Goal: Contribute content

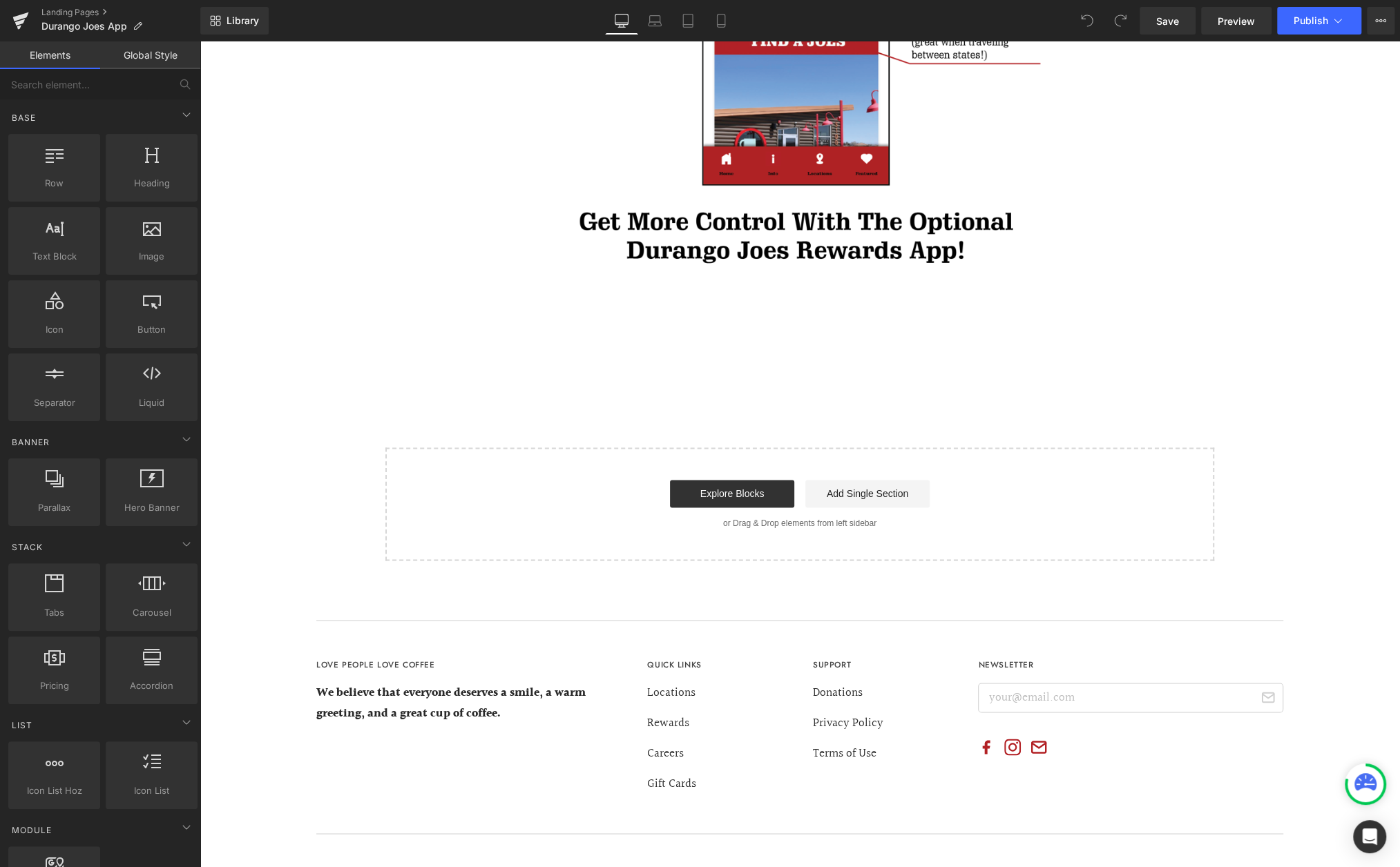
scroll to position [1387, 0]
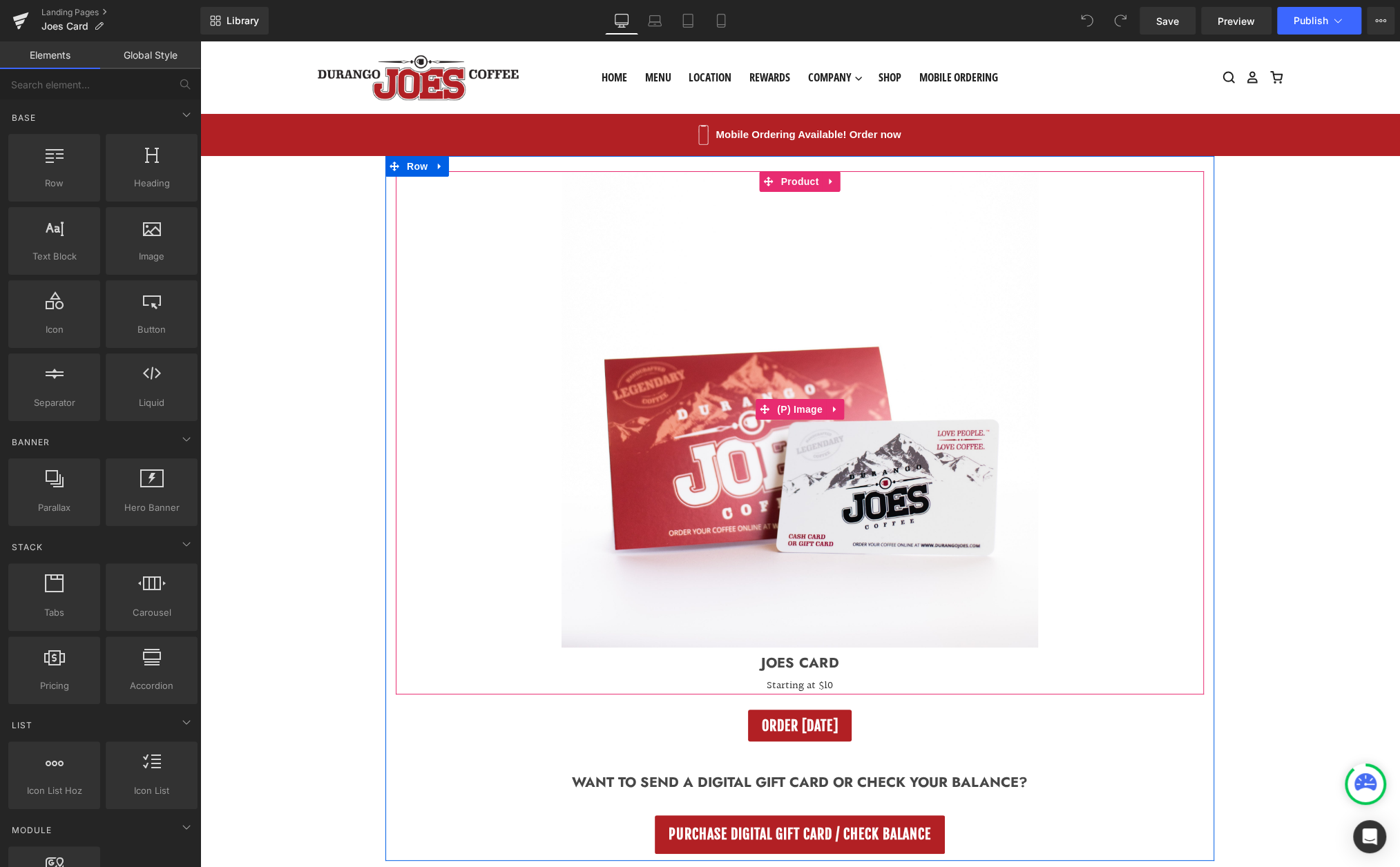
click at [941, 427] on img at bounding box center [800, 410] width 477 height 476
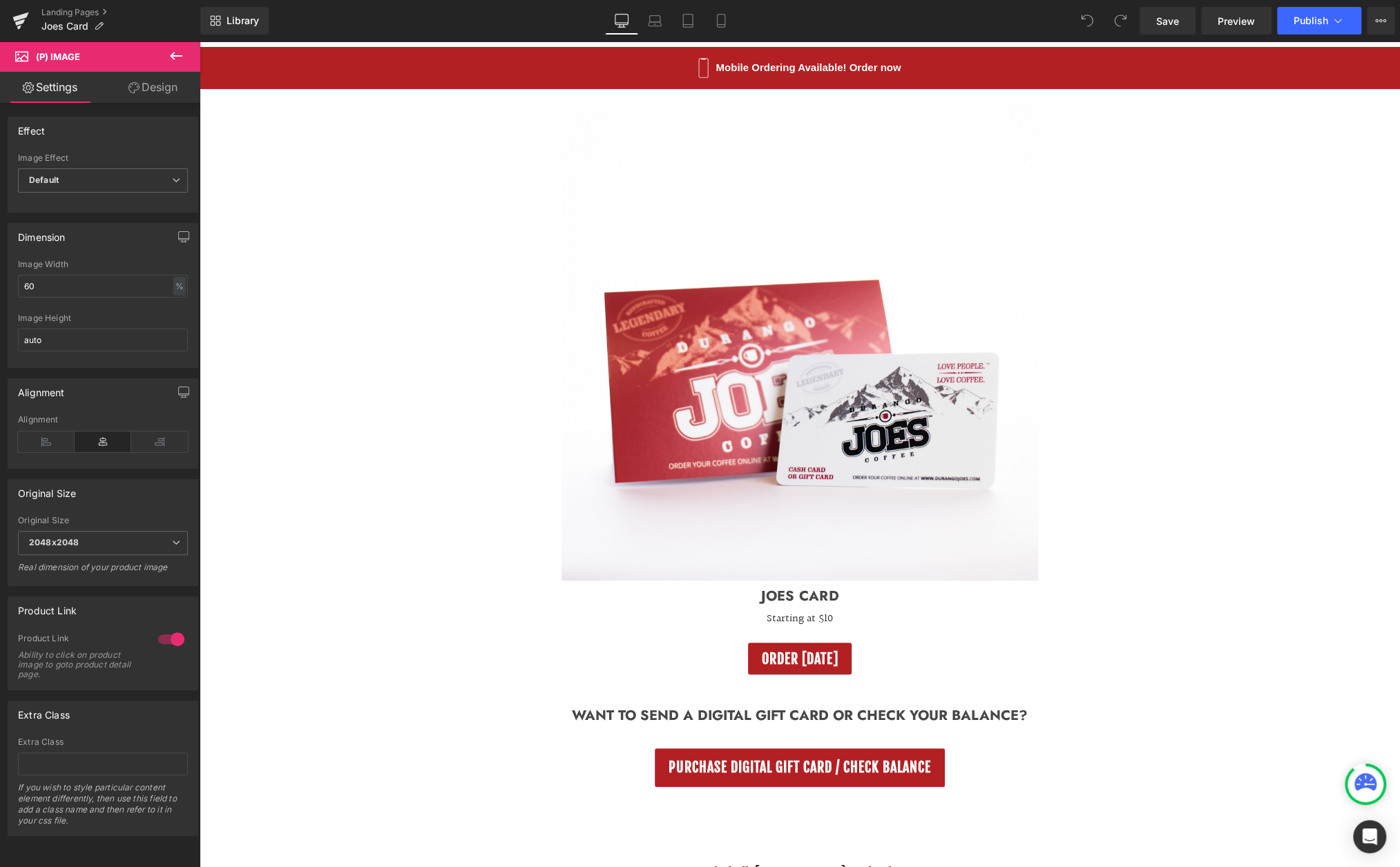
scroll to position [74, 0]
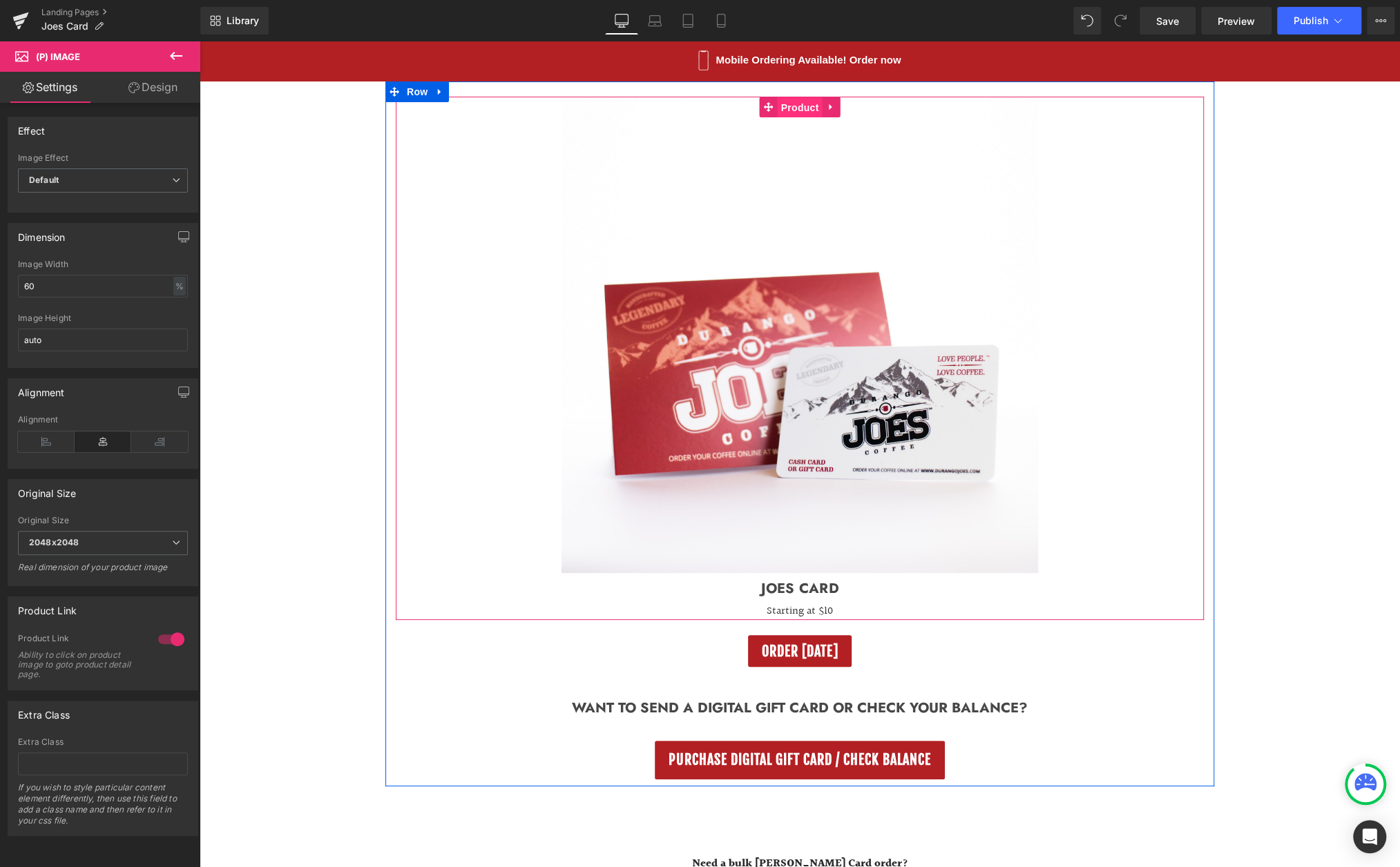
click at [799, 108] on span "Product" at bounding box center [800, 107] width 45 height 20
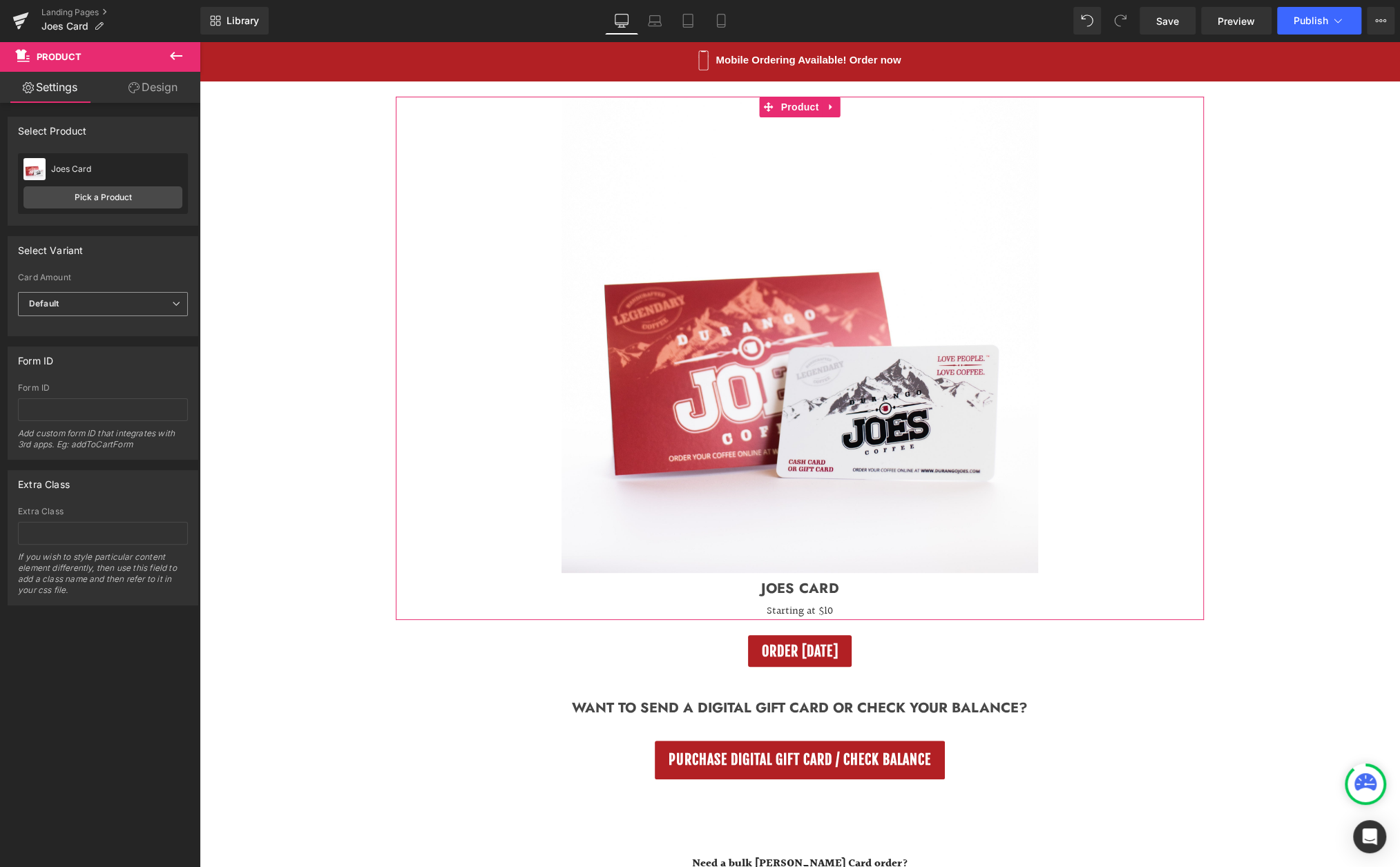
click at [152, 306] on span "Default" at bounding box center [103, 304] width 170 height 24
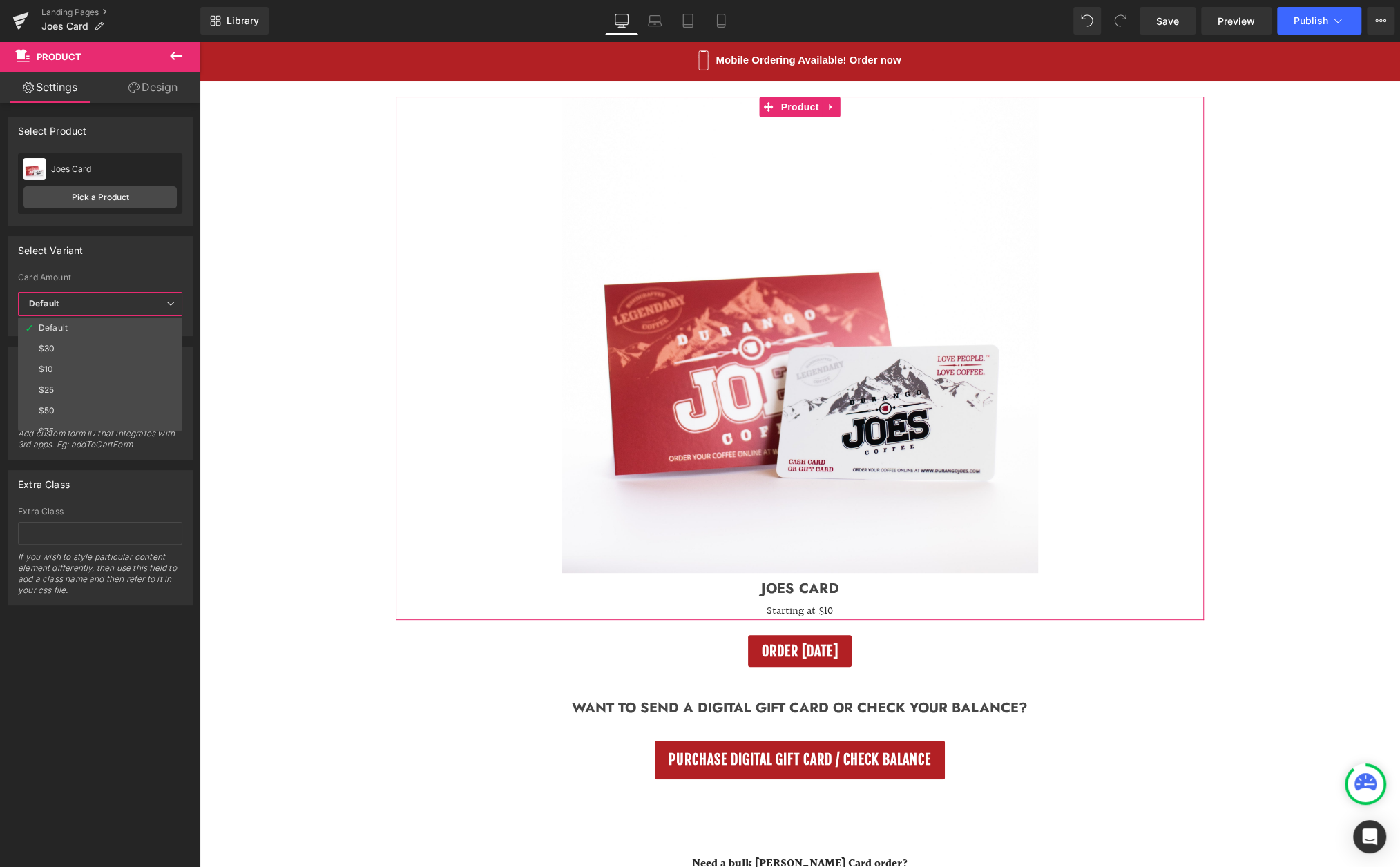
click at [152, 306] on span "Default" at bounding box center [100, 304] width 165 height 24
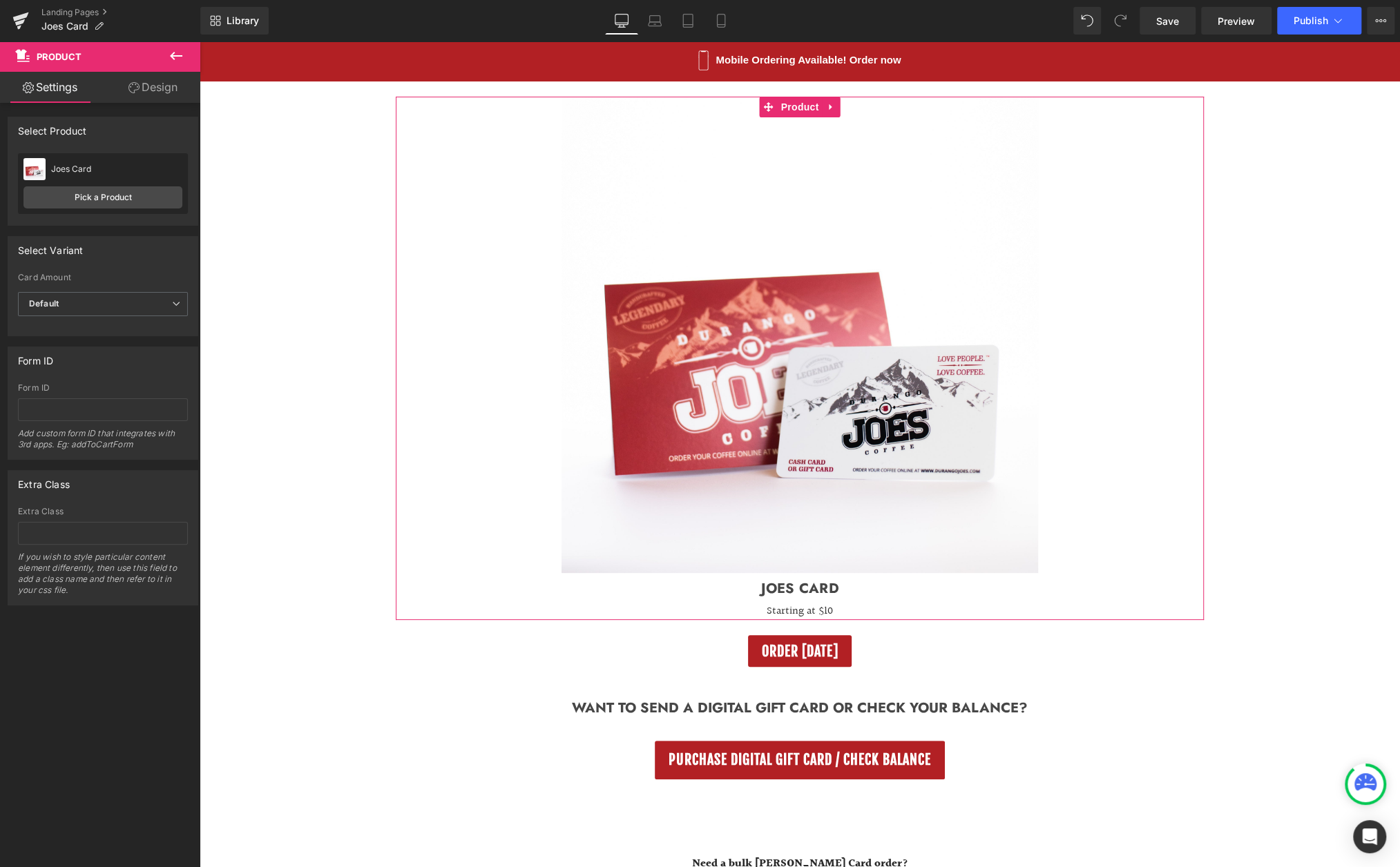
click at [153, 89] on link "Design" at bounding box center [153, 87] width 100 height 31
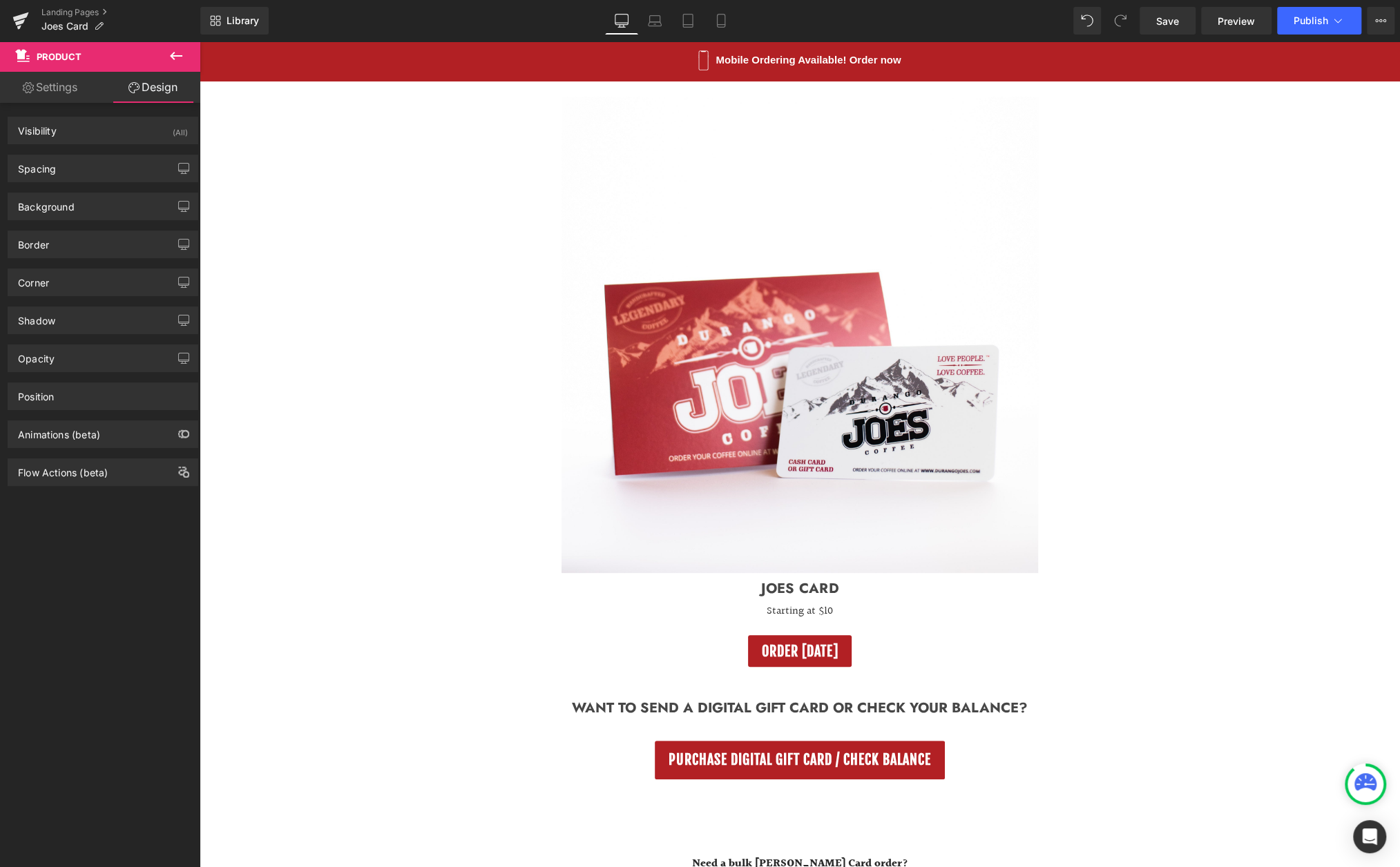
click at [179, 58] on icon at bounding box center [176, 56] width 17 height 17
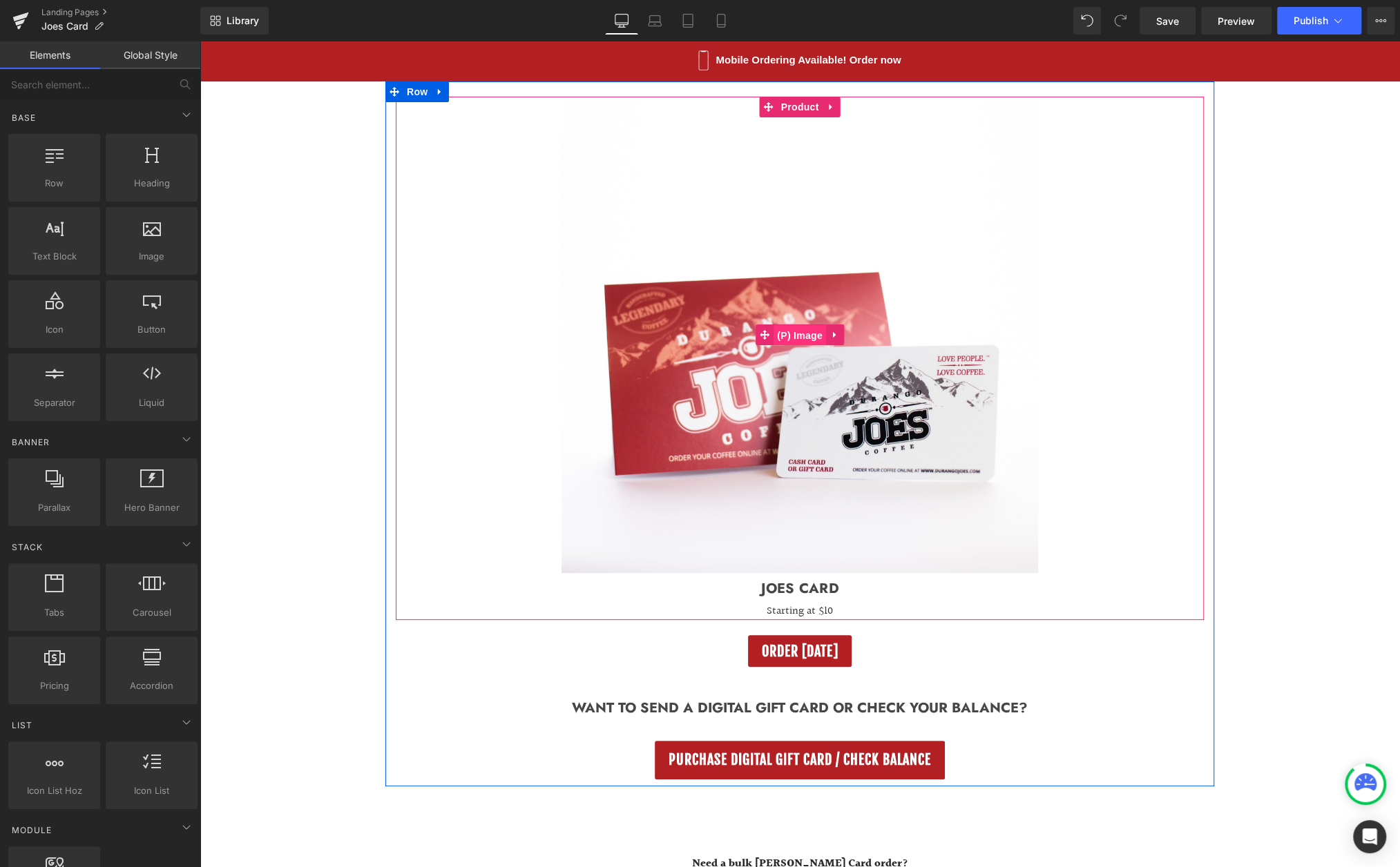
click at [798, 331] on span "(P) Image" at bounding box center [800, 335] width 52 height 20
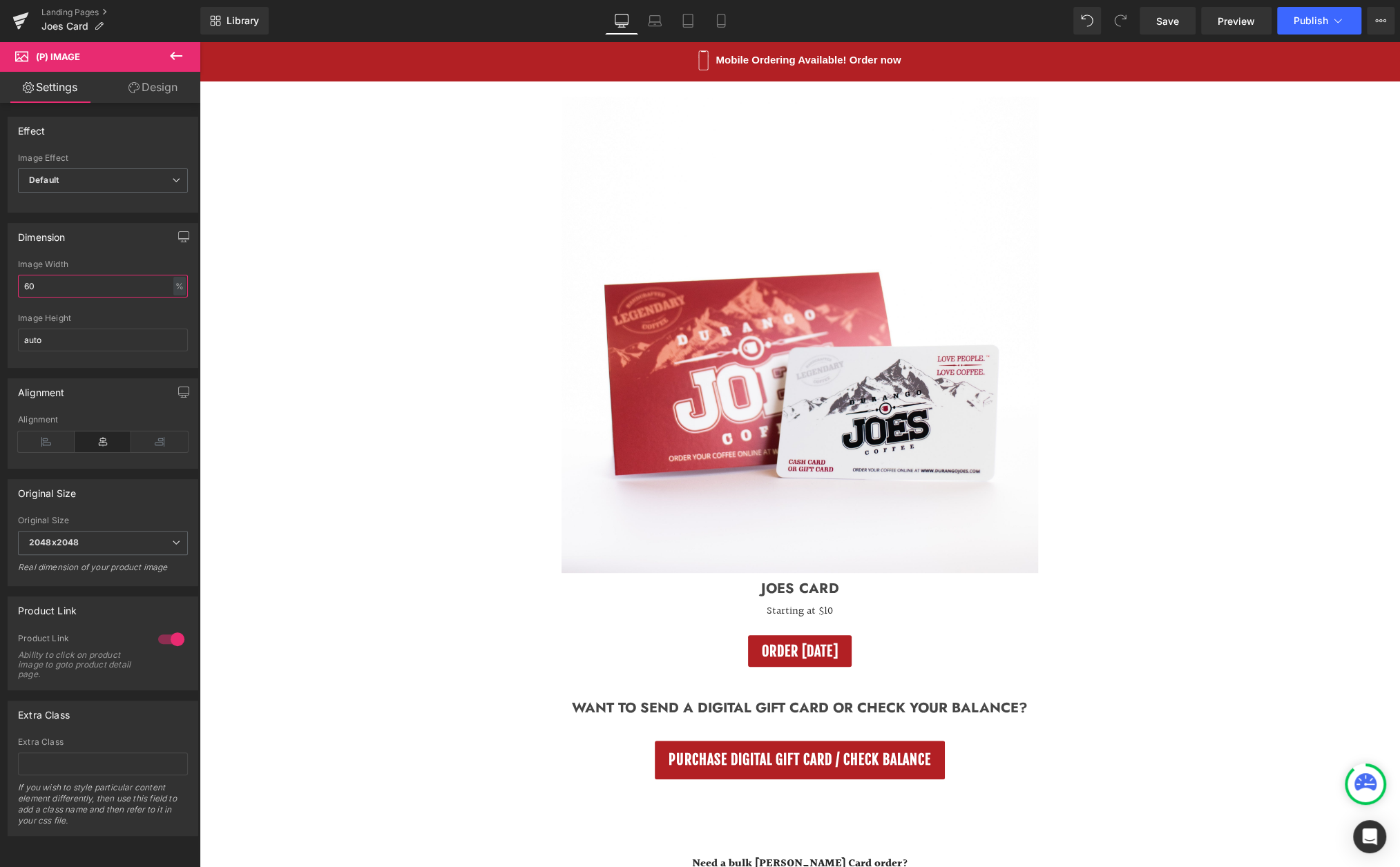
click at [118, 281] on input "60" at bounding box center [103, 286] width 170 height 23
type input "6"
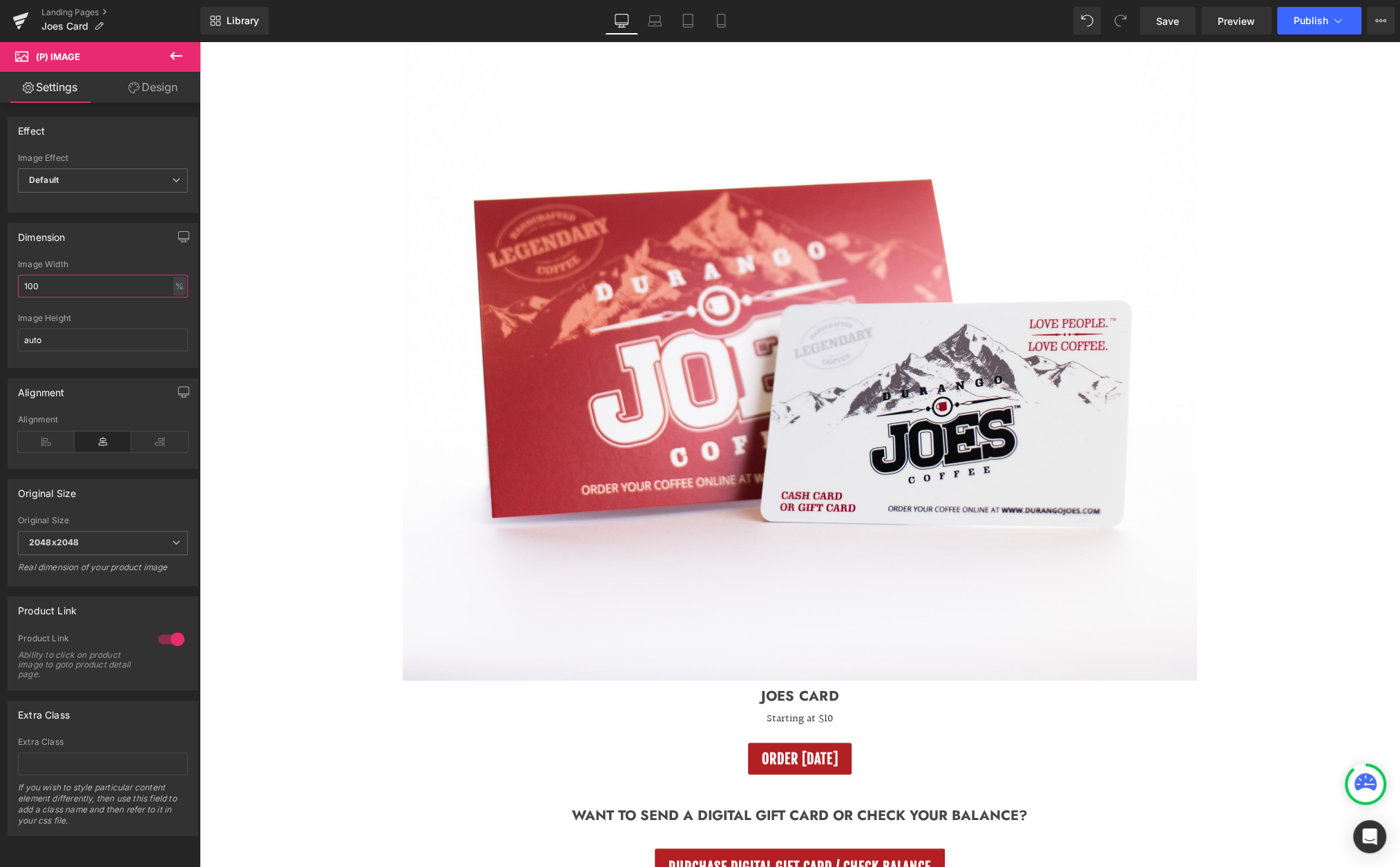
scroll to position [207, 0]
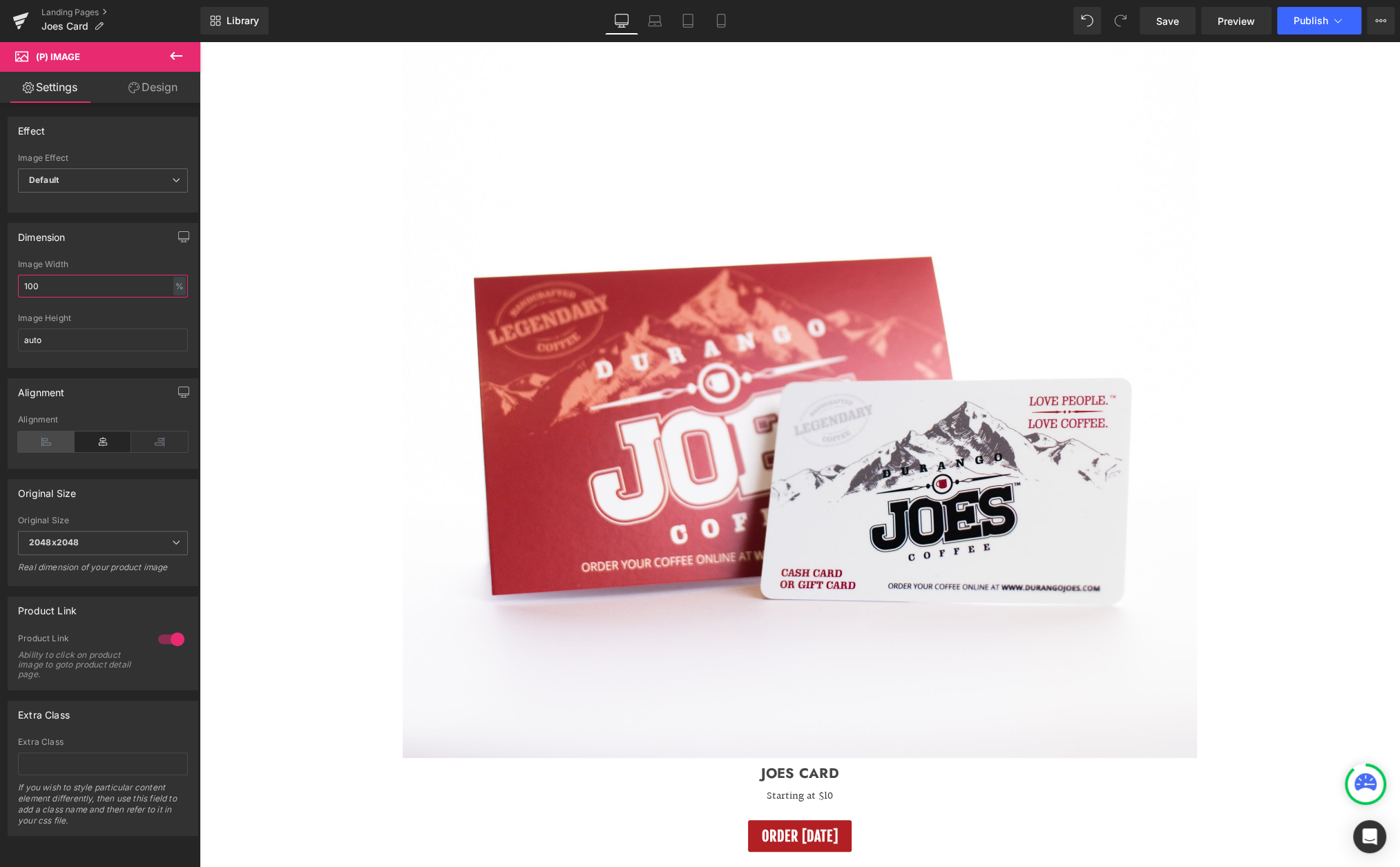
type input "100"
click at [36, 434] on icon at bounding box center [46, 441] width 57 height 20
click at [95, 435] on icon at bounding box center [102, 441] width 57 height 20
click at [133, 536] on span "2048x2048" at bounding box center [103, 543] width 170 height 24
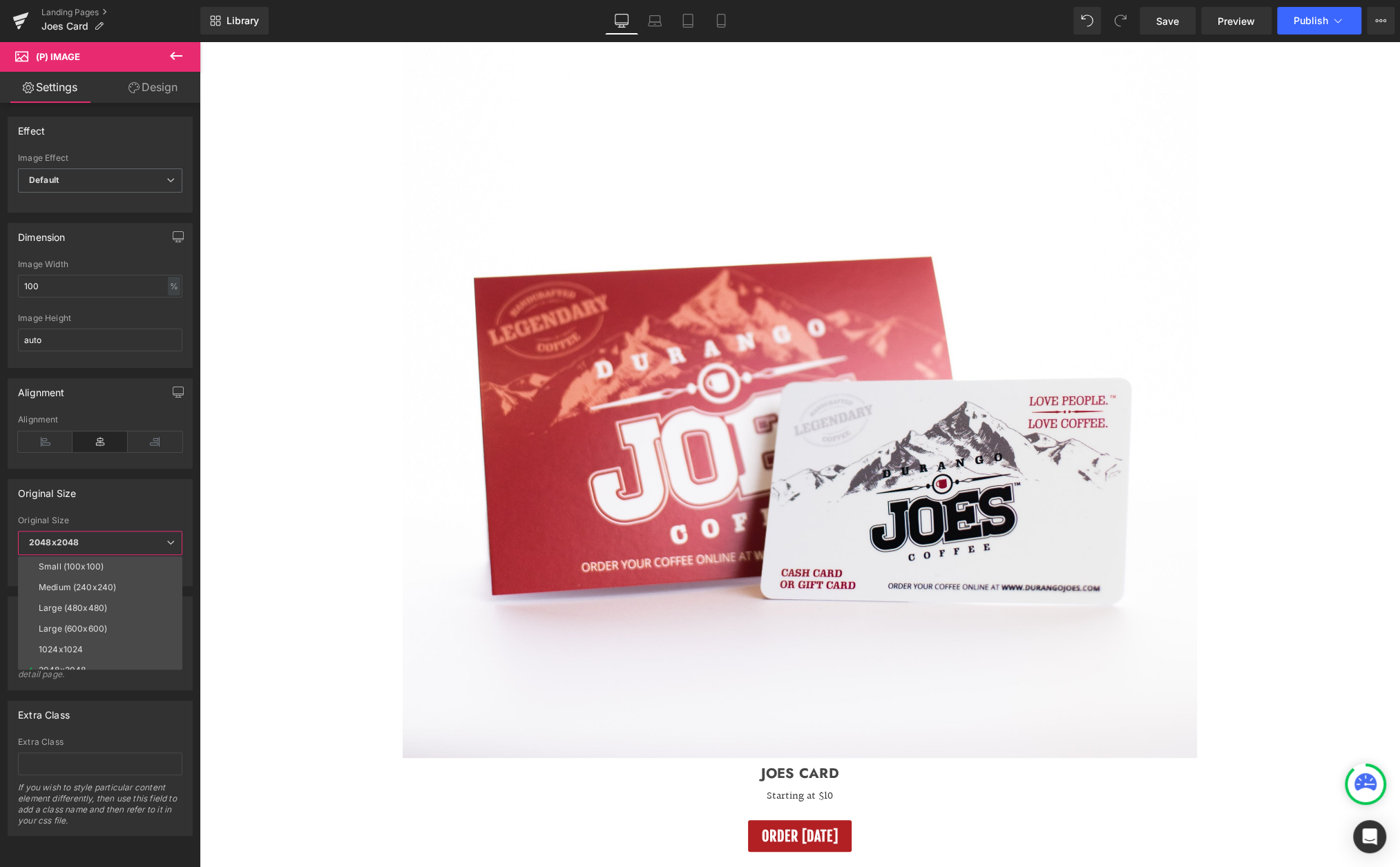
click at [133, 536] on span "2048x2048" at bounding box center [100, 543] width 165 height 24
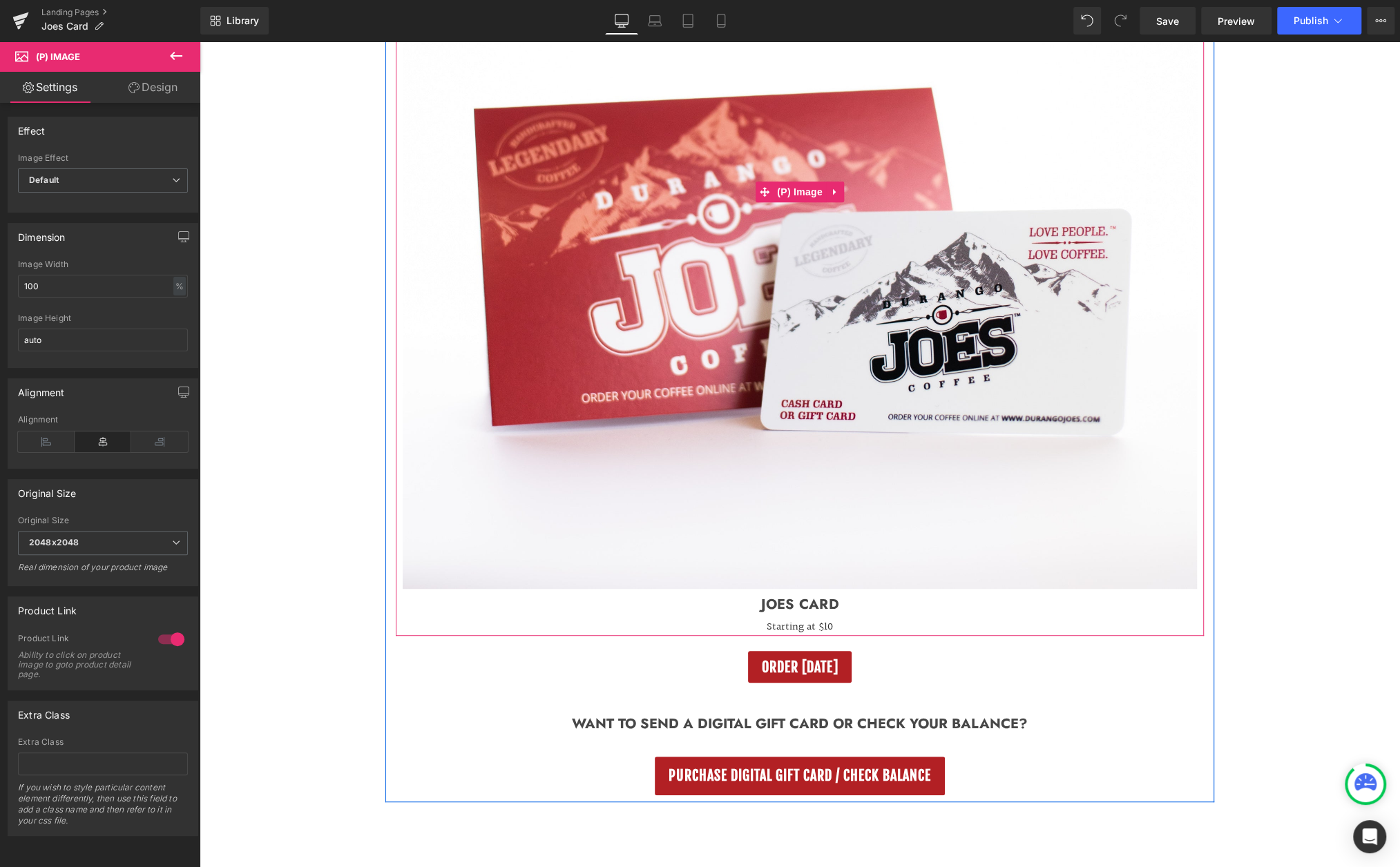
scroll to position [27, 0]
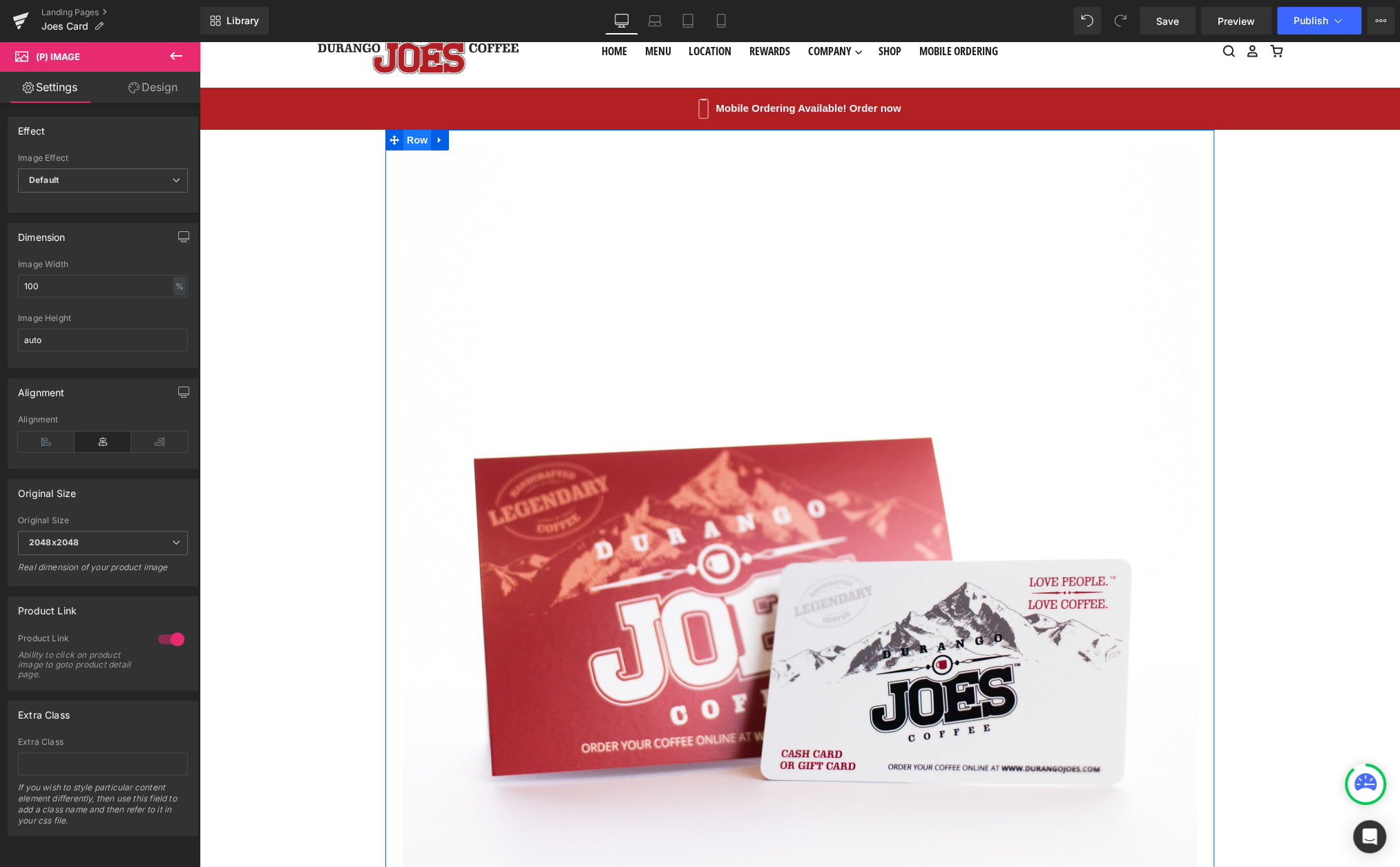
click at [420, 135] on span "Row" at bounding box center [417, 140] width 27 height 20
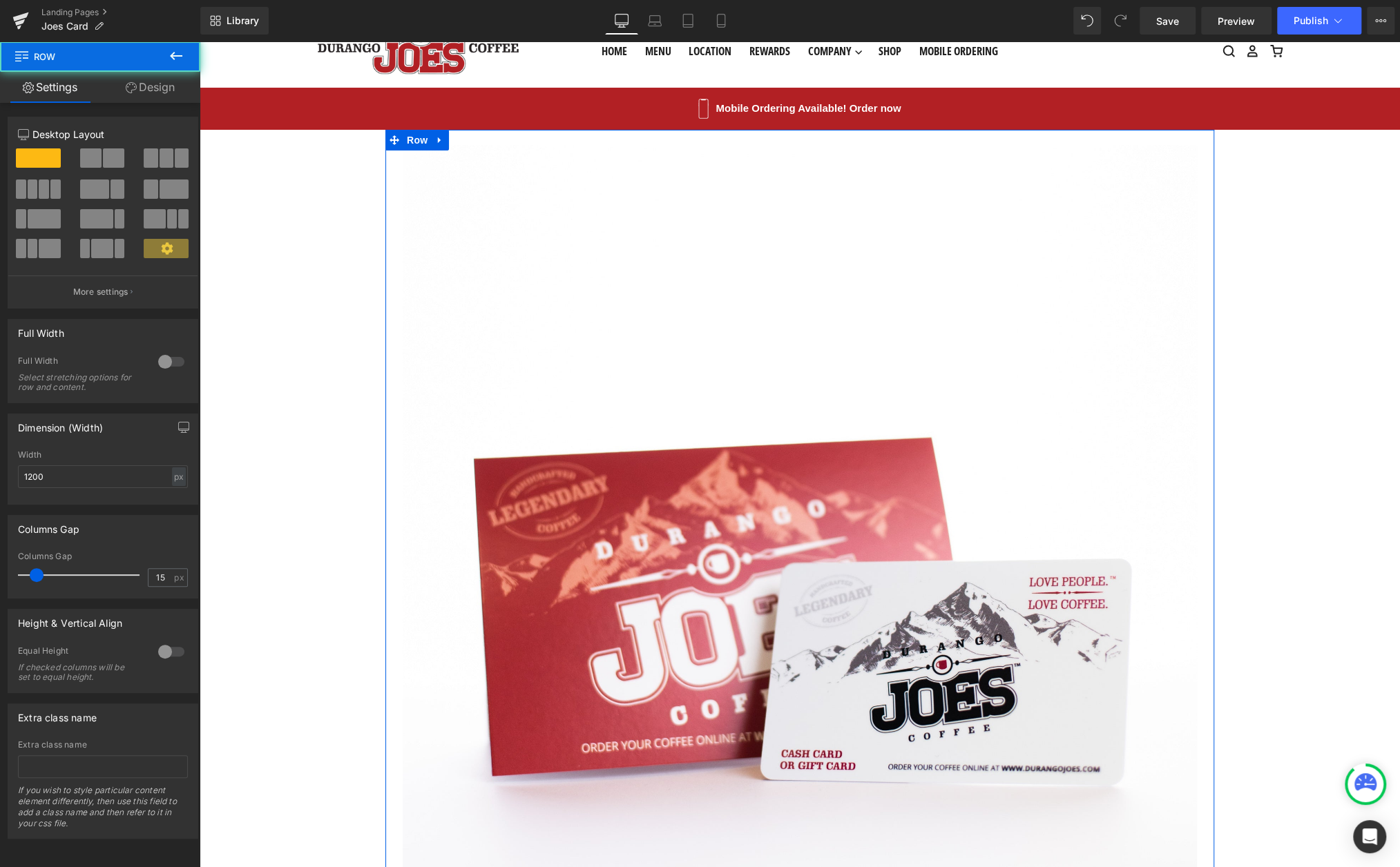
click at [83, 158] on span at bounding box center [91, 158] width 21 height 19
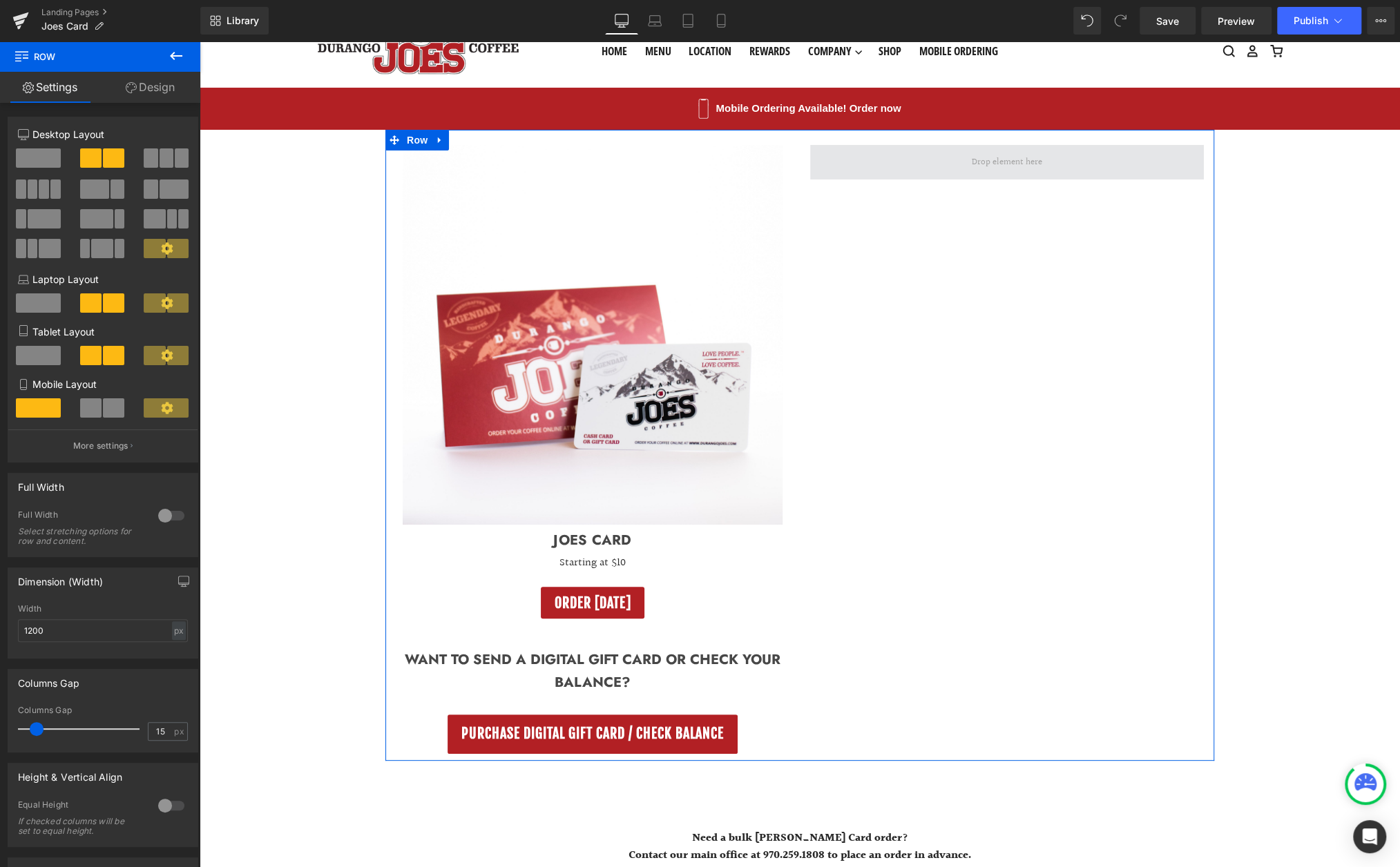
drag, startPoint x: 612, startPoint y: 604, endPoint x: 1021, endPoint y: 178, distance: 590.6
click at [1021, 178] on div "(P) Image Joes Card (P) Title Starting at $10 Text Block Product ORDER TODAY Bu…" at bounding box center [800, 445] width 829 height 631
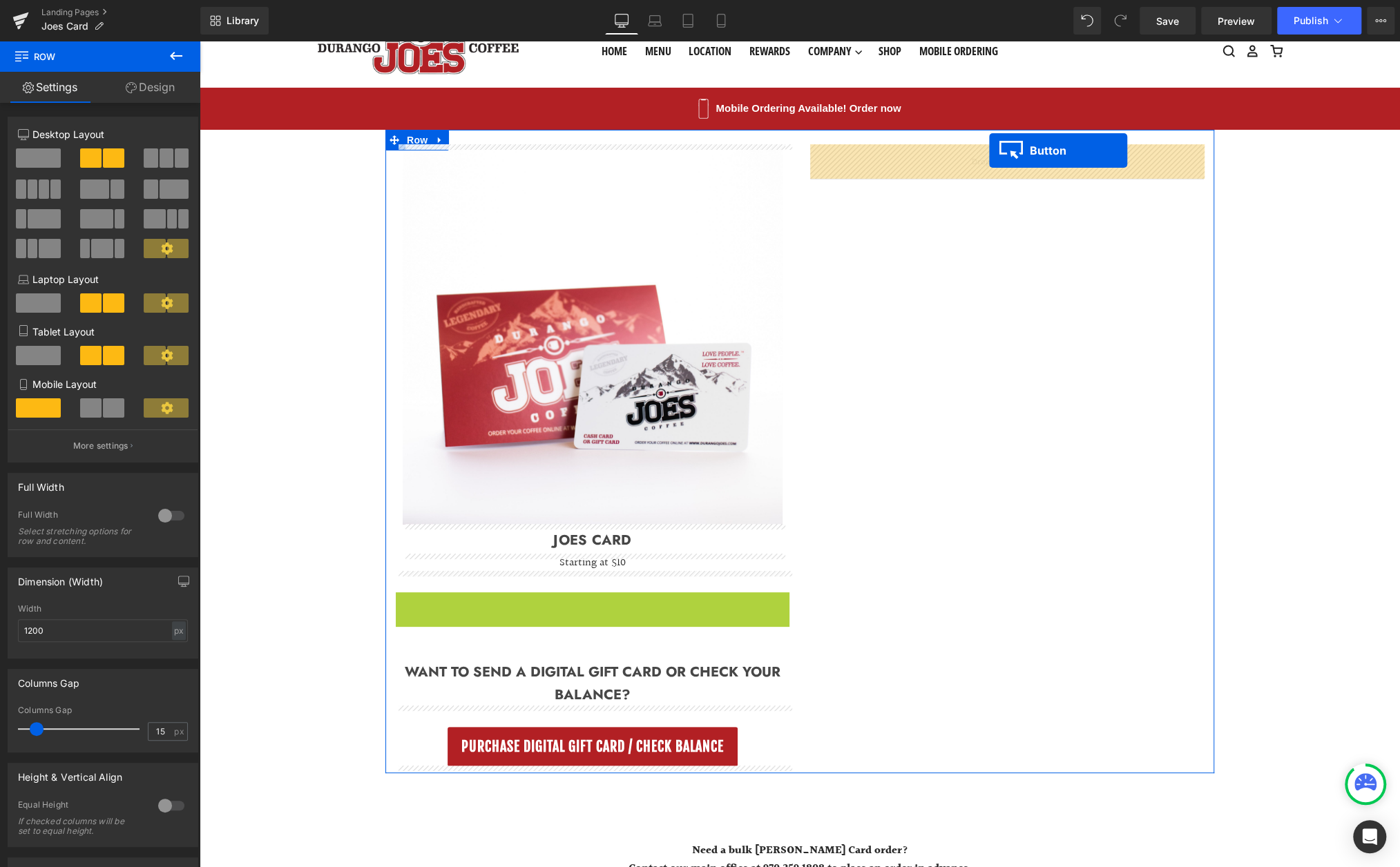
drag, startPoint x: 573, startPoint y: 605, endPoint x: 979, endPoint y: 171, distance: 594.3
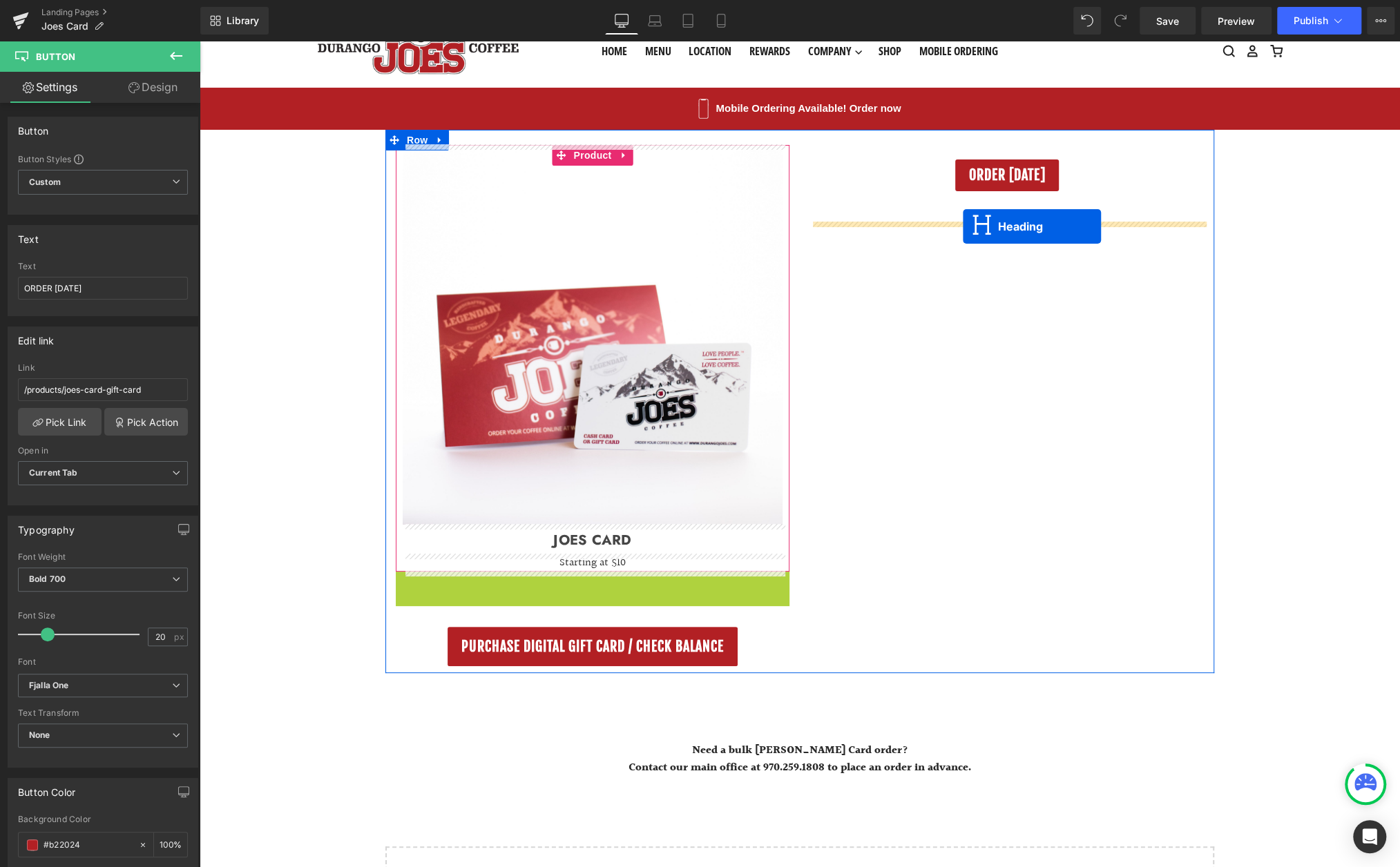
drag, startPoint x: 557, startPoint y: 595, endPoint x: 963, endPoint y: 227, distance: 548.0
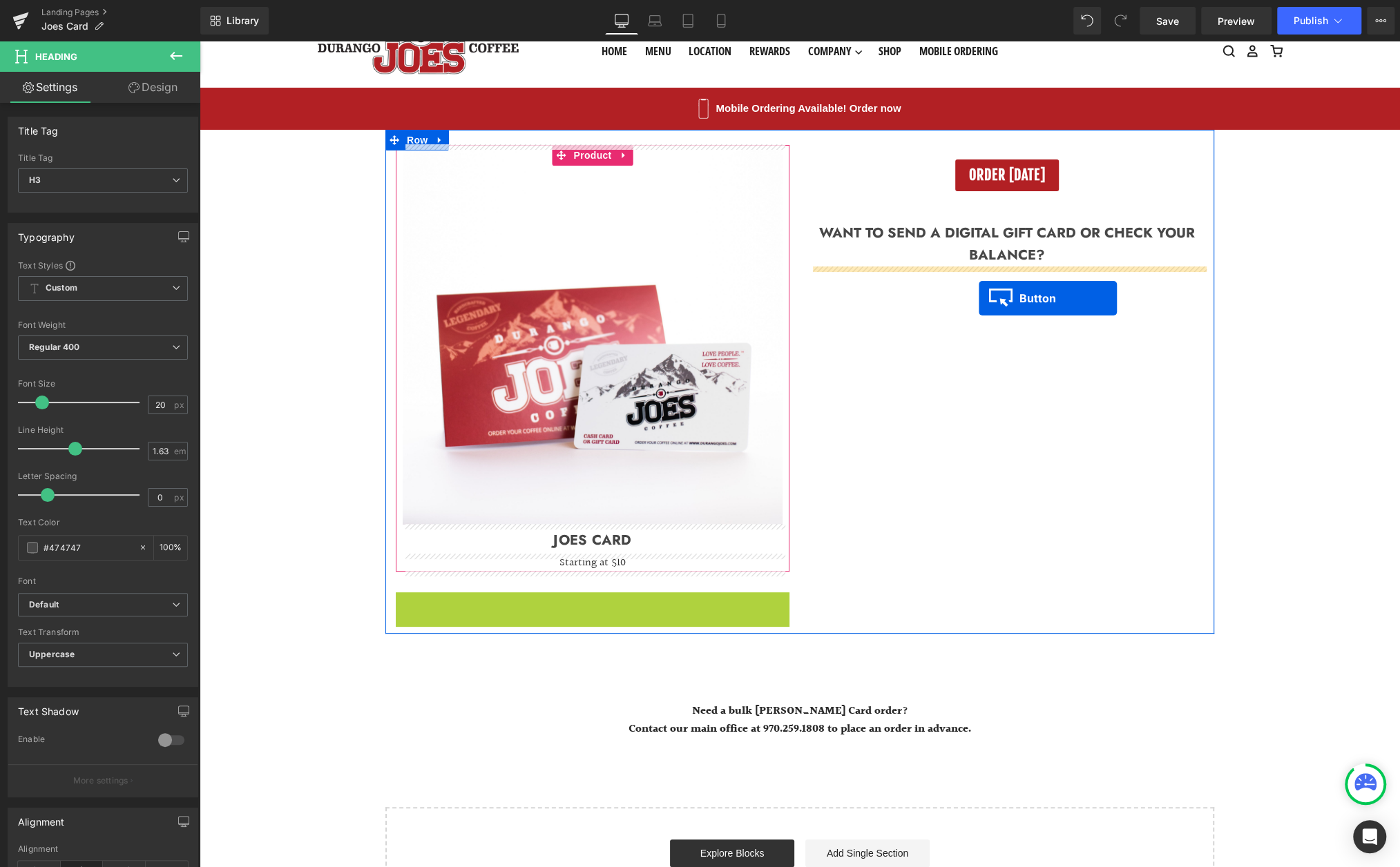
drag, startPoint x: 568, startPoint y: 612, endPoint x: 979, endPoint y: 298, distance: 517.2
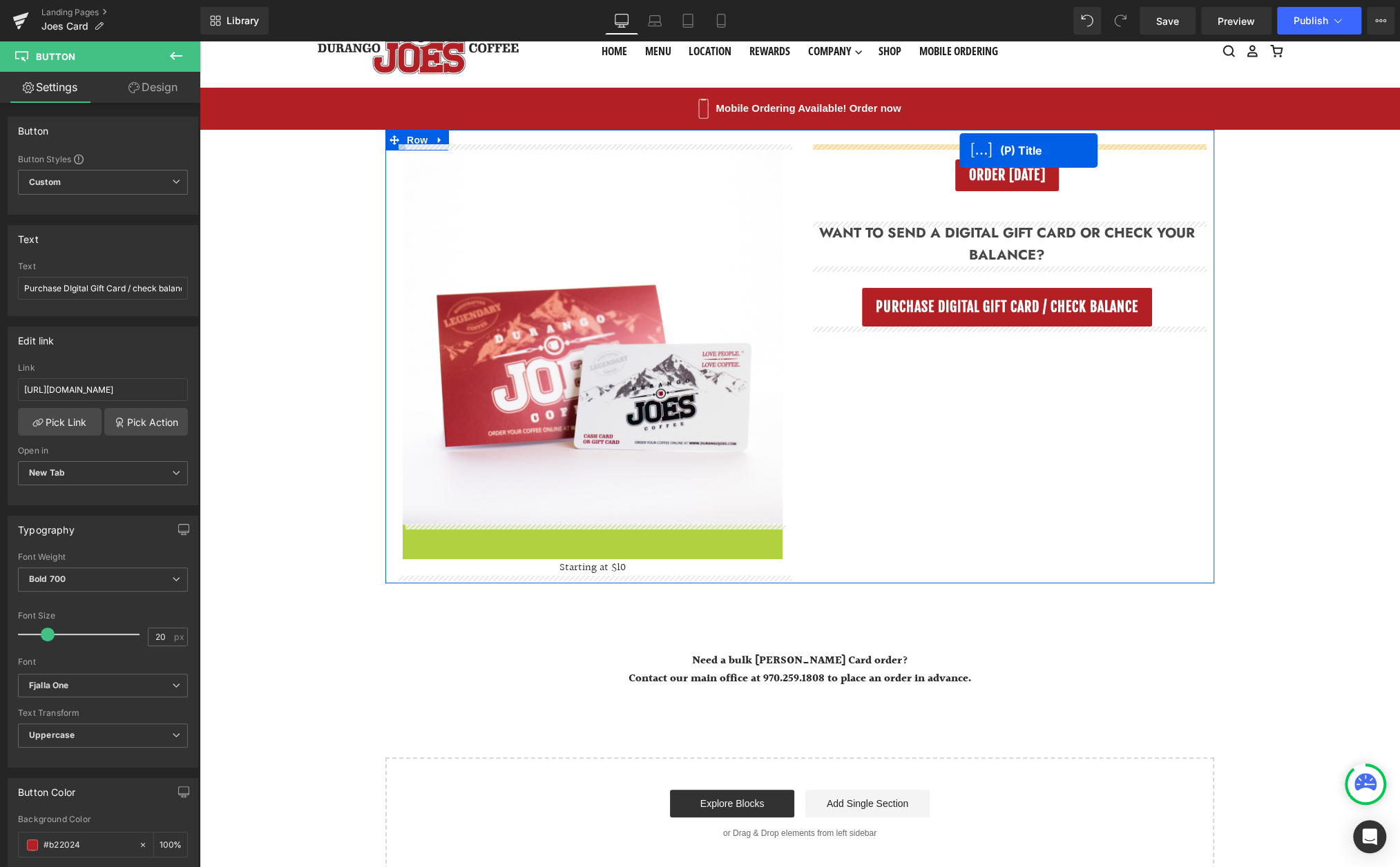
drag, startPoint x: 556, startPoint y: 542, endPoint x: 959, endPoint y: 150, distance: 562.2
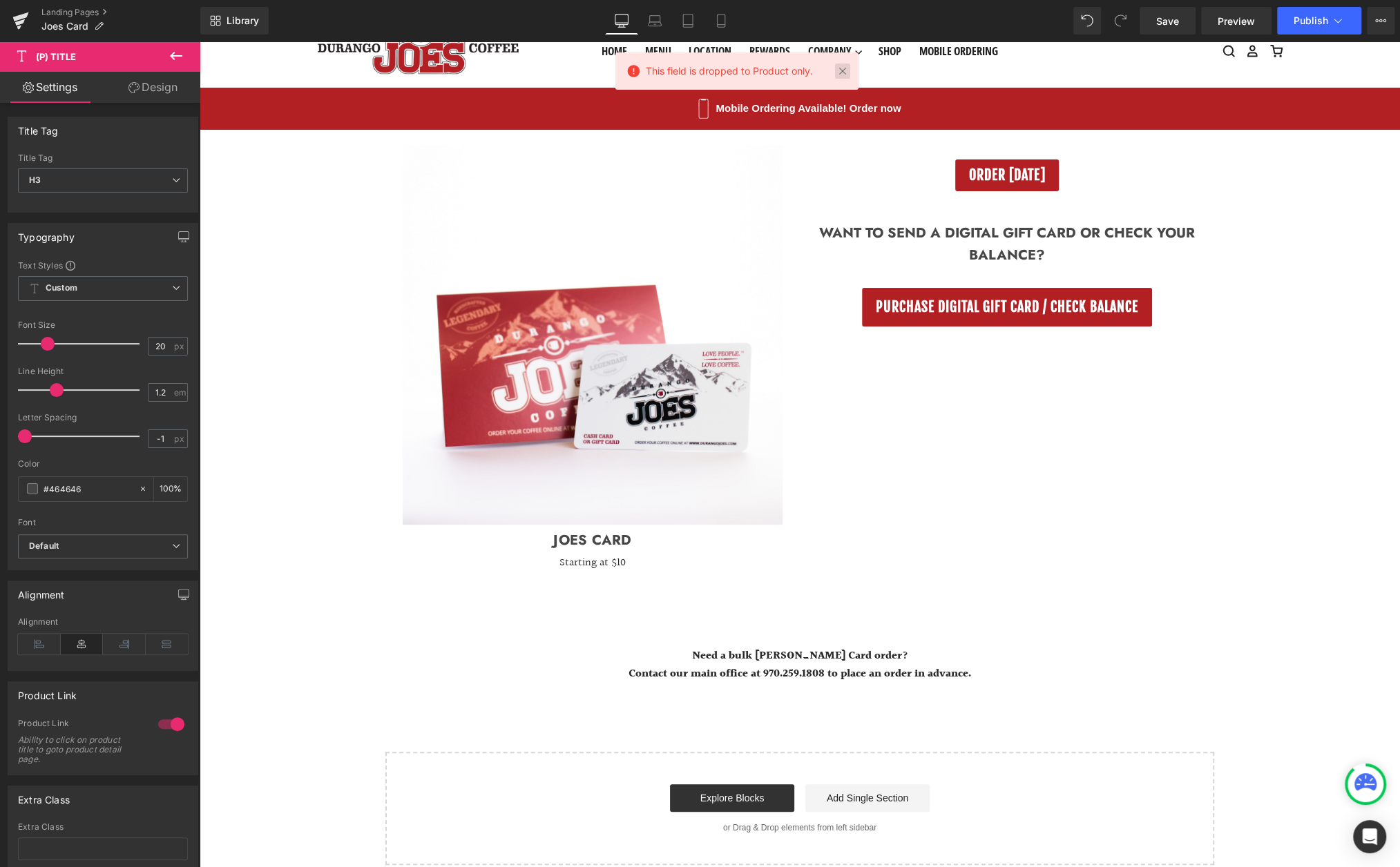
click at [844, 68] on link at bounding box center [842, 71] width 15 height 15
click at [179, 50] on icon at bounding box center [176, 56] width 17 height 17
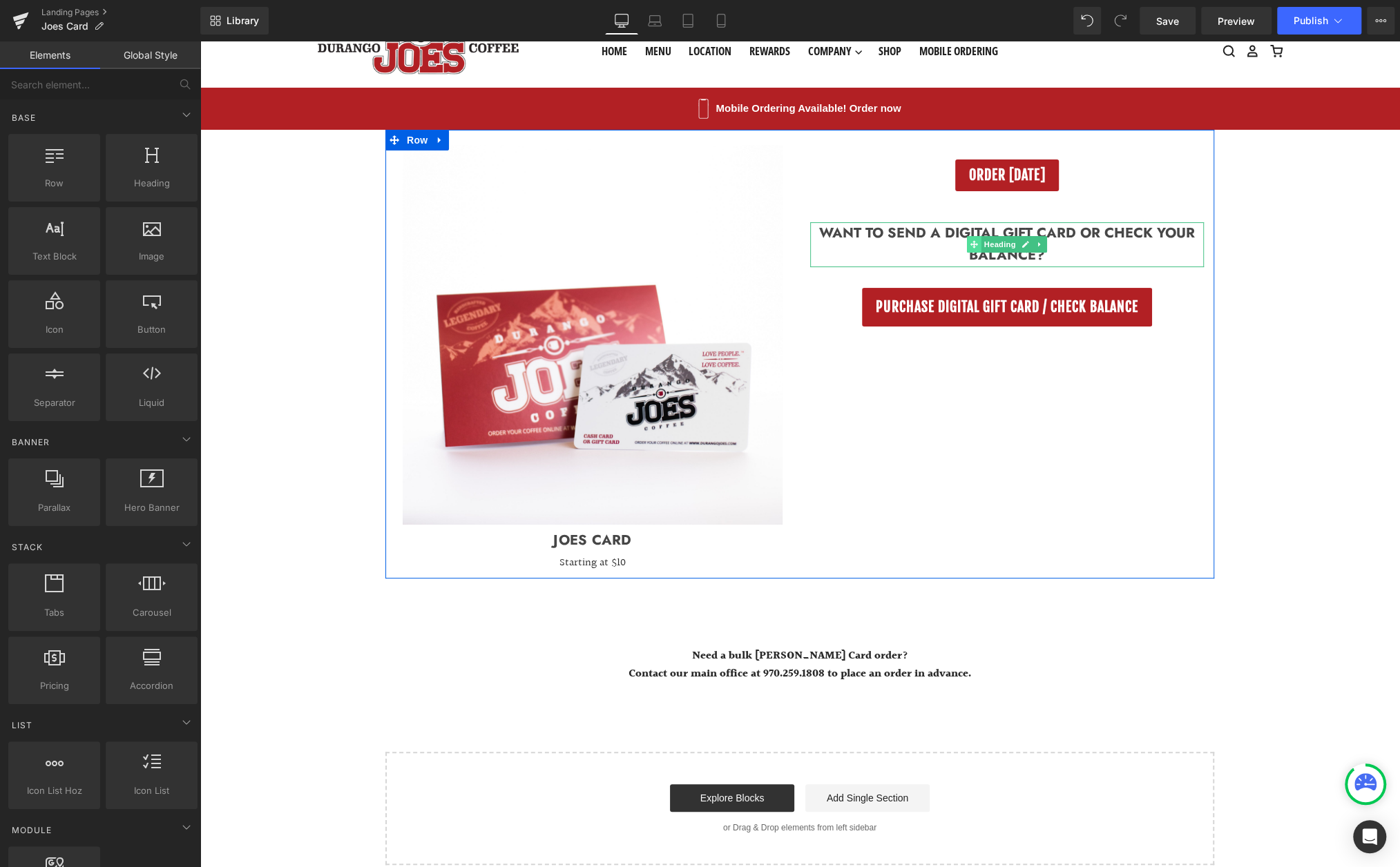
click at [976, 245] on icon at bounding box center [974, 245] width 8 height 8
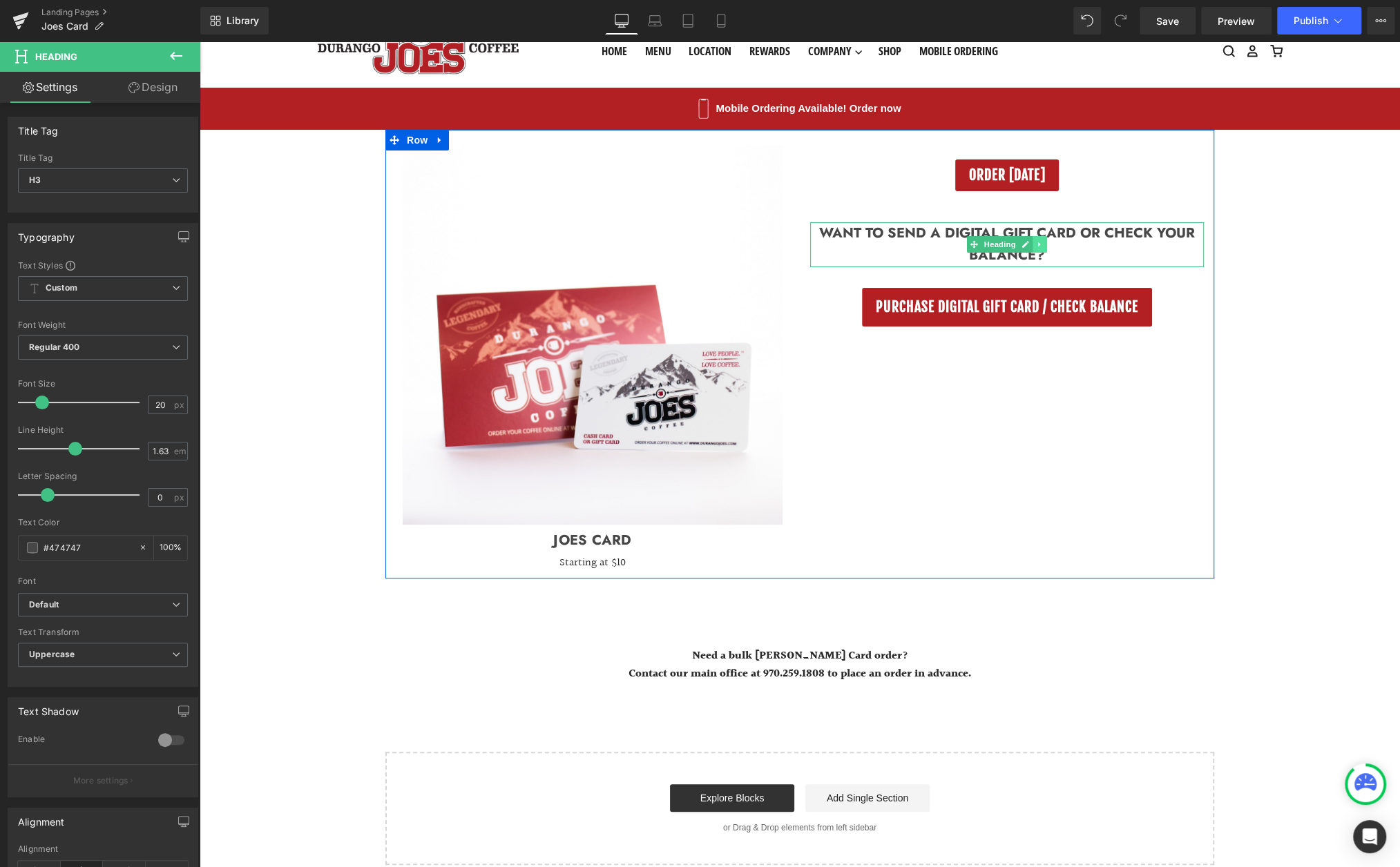
click at [1041, 243] on icon at bounding box center [1040, 244] width 8 height 8
click at [1032, 247] on icon at bounding box center [1033, 245] width 8 height 8
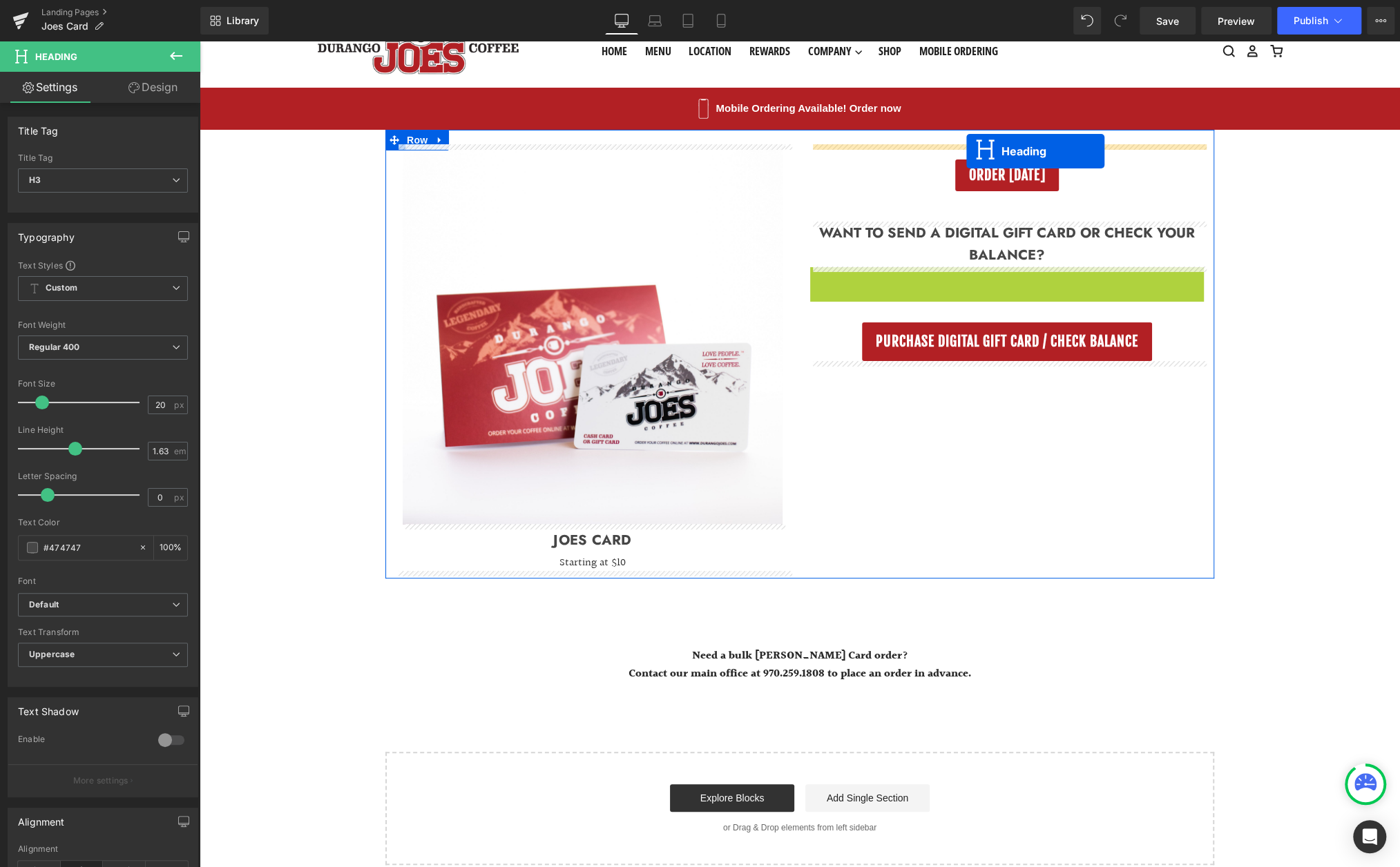
drag, startPoint x: 974, startPoint y: 290, endPoint x: 967, endPoint y: 152, distance: 138.2
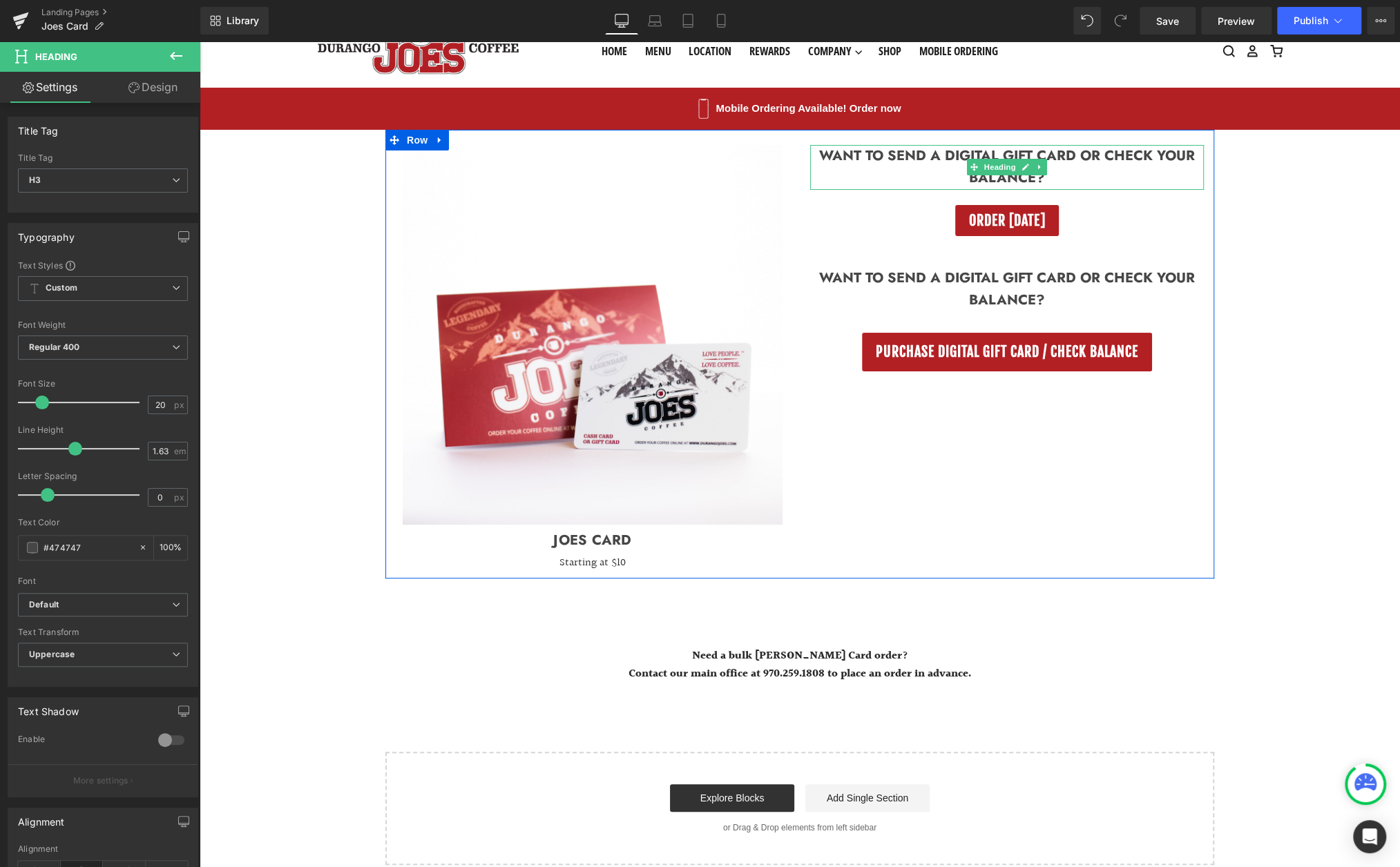
click at [1070, 179] on h3 "Want to send a digital Gift card or check your balance?" at bounding box center [1007, 167] width 394 height 45
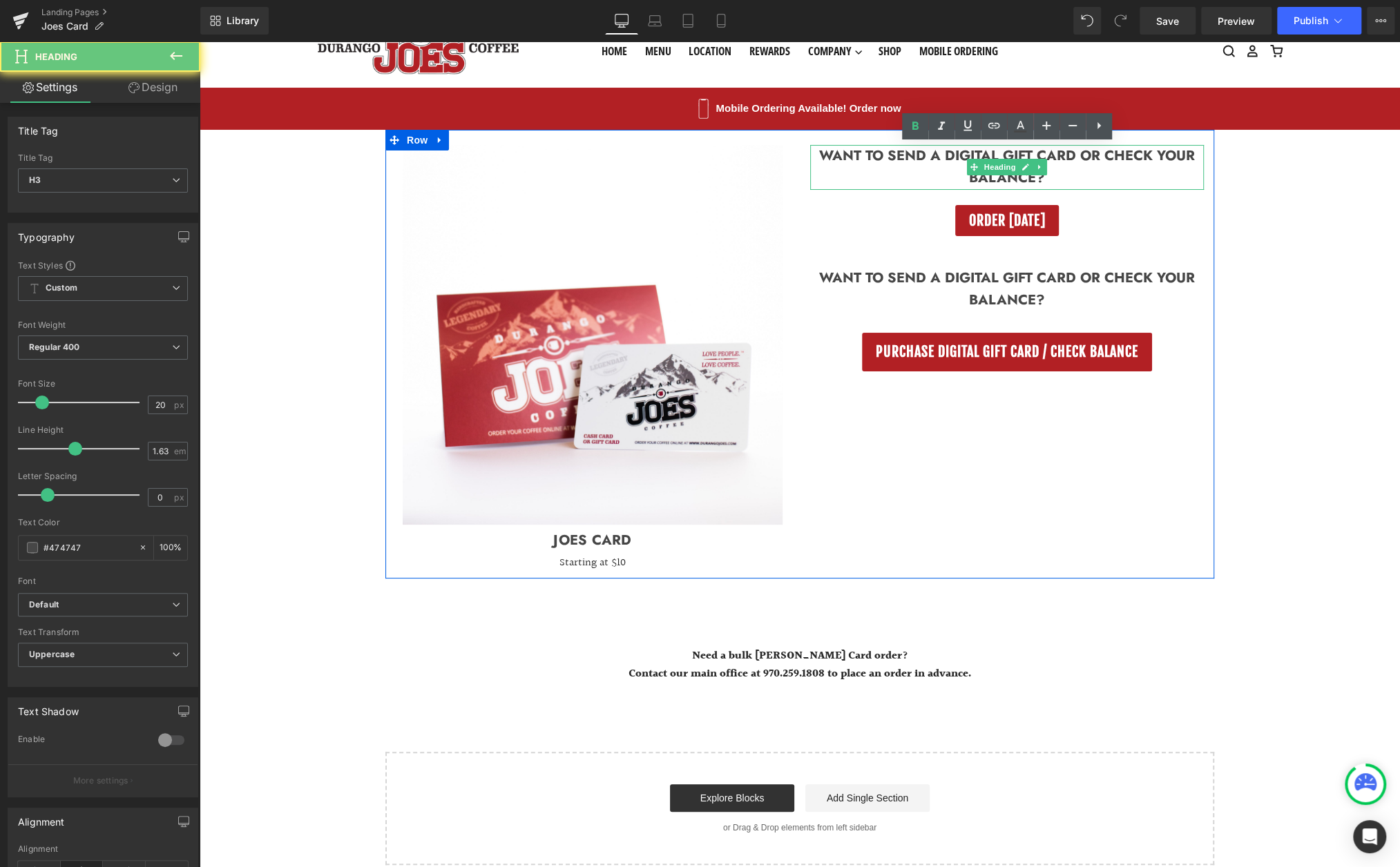
click at [1070, 179] on h3 "Want to send a digital Gift card or check your balance?" at bounding box center [1007, 167] width 394 height 45
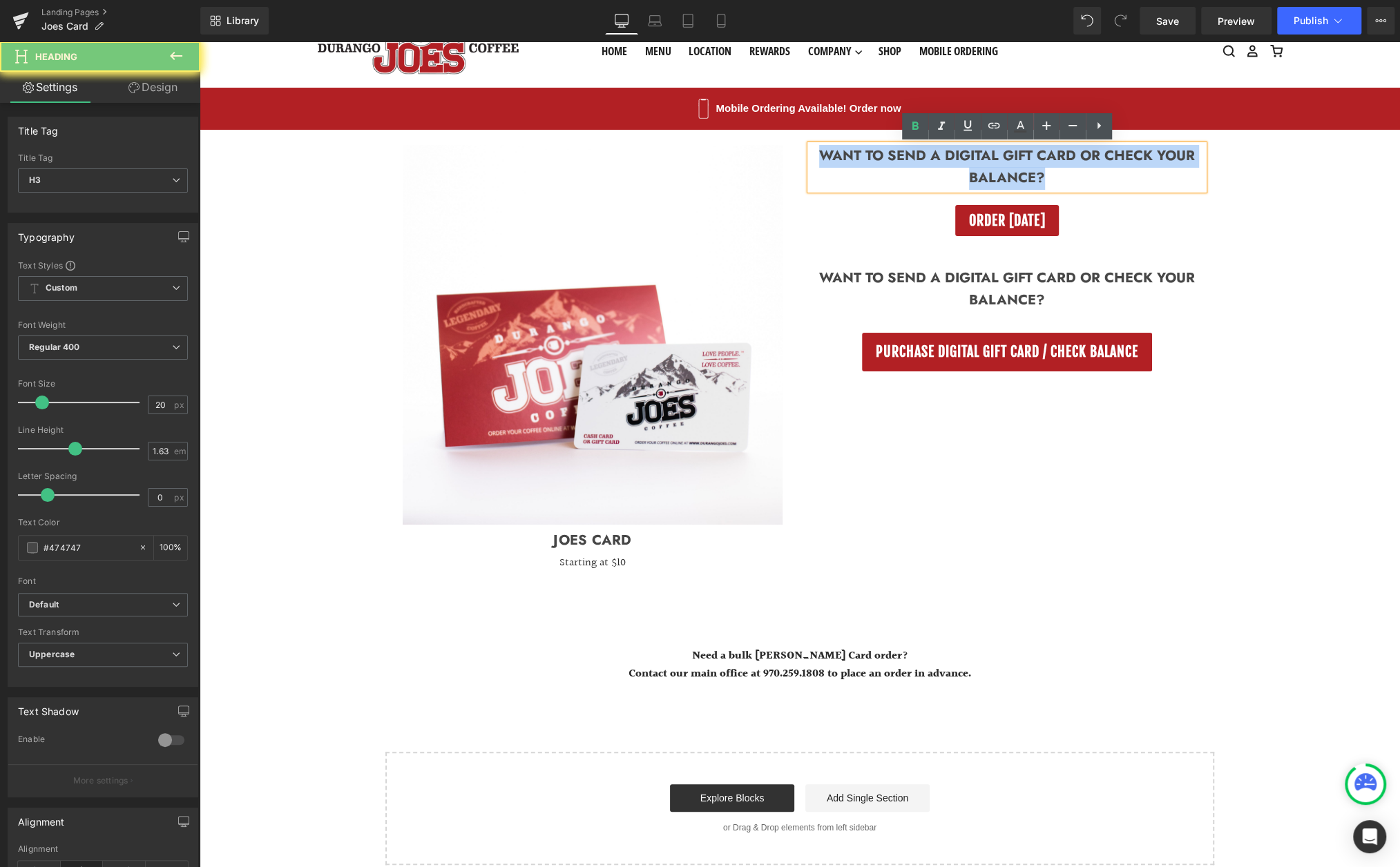
drag, startPoint x: 1070, startPoint y: 179, endPoint x: 814, endPoint y: 158, distance: 256.9
click at [814, 158] on h3 "Want to send a digital Gift card or check your balance?" at bounding box center [1007, 167] width 394 height 45
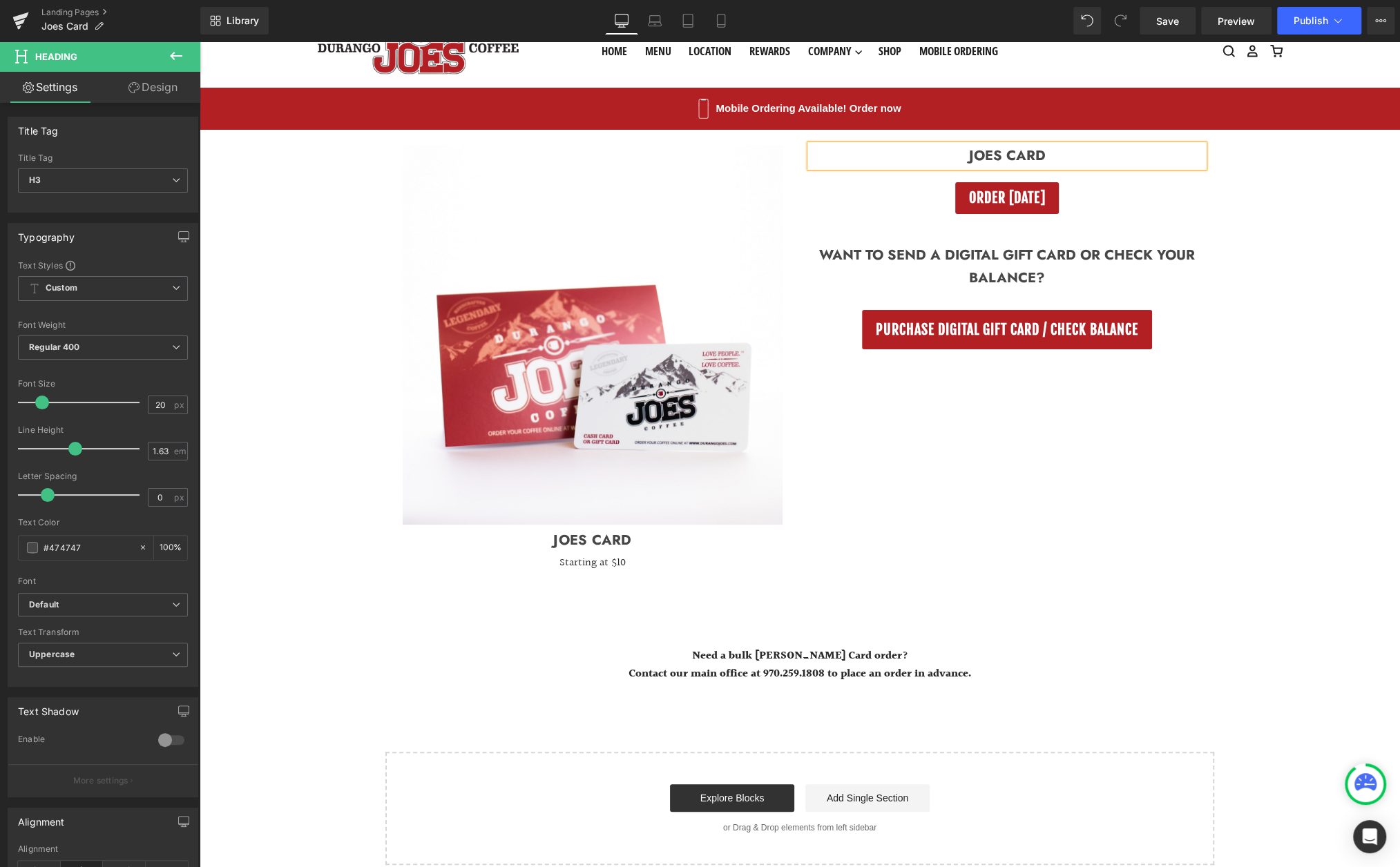
click at [1005, 158] on h3 "Joes Card" at bounding box center [1007, 156] width 394 height 23
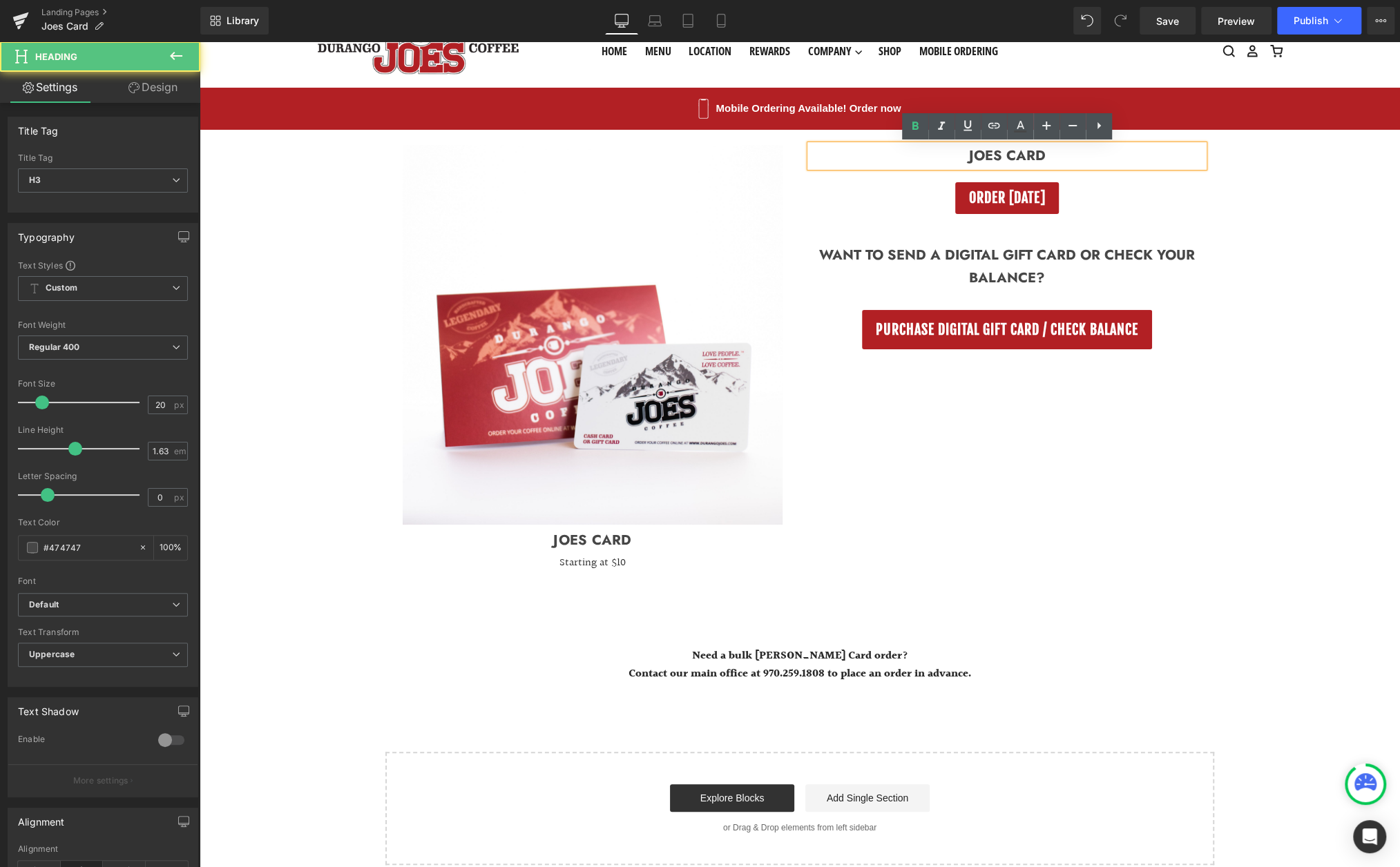
click at [969, 158] on h3 "Joes Card" at bounding box center [1007, 156] width 394 height 23
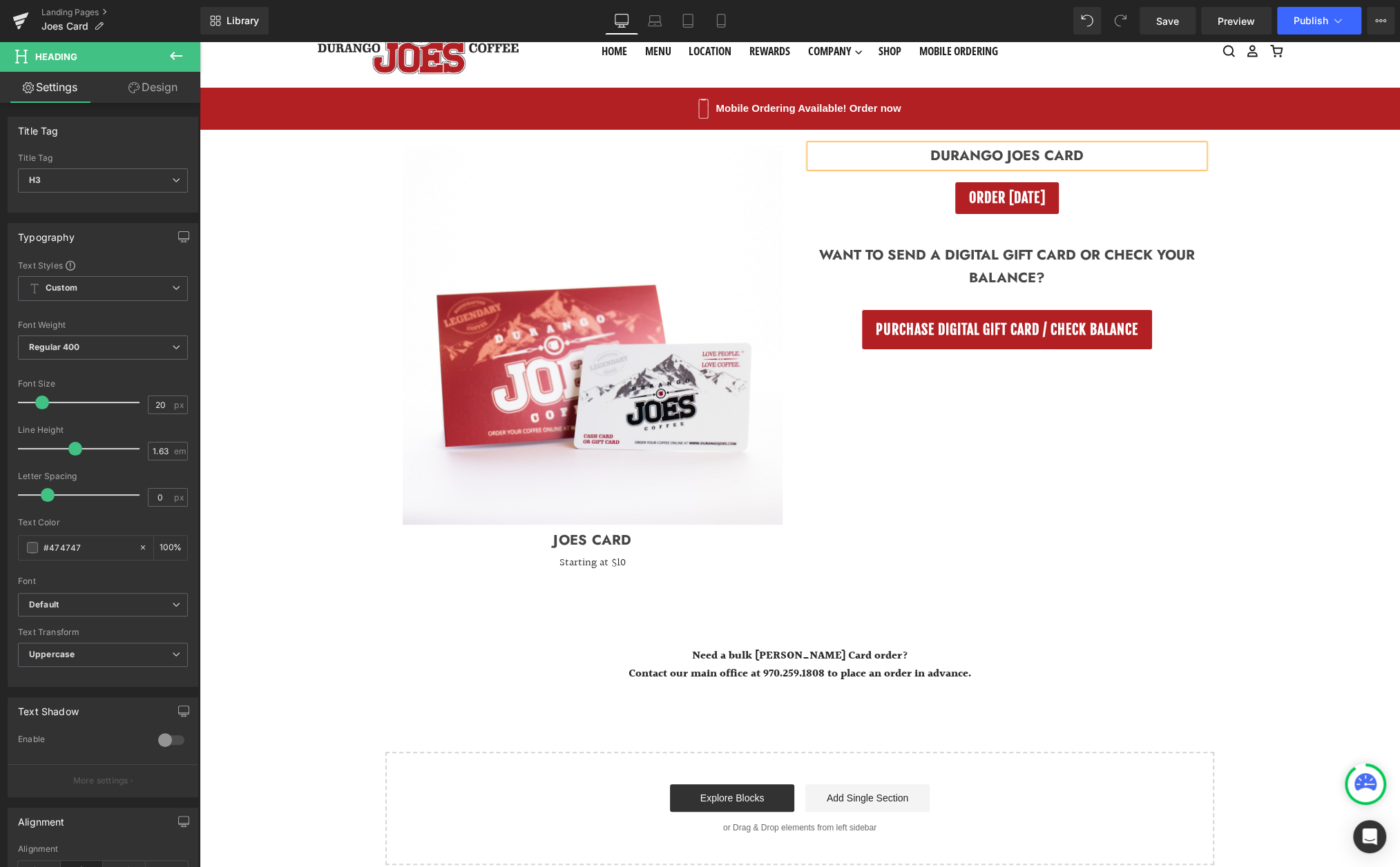
click at [1043, 158] on h3 "Durango Joes Card" at bounding box center [1007, 156] width 394 height 23
click at [625, 541] on icon at bounding box center [624, 540] width 10 height 11
click at [636, 540] on icon at bounding box center [632, 539] width 10 height 10
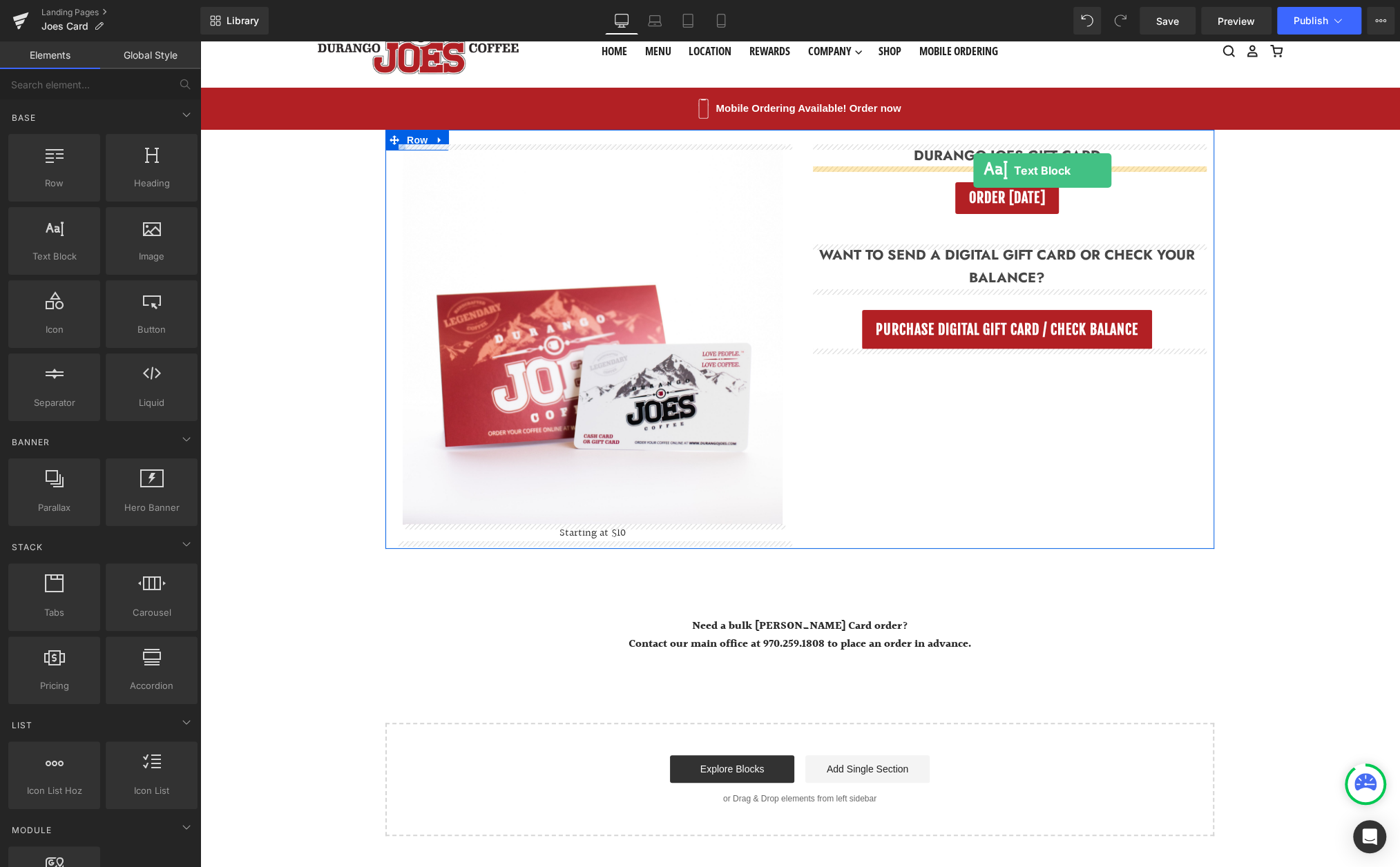
drag, startPoint x: 260, startPoint y: 283, endPoint x: 974, endPoint y: 171, distance: 722.7
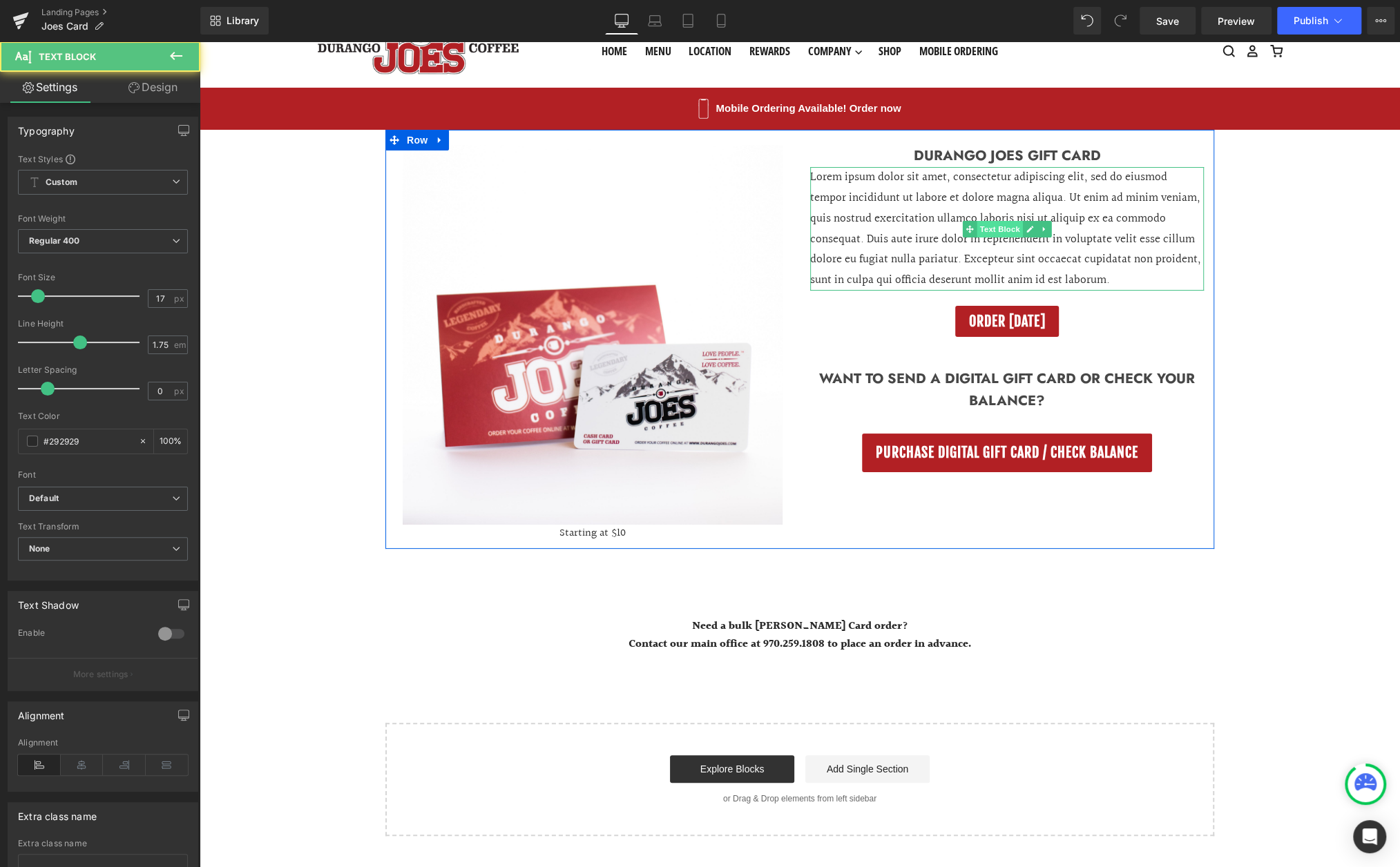
click at [979, 223] on span "Text Block" at bounding box center [999, 229] width 46 height 17
click at [931, 223] on p "Lorem ipsum dolor sit amet, consectetur adipiscing elit, sed do eiusmod tempor …" at bounding box center [1007, 228] width 394 height 124
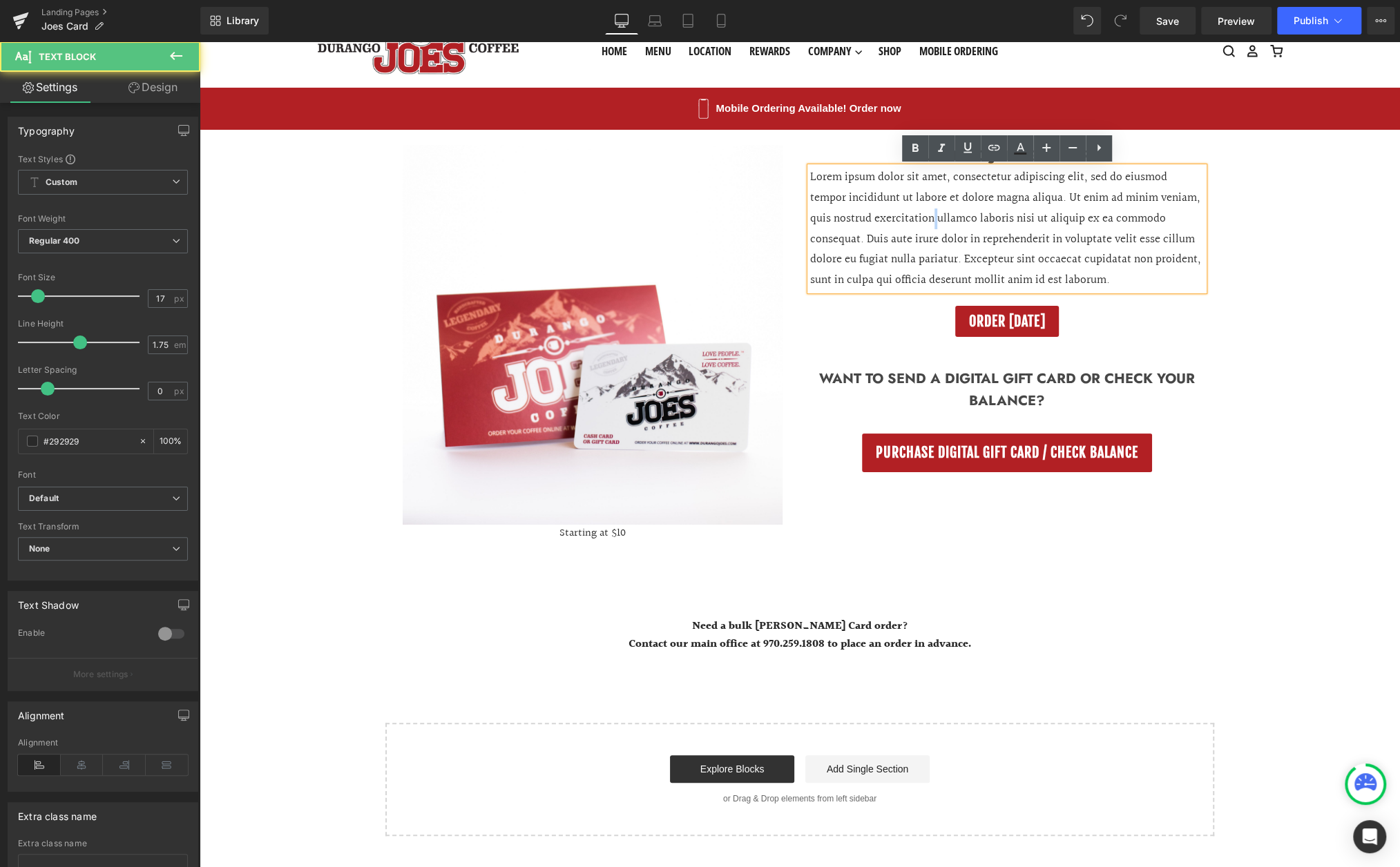
click at [931, 223] on p "Lorem ipsum dolor sit amet, consectetur adipiscing elit, sed do eiusmod tempor …" at bounding box center [1007, 228] width 394 height 124
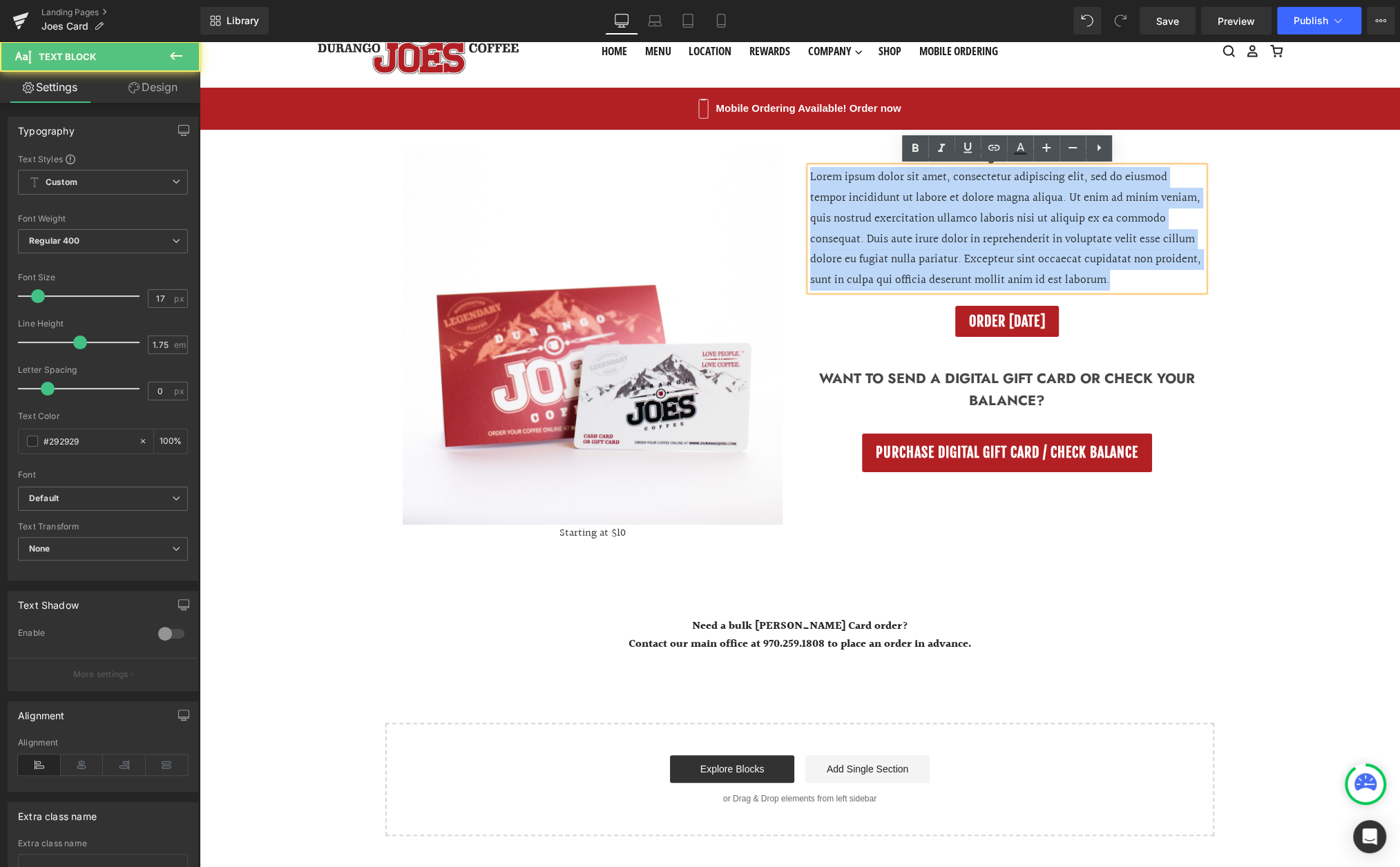
click at [931, 223] on p "Lorem ipsum dolor sit amet, consectetur adipiscing elit, sed do eiusmod tempor …" at bounding box center [1007, 228] width 394 height 124
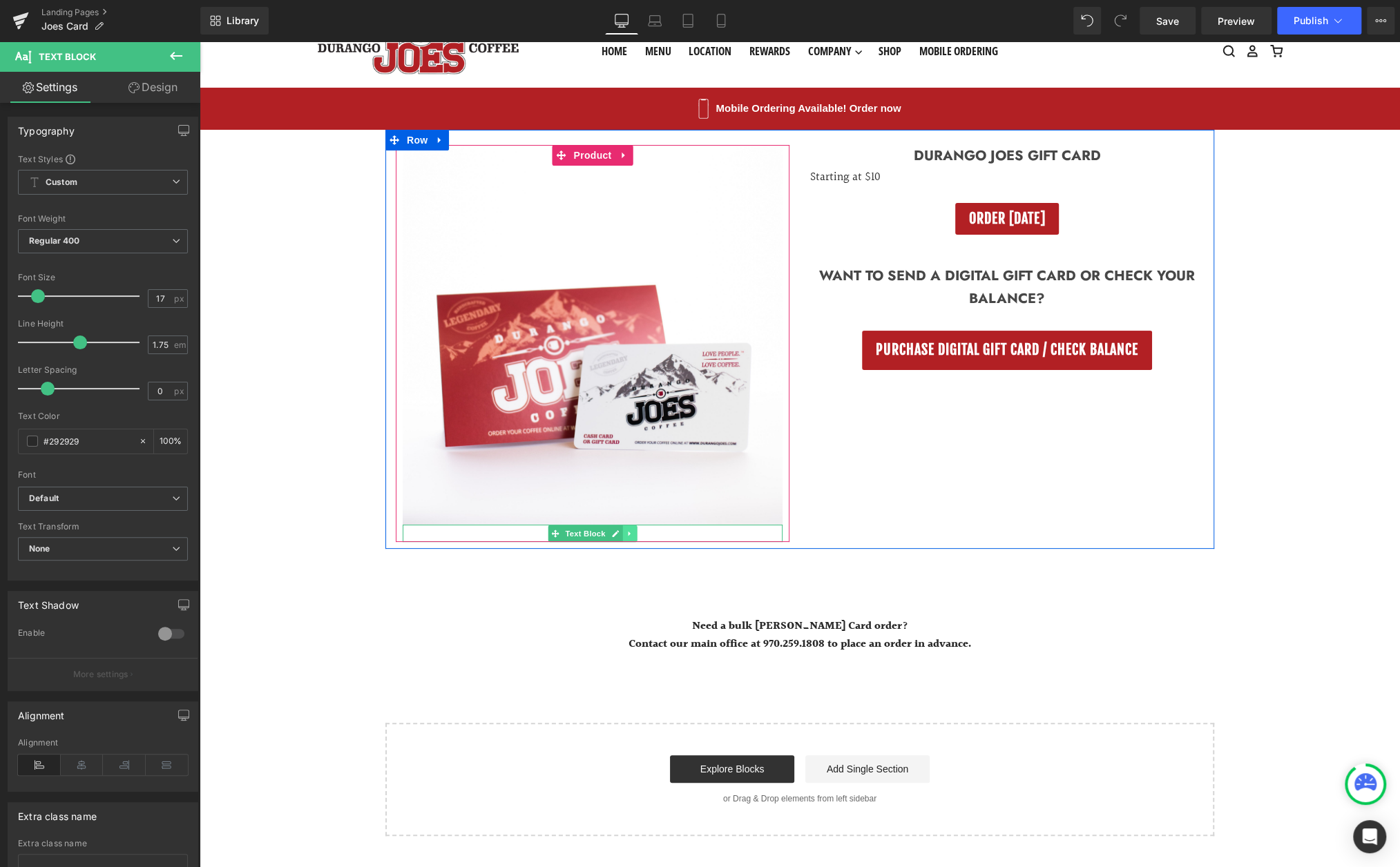
click at [632, 536] on icon at bounding box center [630, 533] width 8 height 8
click at [640, 534] on icon at bounding box center [637, 533] width 8 height 8
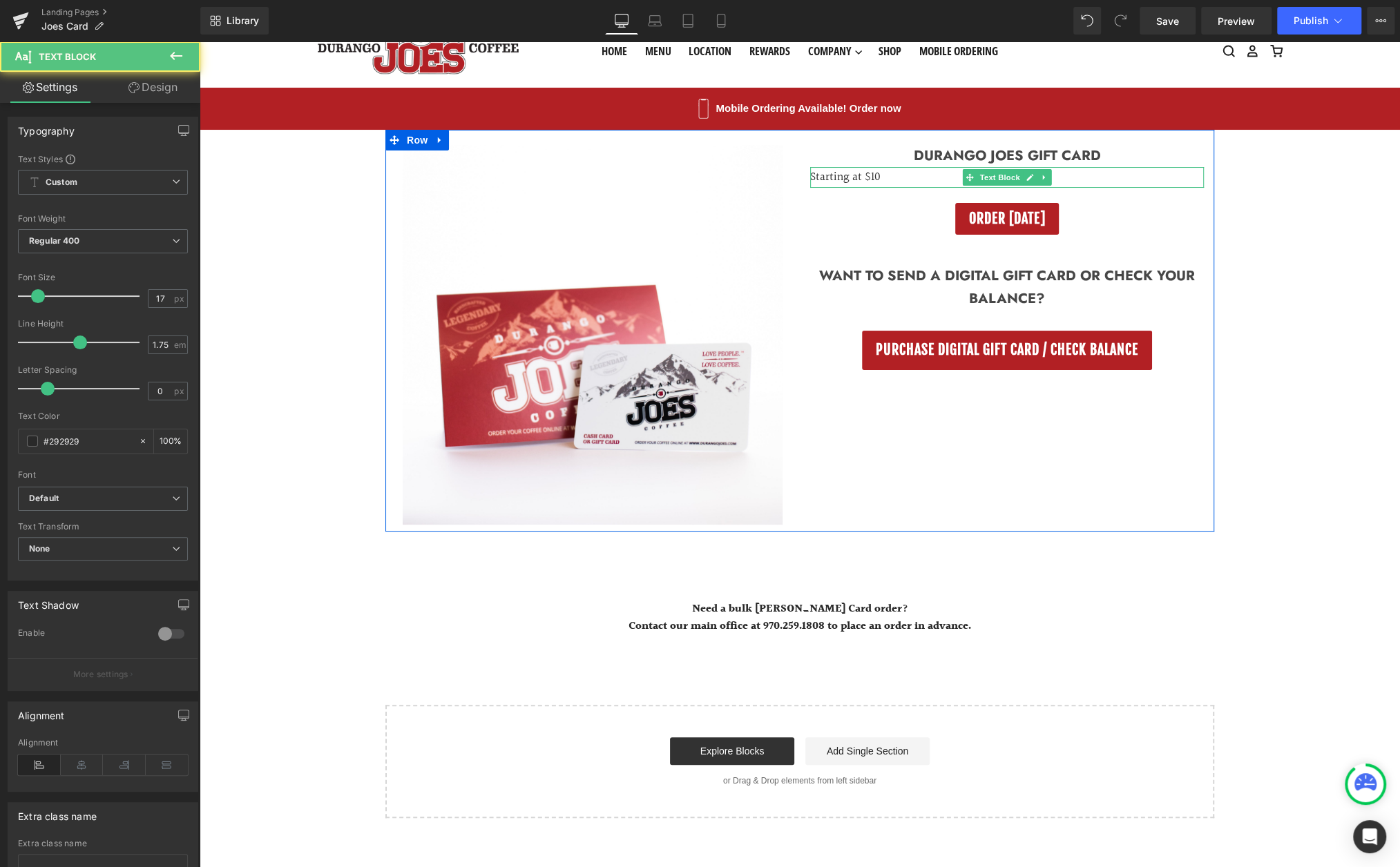
click at [835, 180] on p "Starting at $10" at bounding box center [1007, 177] width 394 height 20
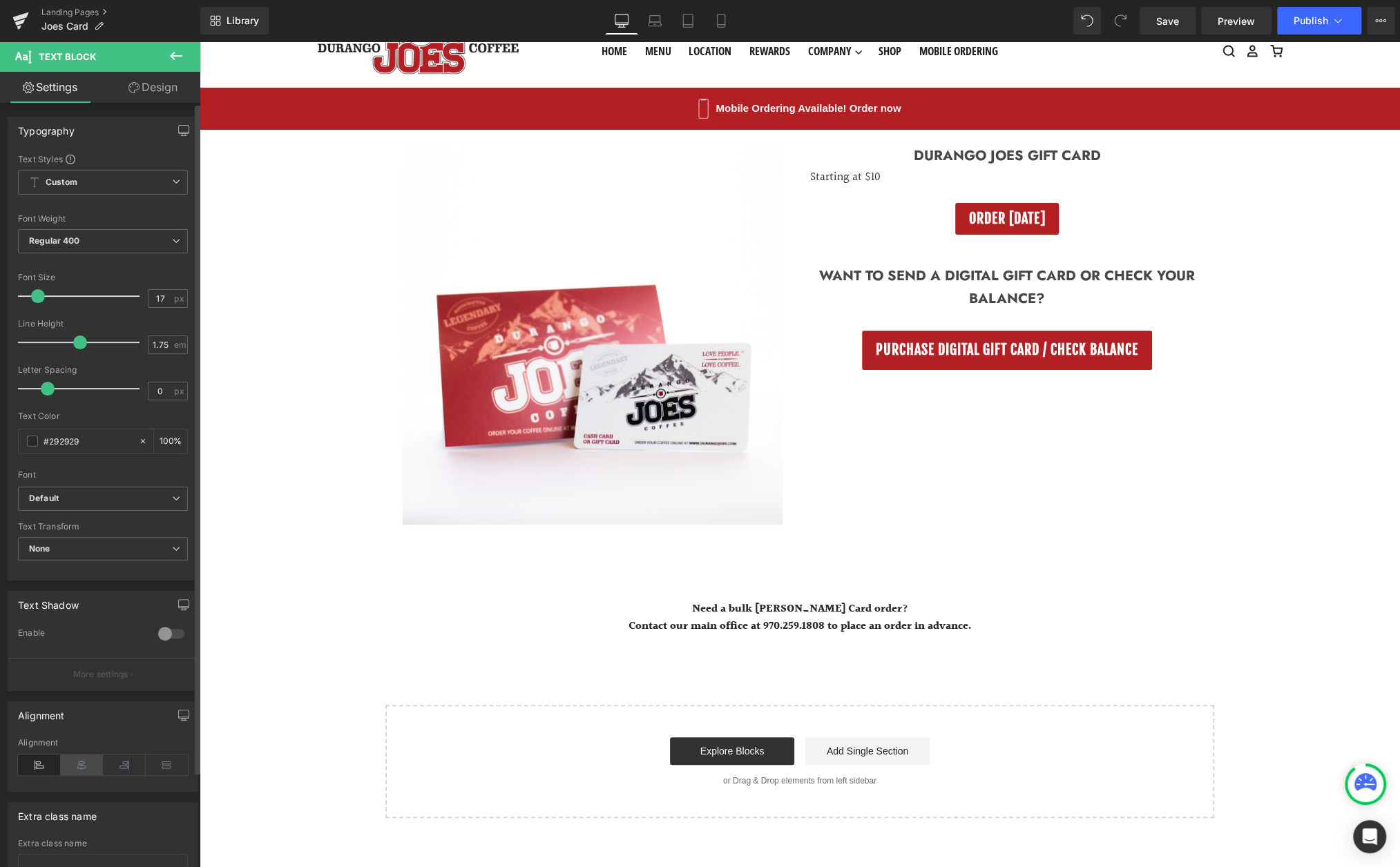
click at [81, 766] on icon at bounding box center [82, 765] width 42 height 20
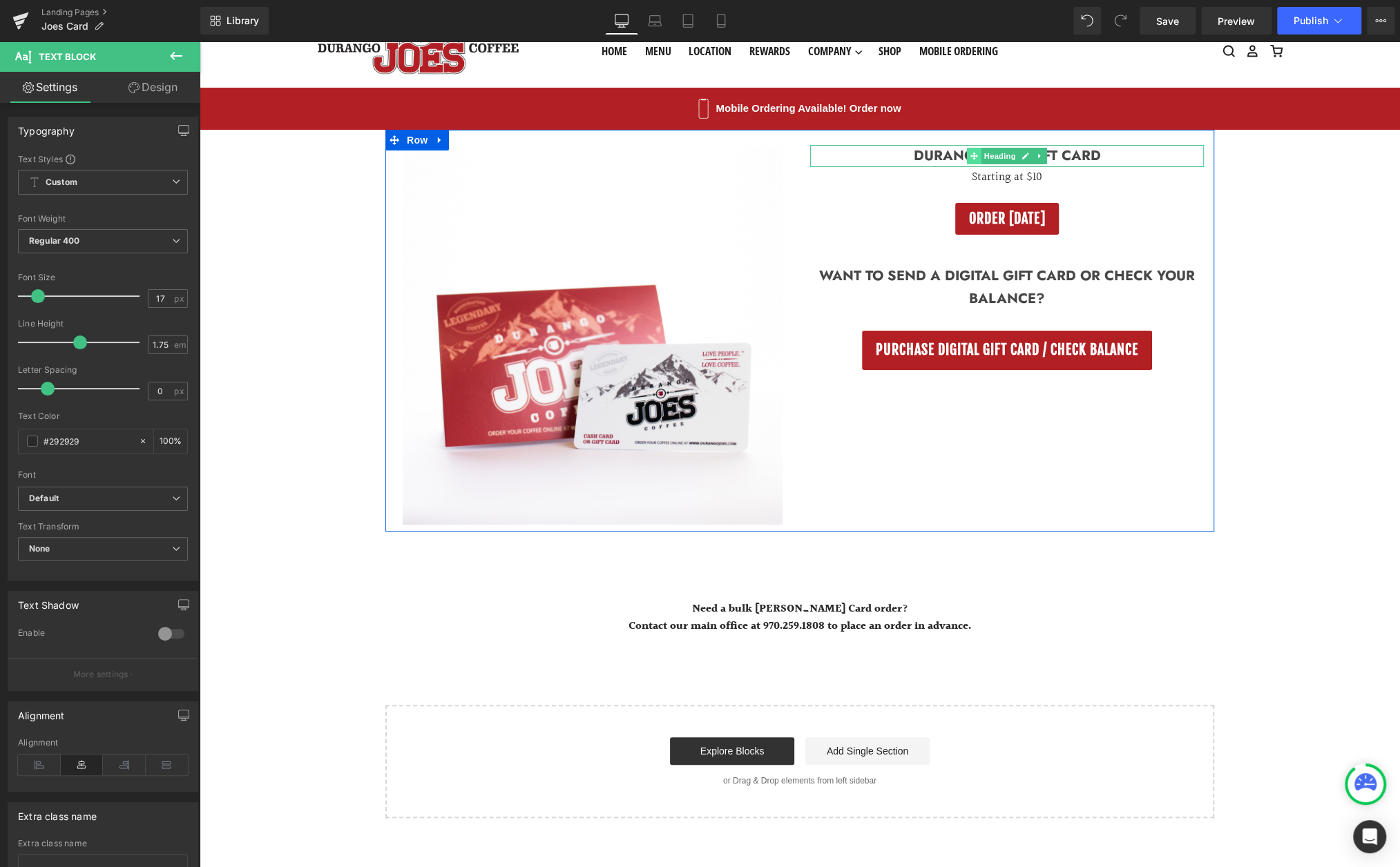
click at [975, 154] on icon at bounding box center [974, 155] width 8 height 8
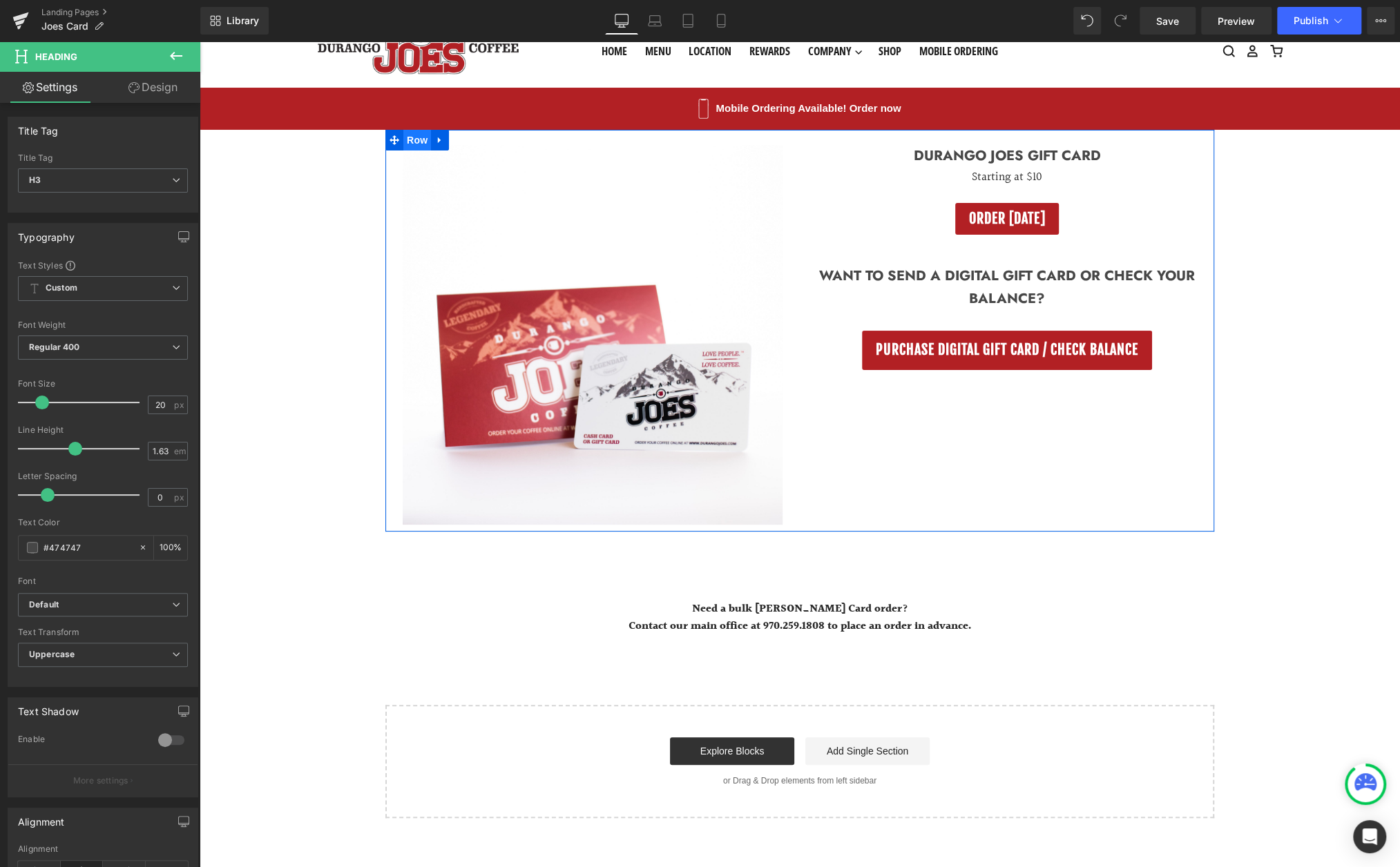
click at [417, 141] on span "Row" at bounding box center [417, 140] width 27 height 20
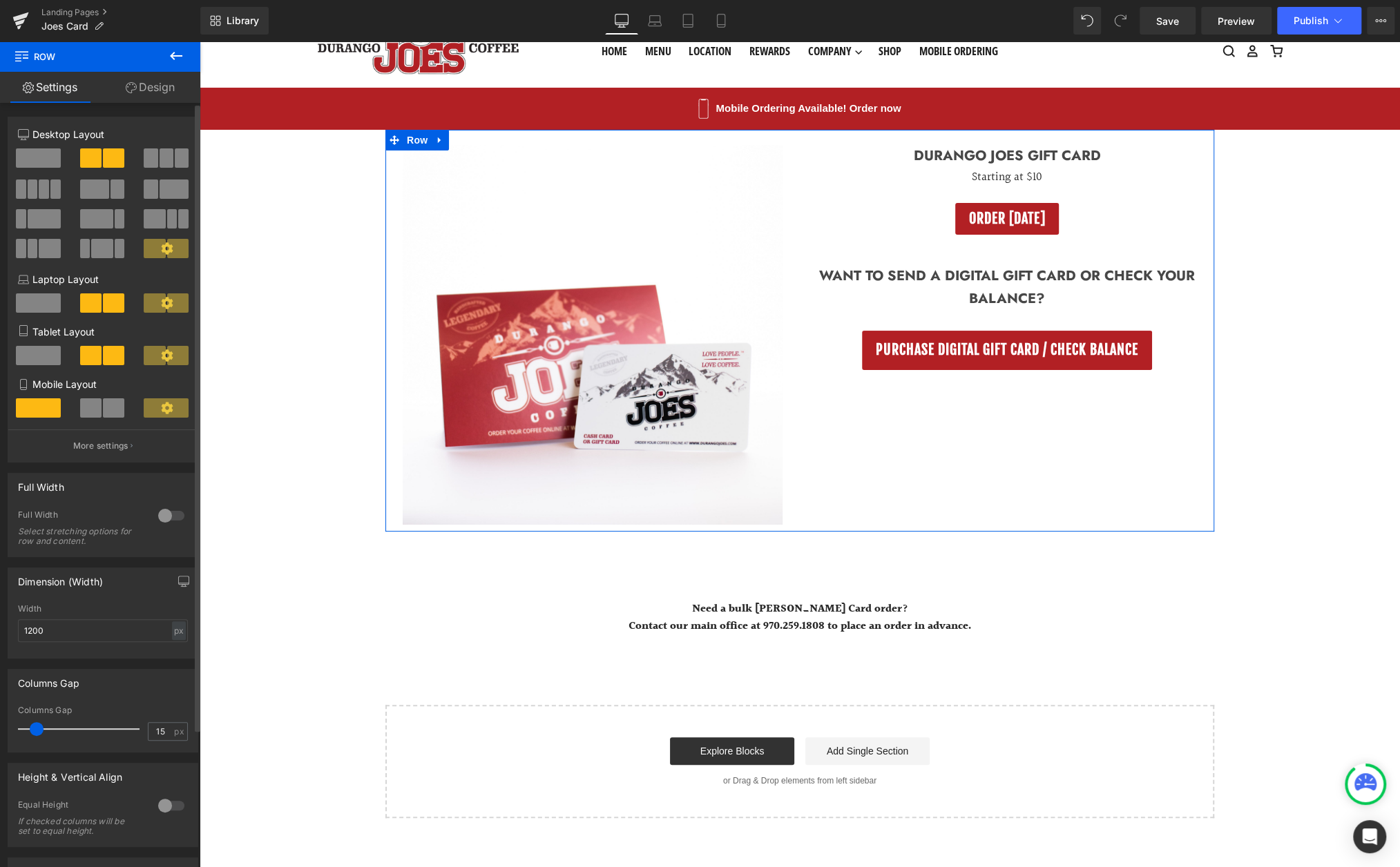
click at [160, 520] on div at bounding box center [171, 515] width 33 height 22
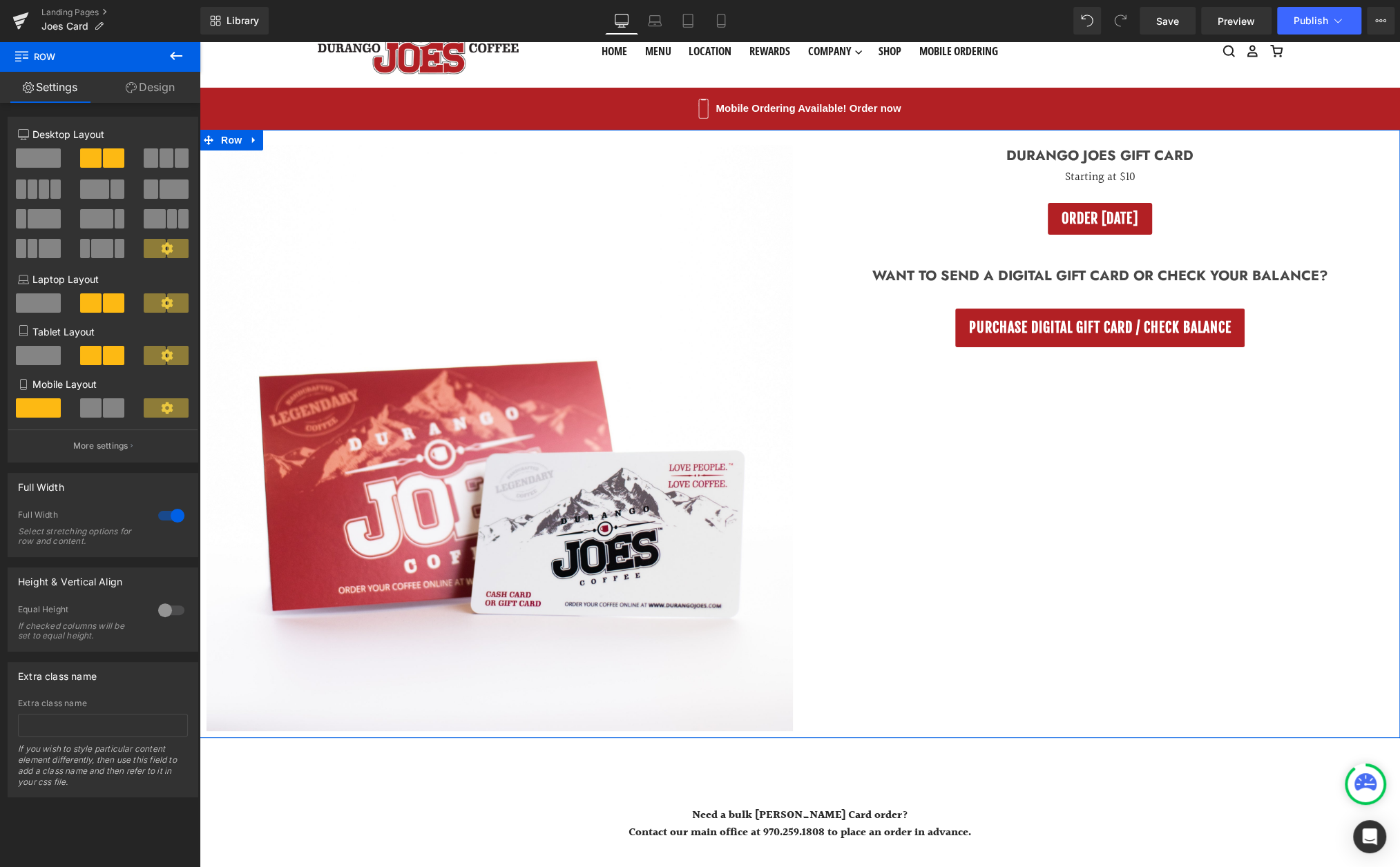
click at [158, 615] on div at bounding box center [171, 610] width 33 height 22
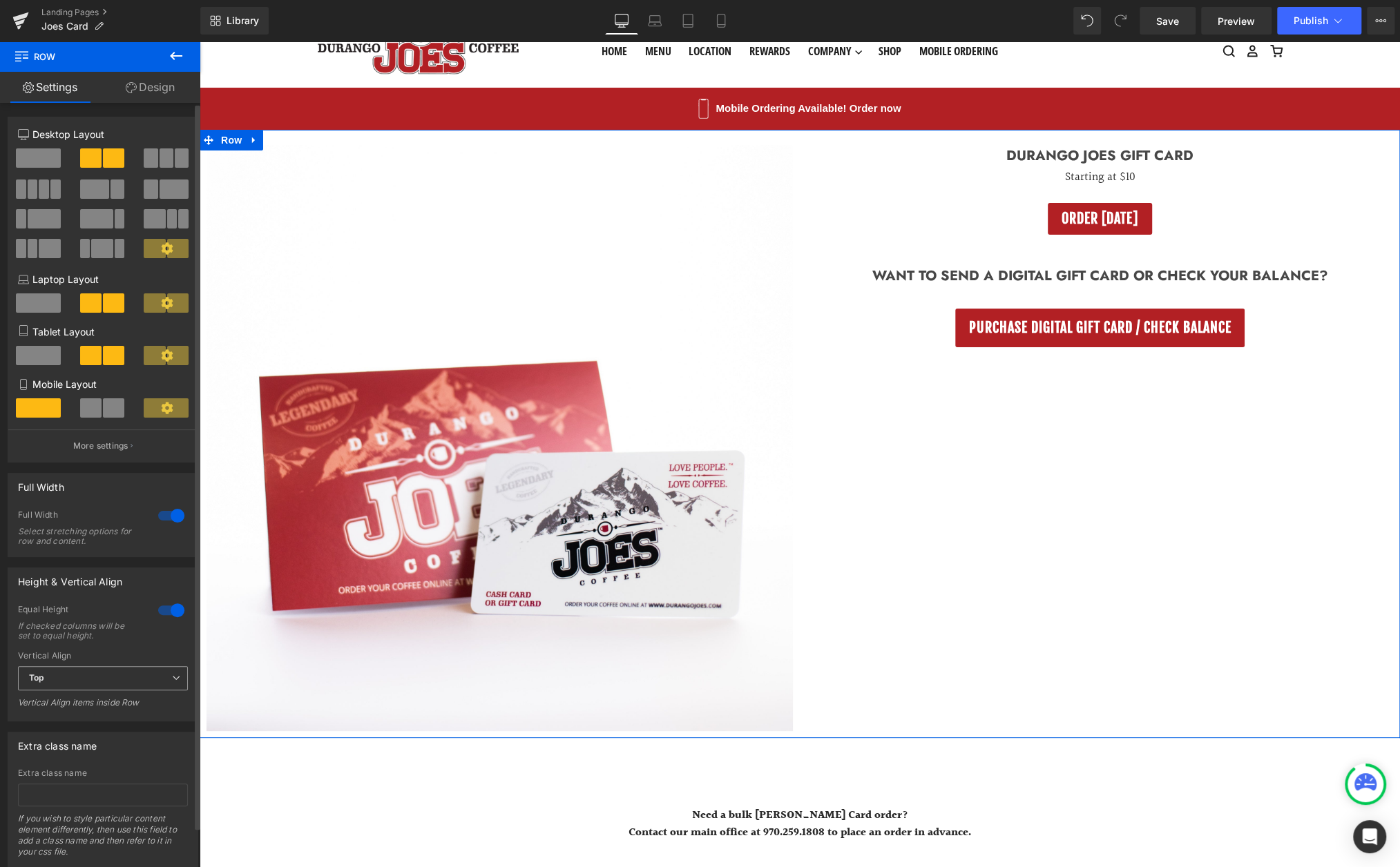
click at [146, 681] on span "Top" at bounding box center [103, 678] width 170 height 24
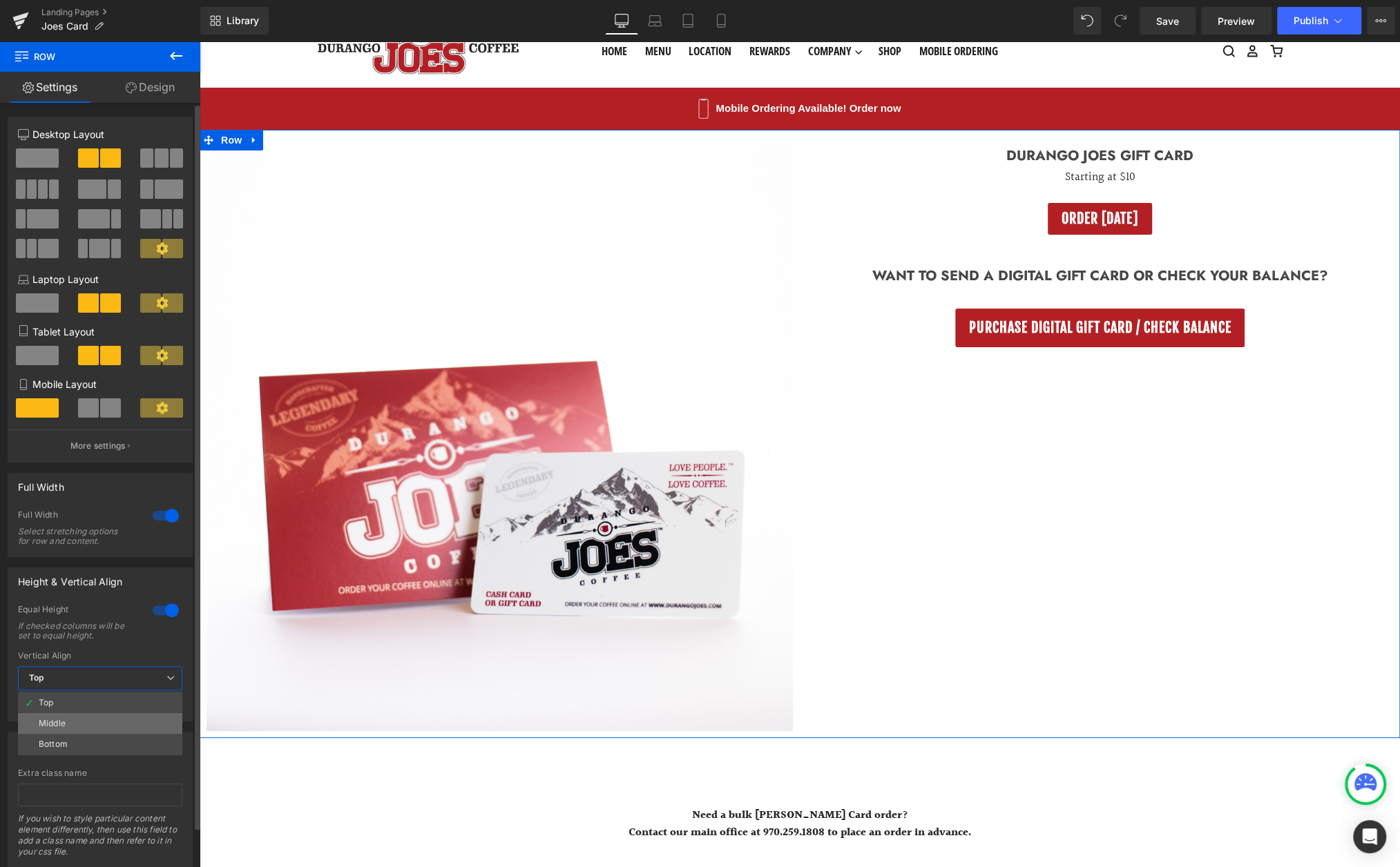
click at [90, 726] on li "Middle" at bounding box center [100, 723] width 165 height 20
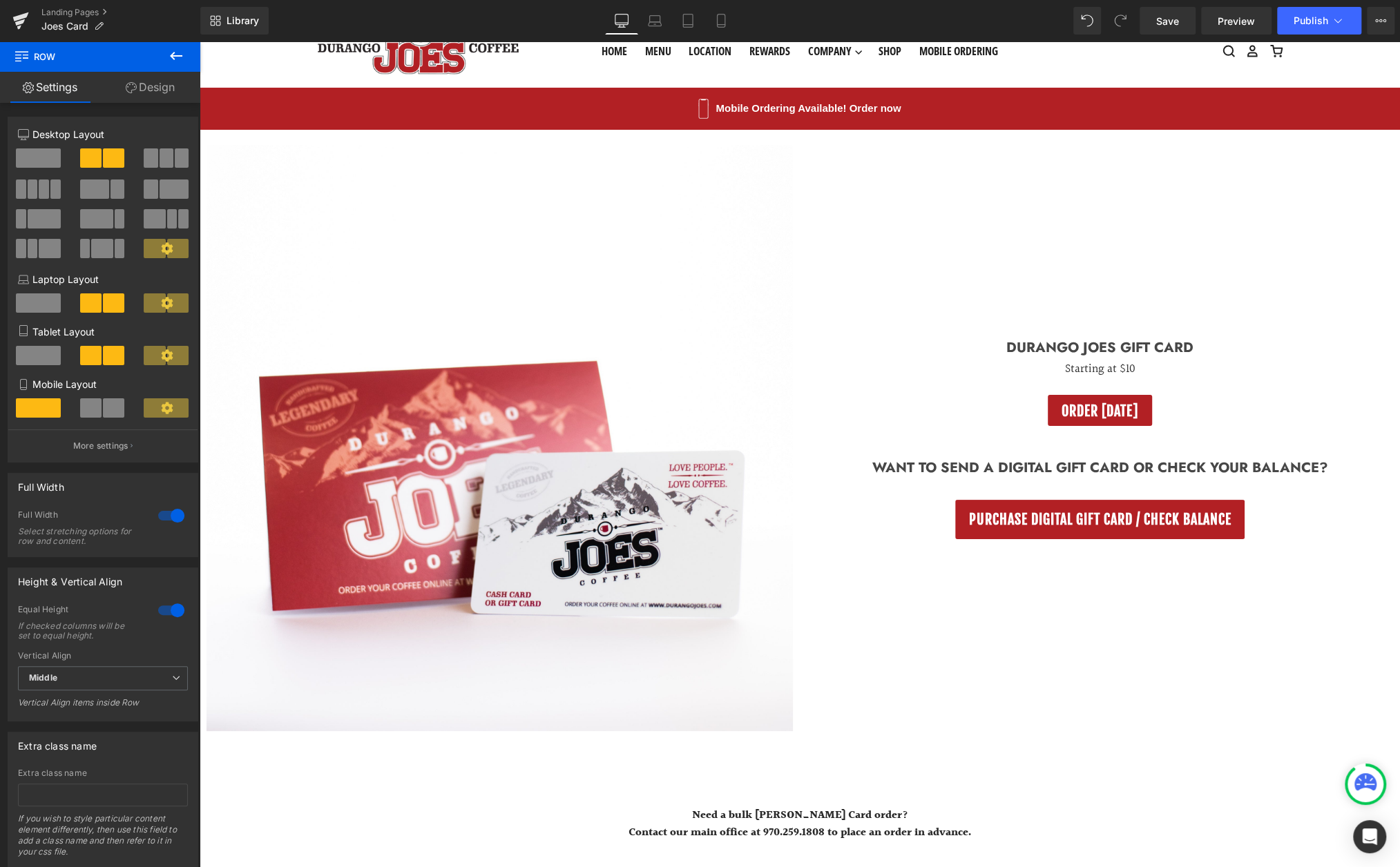
click at [518, 852] on div "(P) Image Product Durango Joes Gift Card Heading Starting at $10 Text Block ORD…" at bounding box center [800, 577] width 1200 height 895
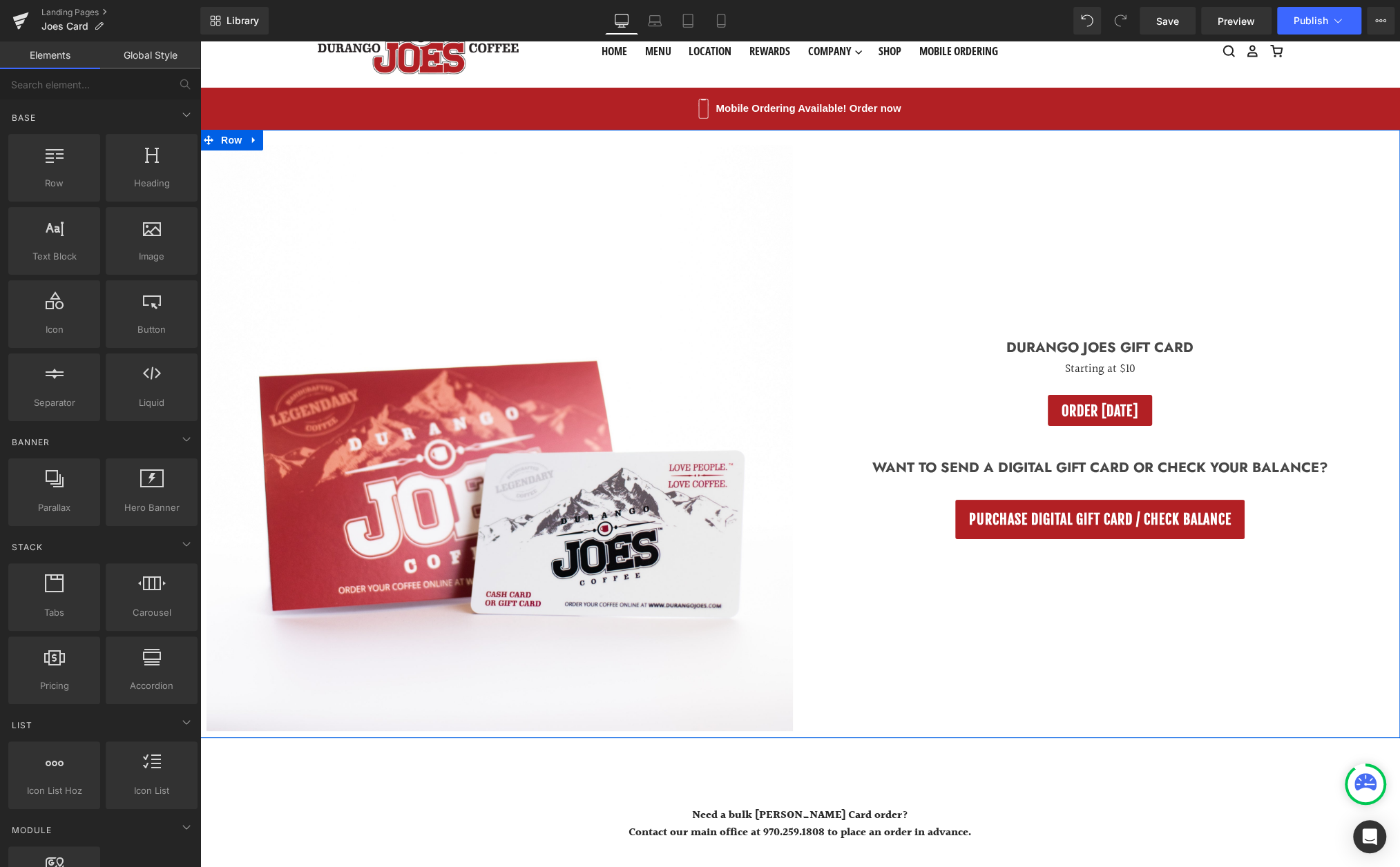
click at [967, 350] on icon at bounding box center [964, 347] width 8 height 8
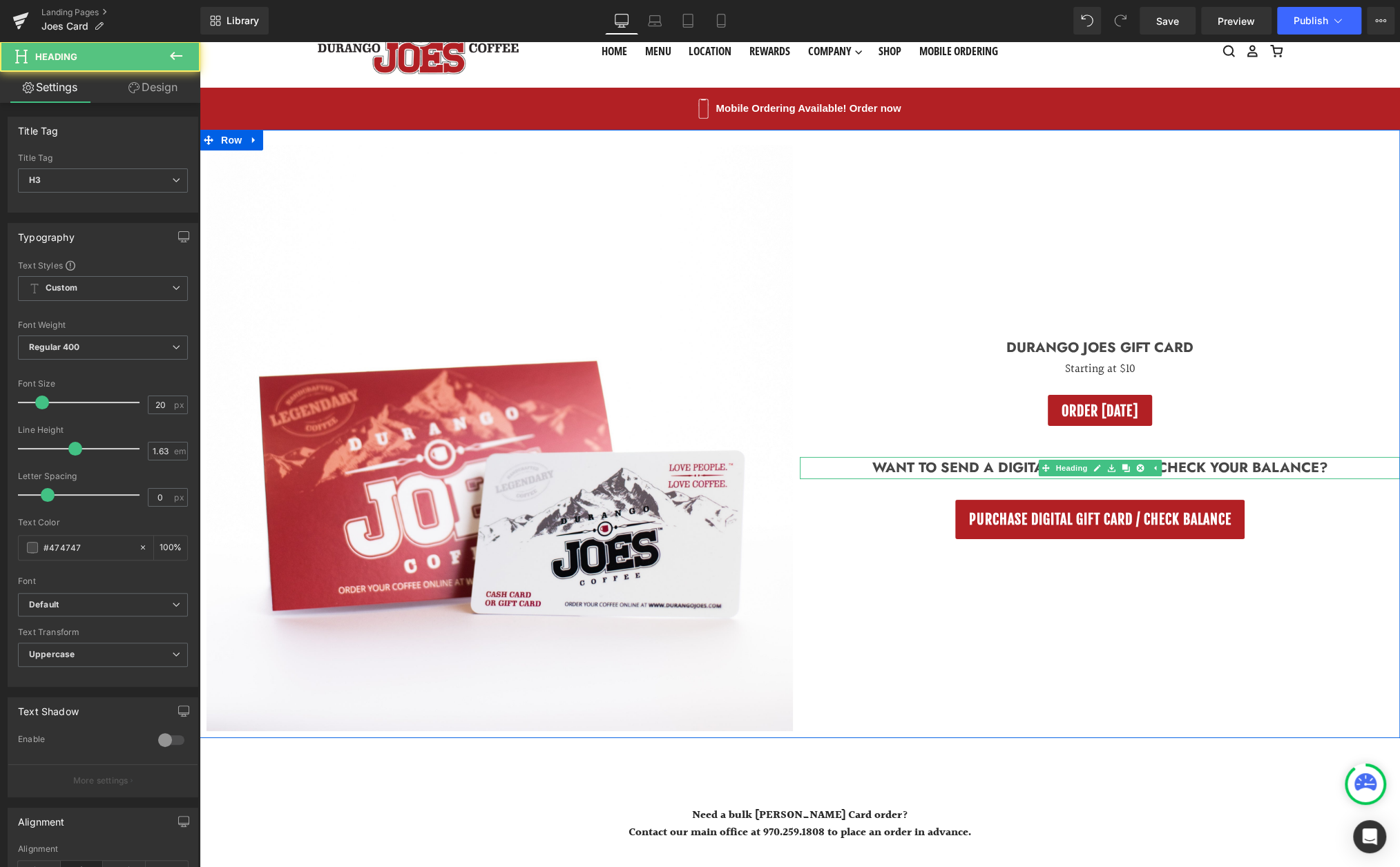
click at [945, 474] on h3 "Want to send a digital Gift card or check your balance?" at bounding box center [1100, 469] width 600 height 23
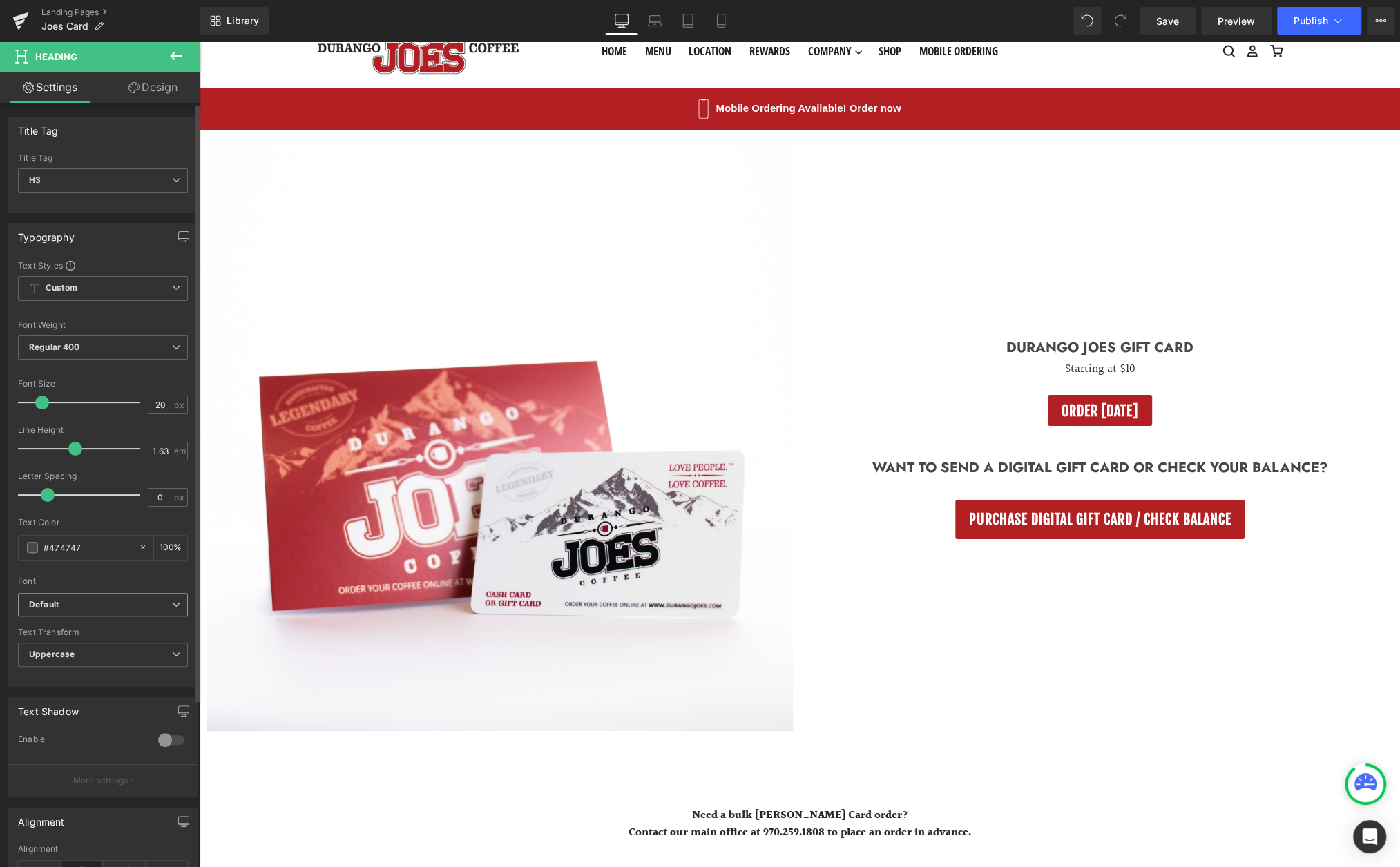
click at [110, 595] on span "Default" at bounding box center [103, 605] width 170 height 24
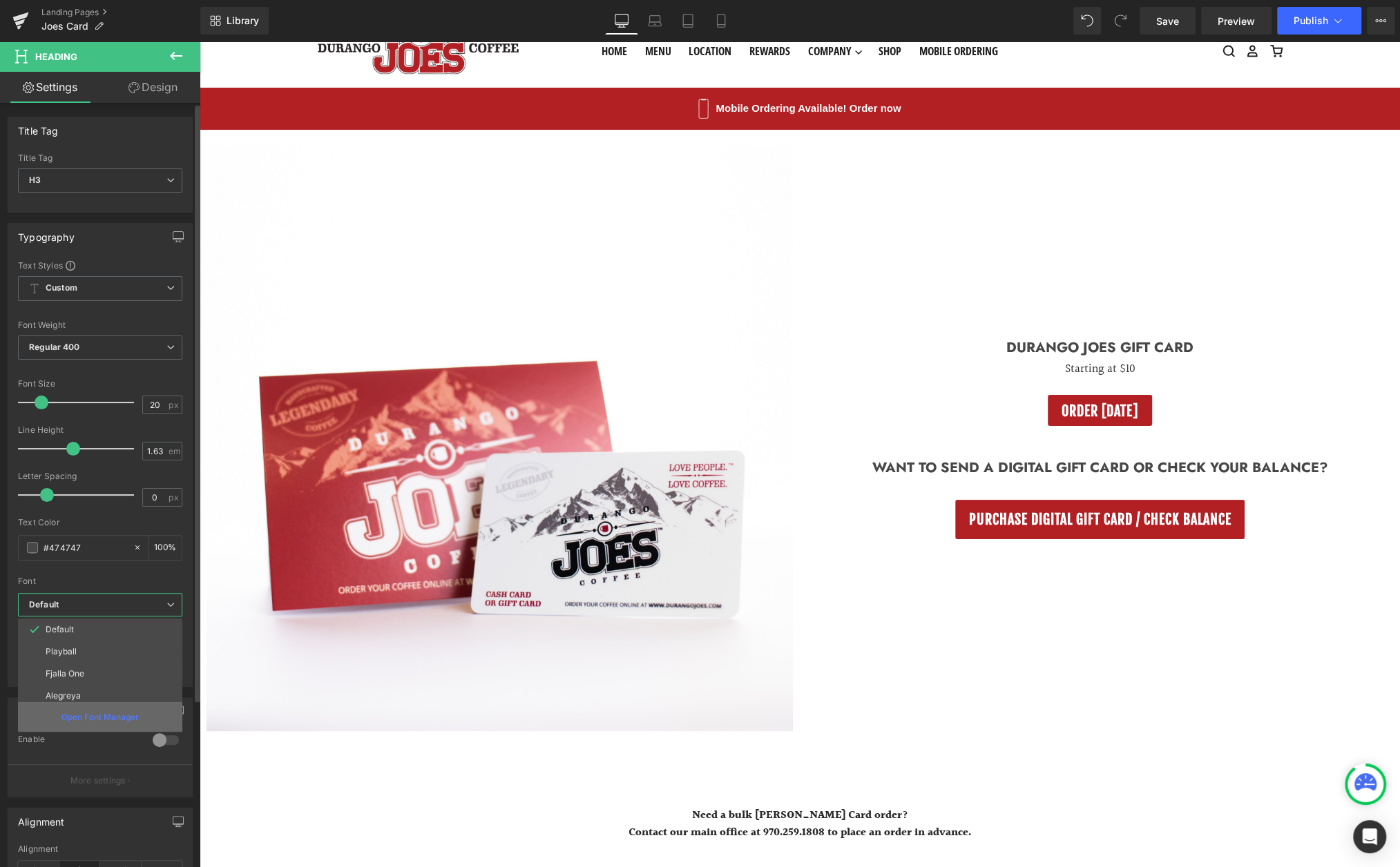
click at [84, 716] on p "Open Font Manager" at bounding box center [100, 718] width 77 height 12
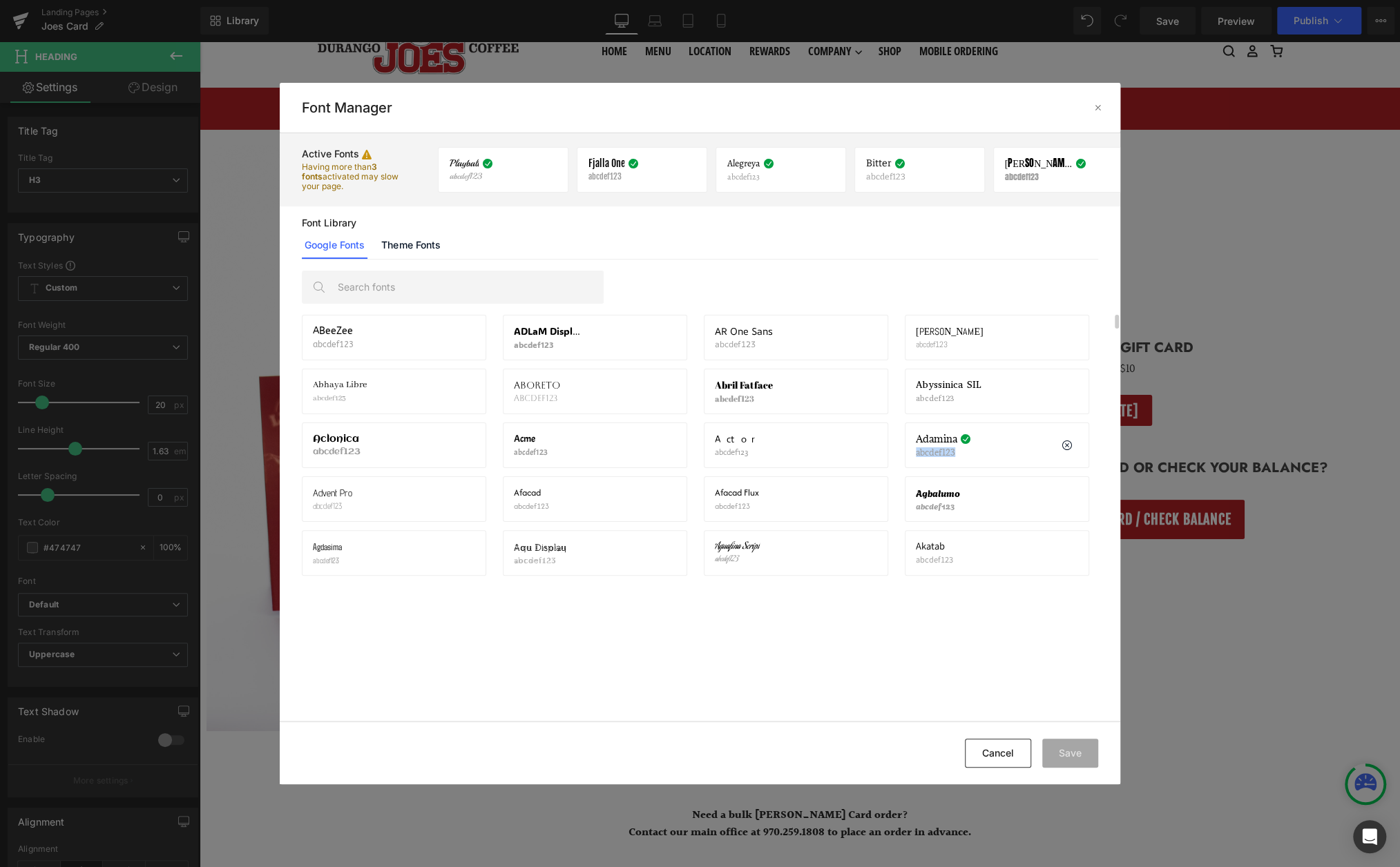
click at [998, 444] on div "Adamina abcdef123 If you wish to deactivate this font, all applied settings wil…" at bounding box center [997, 445] width 162 height 24
click at [999, 758] on button "Cancel" at bounding box center [998, 753] width 66 height 29
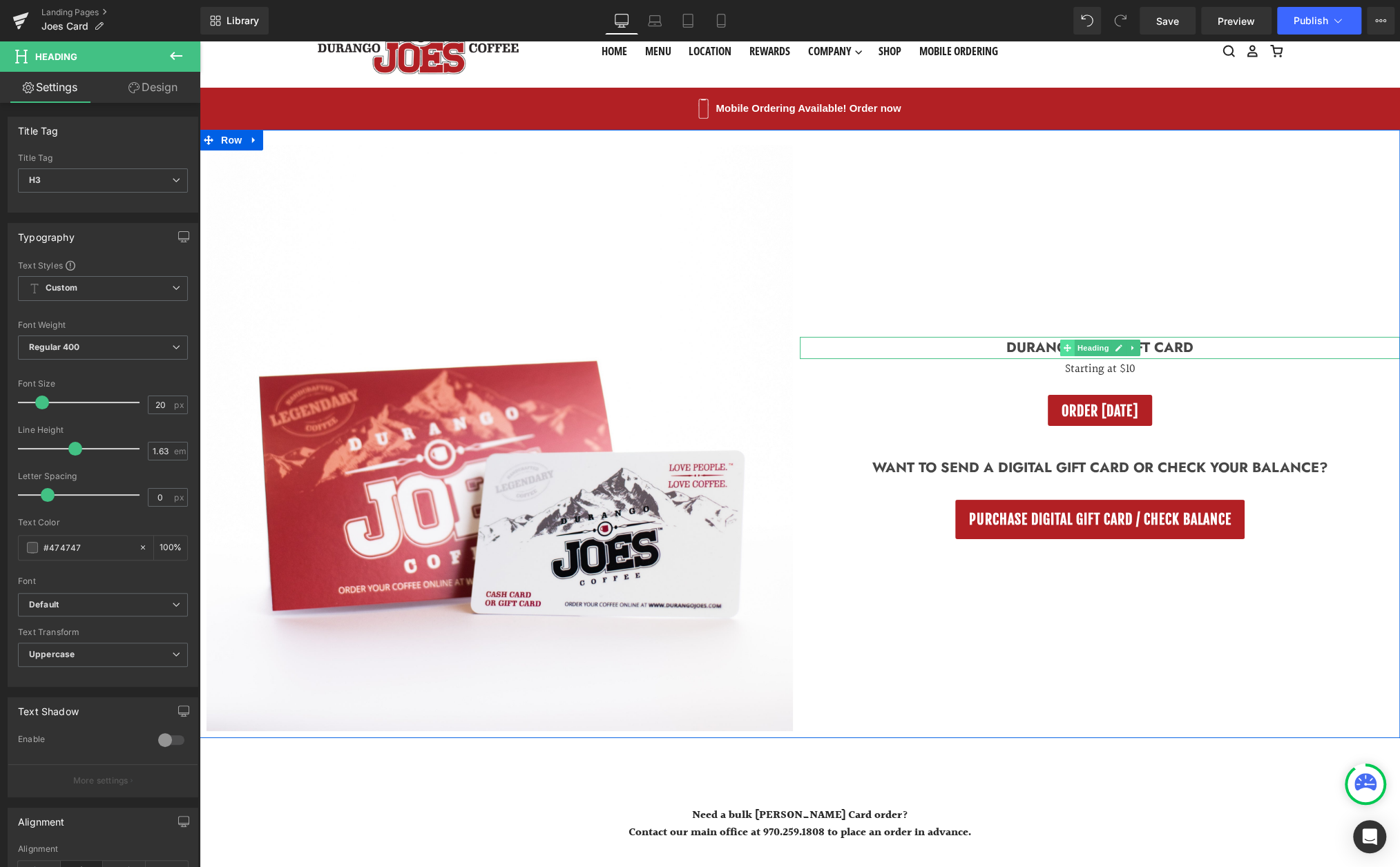
click at [1069, 344] on icon at bounding box center [1067, 347] width 8 height 8
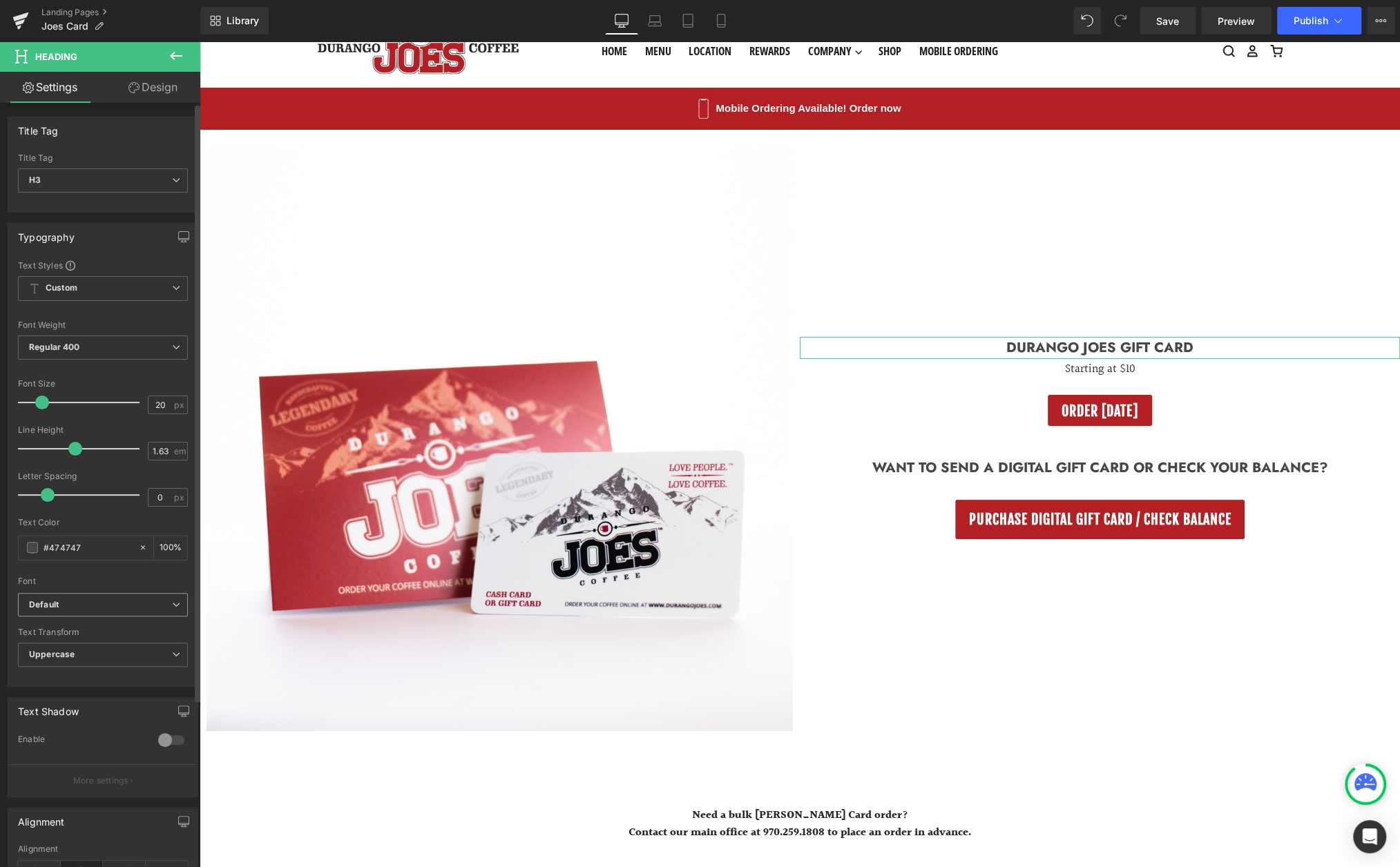
click at [164, 605] on b "Default" at bounding box center [100, 605] width 143 height 11
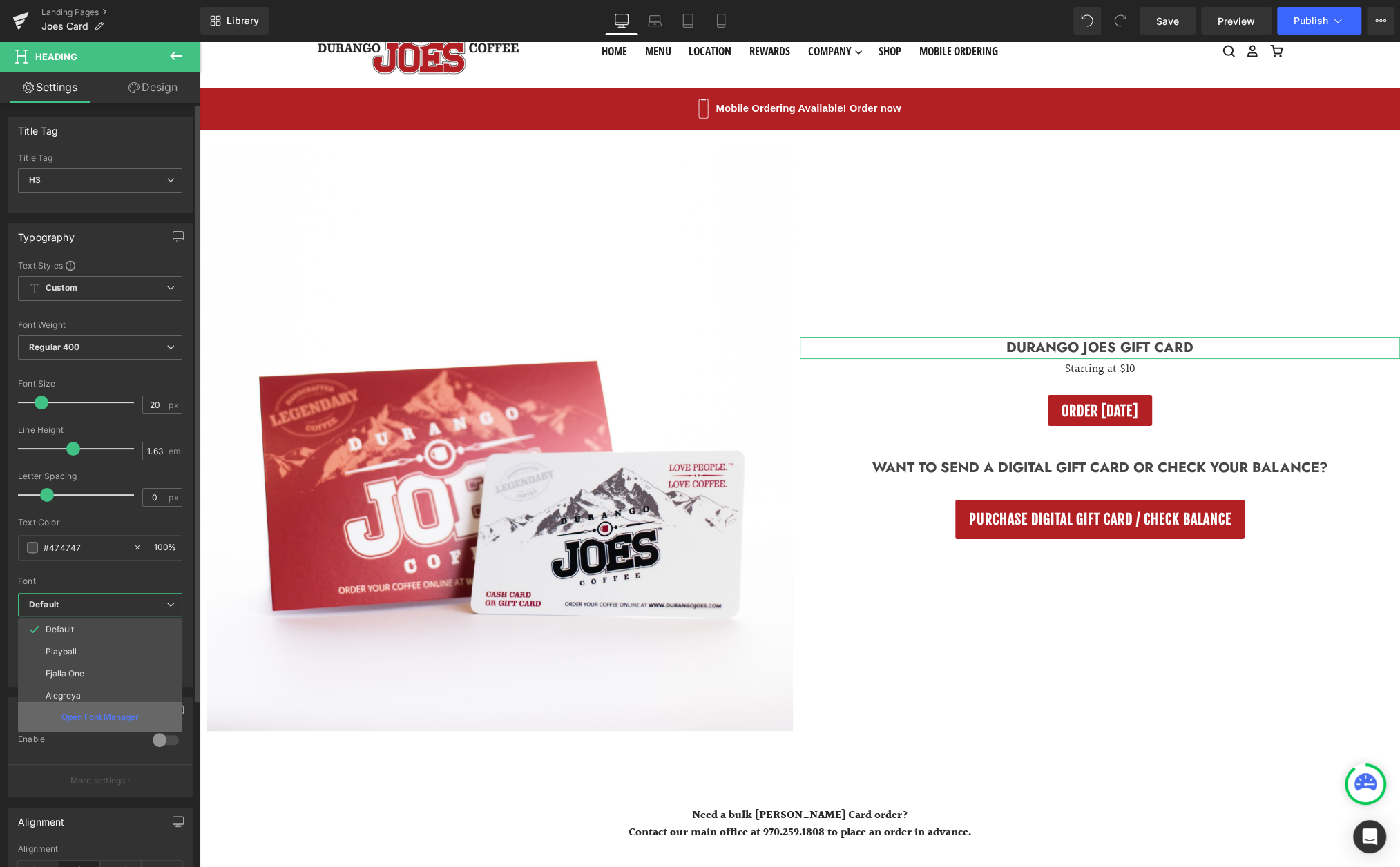
click at [105, 712] on p "Open Font Manager" at bounding box center [100, 718] width 77 height 12
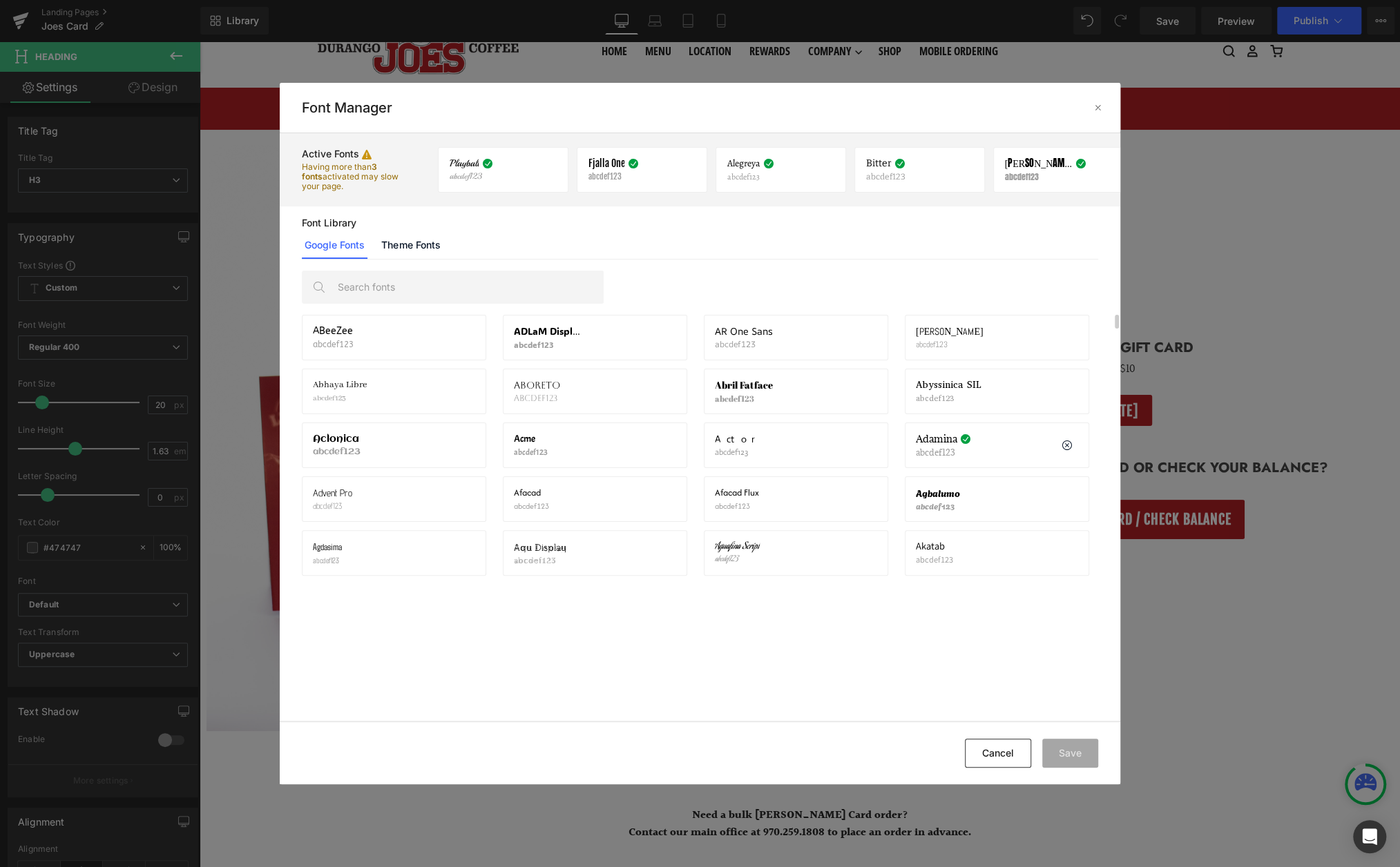
click at [953, 441] on span "Adamina" at bounding box center [936, 439] width 42 height 11
click at [961, 436] on icon at bounding box center [965, 439] width 11 height 11
click at [933, 440] on span "Adamina" at bounding box center [936, 439] width 42 height 11
click at [918, 439] on span "Adamina" at bounding box center [936, 439] width 42 height 11
click at [420, 255] on link "Theme Fonts" at bounding box center [411, 245] width 64 height 27
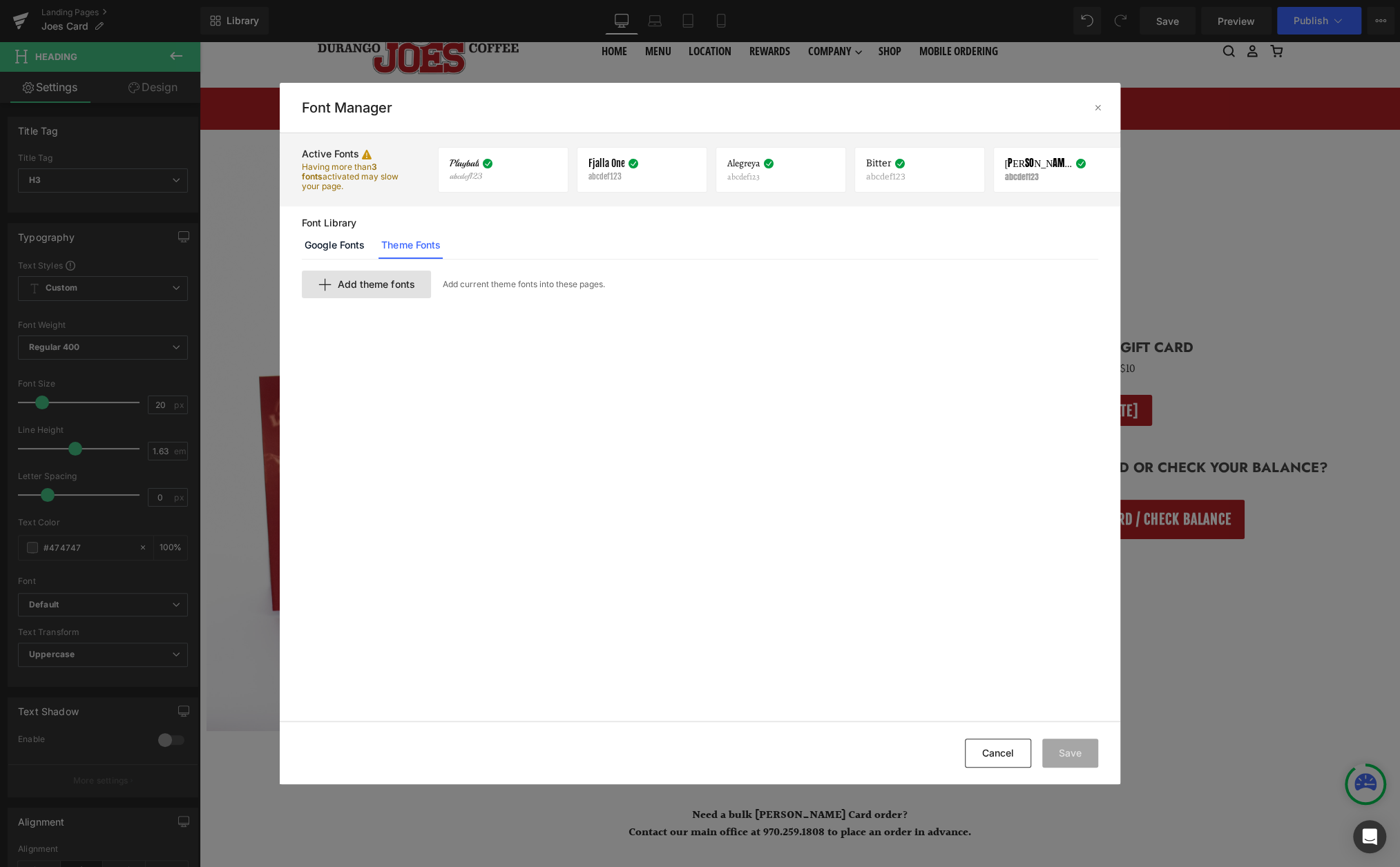
click at [358, 285] on span "Add theme fonts" at bounding box center [376, 284] width 77 height 11
click at [359, 309] on input "text" at bounding box center [472, 308] width 339 height 27
type input "a"
click at [1061, 304] on div "Add" at bounding box center [1071, 308] width 52 height 27
click at [448, 304] on input "text" at bounding box center [472, 308] width 339 height 27
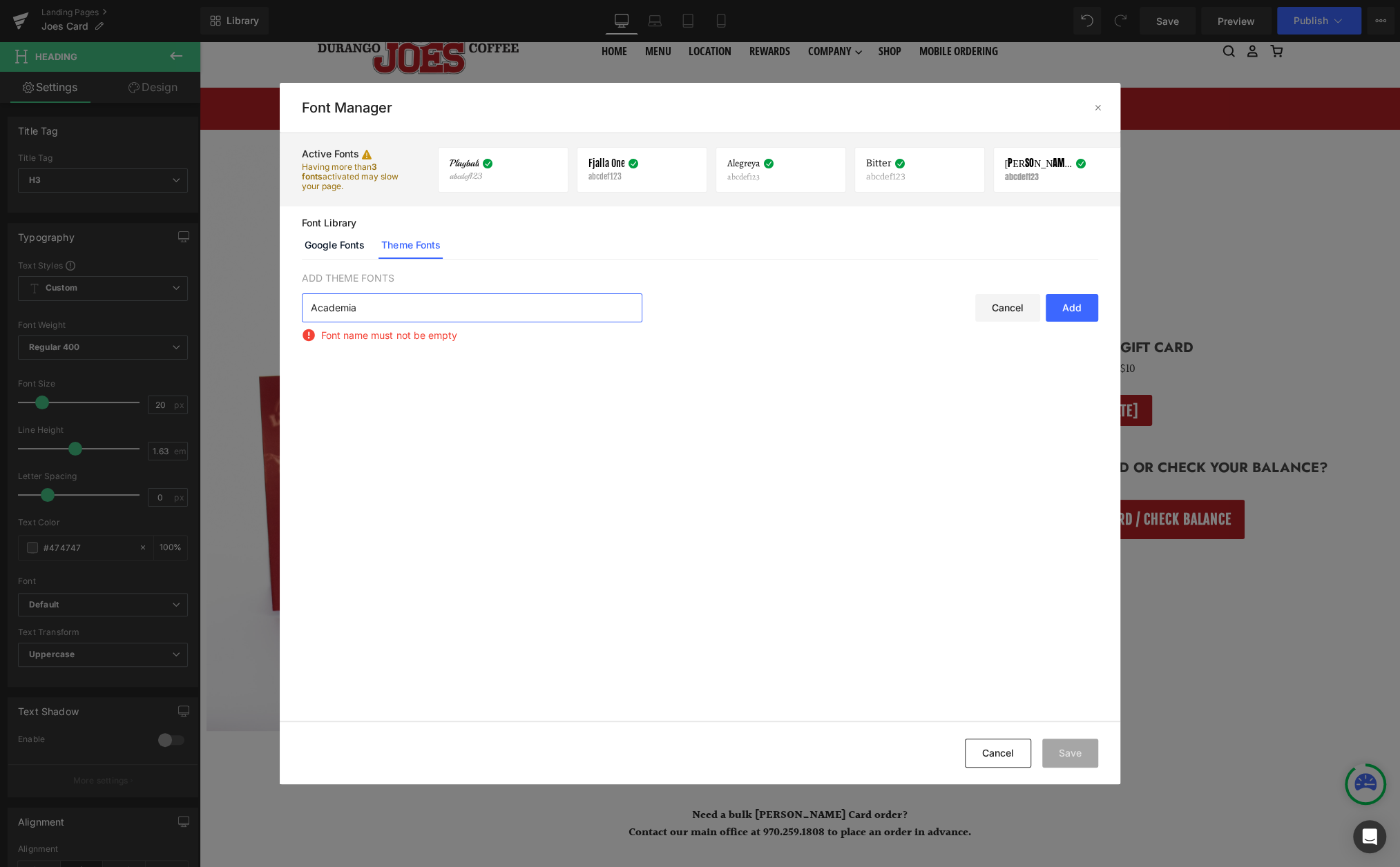
type input "Academia"
click at [1061, 303] on div "Add" at bounding box center [1071, 308] width 52 height 27
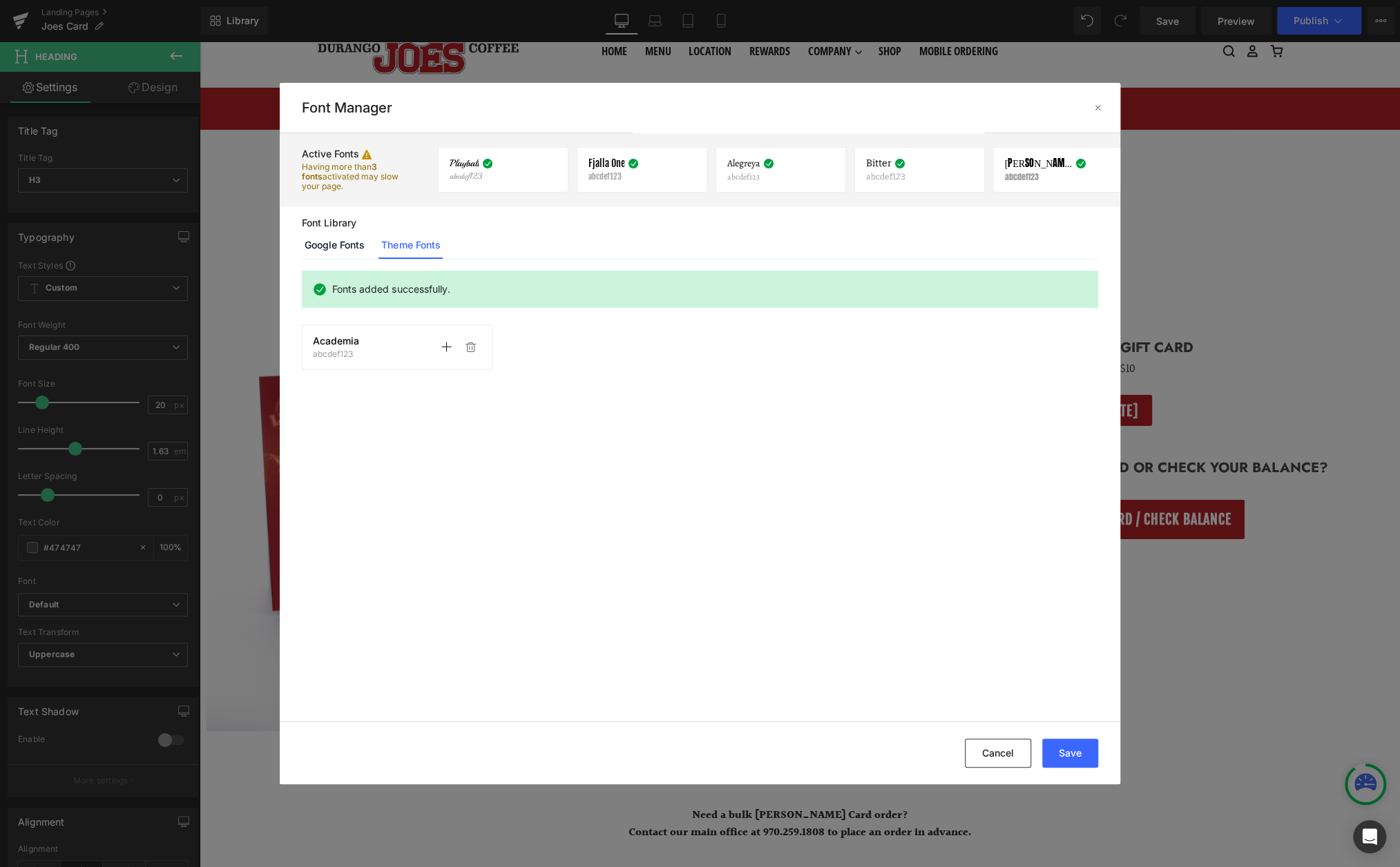
click at [424, 353] on div "Academia abcdef123 Activate font Activate font" at bounding box center [397, 347] width 168 height 24
click at [382, 340] on div "Academia abcdef123 Activate font Activate font" at bounding box center [397, 347] width 168 height 24
click at [467, 343] on icon at bounding box center [470, 347] width 11 height 11
click at [337, 240] on link "Google Fonts" at bounding box center [335, 245] width 65 height 27
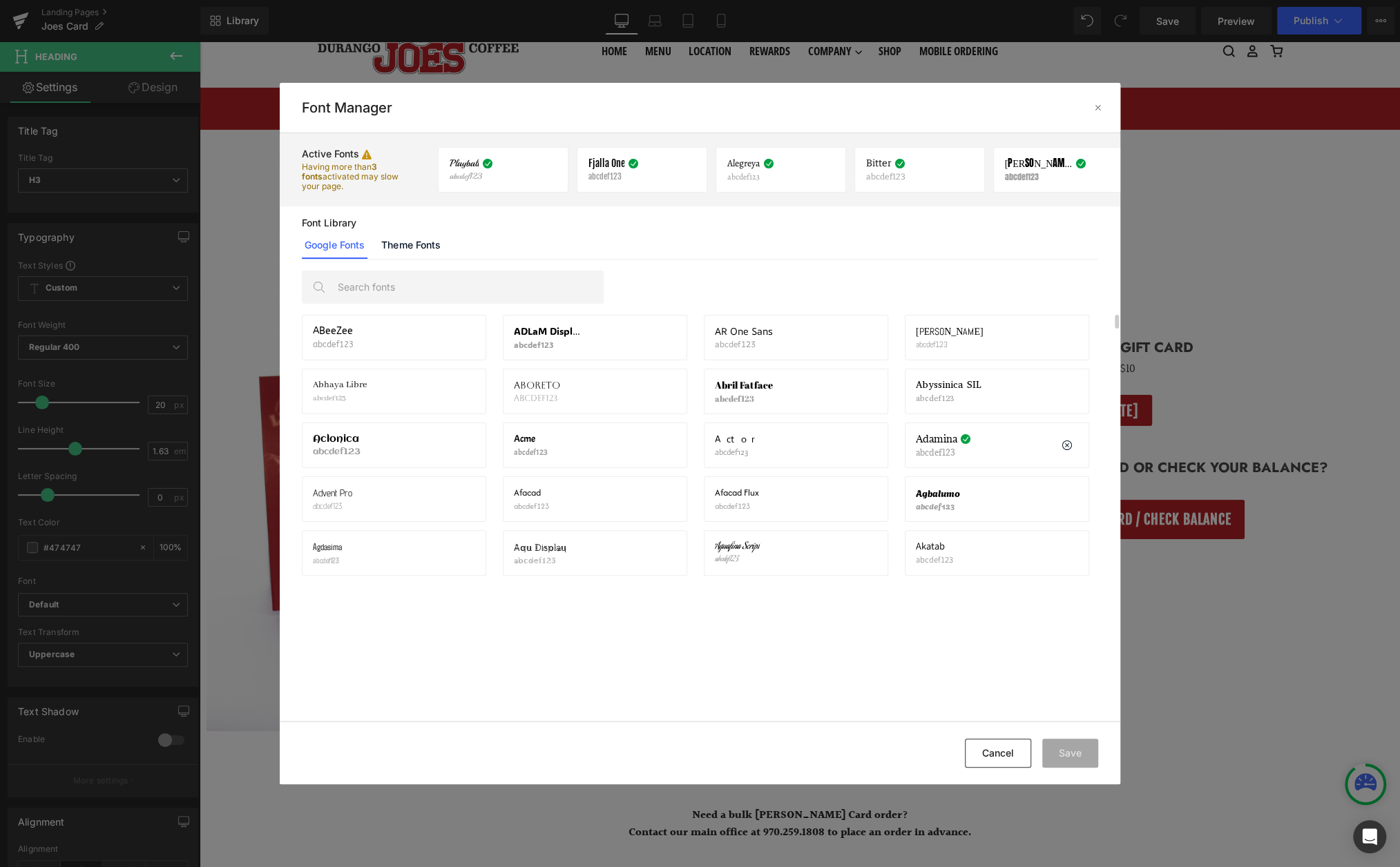
click at [939, 443] on div "Adamina abcdef123" at bounding box center [943, 445] width 55 height 24
click at [989, 743] on button "Cancel" at bounding box center [998, 753] width 66 height 29
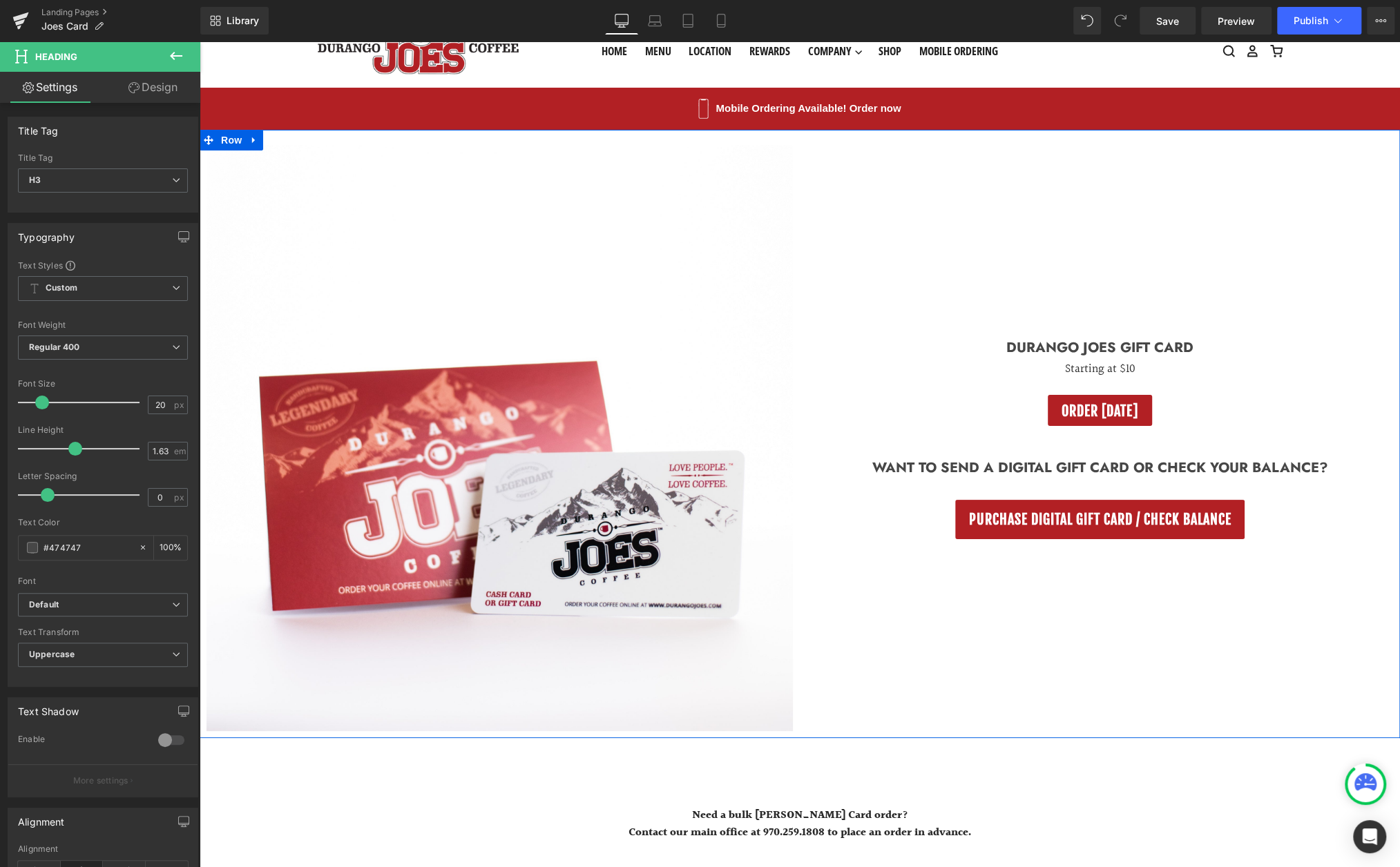
click at [1113, 344] on link at bounding box center [1118, 348] width 14 height 17
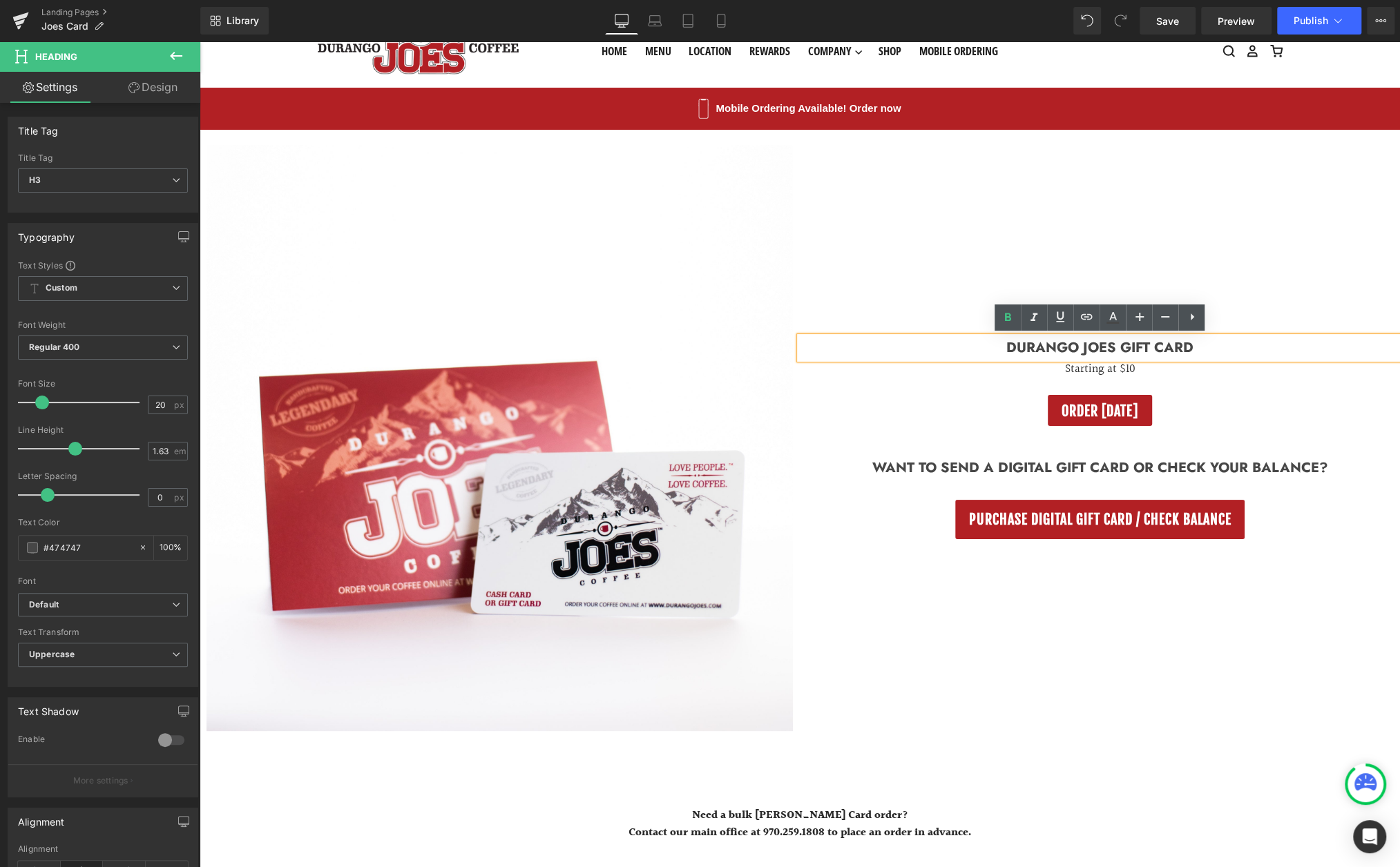
click at [1021, 351] on h3 "Durango Joes Gift Card" at bounding box center [1100, 348] width 600 height 23
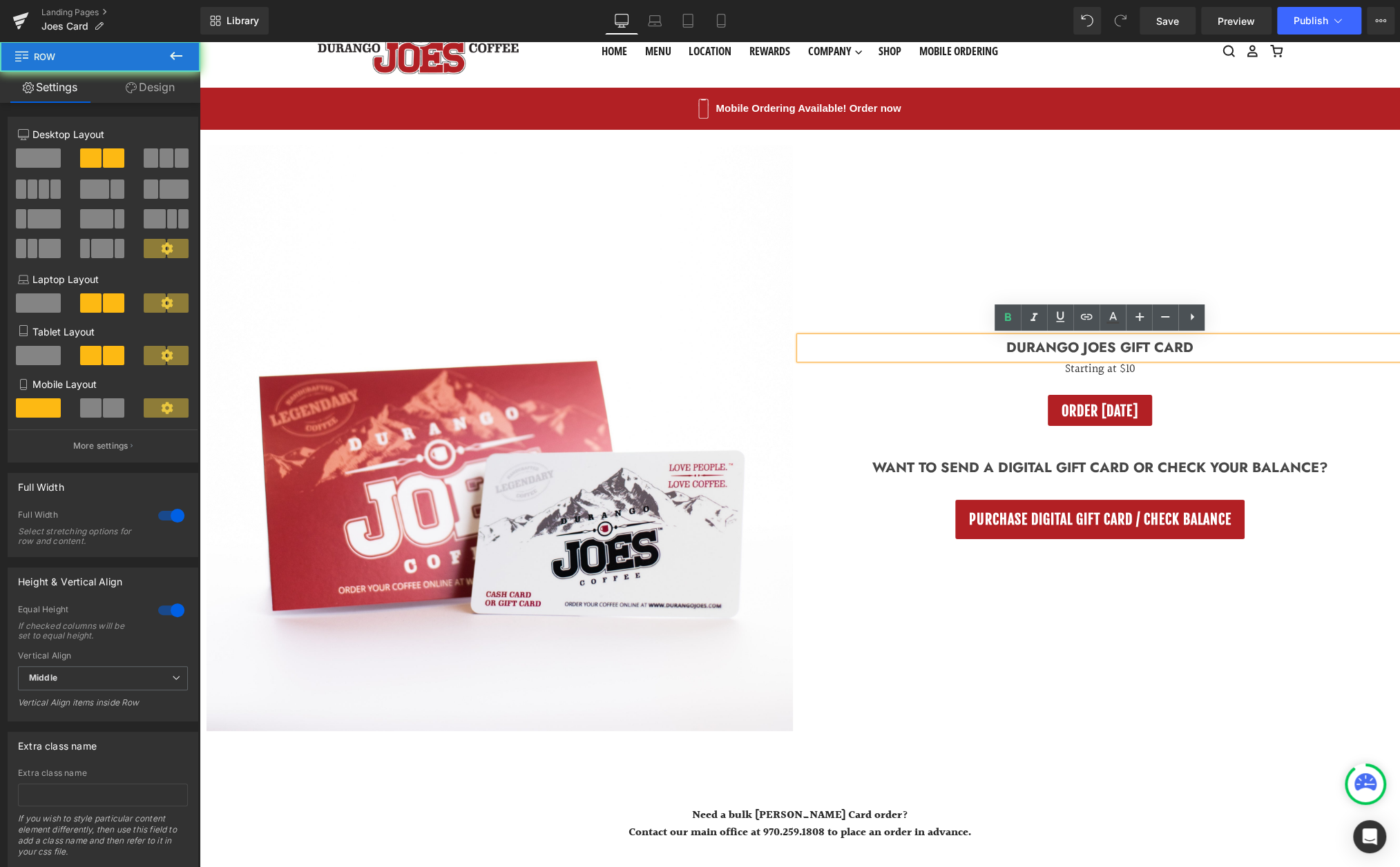
click at [1004, 485] on div "Durango Joes Gift Card Heading Starting at $10 Text Block ORDER TODAY Button Wa…" at bounding box center [1100, 438] width 600 height 586
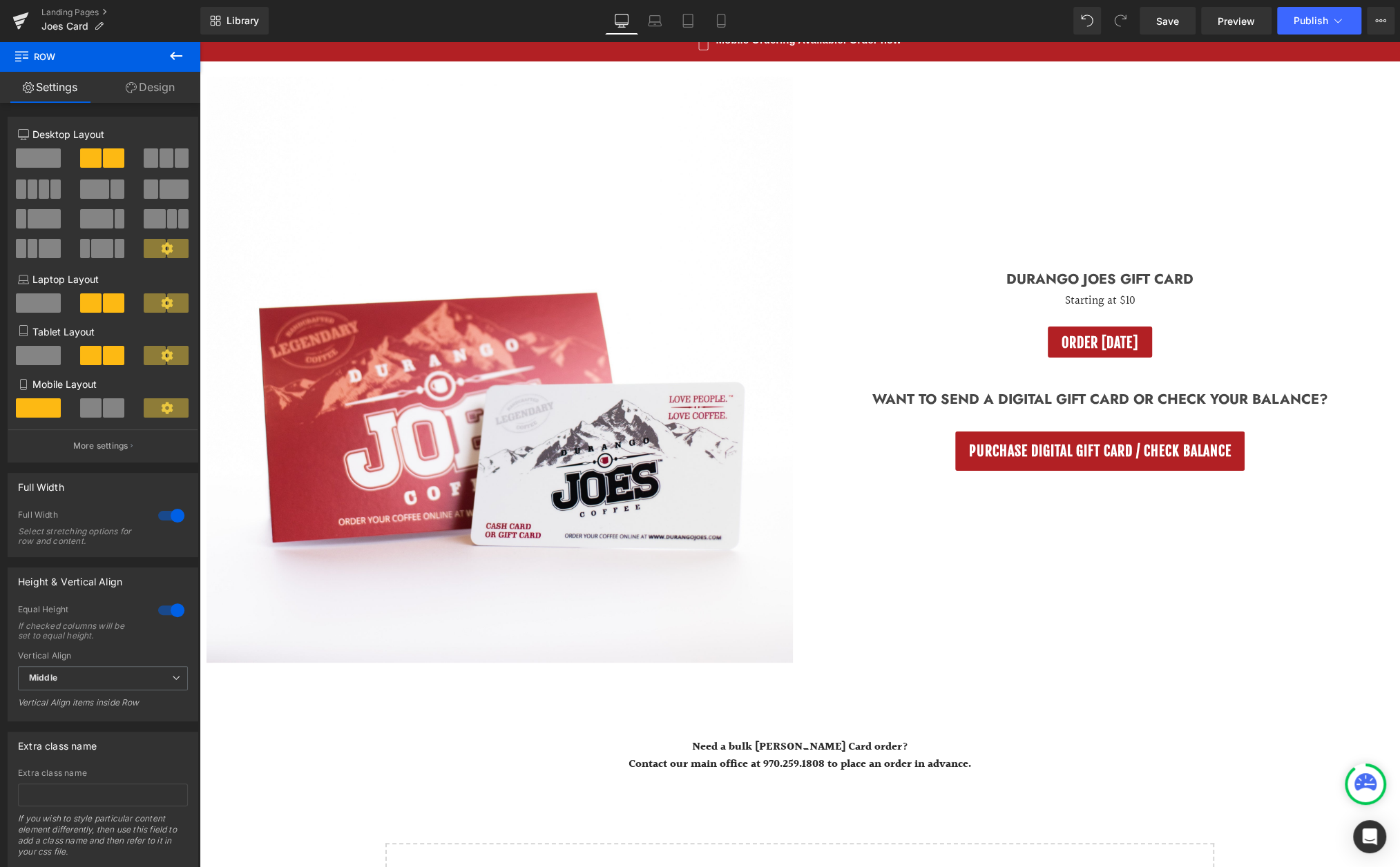
scroll to position [0, 0]
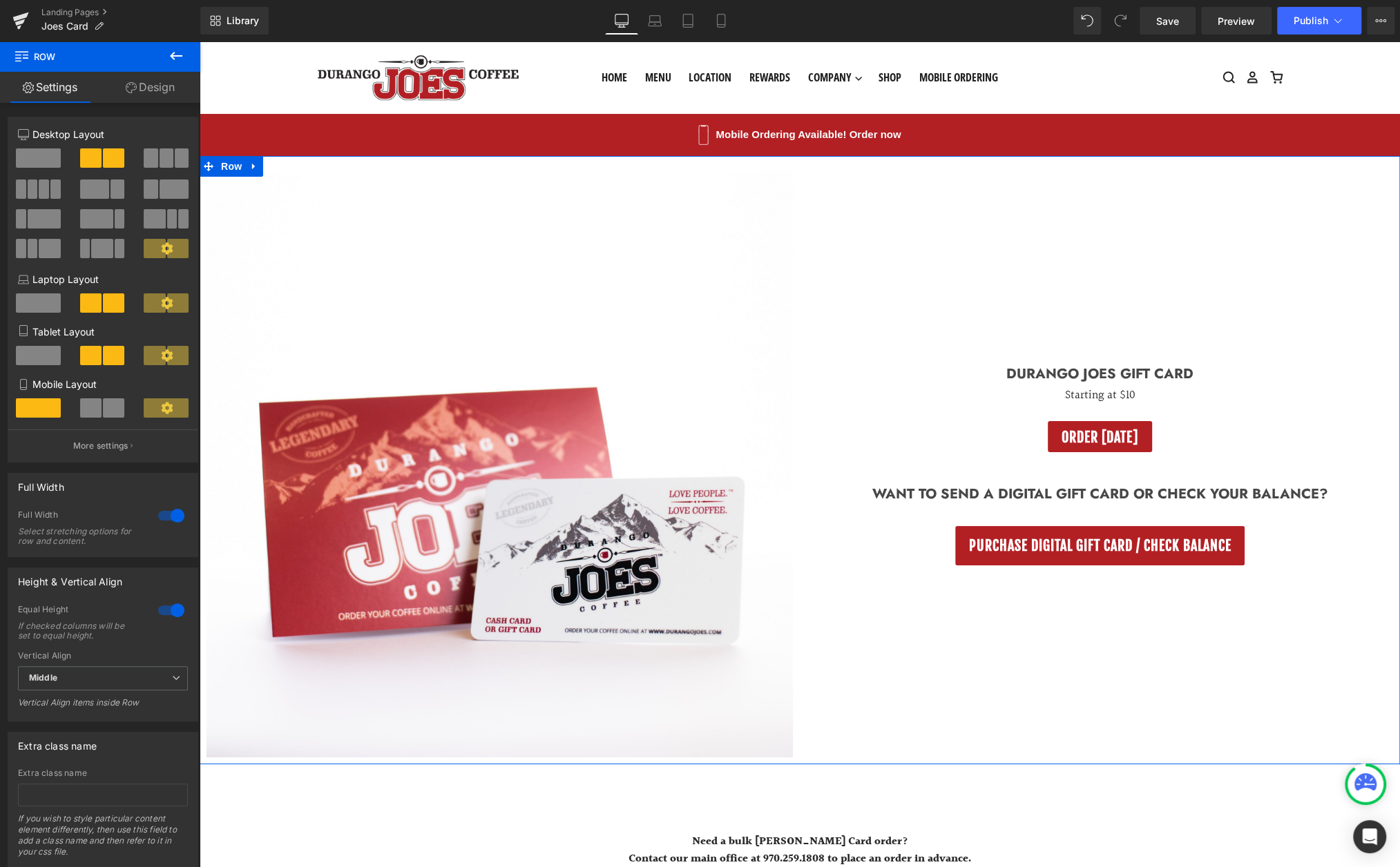
click at [966, 664] on div "Durango Joes Gift Card Heading Starting at $10 Text Block ORDER TODAY Button Wa…" at bounding box center [1100, 464] width 600 height 586
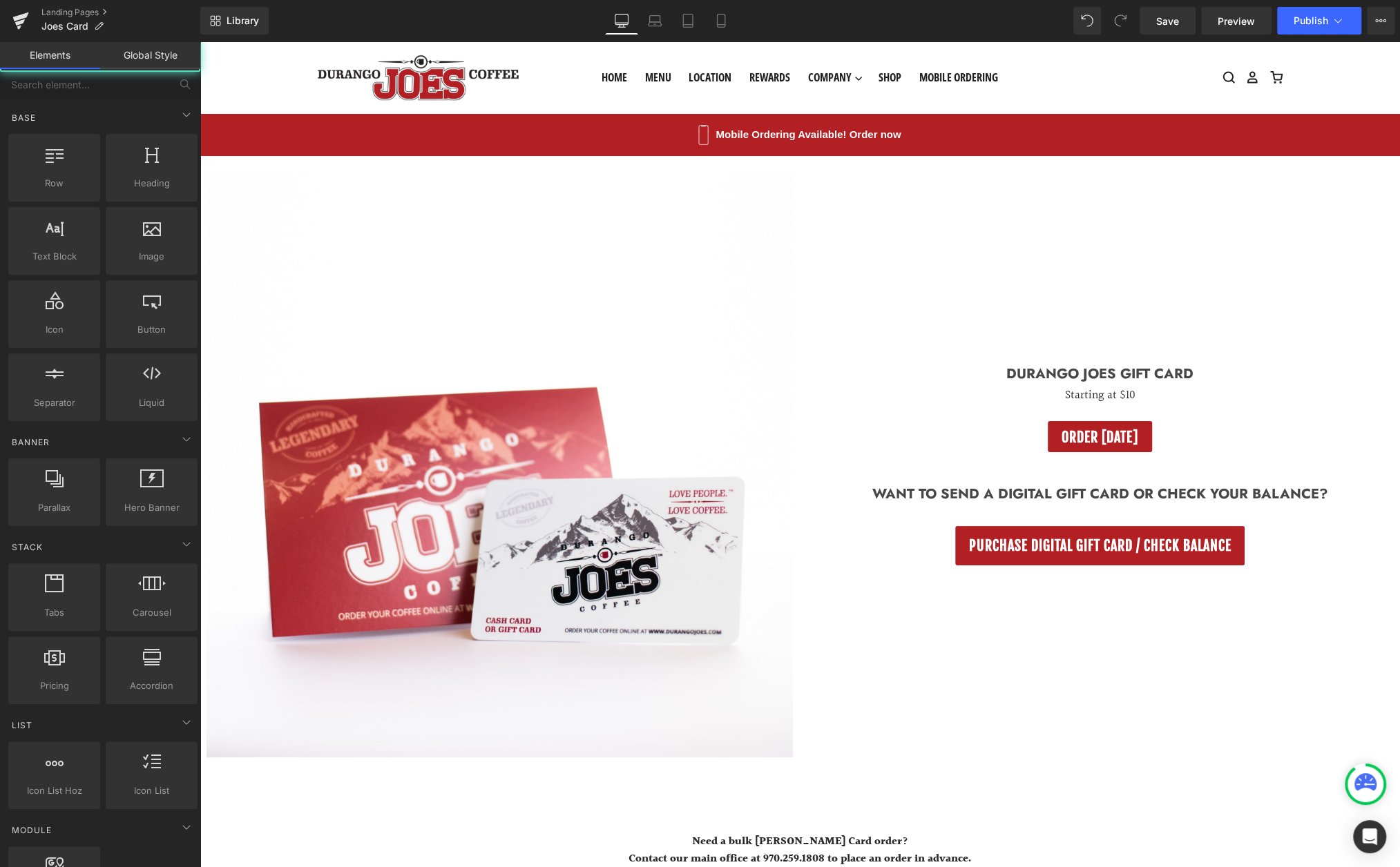
click at [996, 809] on div "(P) Image Product Durango Joes Gift Card Heading Starting at $10 Text Block ORD…" at bounding box center [800, 604] width 1200 height 895
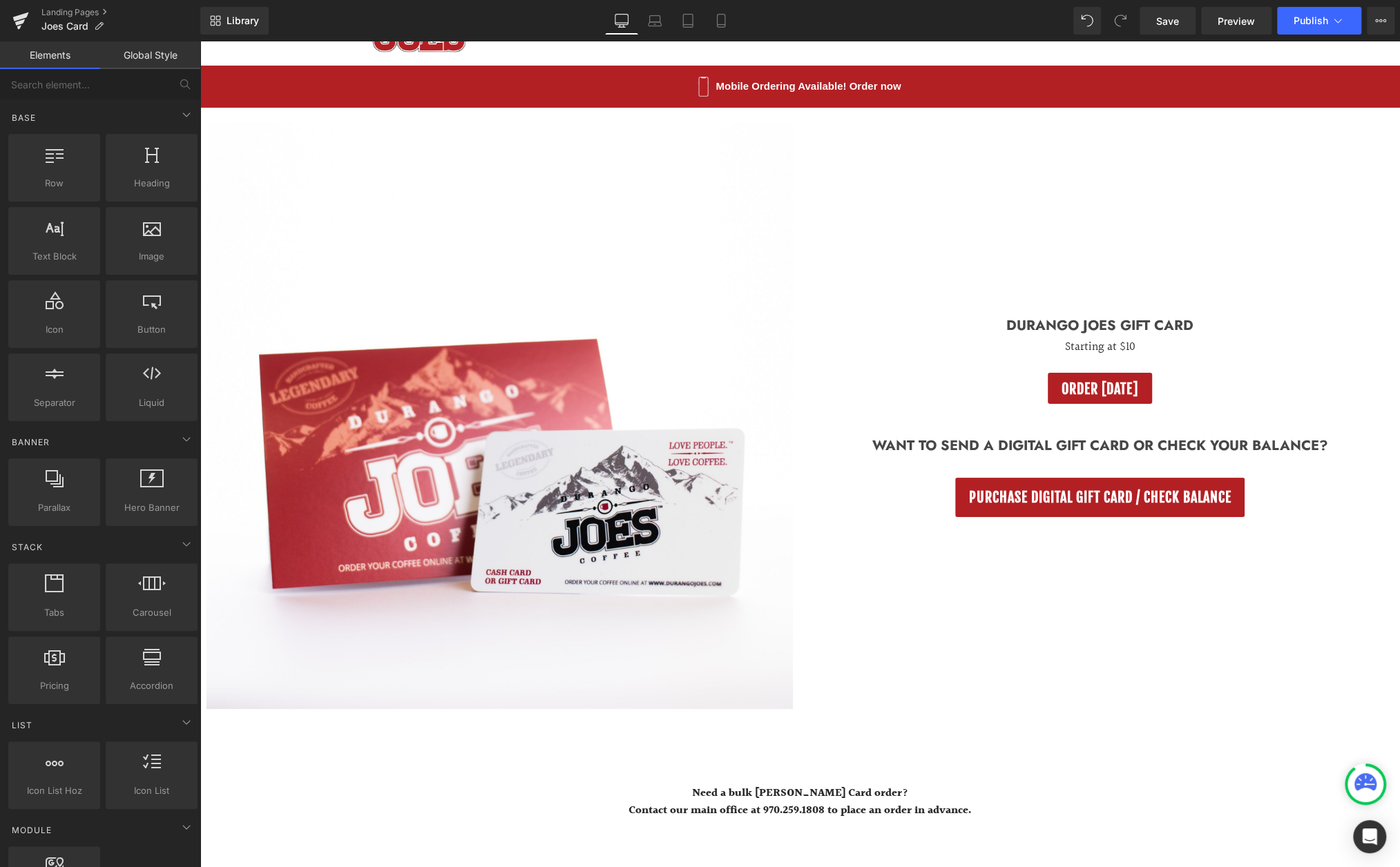
scroll to position [50, 0]
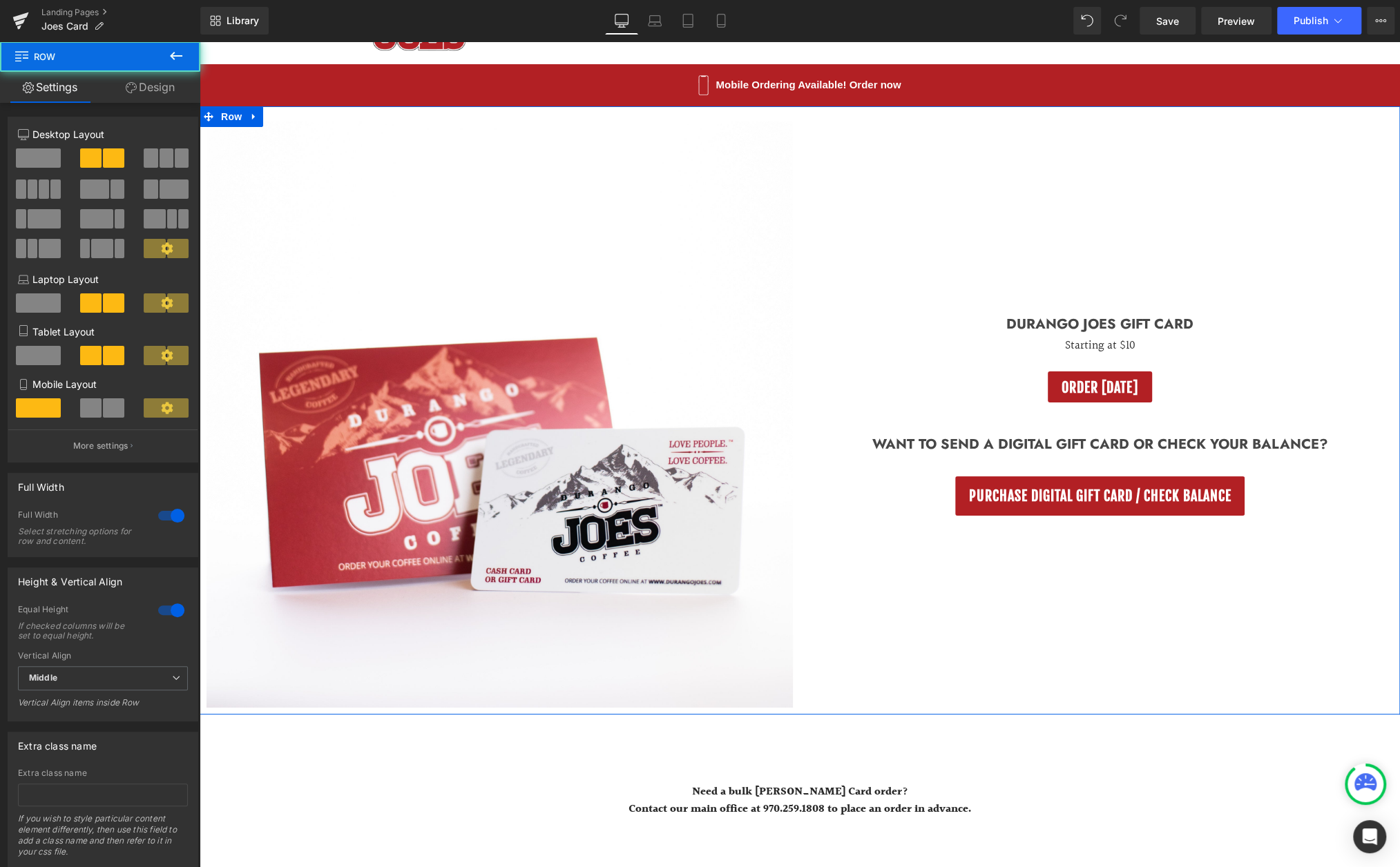
click at [980, 297] on div "Durango Joes Gift Card Heading Starting at $10 Text Block ORDER TODAY Button Wa…" at bounding box center [1100, 414] width 600 height 586
click at [1021, 319] on h3 "Durango Joes Gift Card" at bounding box center [1100, 325] width 600 height 23
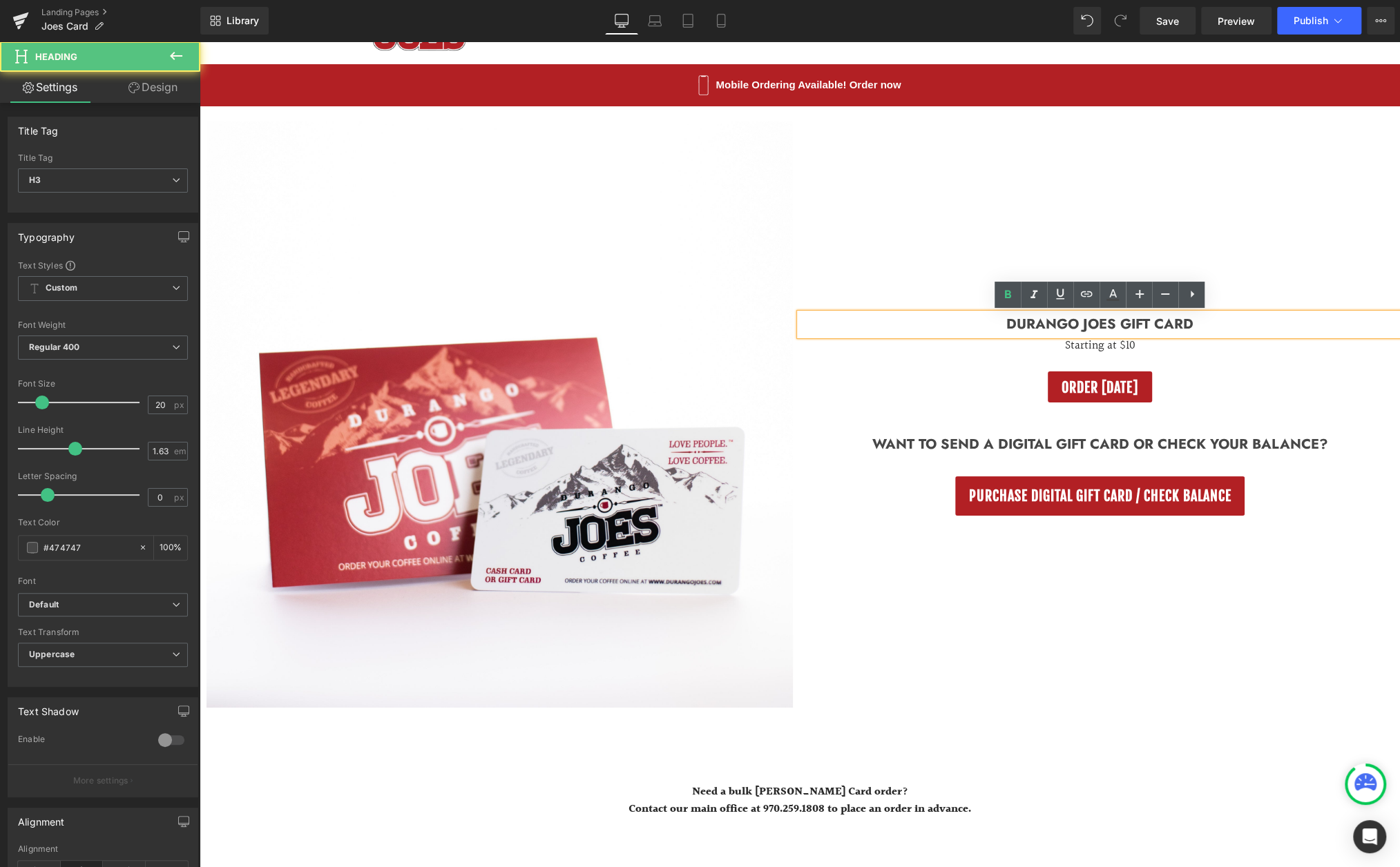
click at [860, 297] on div "Durango Joes Gift Card Heading Starting at $10 Text Block ORDER TODAY Button Wa…" at bounding box center [1100, 414] width 600 height 586
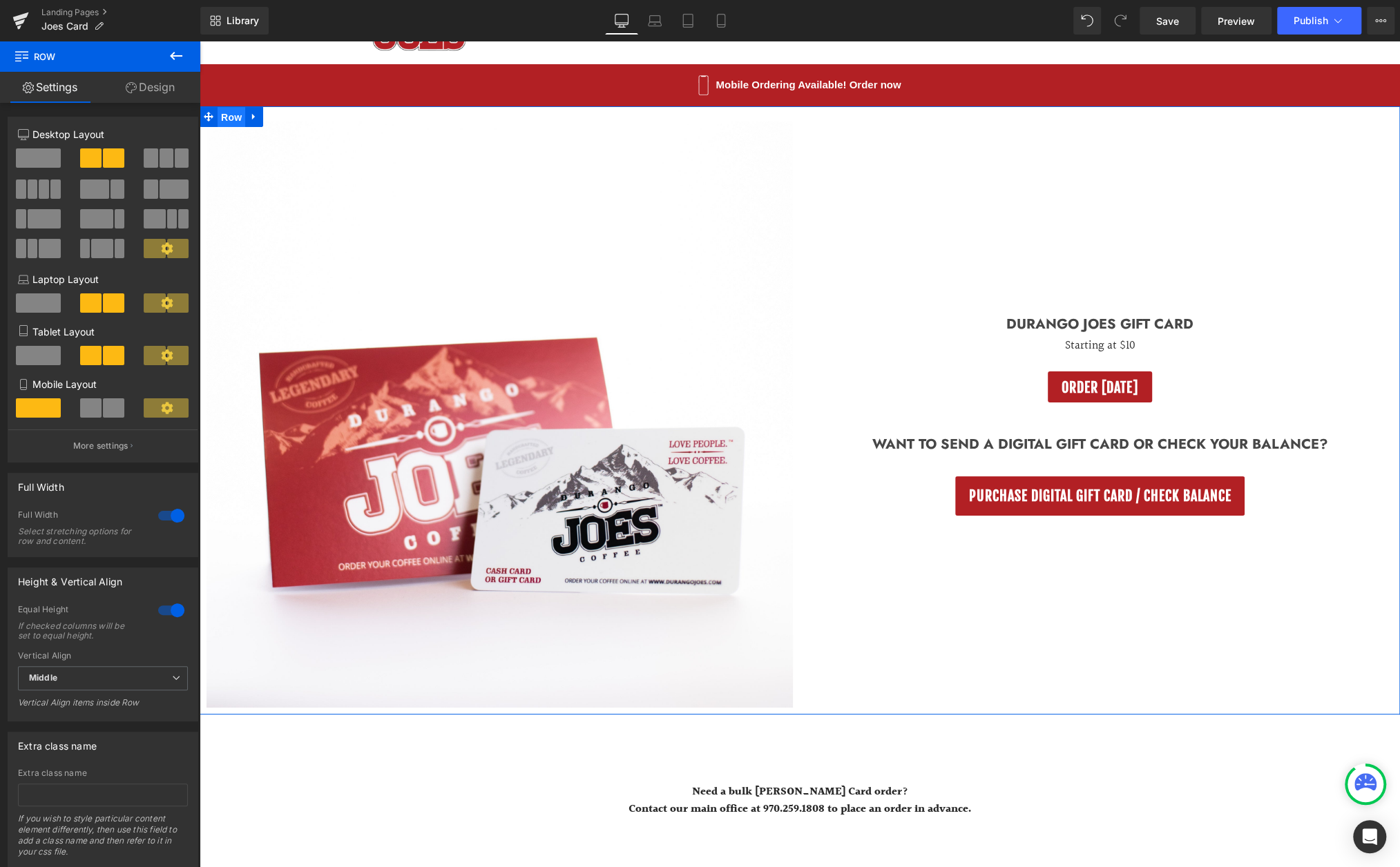
click at [238, 115] on span "Row" at bounding box center [231, 117] width 27 height 20
click at [112, 192] on span at bounding box center [118, 189] width 14 height 19
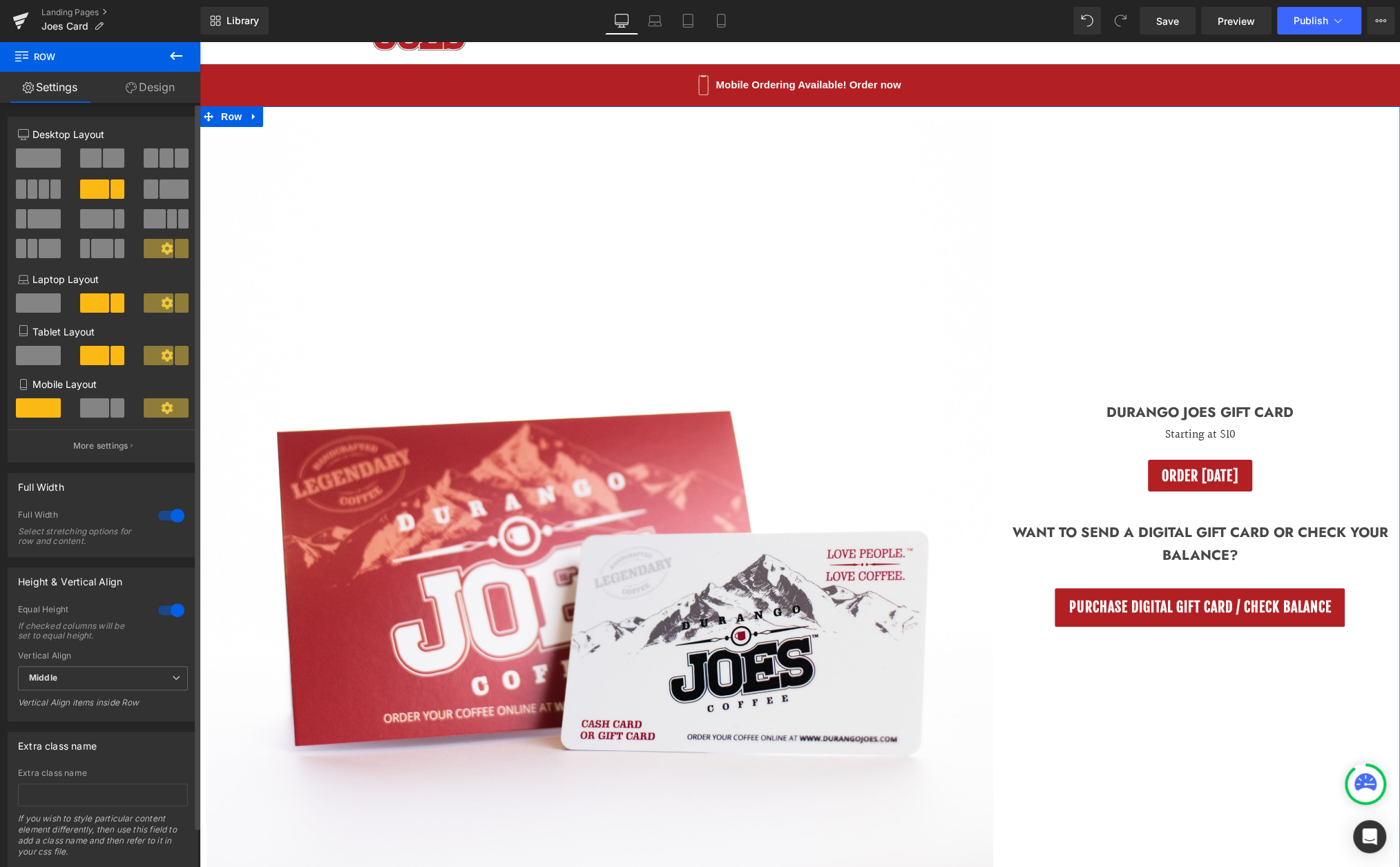
click at [103, 160] on span at bounding box center [114, 158] width 21 height 19
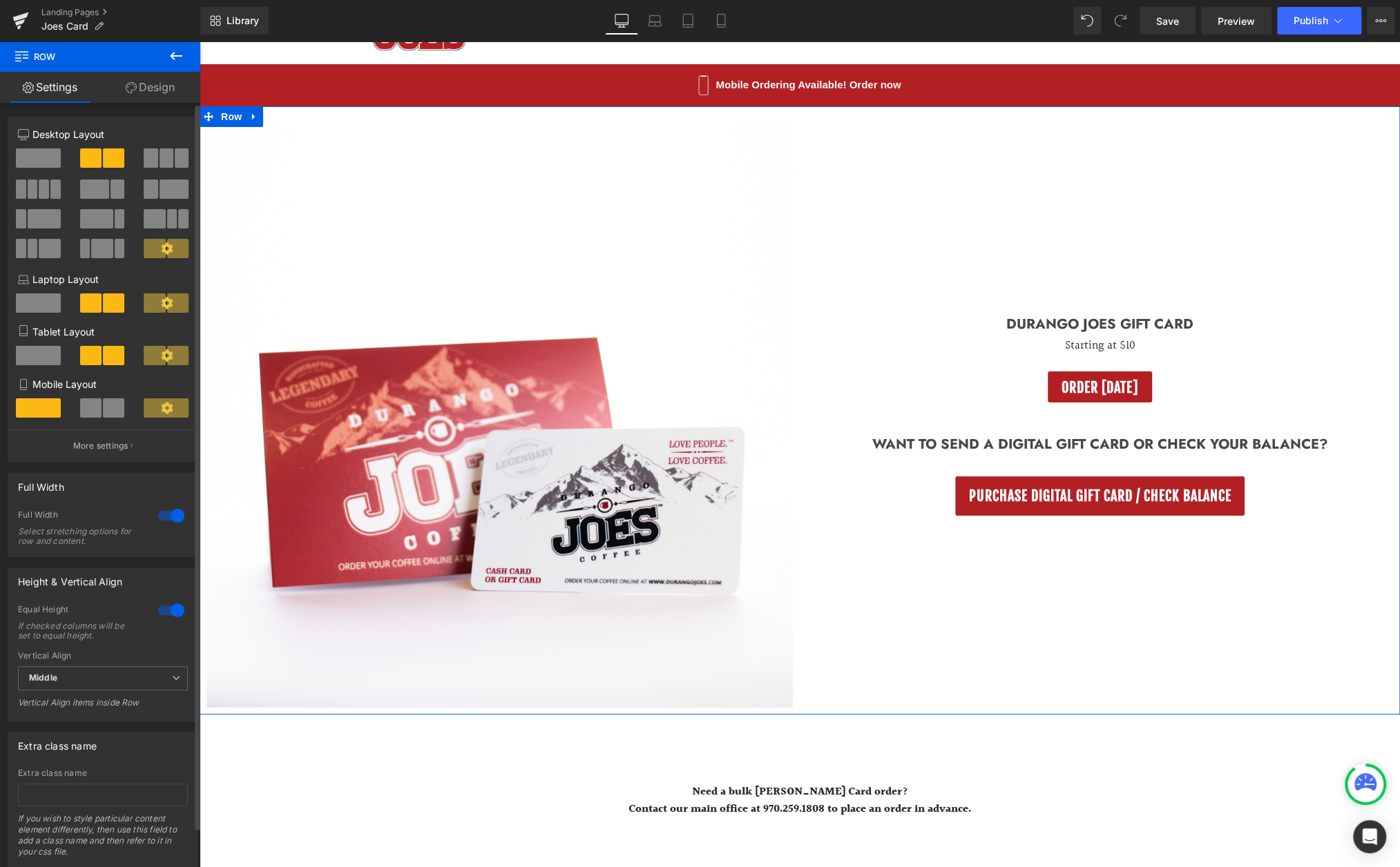
click at [43, 211] on span at bounding box center [44, 218] width 33 height 19
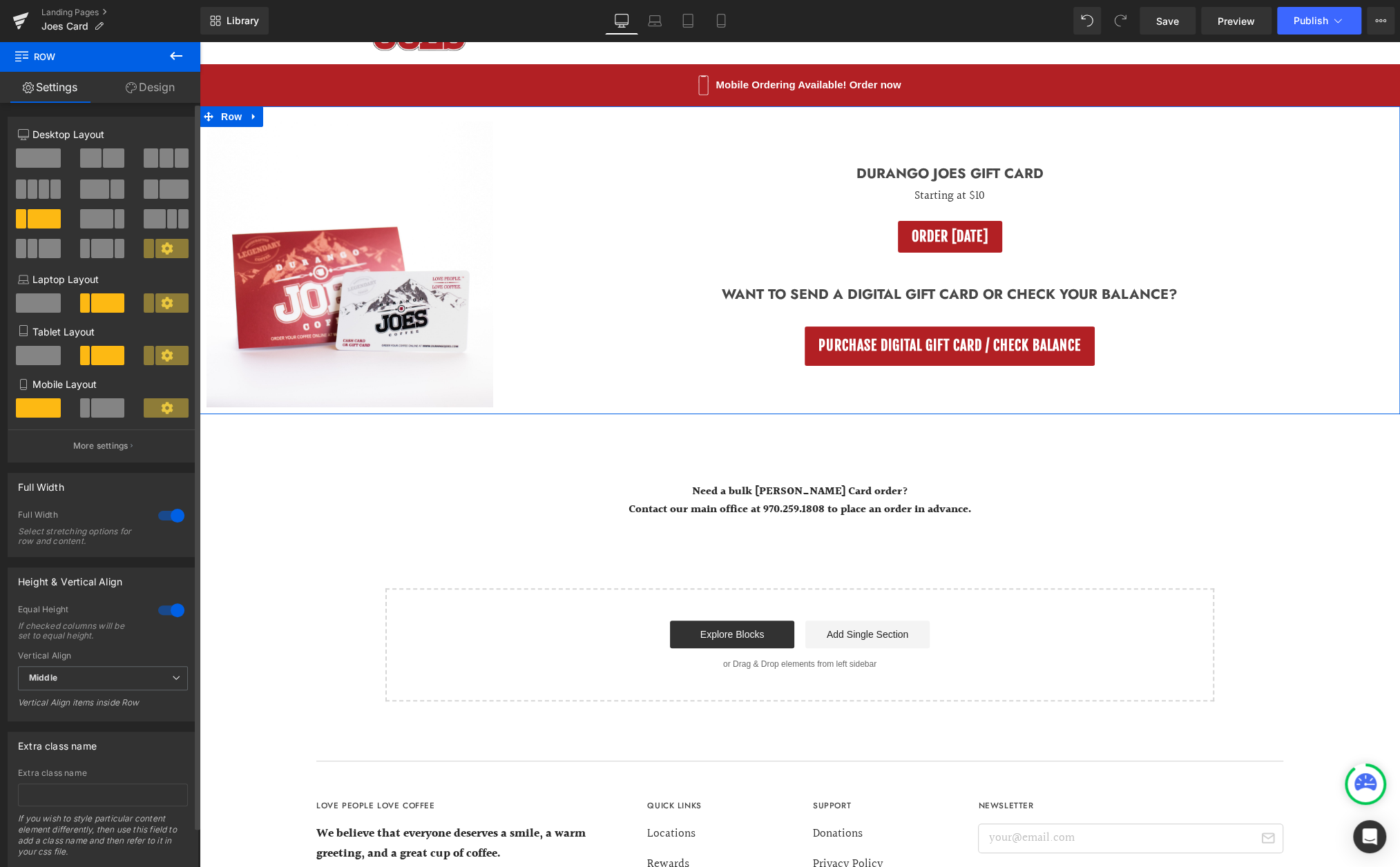
click at [96, 228] on span at bounding box center [97, 218] width 33 height 19
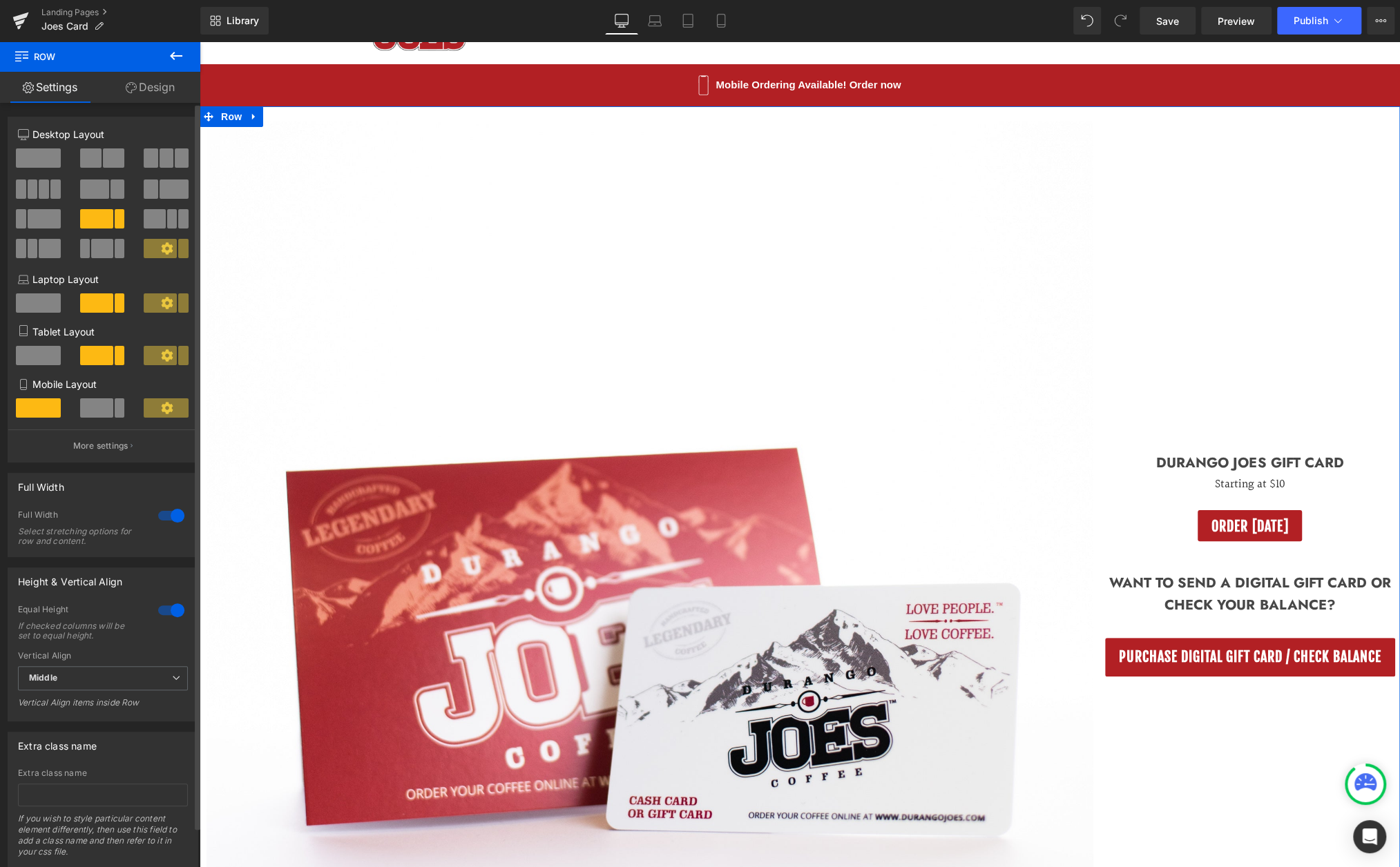
click at [103, 155] on span at bounding box center [114, 158] width 21 height 19
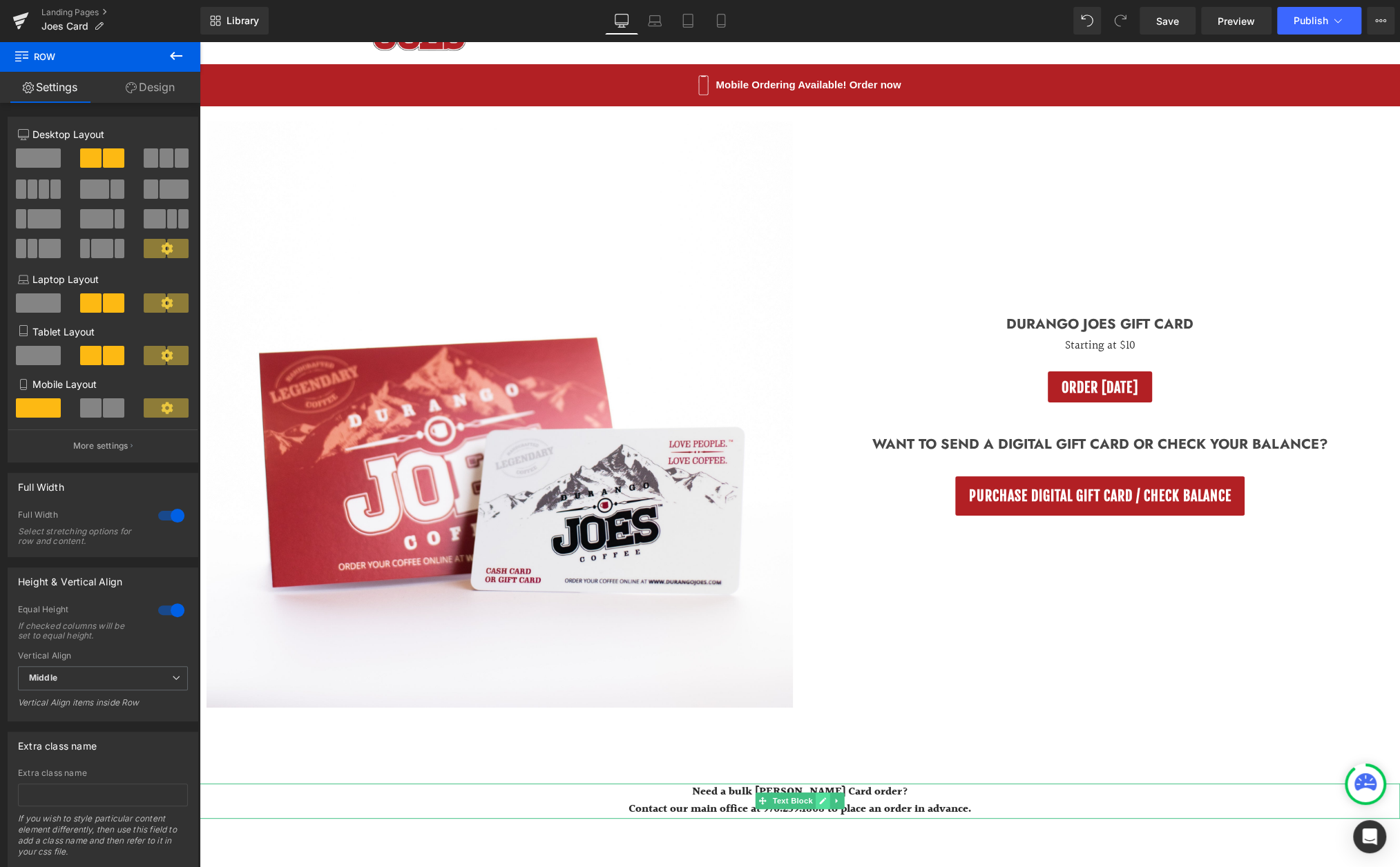
click at [828, 804] on link at bounding box center [823, 801] width 14 height 17
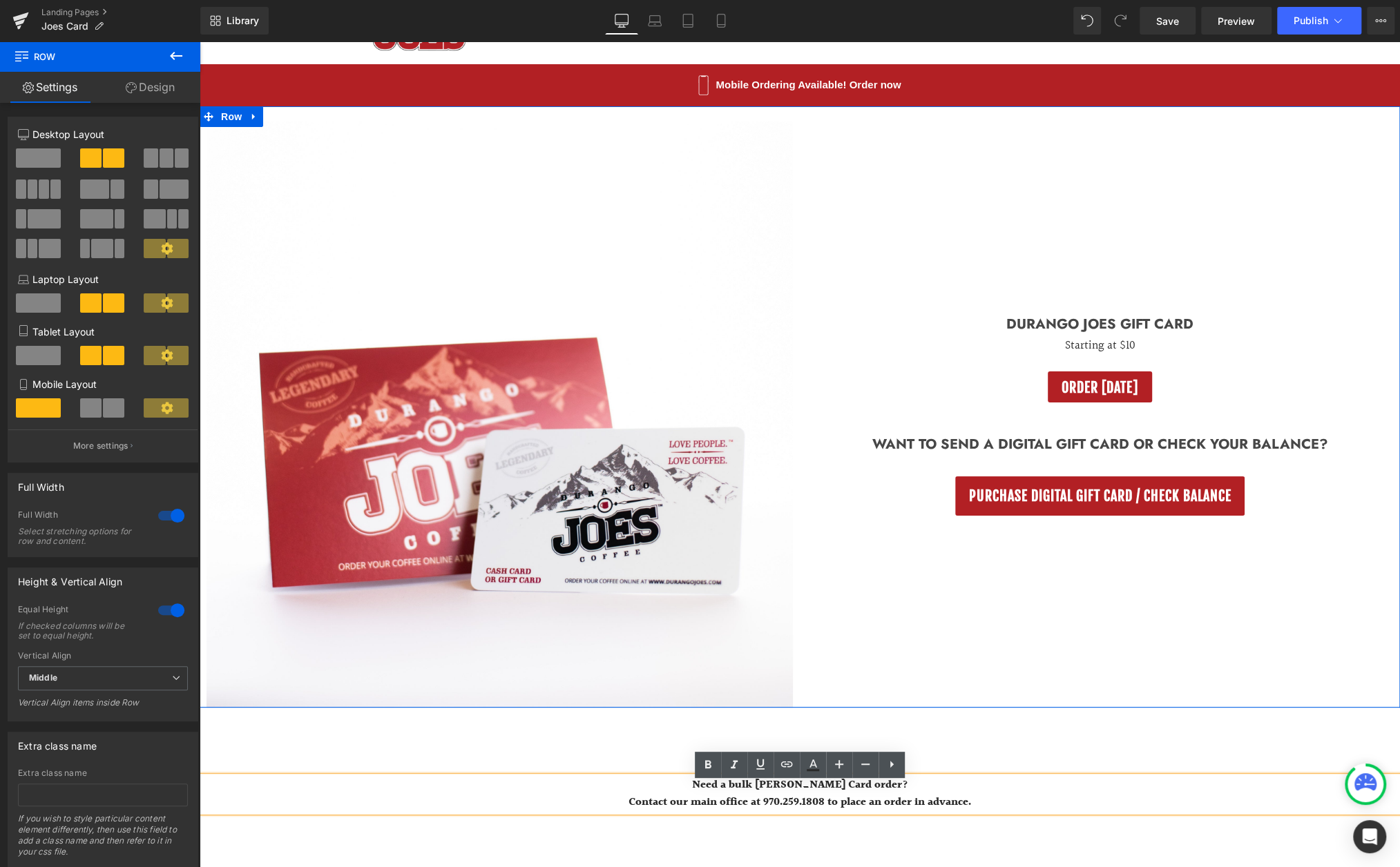
drag, startPoint x: 660, startPoint y: 714, endPoint x: 660, endPoint y: 686, distance: 28.0
click at [660, 687] on div "(P) Image Product Durango Joes Gift Card Heading Starting at $10 Text Block ORD…" at bounding box center [800, 407] width 1200 height 602
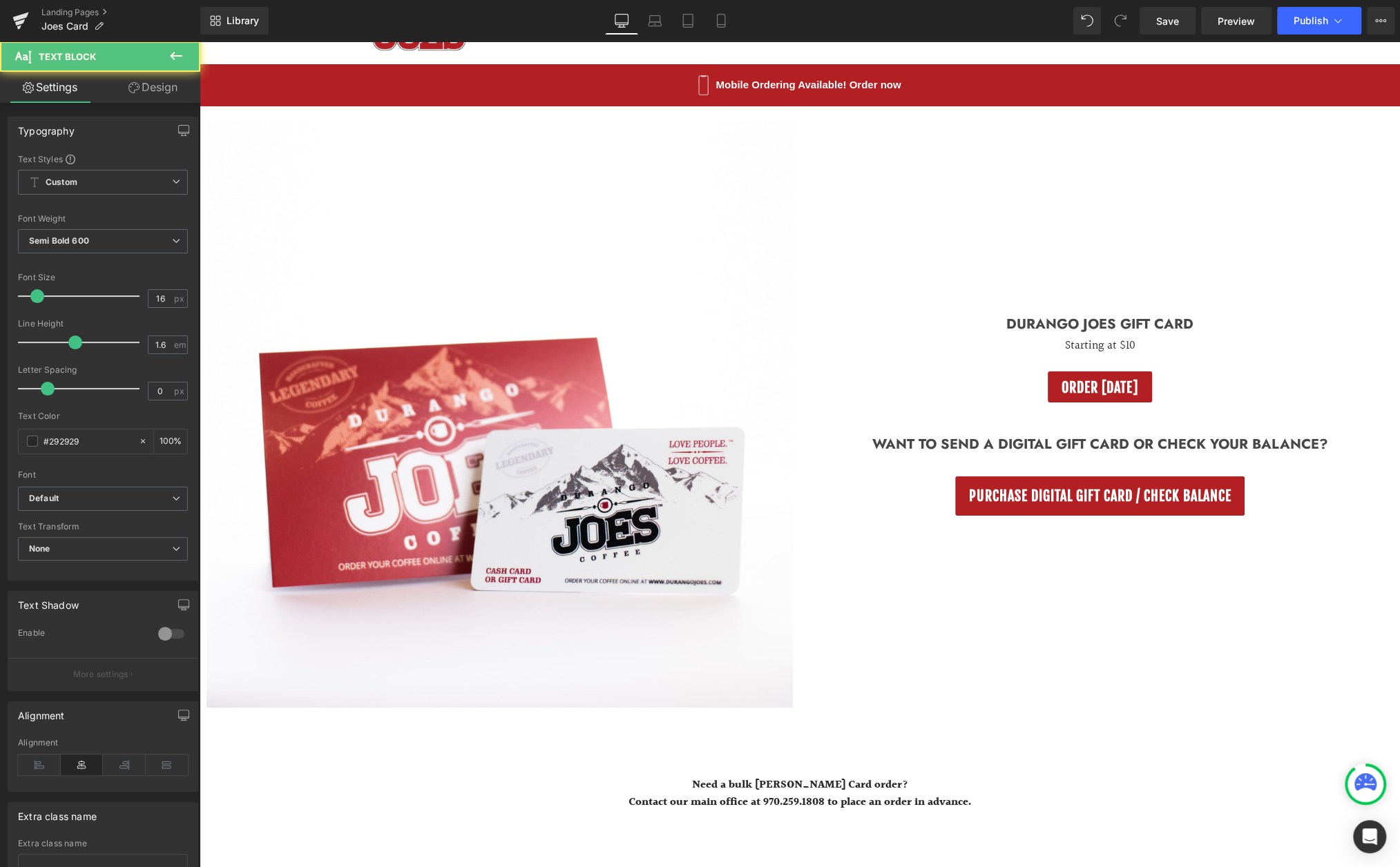
drag, startPoint x: 746, startPoint y: 777, endPoint x: 744, endPoint y: 687, distance: 90.0
click at [744, 687] on div "(P) Image Product Durango Joes Gift Card Heading Starting at $10 Text Block ORD…" at bounding box center [800, 550] width 1200 height 888
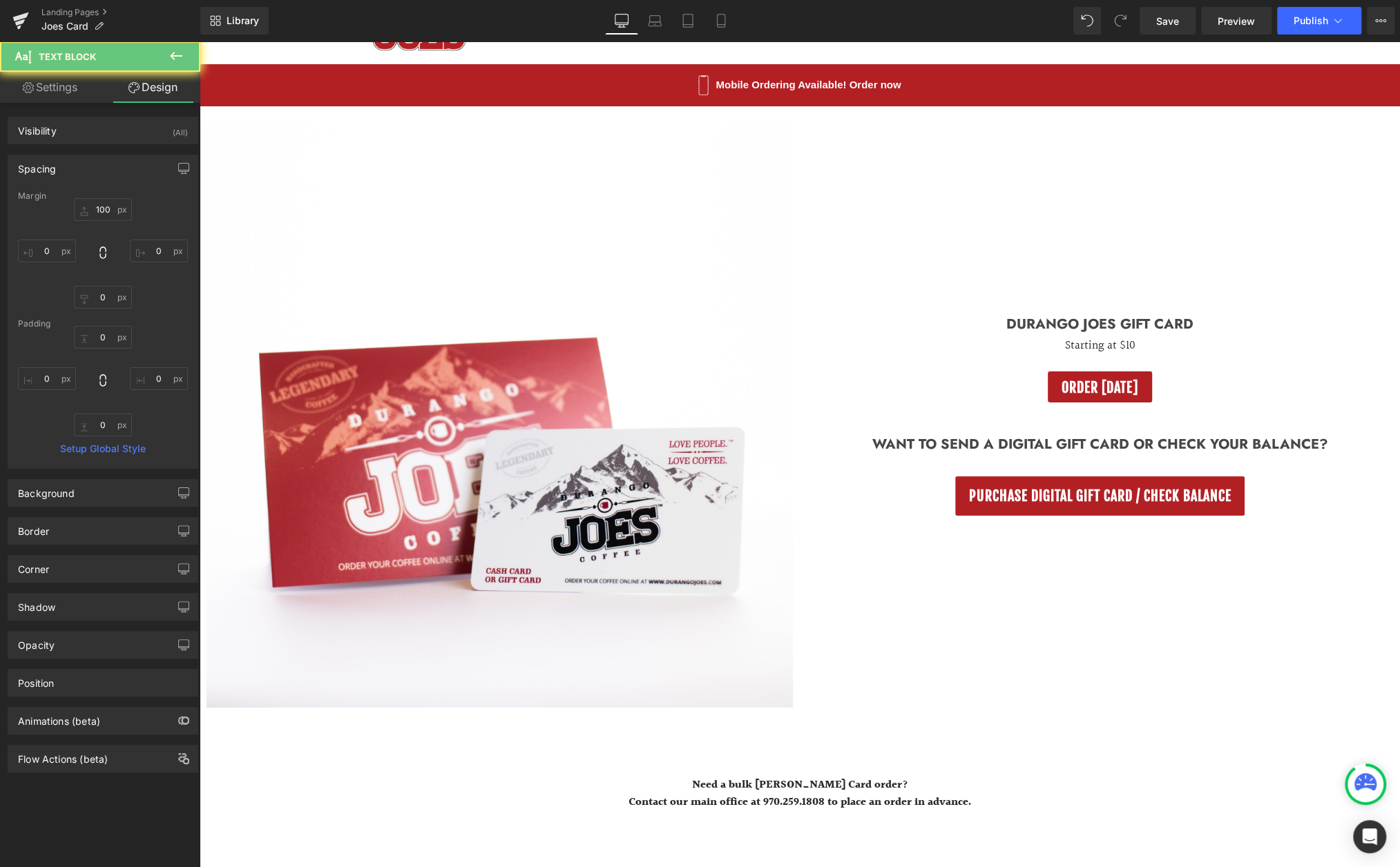
click at [706, 743] on div "(P) Image Product Durango Joes Gift Card Heading Starting at $10 Text Block ORD…" at bounding box center [800, 550] width 1200 height 888
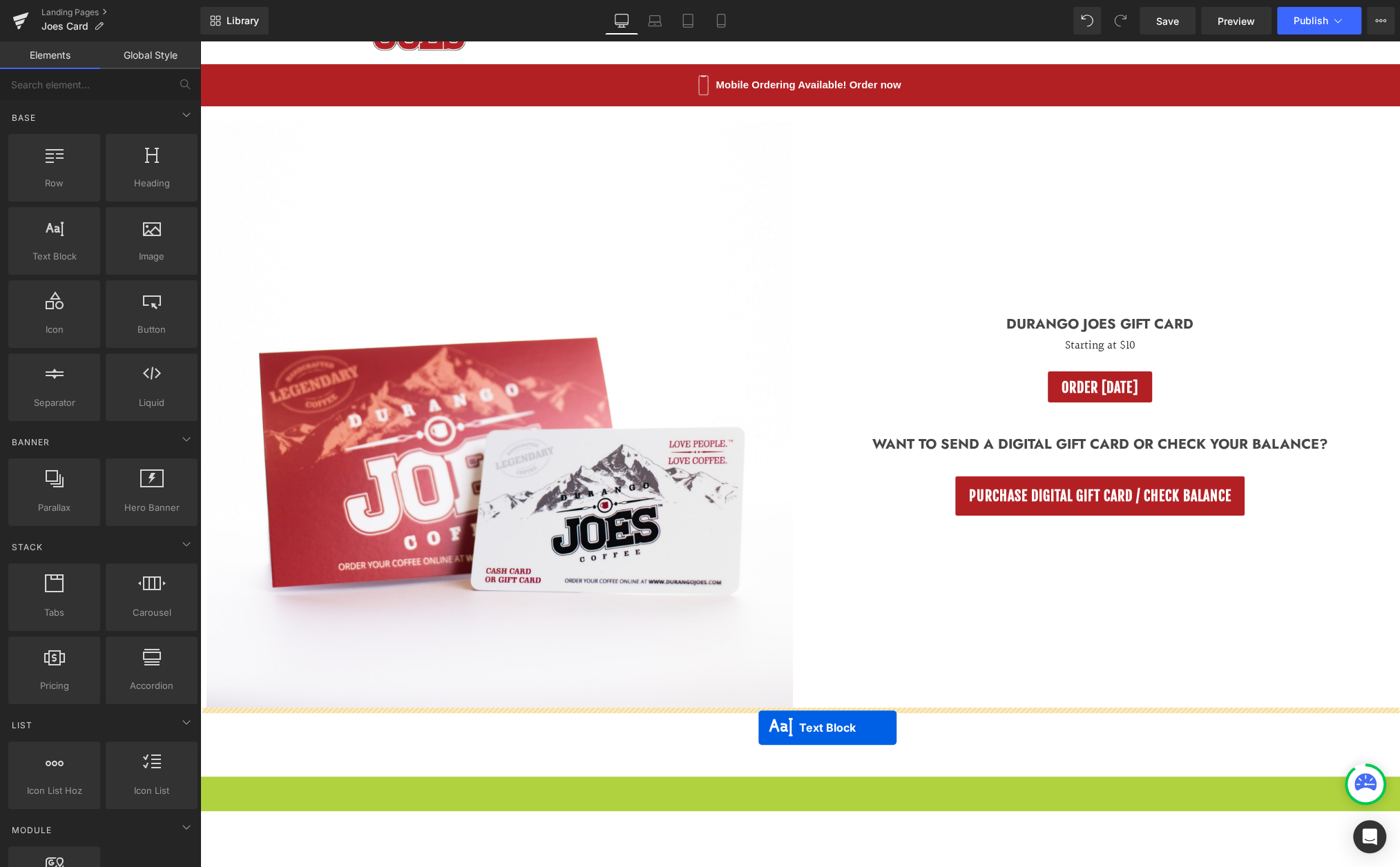
drag, startPoint x: 759, startPoint y: 794, endPoint x: 759, endPoint y: 728, distance: 66.0
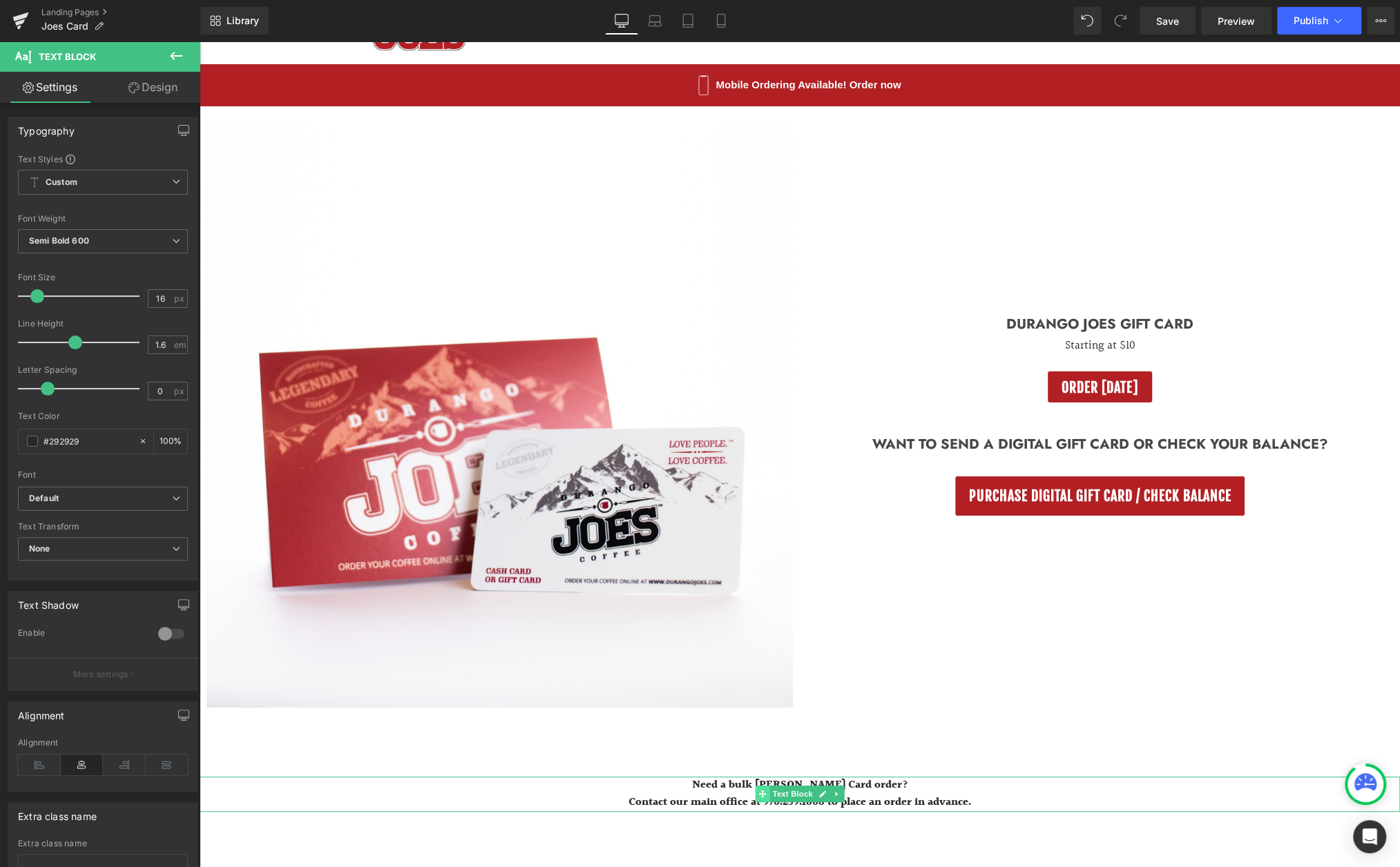
click at [766, 798] on icon at bounding box center [763, 793] width 8 height 8
click at [132, 94] on link "Design" at bounding box center [153, 87] width 100 height 31
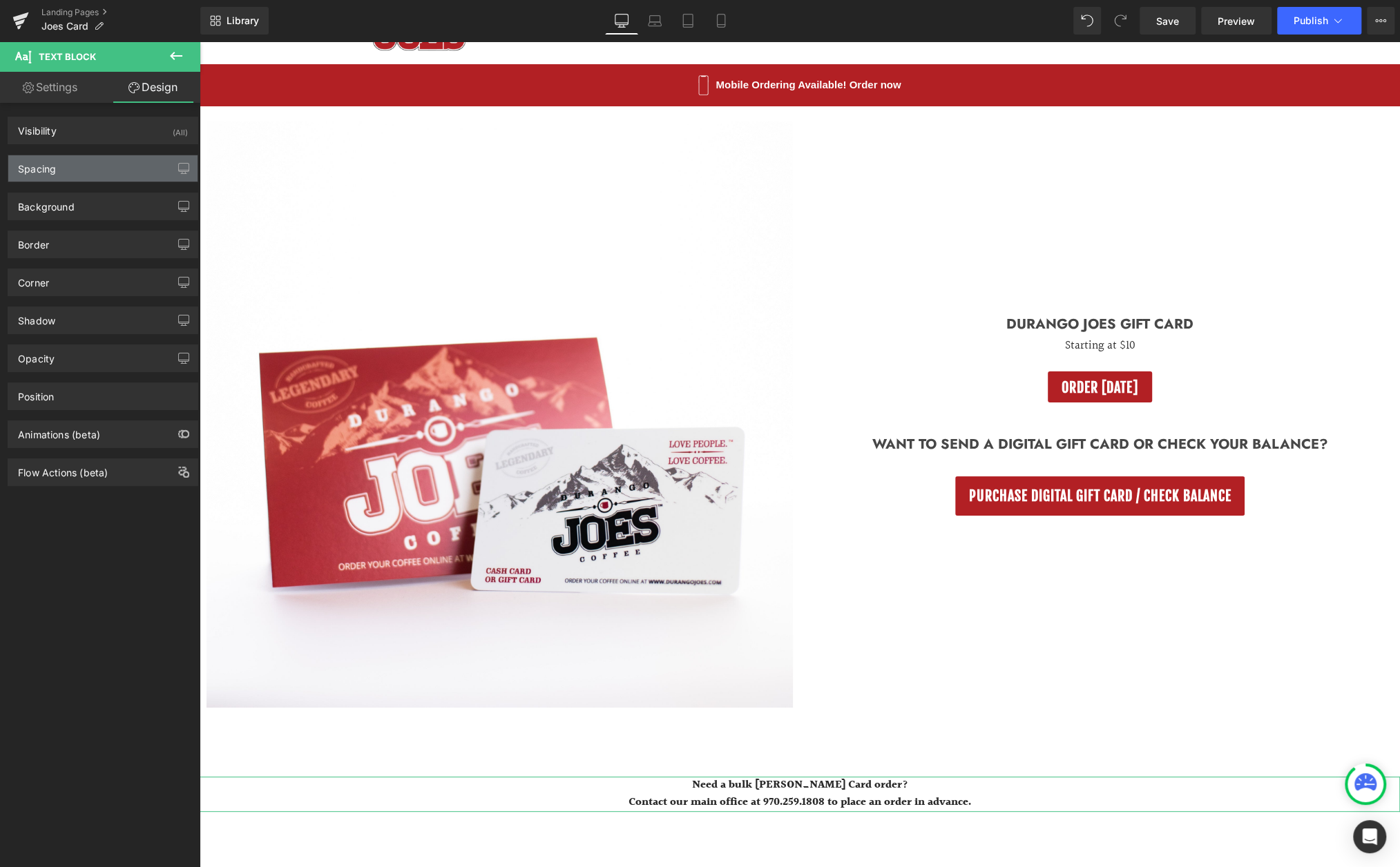
click at [106, 171] on div "Spacing" at bounding box center [102, 168] width 189 height 27
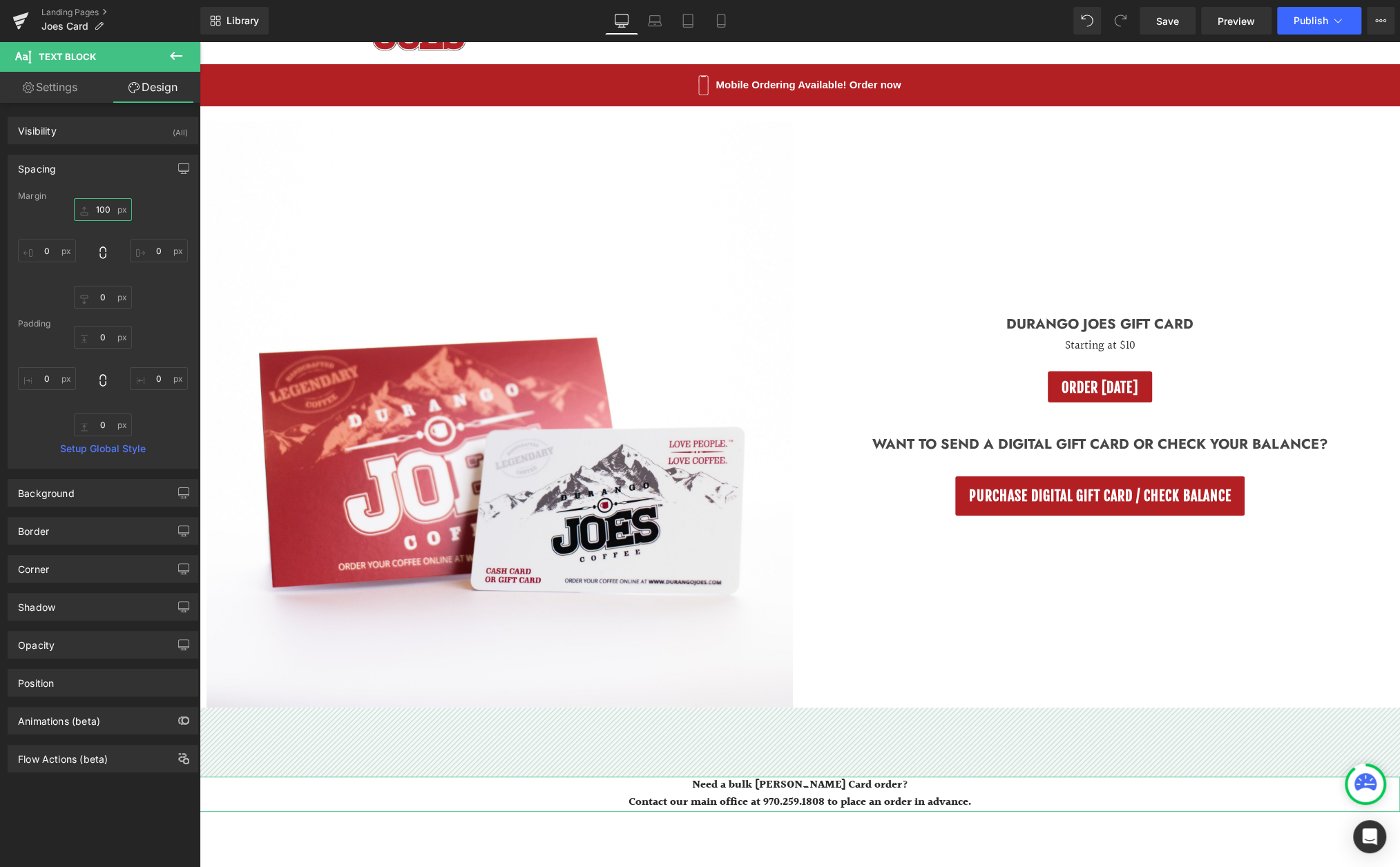
click at [109, 209] on input "100" at bounding box center [102, 209] width 58 height 23
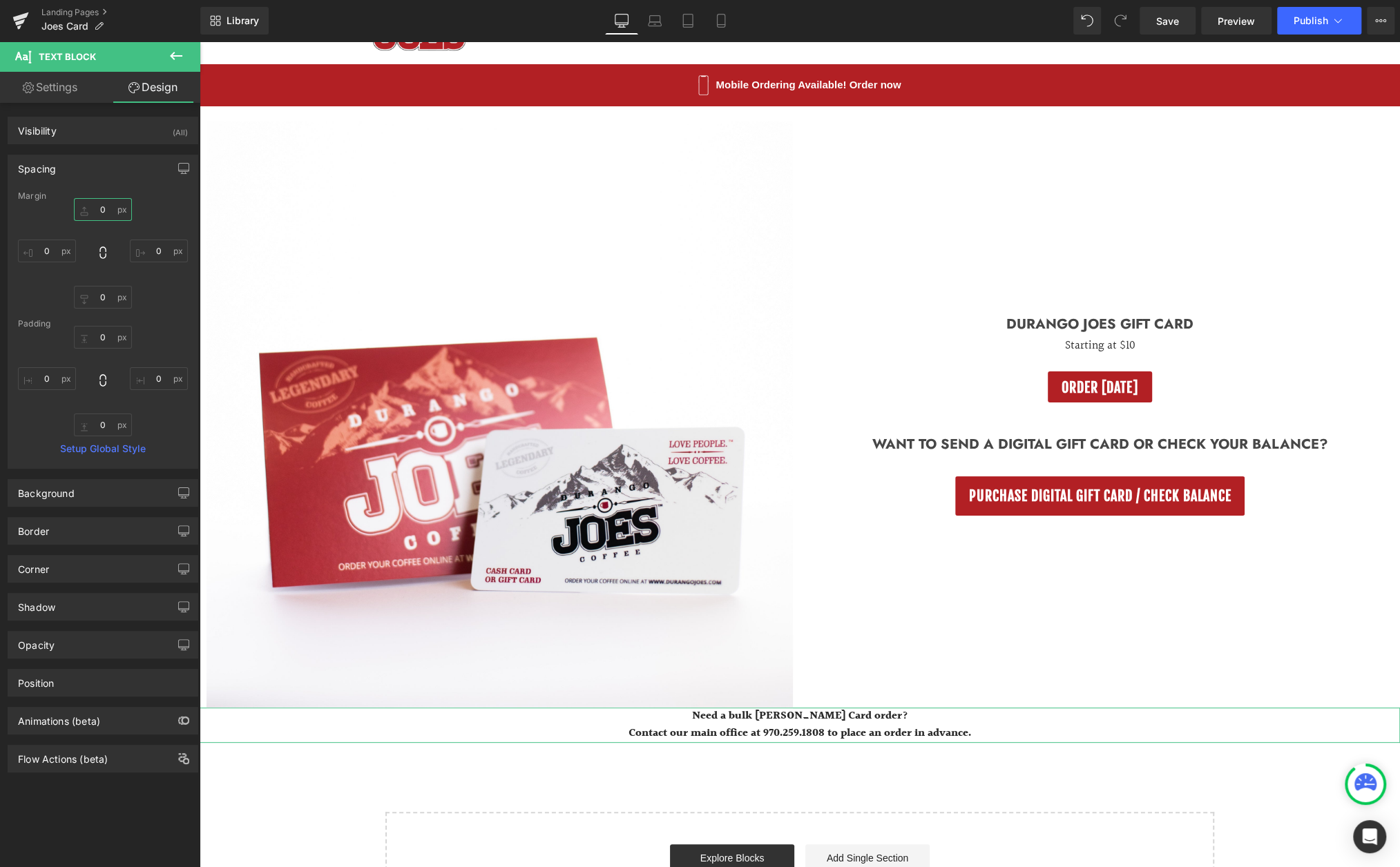
type input "0"
click at [100, 207] on input "0" at bounding box center [102, 209] width 58 height 23
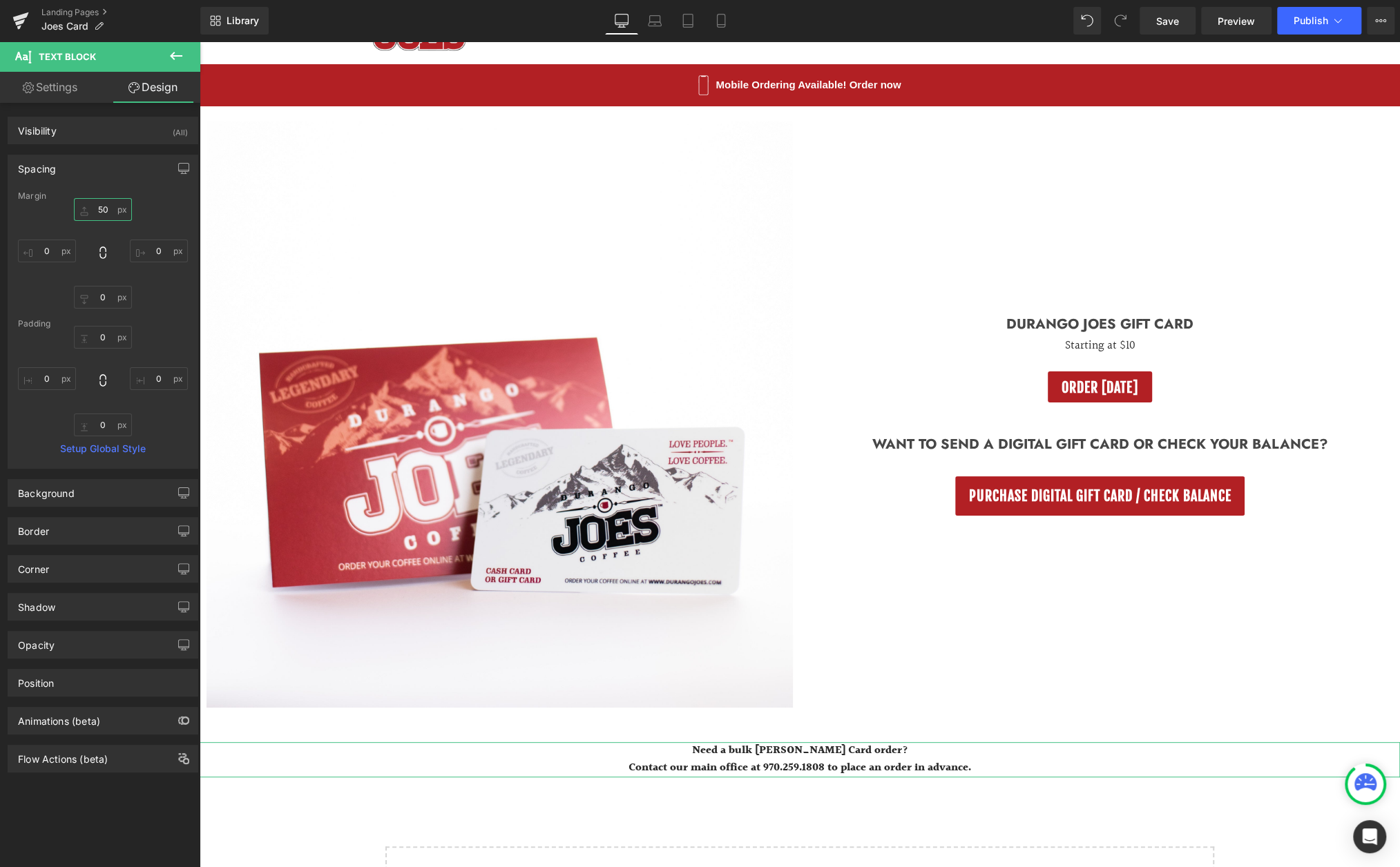
type input "50"
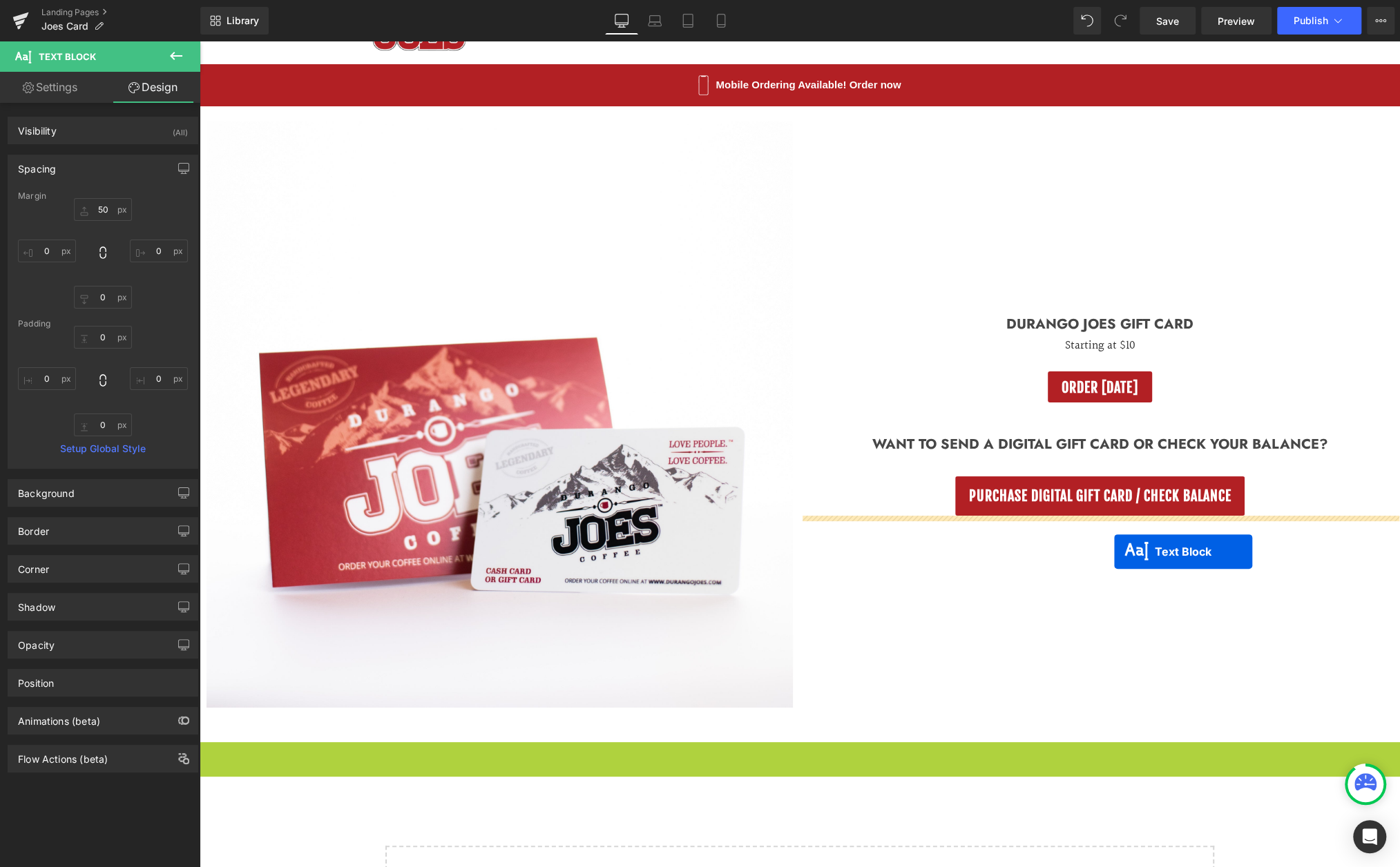
drag, startPoint x: 762, startPoint y: 756, endPoint x: 1114, endPoint y: 551, distance: 407.3
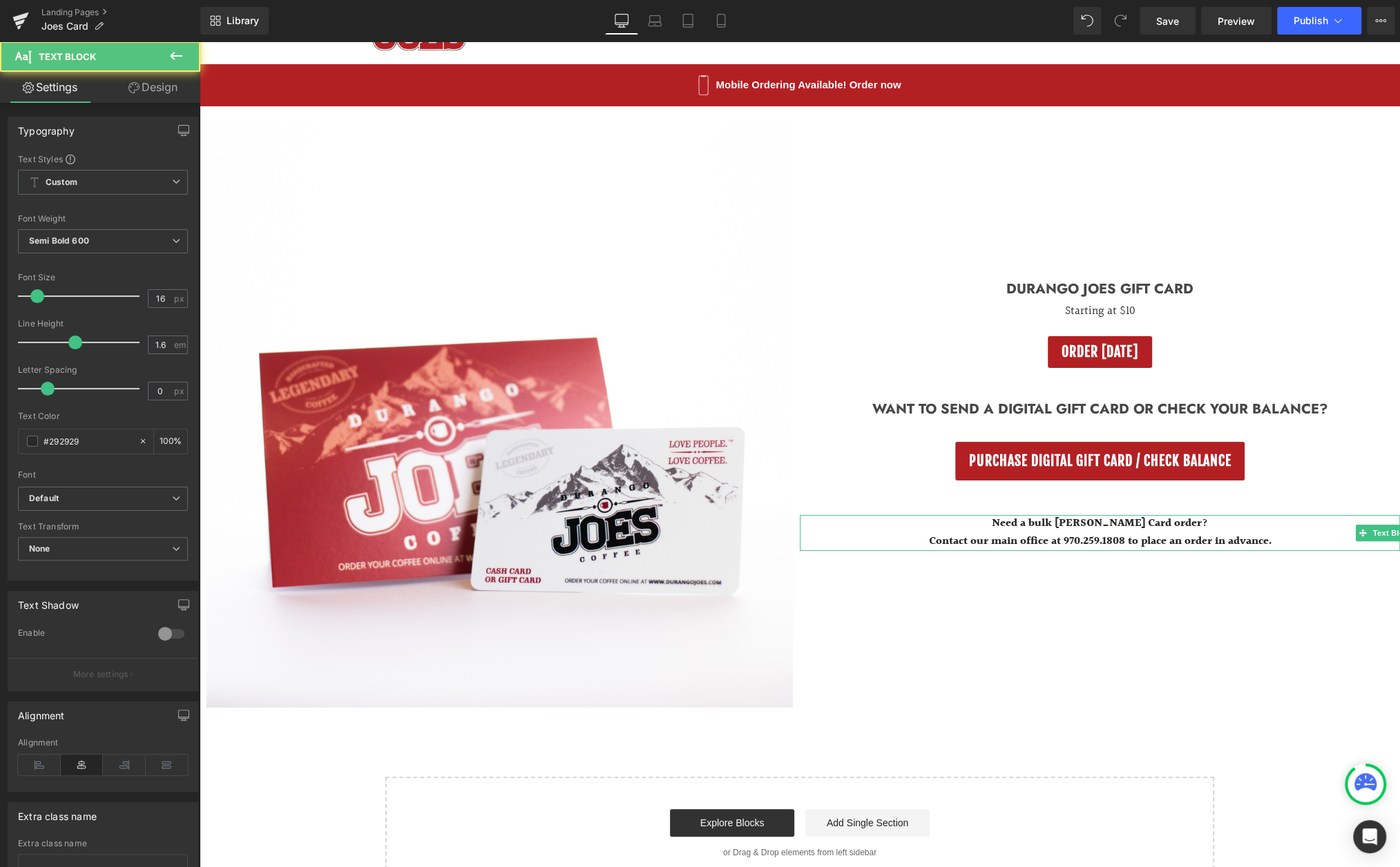
click at [993, 731] on div "(P) Image Product Durango Joes Gift Card Heading Starting at $10 Text Block ORD…" at bounding box center [800, 498] width 1200 height 784
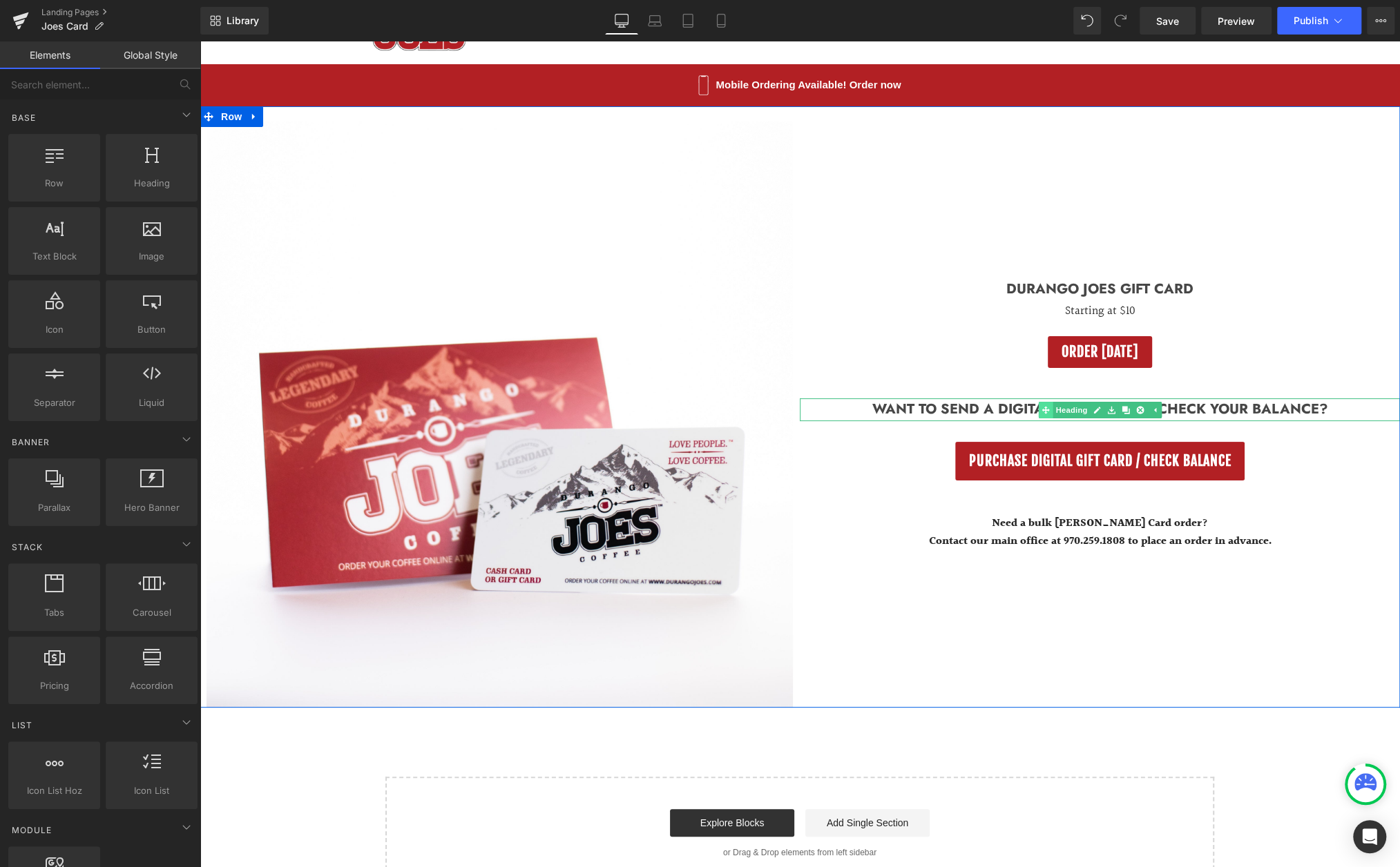
click at [1067, 407] on link "Heading" at bounding box center [1064, 410] width 52 height 17
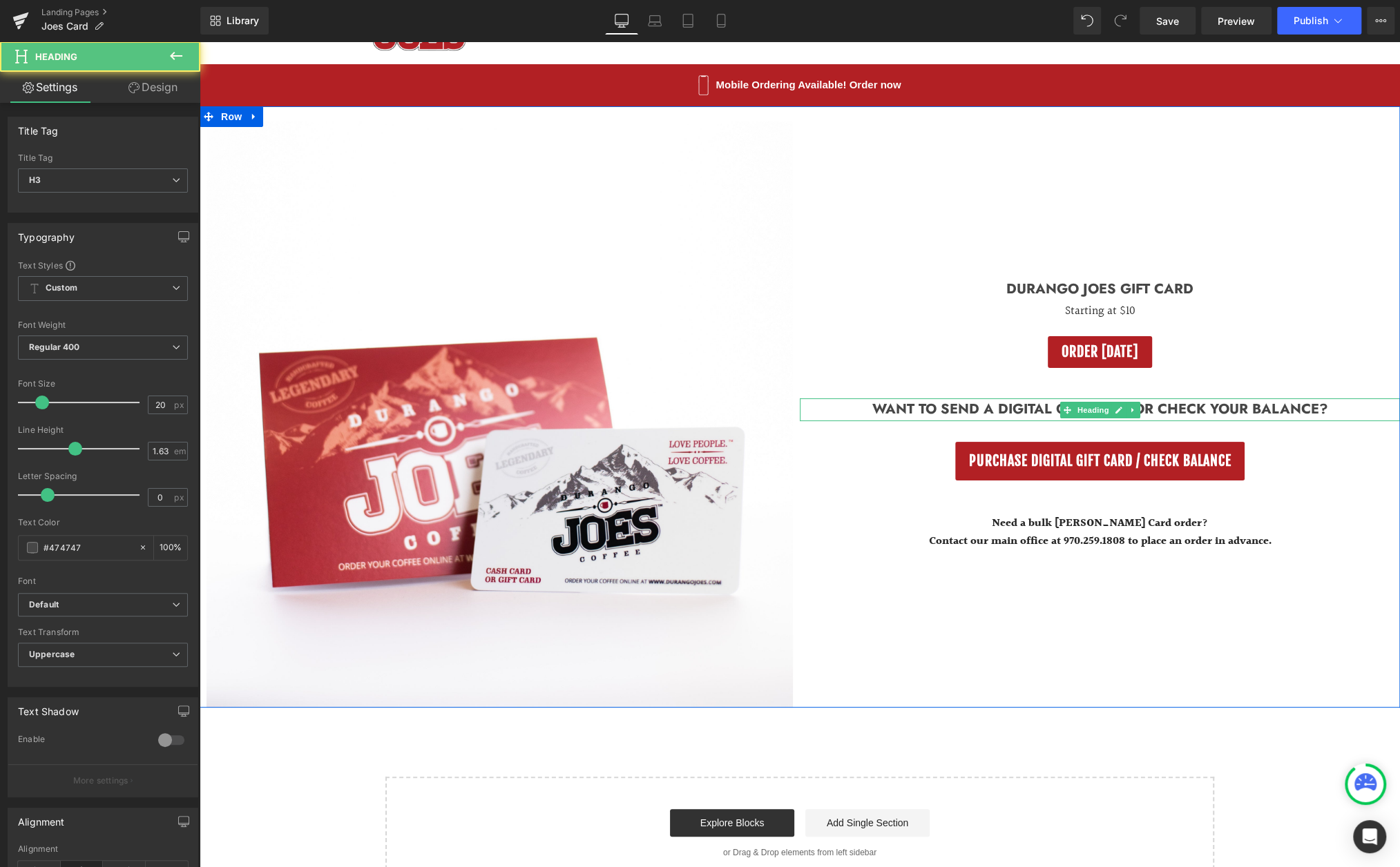
click at [983, 416] on h3 "Want to send a digital Gift card or check your balance?" at bounding box center [1100, 410] width 600 height 23
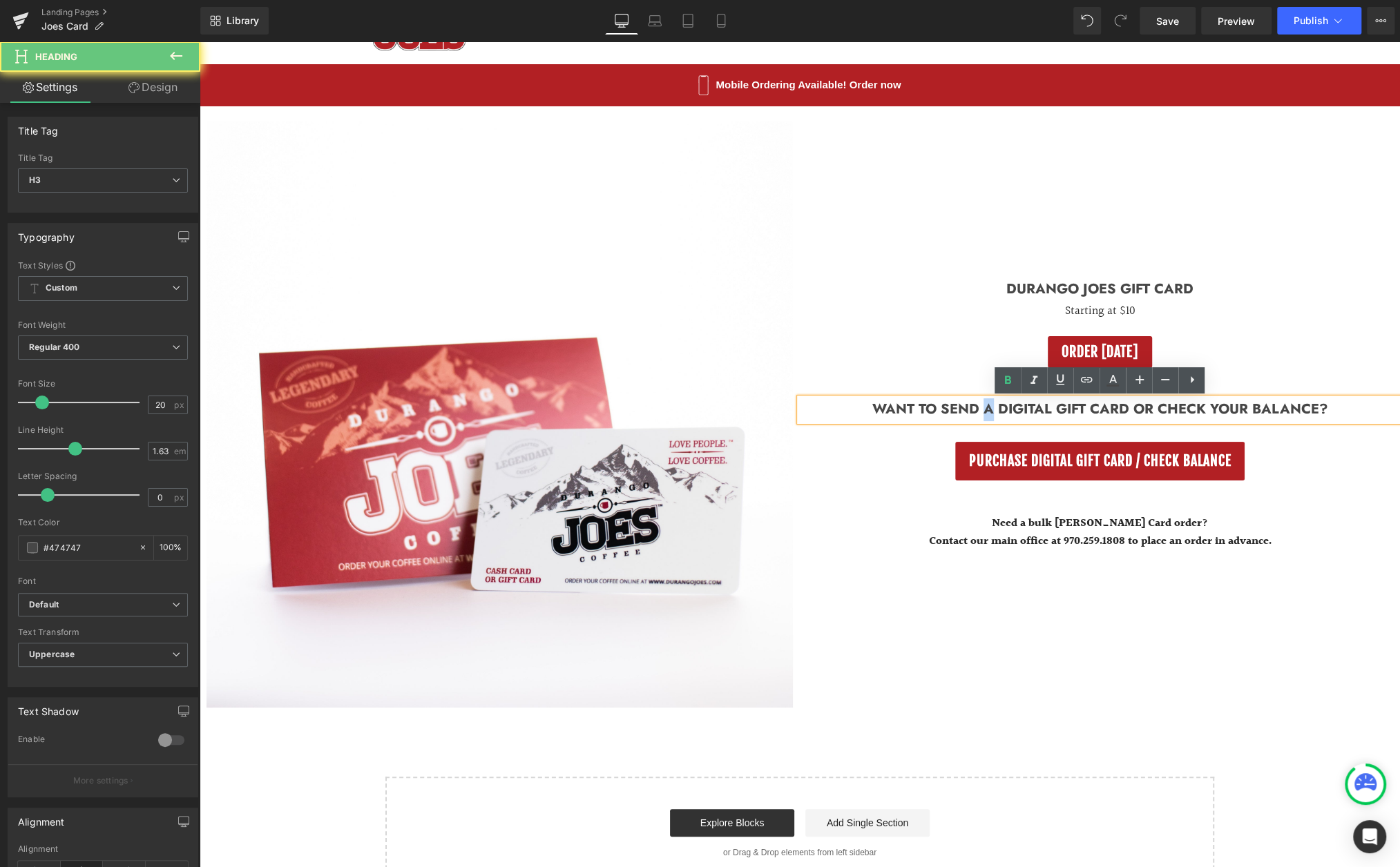
click at [983, 416] on h3 "Want to send a digital Gift card or check your balance?" at bounding box center [1100, 410] width 600 height 23
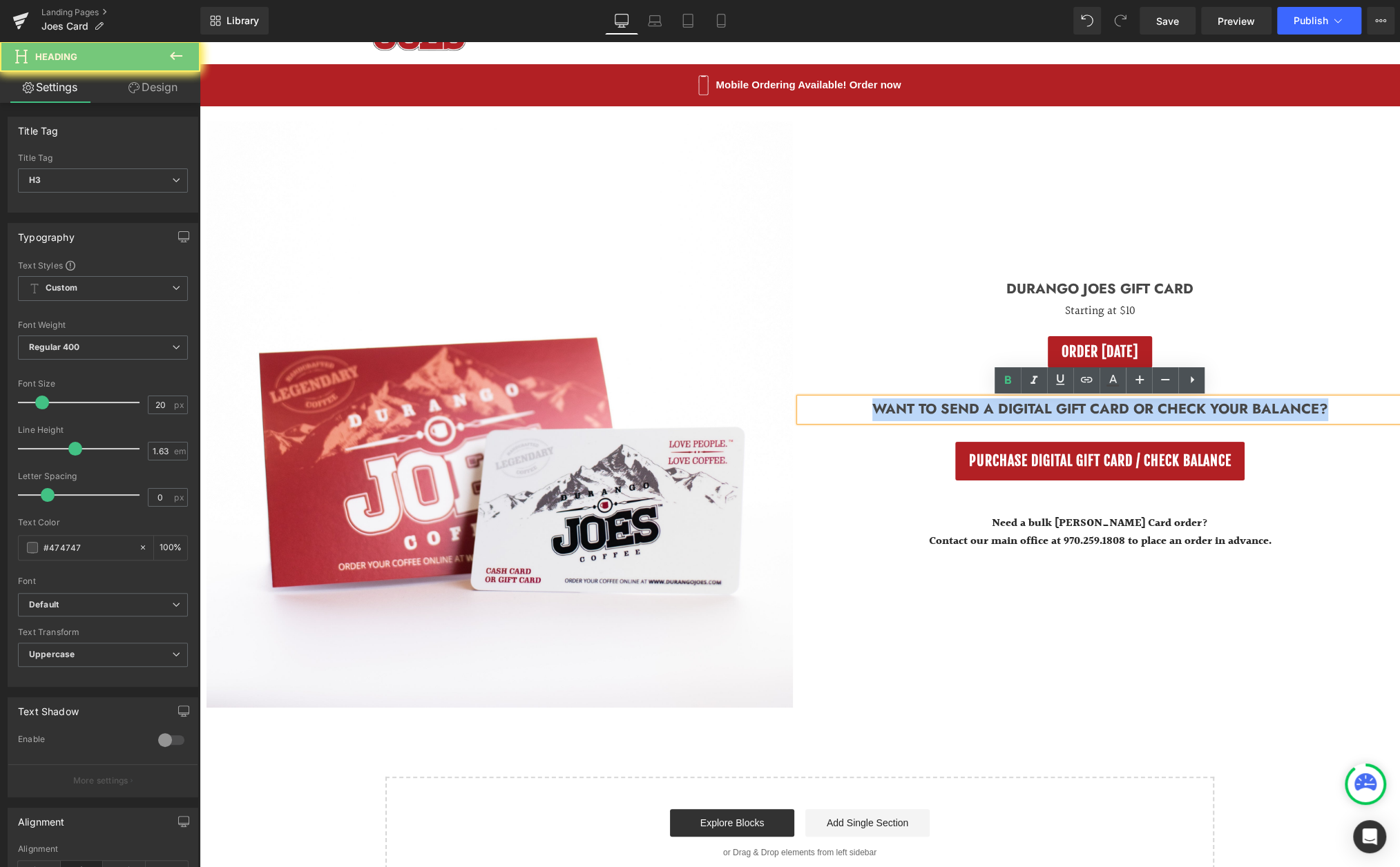
click at [983, 416] on h3 "Want to send a digital Gift card or check your balance?" at bounding box center [1100, 410] width 600 height 23
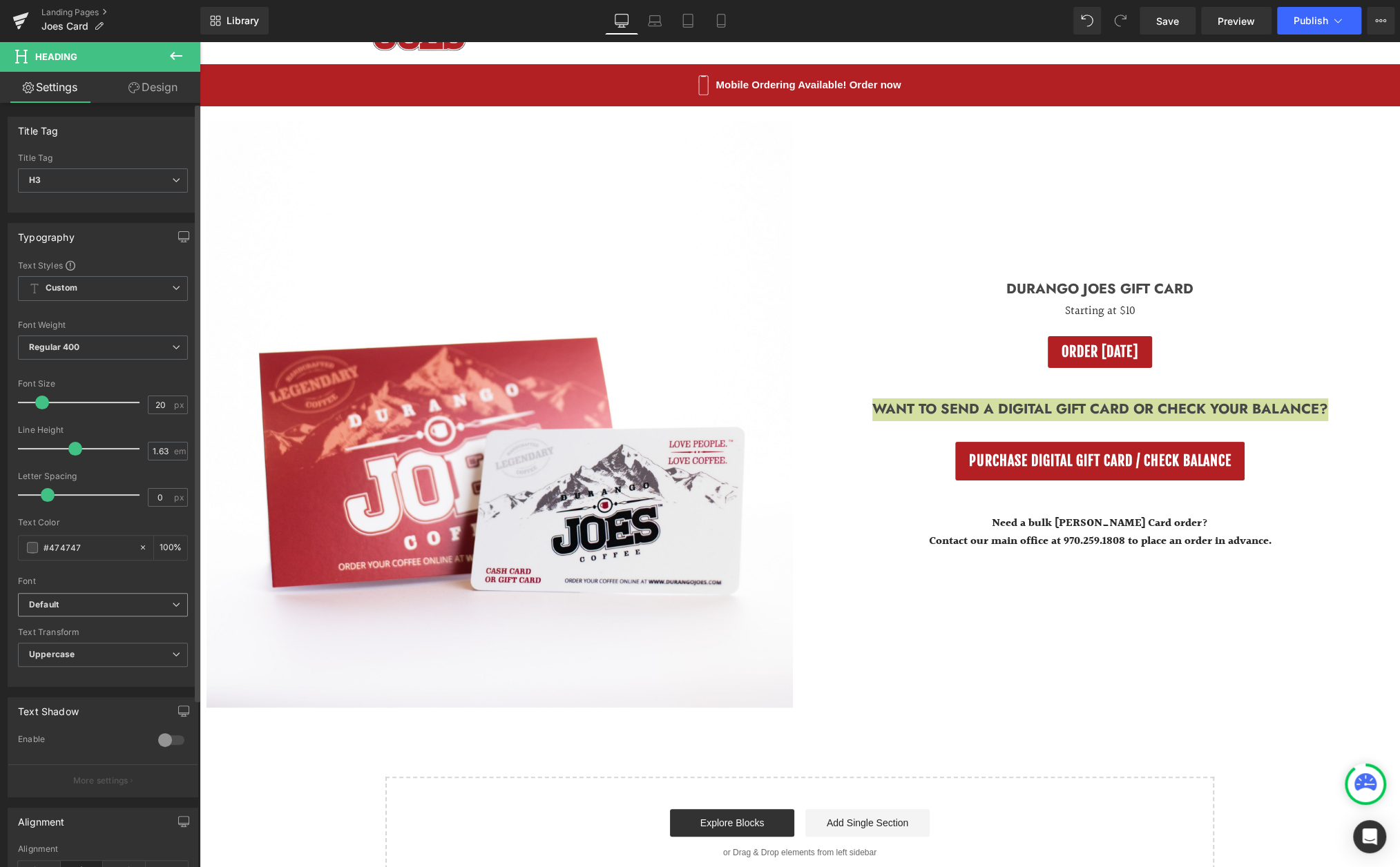
click at [129, 602] on b "Default" at bounding box center [100, 605] width 143 height 11
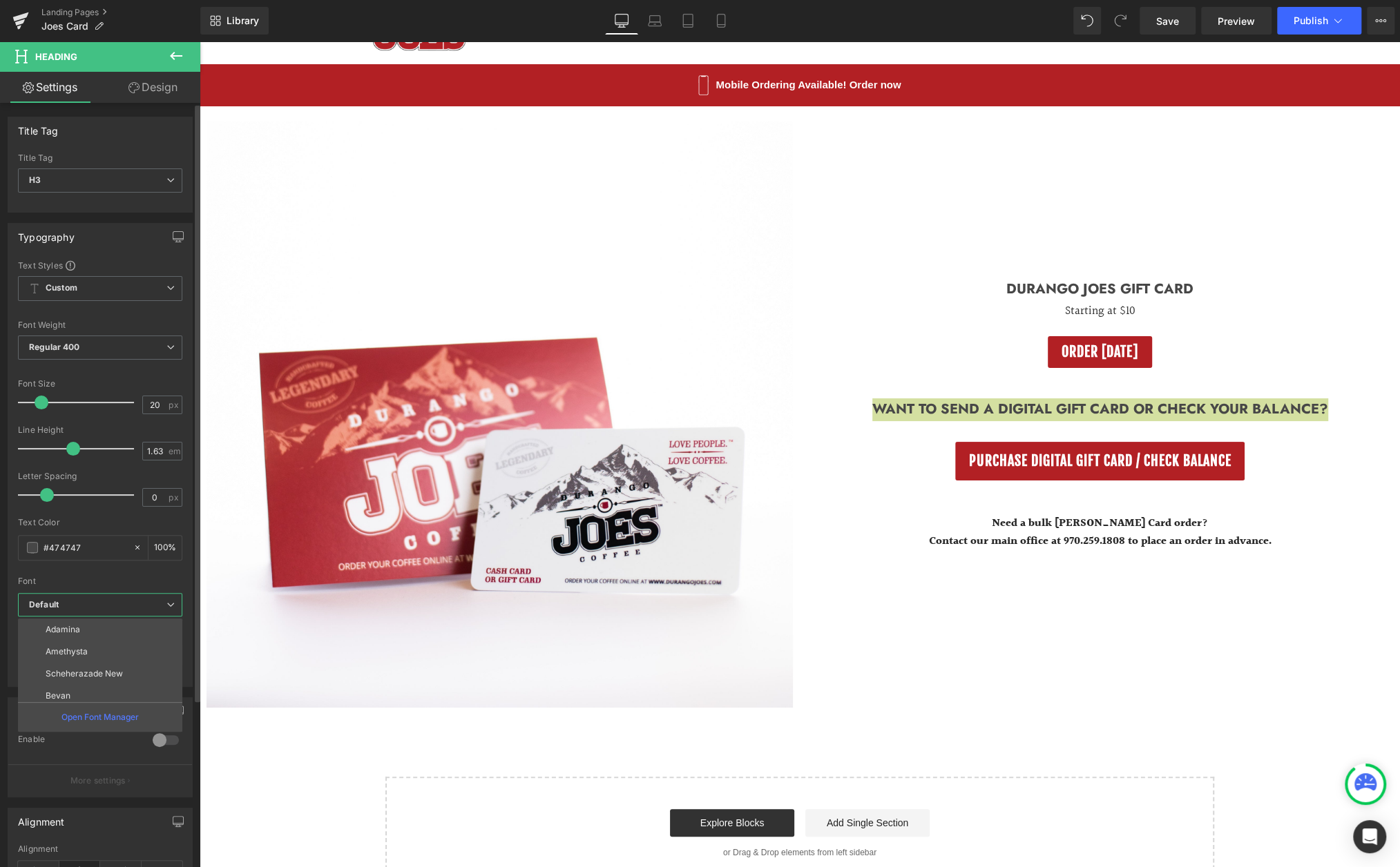
scroll to position [145, 0]
click at [75, 622] on li "Adamina" at bounding box center [103, 617] width 171 height 22
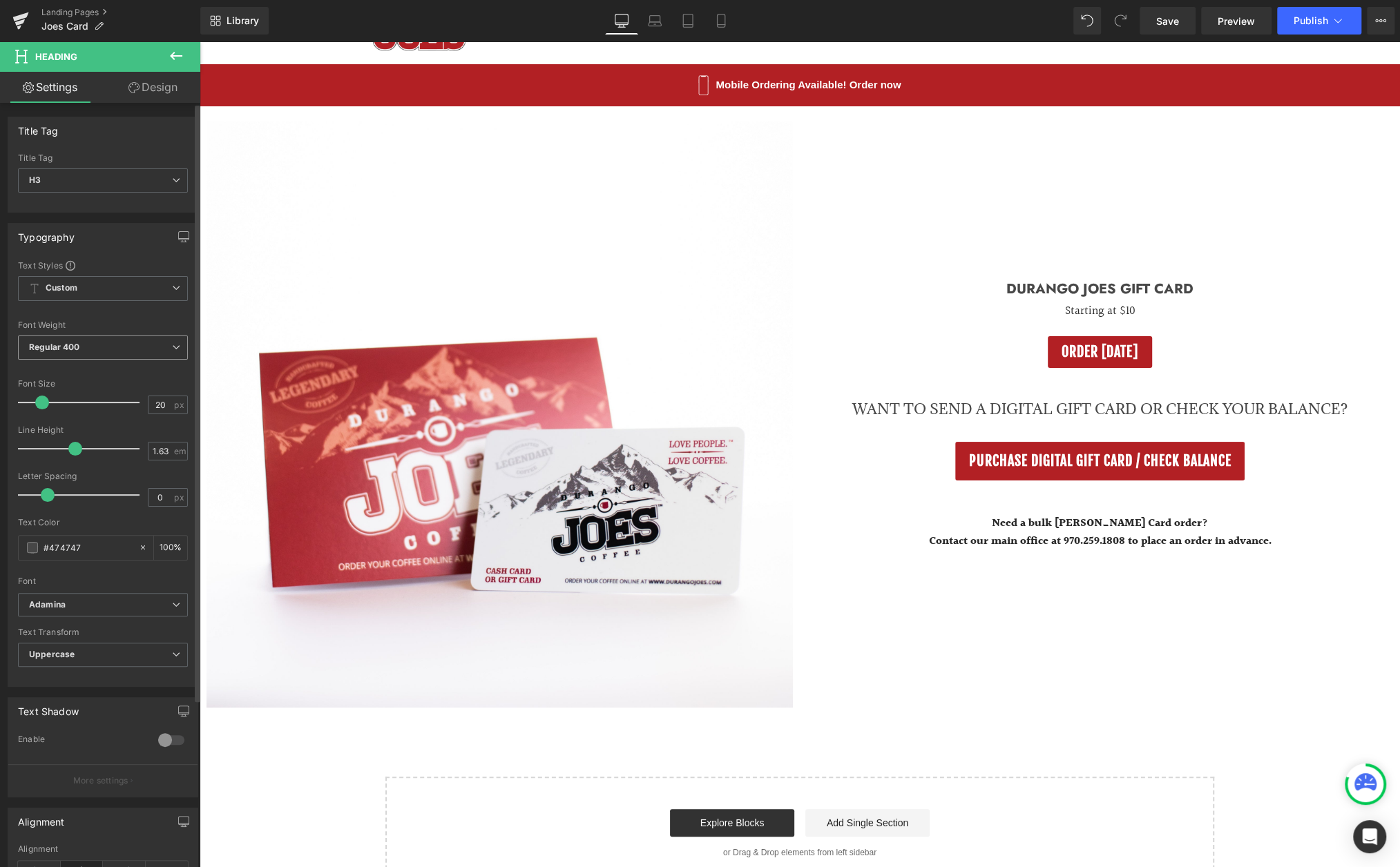
click at [158, 351] on span "Regular 400" at bounding box center [103, 347] width 170 height 24
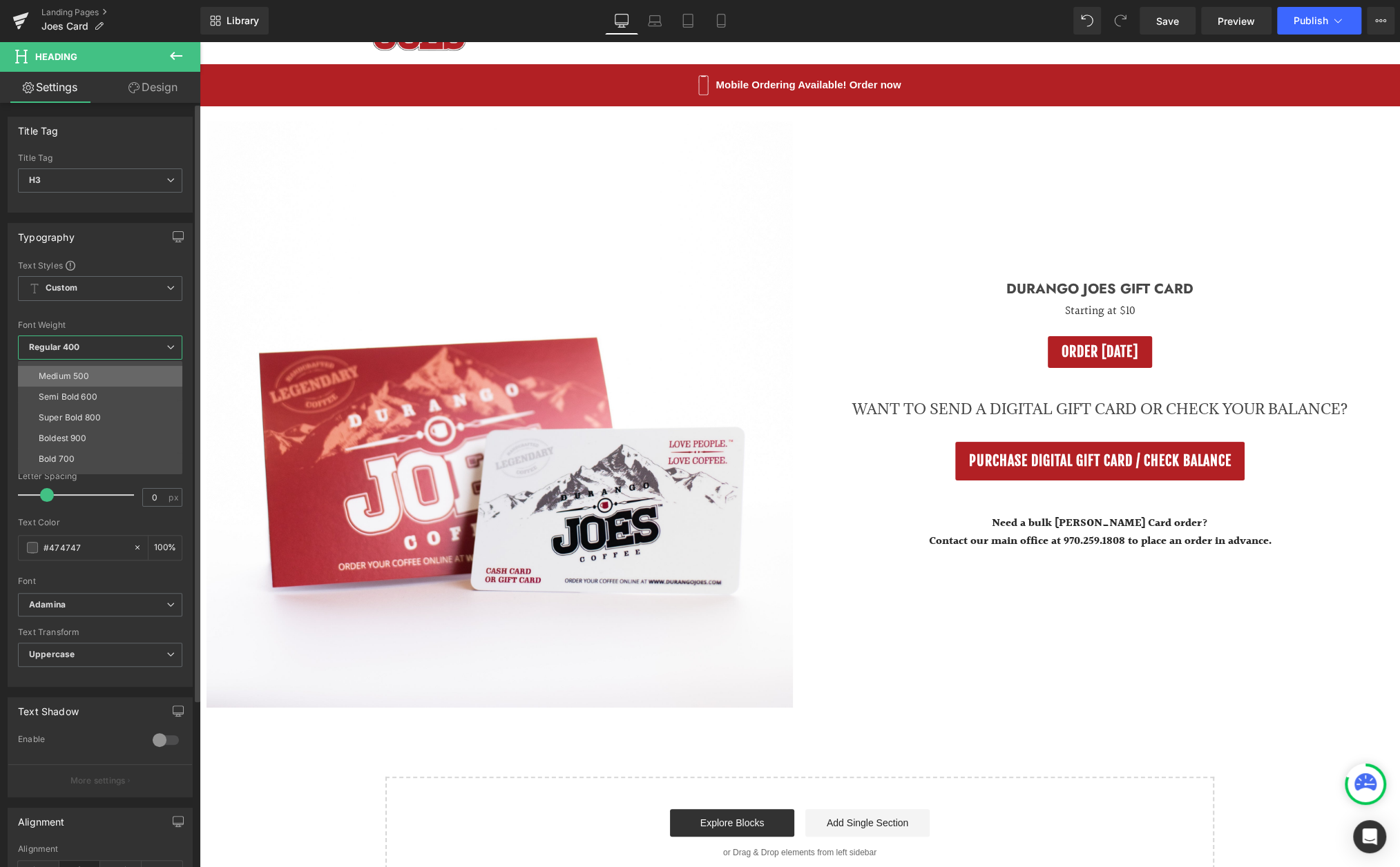
scroll to position [108, 0]
click at [88, 409] on li "Boldest 900" at bounding box center [103, 408] width 171 height 20
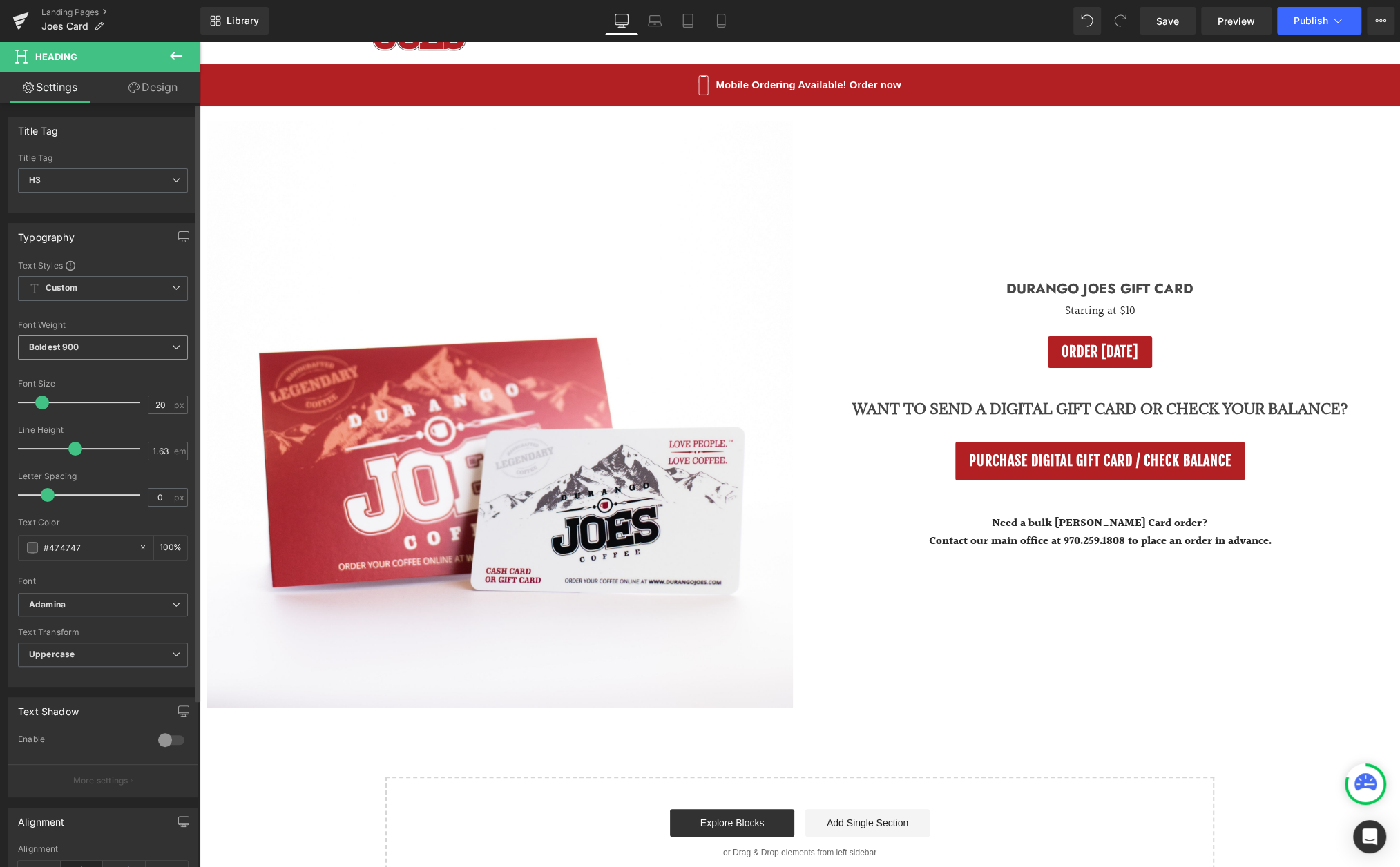
click at [154, 343] on span "Boldest 900" at bounding box center [103, 347] width 170 height 24
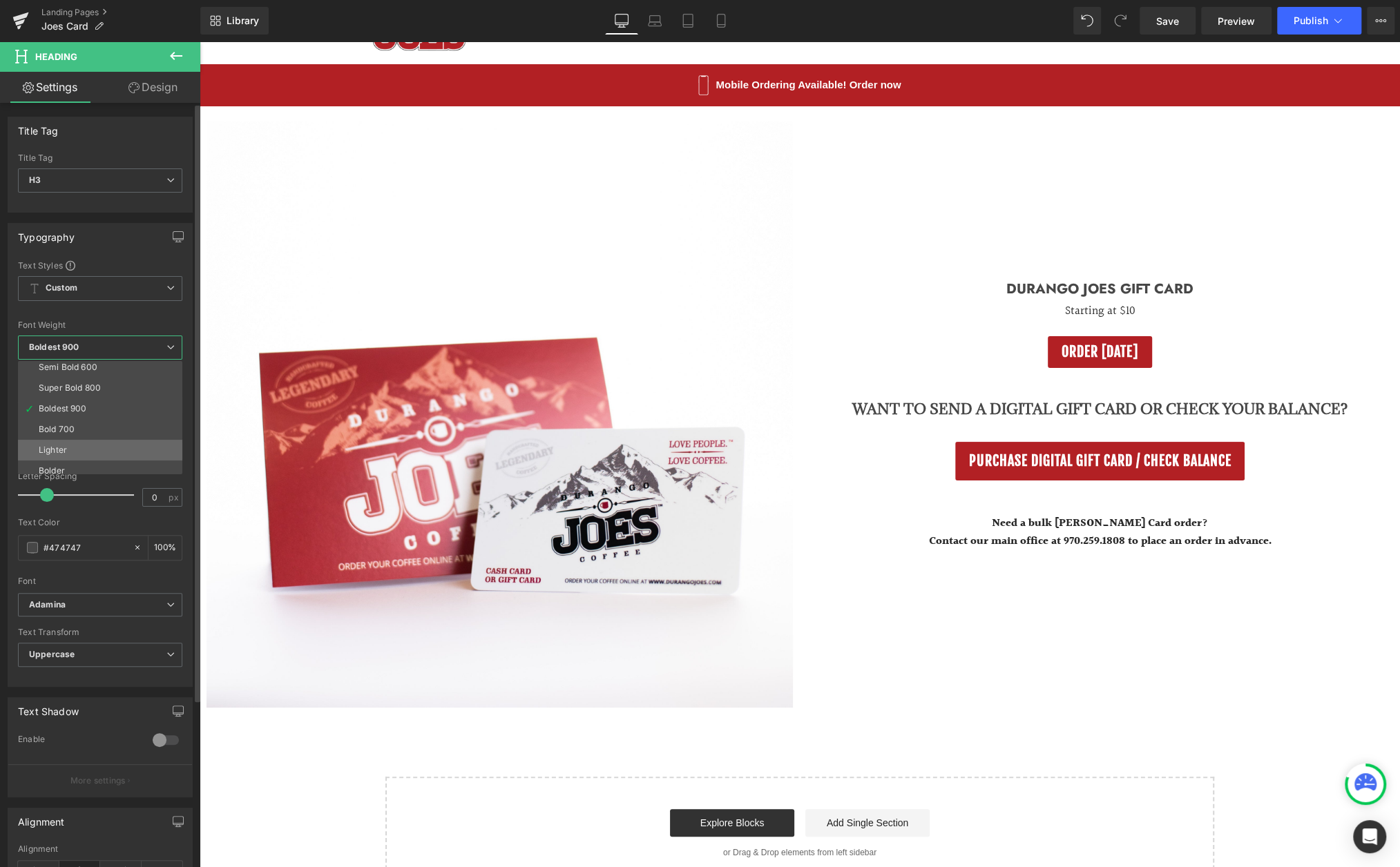
scroll to position [115, 0]
click at [79, 416] on li "Bold 700" at bounding box center [103, 422] width 171 height 20
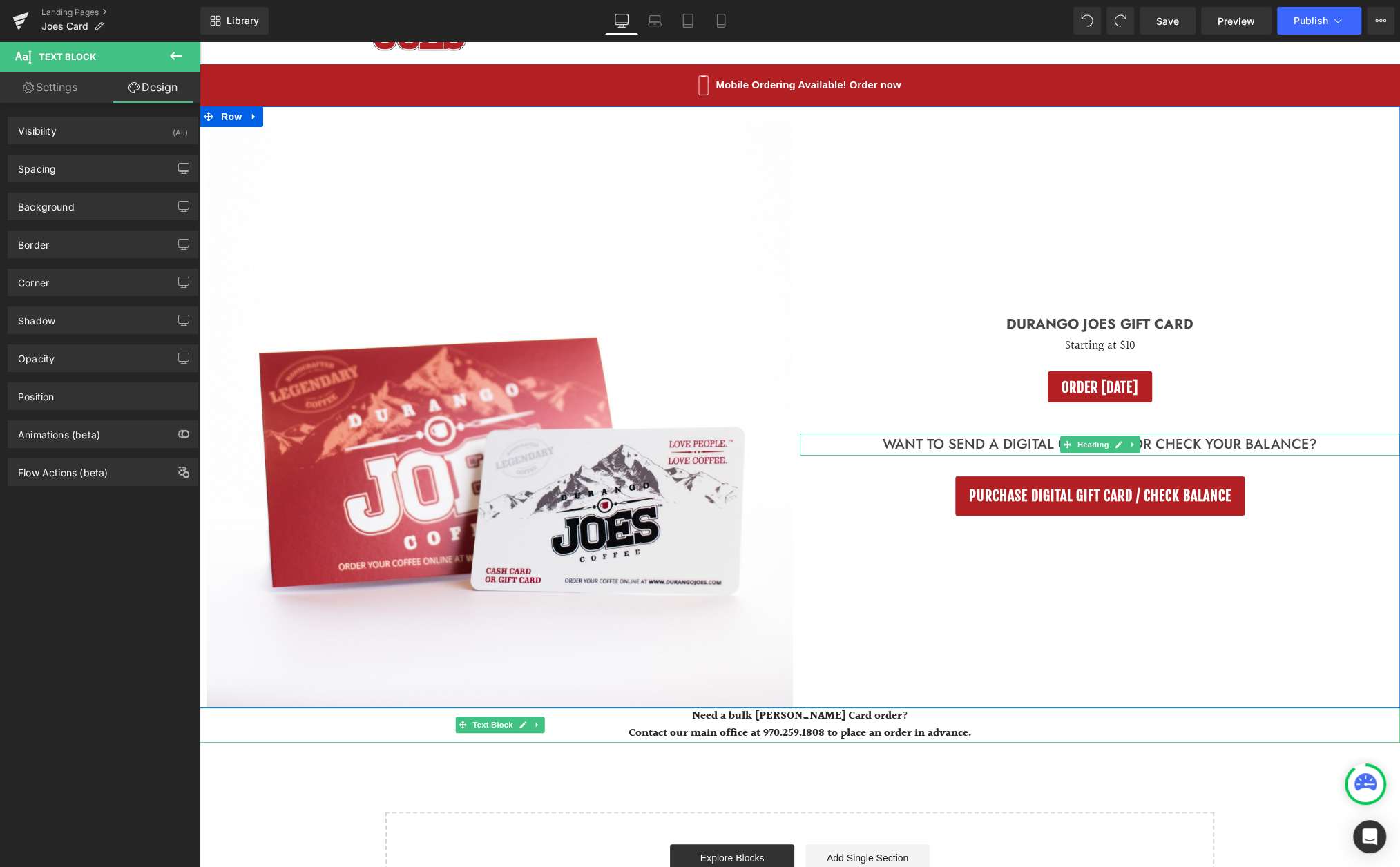
click at [1032, 444] on h3 "Want to send a digital Gift card or check your balance?" at bounding box center [1100, 445] width 600 height 23
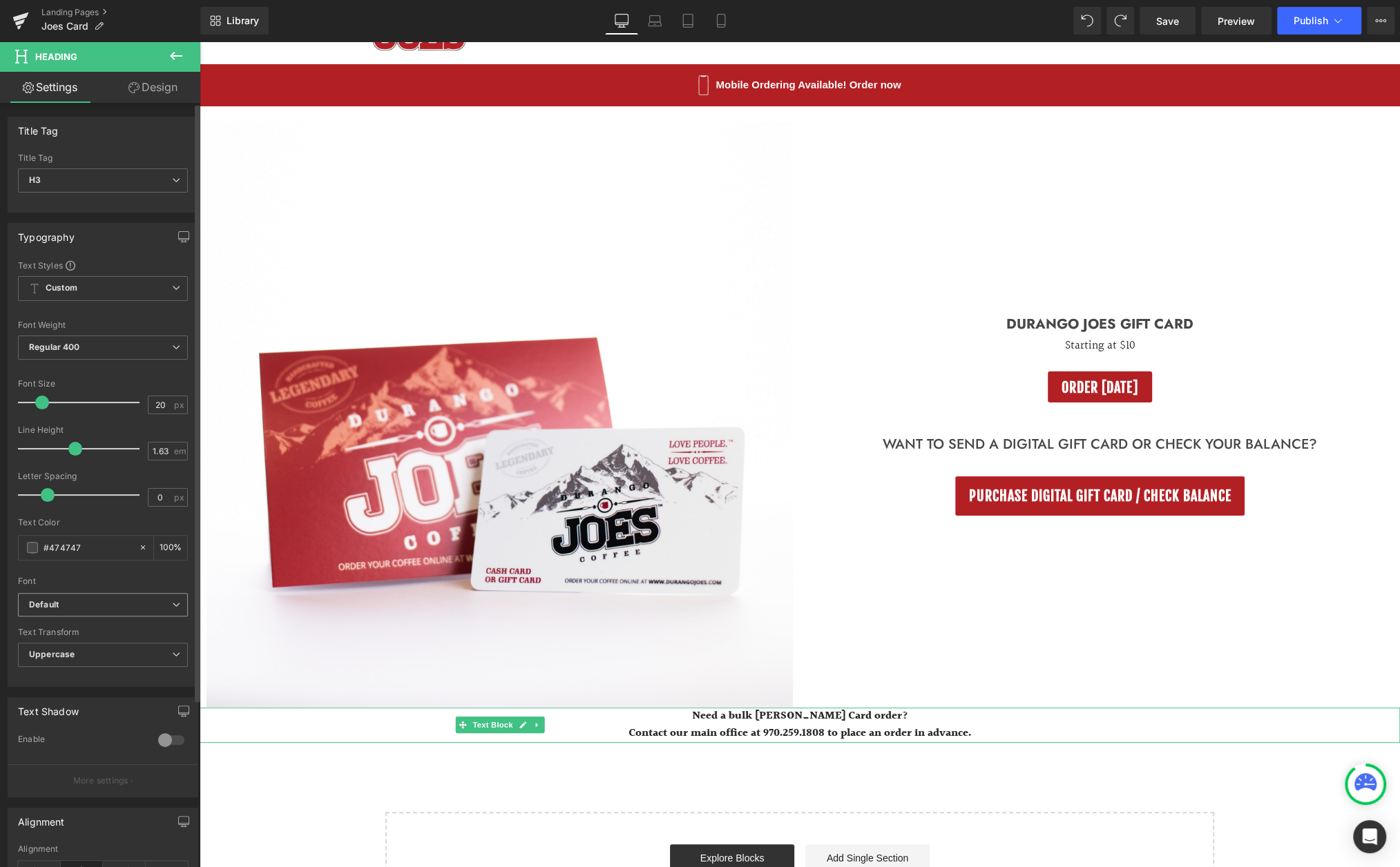
click at [115, 605] on b "Default" at bounding box center [100, 605] width 143 height 11
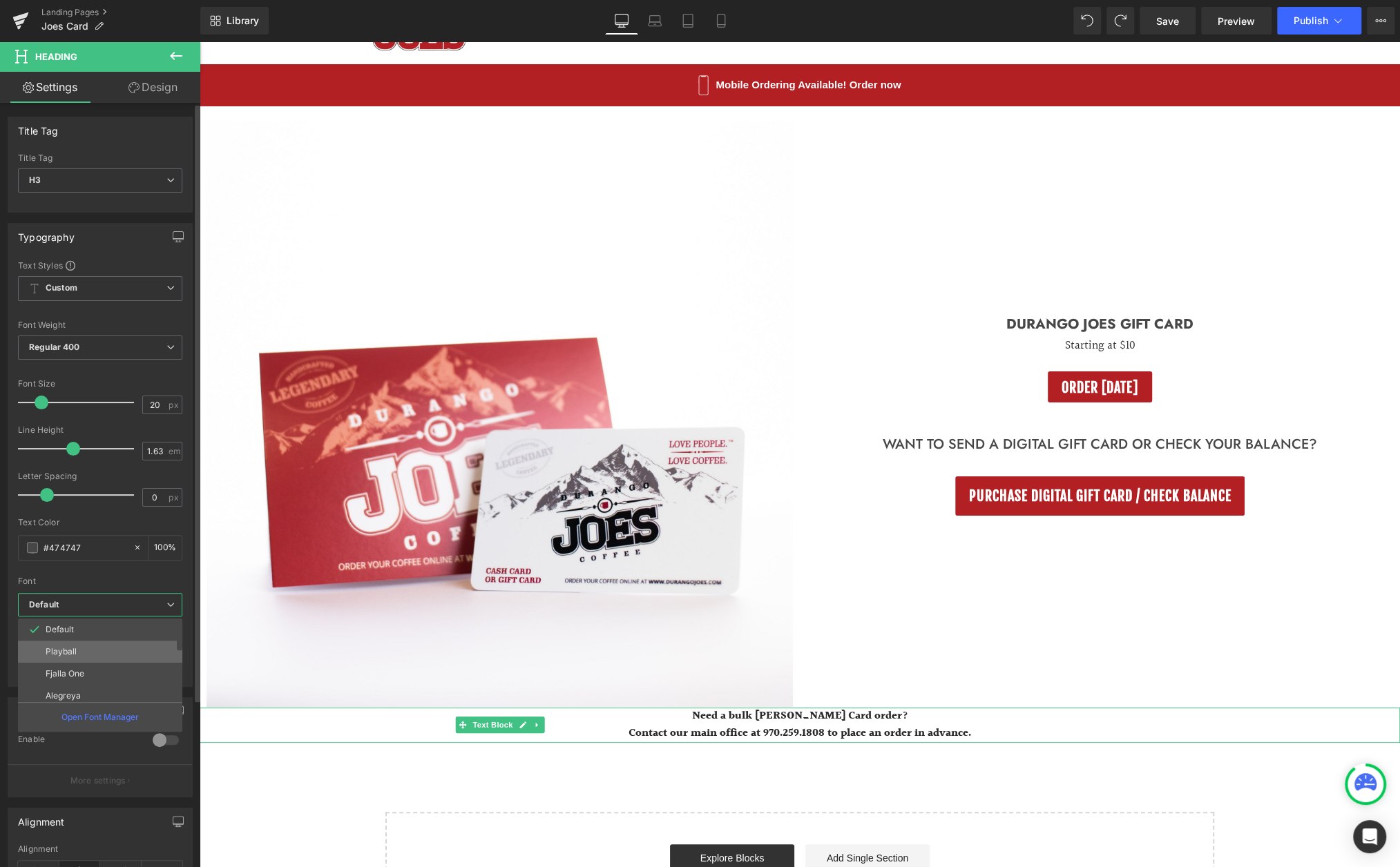
click at [97, 645] on li "Playball" at bounding box center [103, 652] width 171 height 22
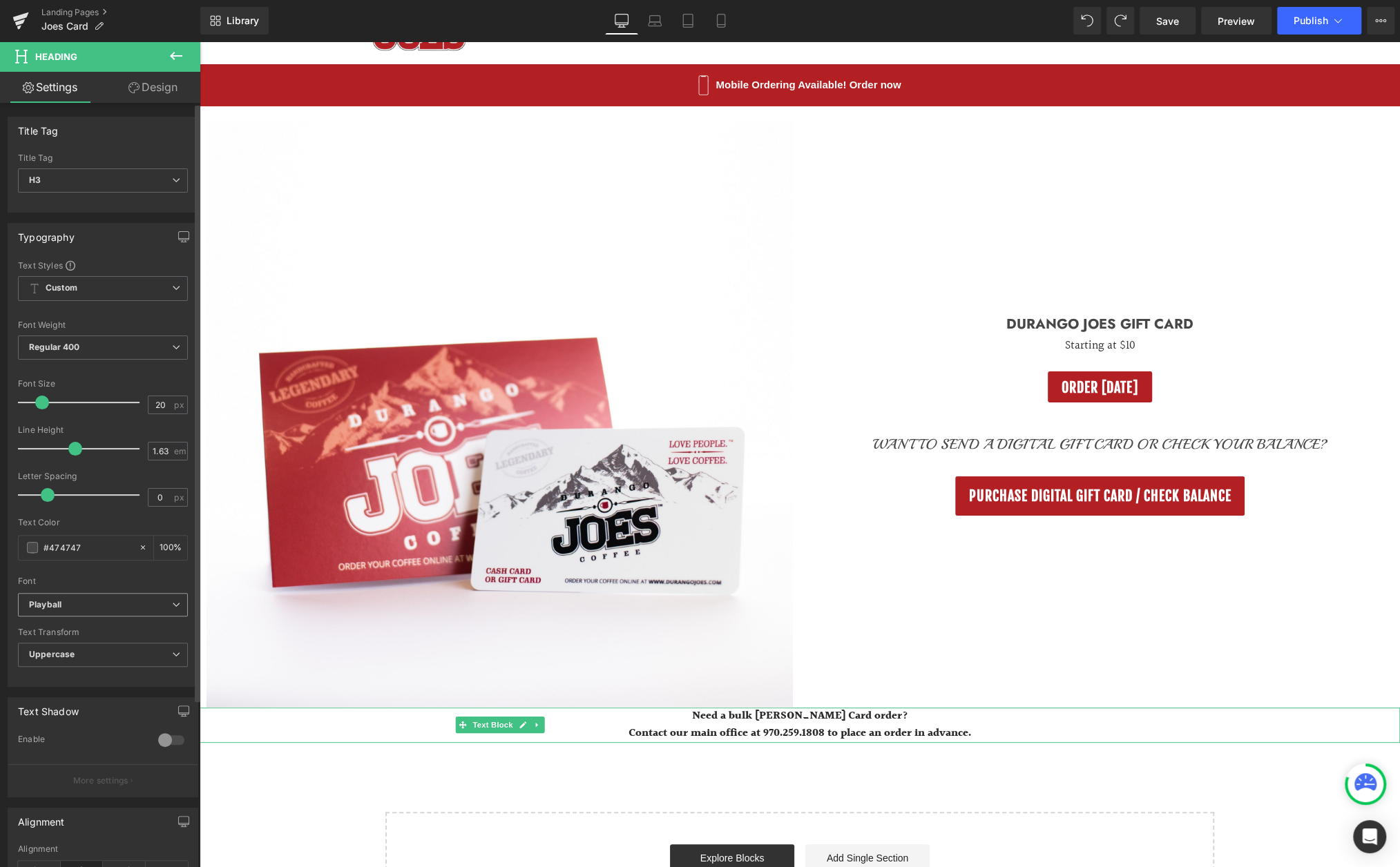
click at [137, 602] on b "Playball" at bounding box center [100, 605] width 143 height 11
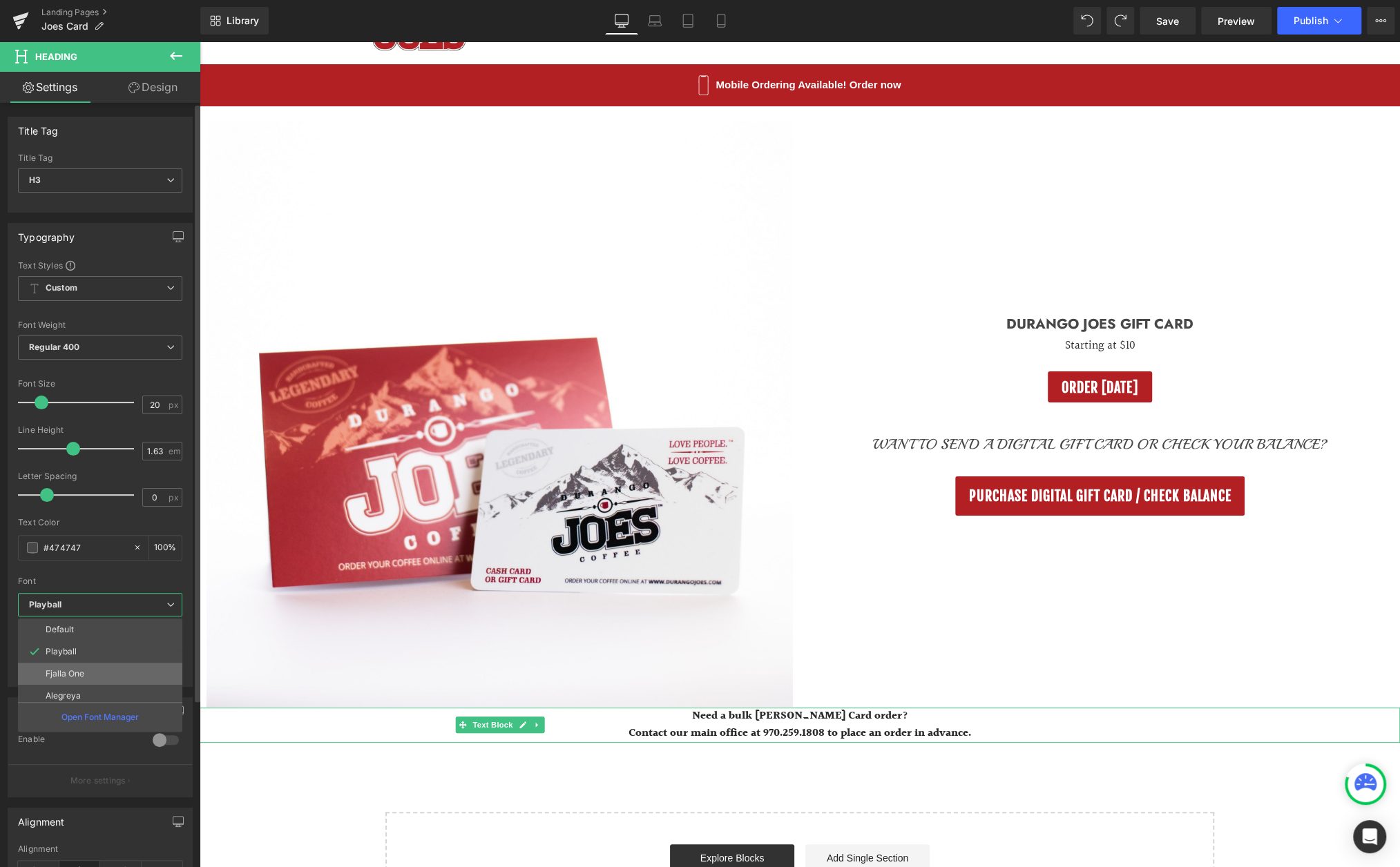
click at [115, 671] on li "Fjalla One" at bounding box center [103, 674] width 171 height 22
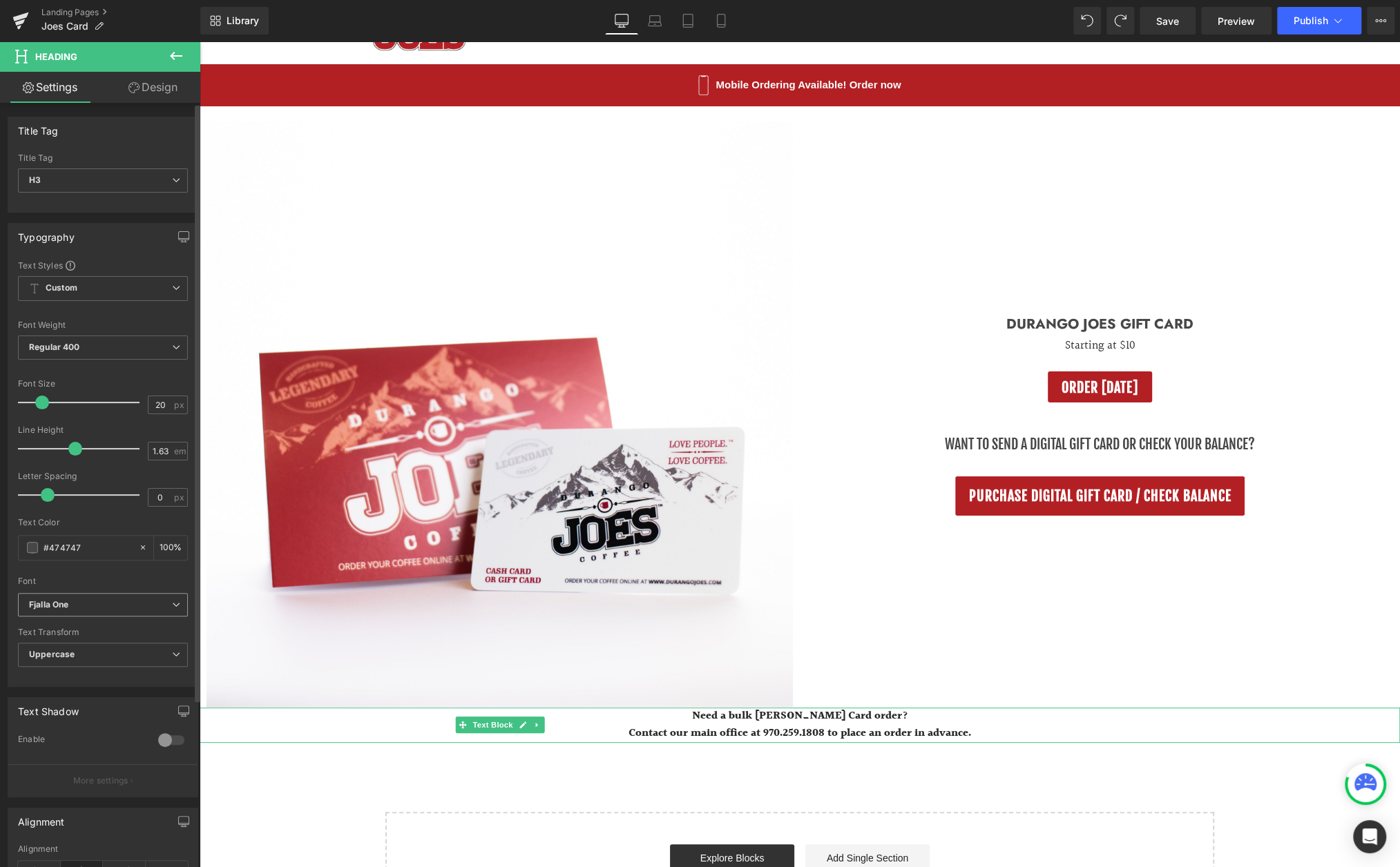
click at [171, 612] on span "Fjalla One" at bounding box center [103, 605] width 170 height 24
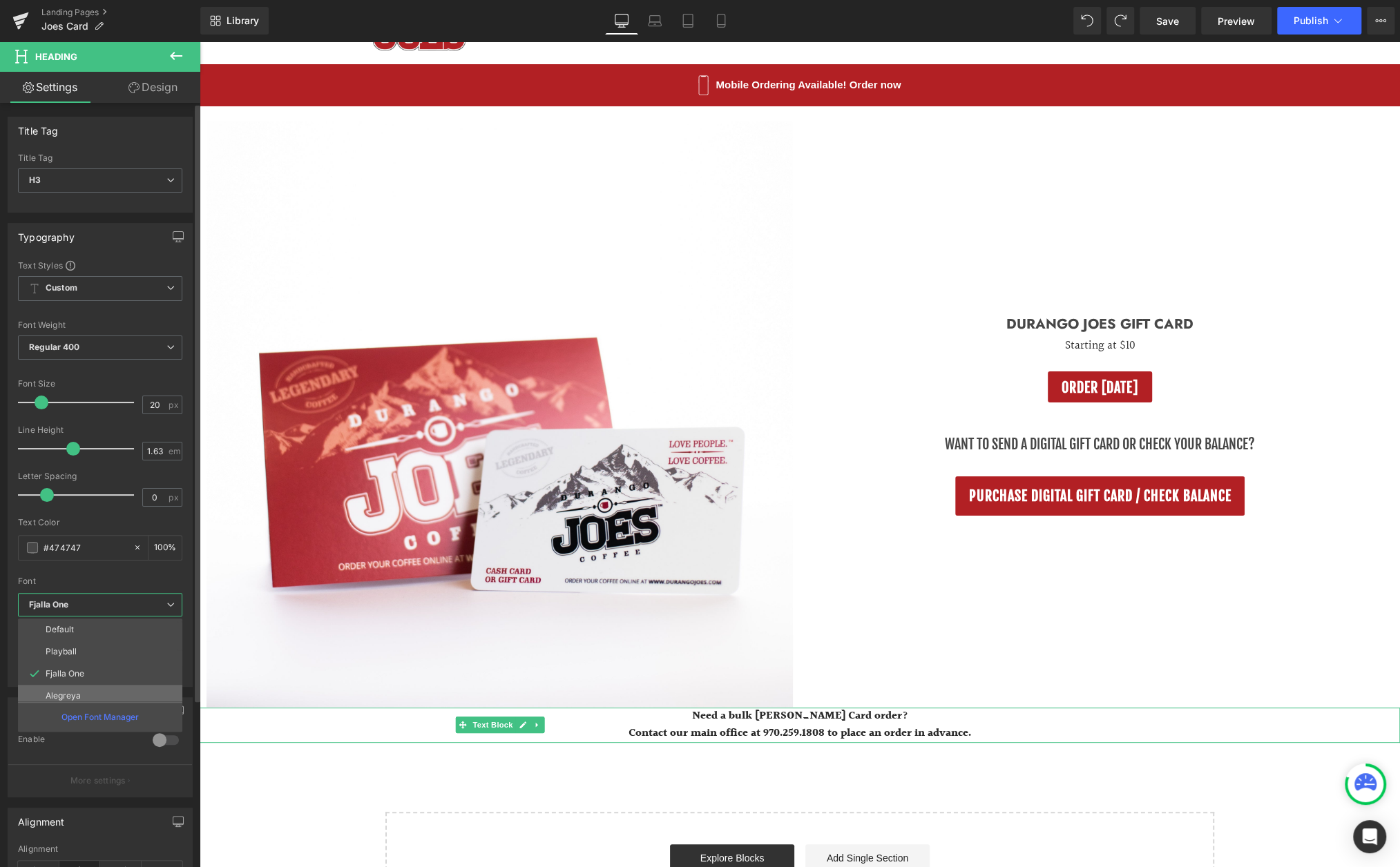
click at [119, 689] on li "Alegreya" at bounding box center [103, 696] width 171 height 22
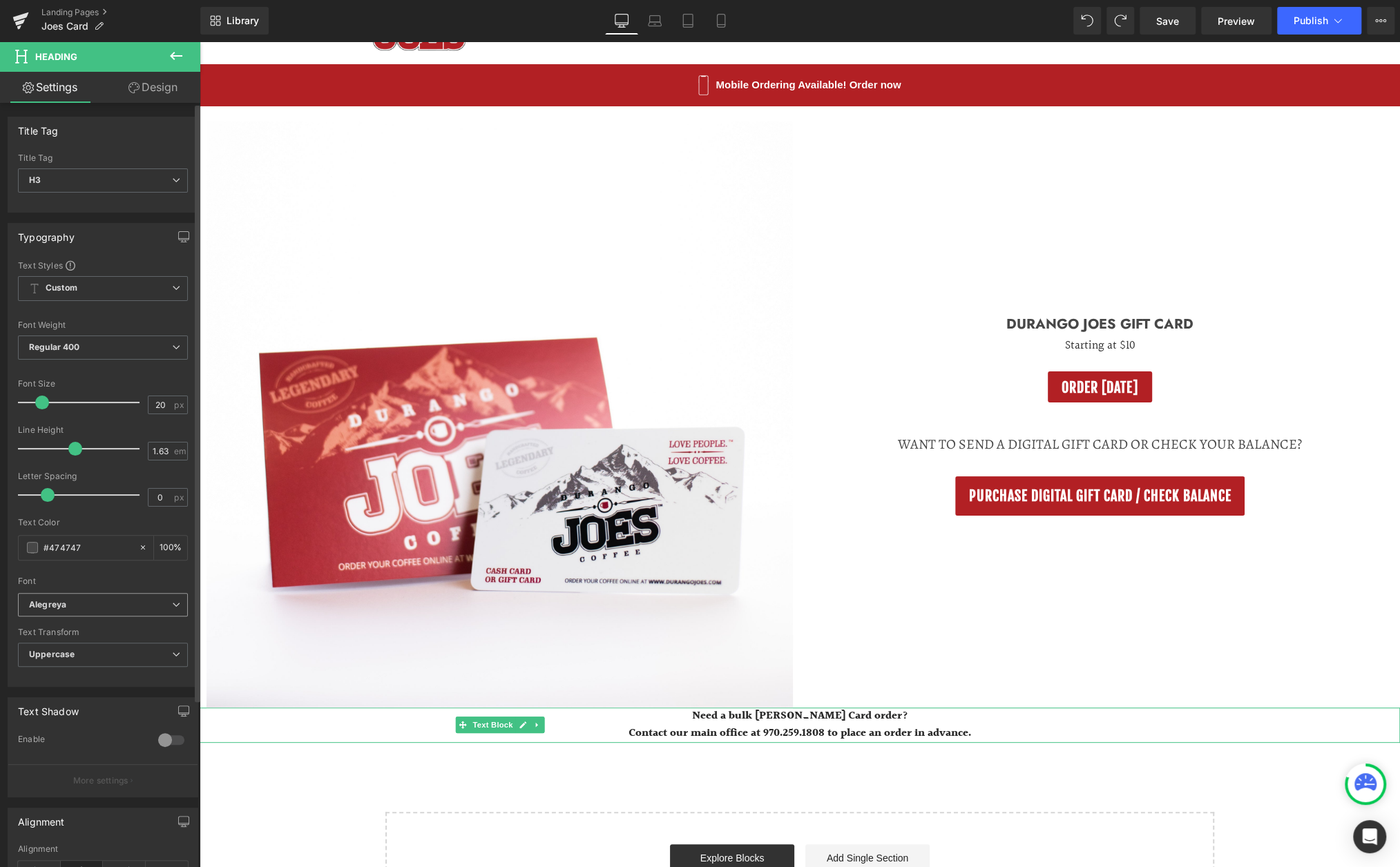
click at [176, 597] on span "Alegreya" at bounding box center [103, 605] width 170 height 24
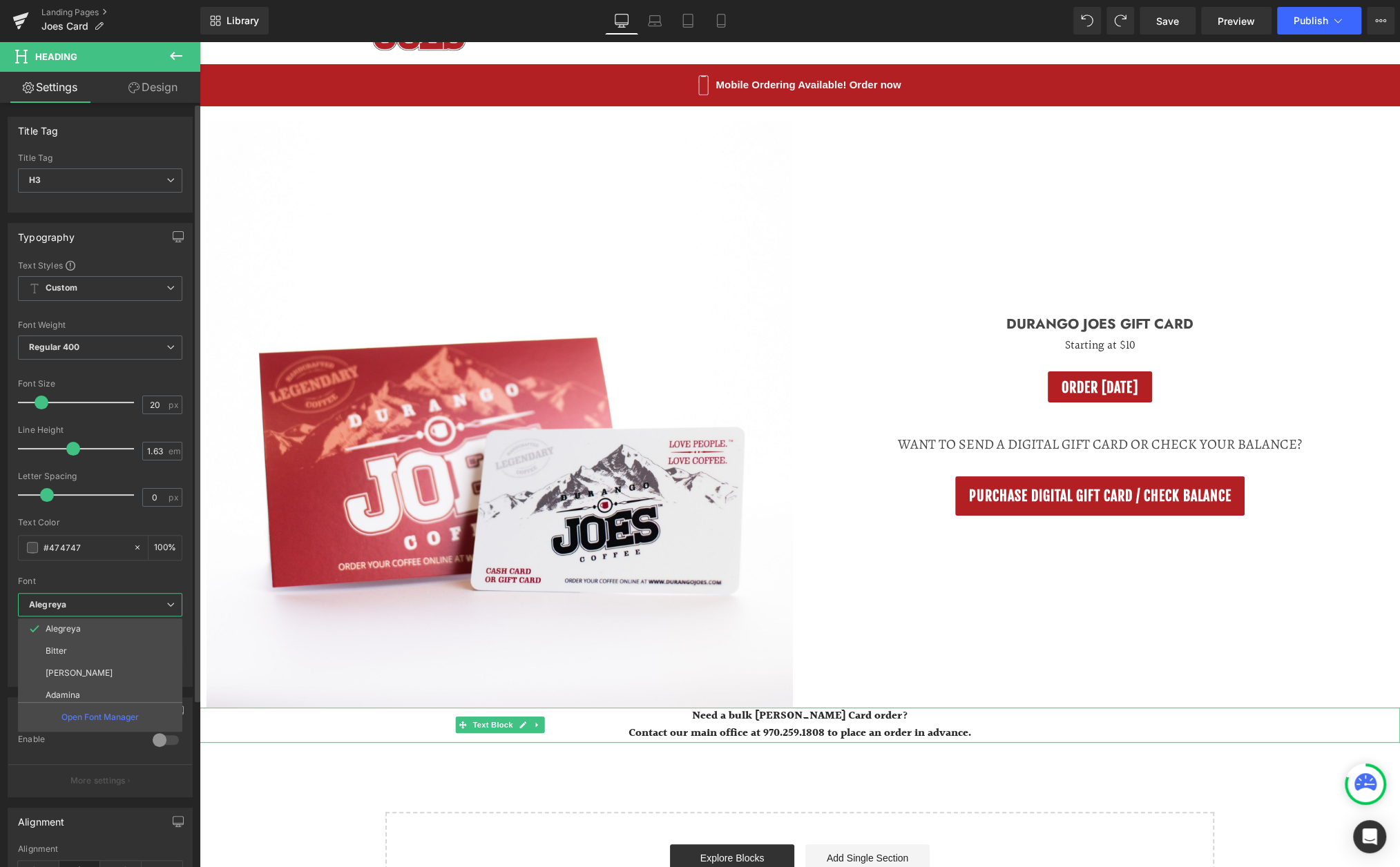
scroll to position [79, 0]
click at [98, 640] on li "Bitter" at bounding box center [103, 639] width 171 height 22
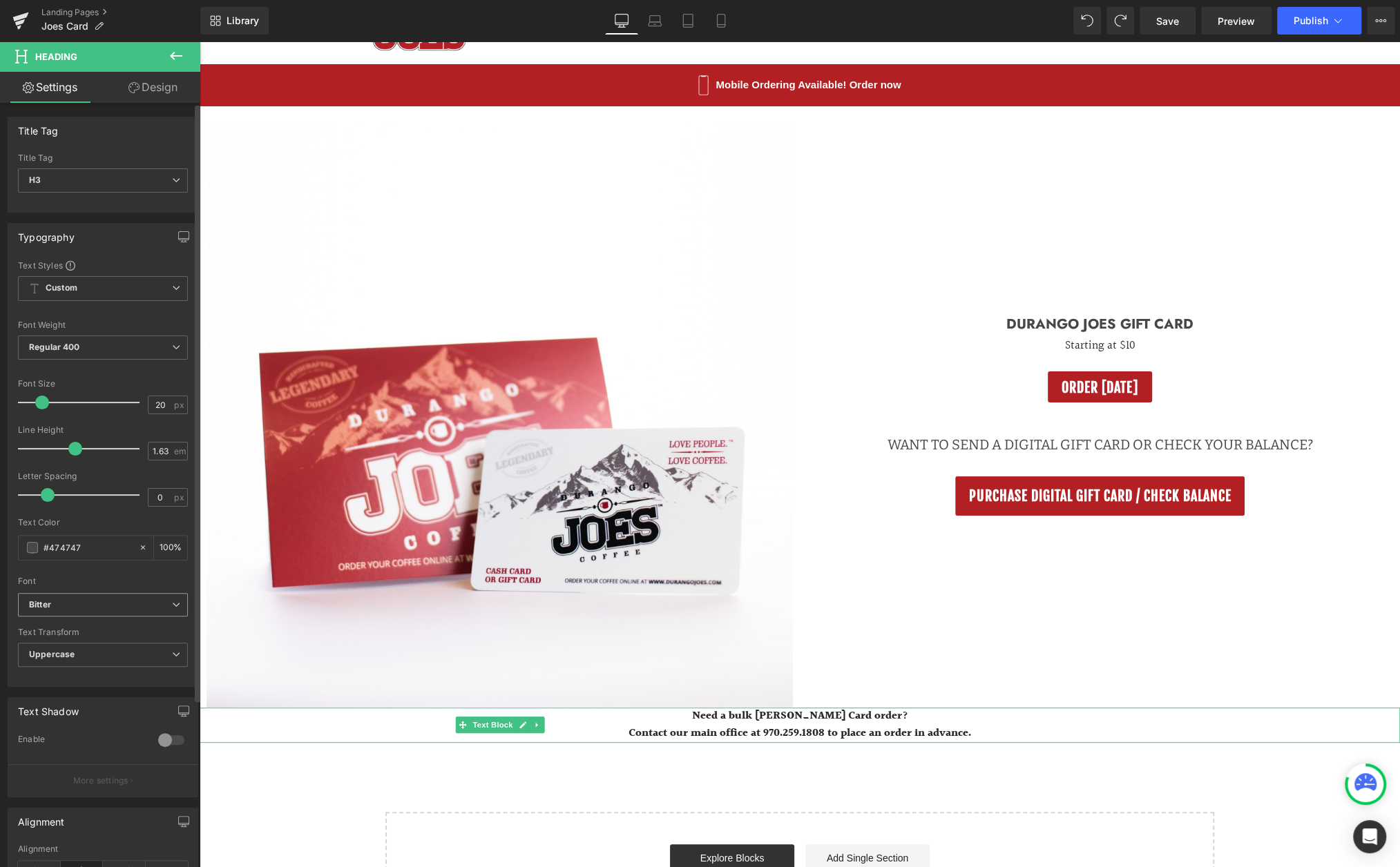
click at [172, 602] on icon at bounding box center [176, 605] width 8 height 8
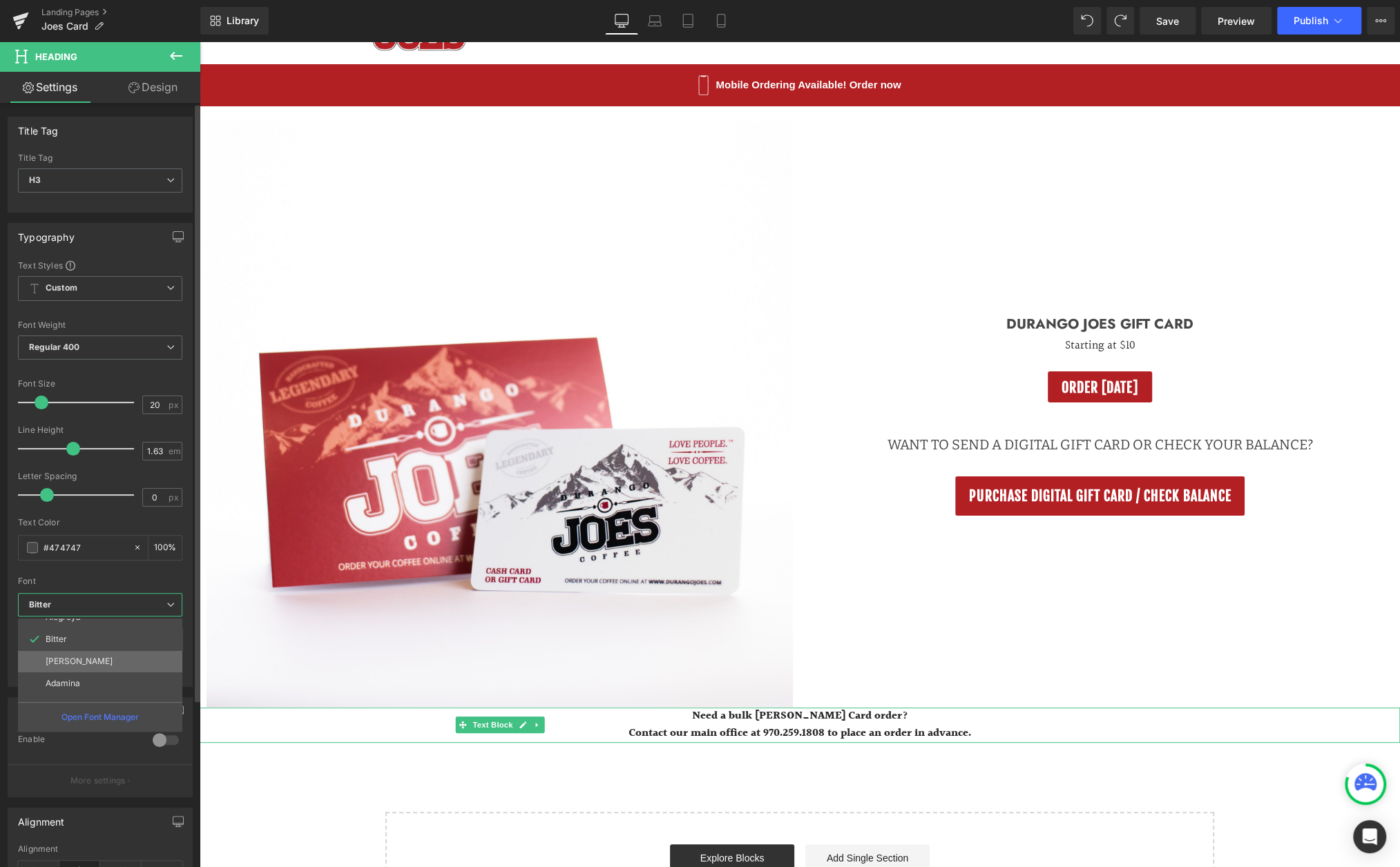
scroll to position [93, 0]
click at [109, 646] on li "Anton" at bounding box center [103, 647] width 171 height 22
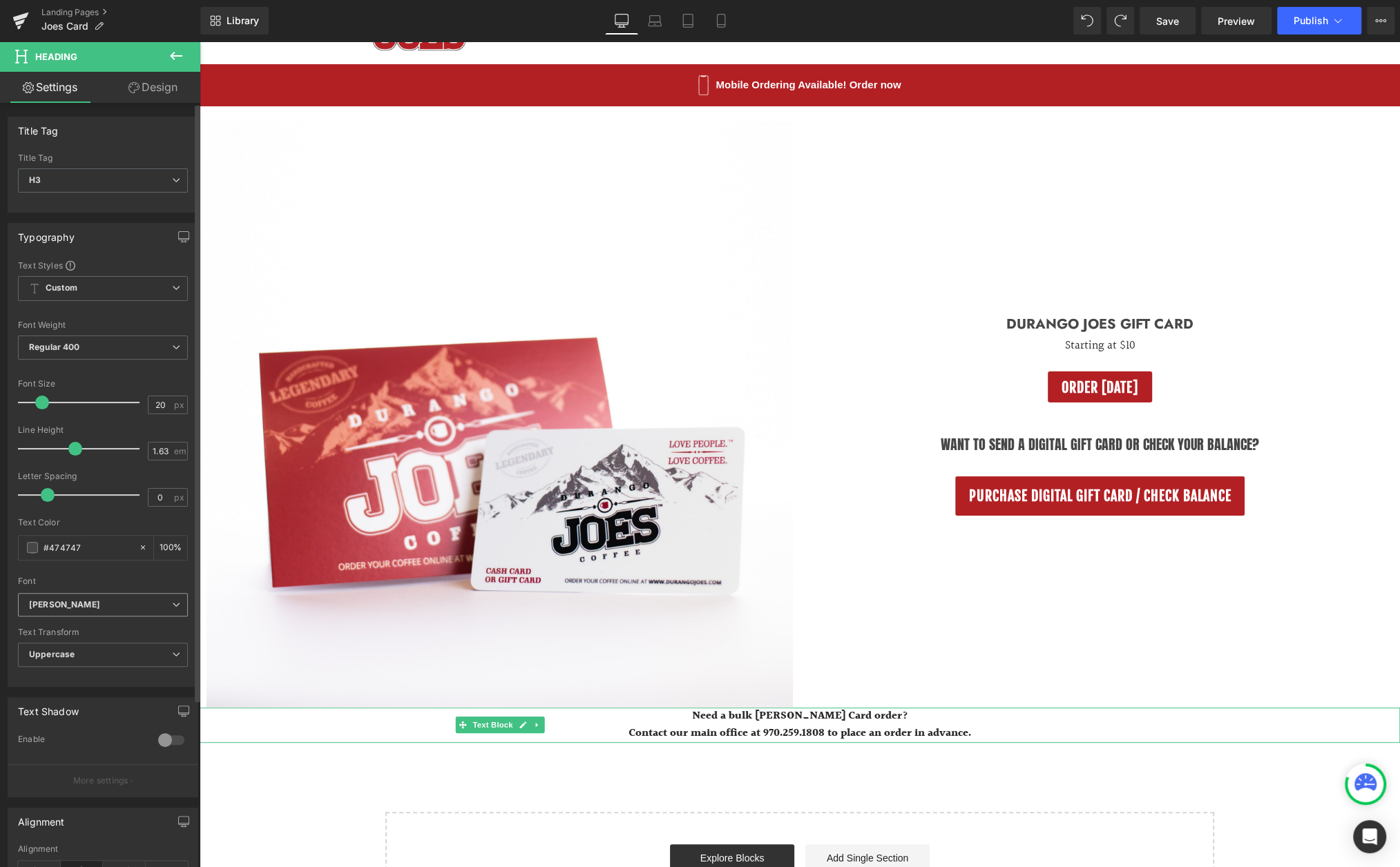
click at [172, 604] on icon at bounding box center [176, 605] width 8 height 8
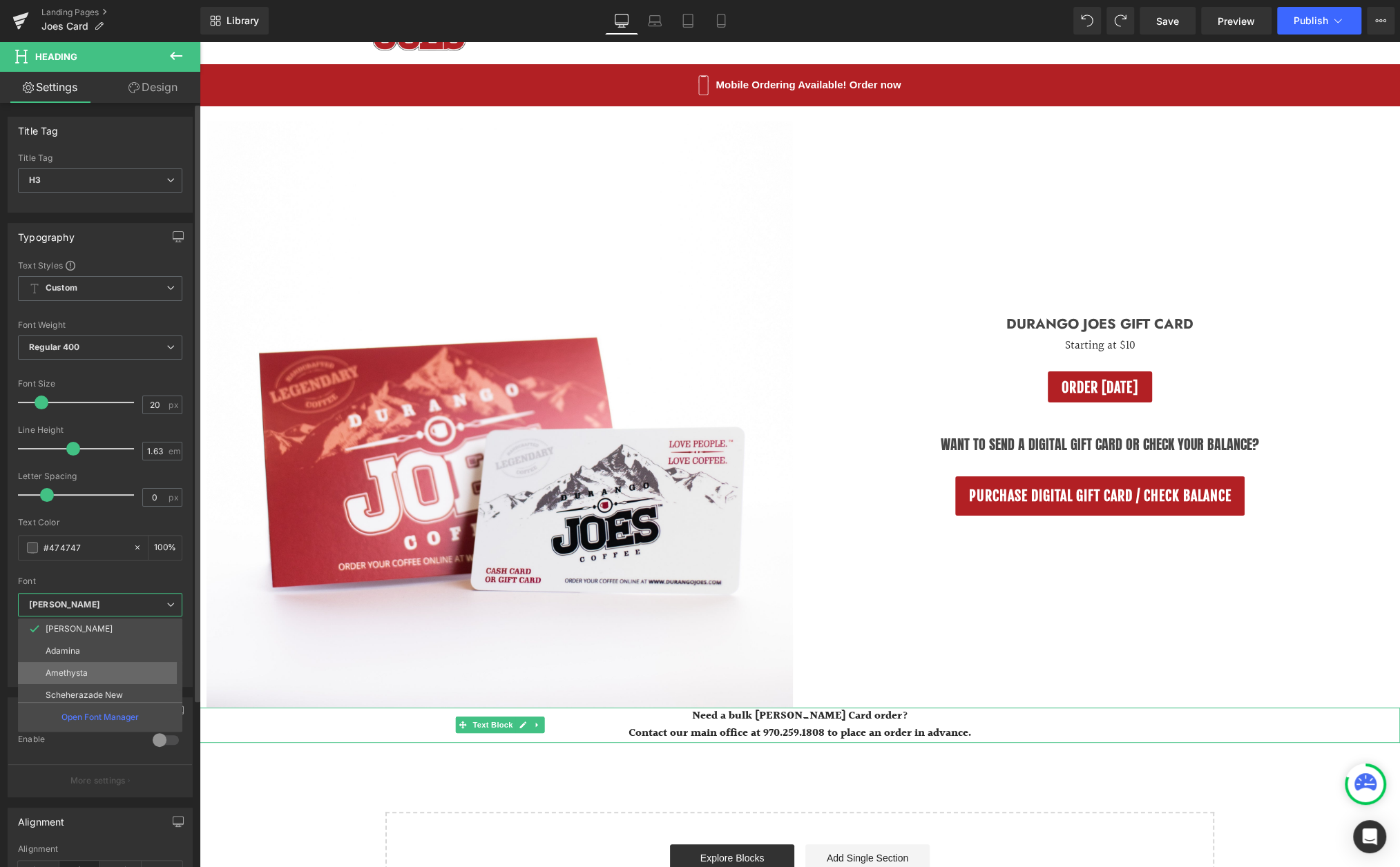
scroll to position [116, 0]
click at [86, 666] on p "Amethysta" at bounding box center [67, 668] width 42 height 10
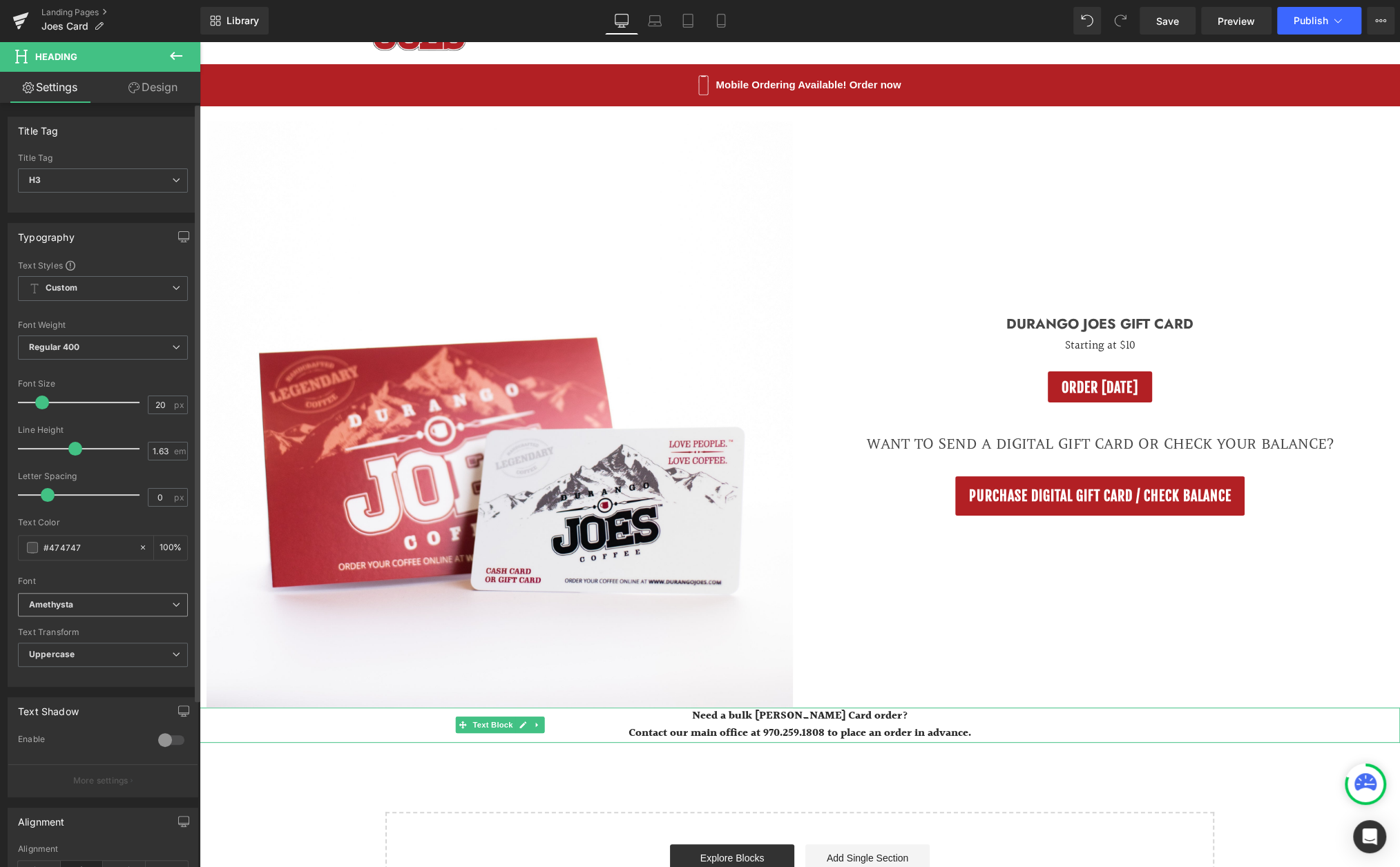
click at [169, 607] on span "Amethysta" at bounding box center [103, 605] width 170 height 24
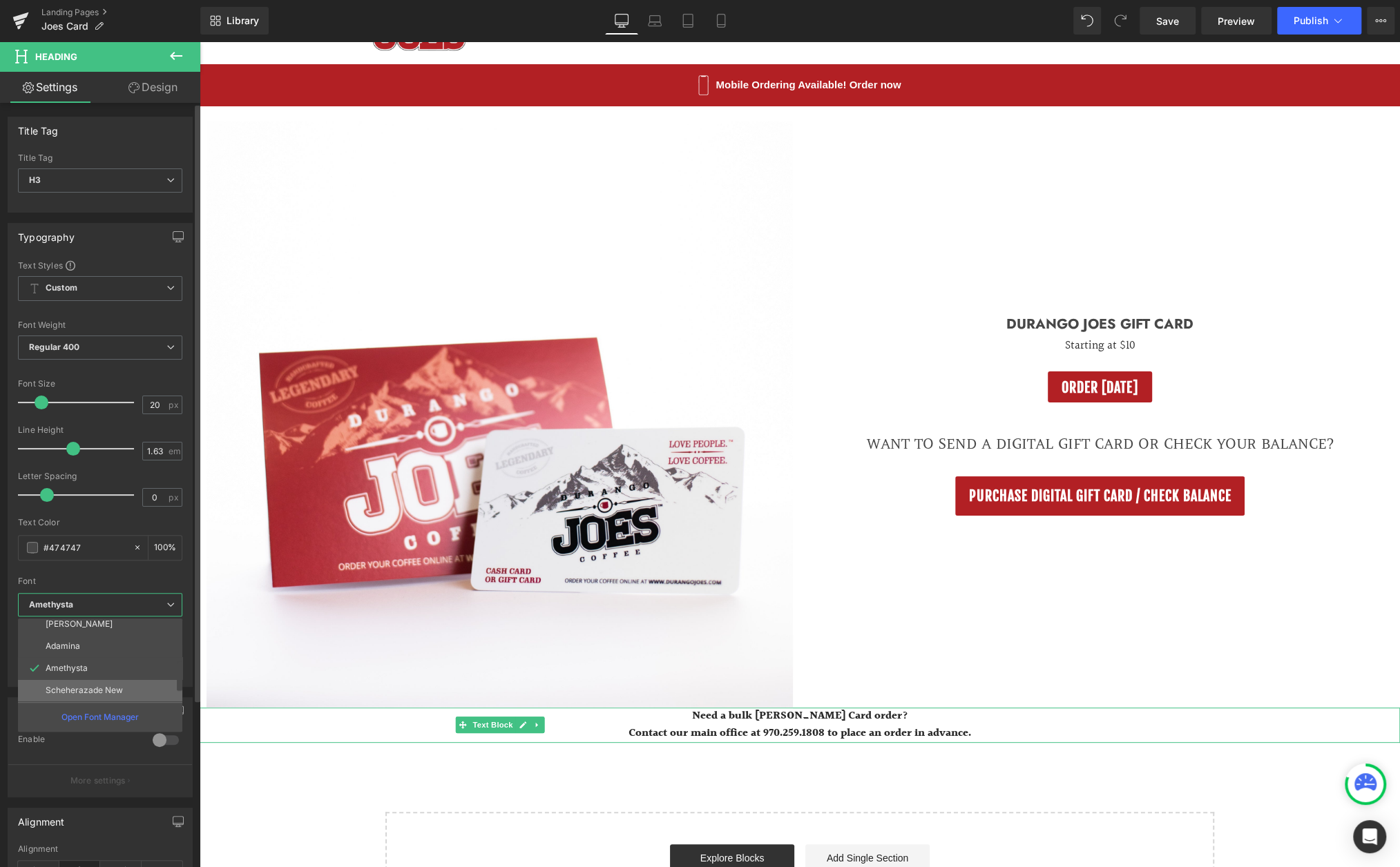
click at [120, 689] on p "Scheherazade New" at bounding box center [84, 690] width 77 height 10
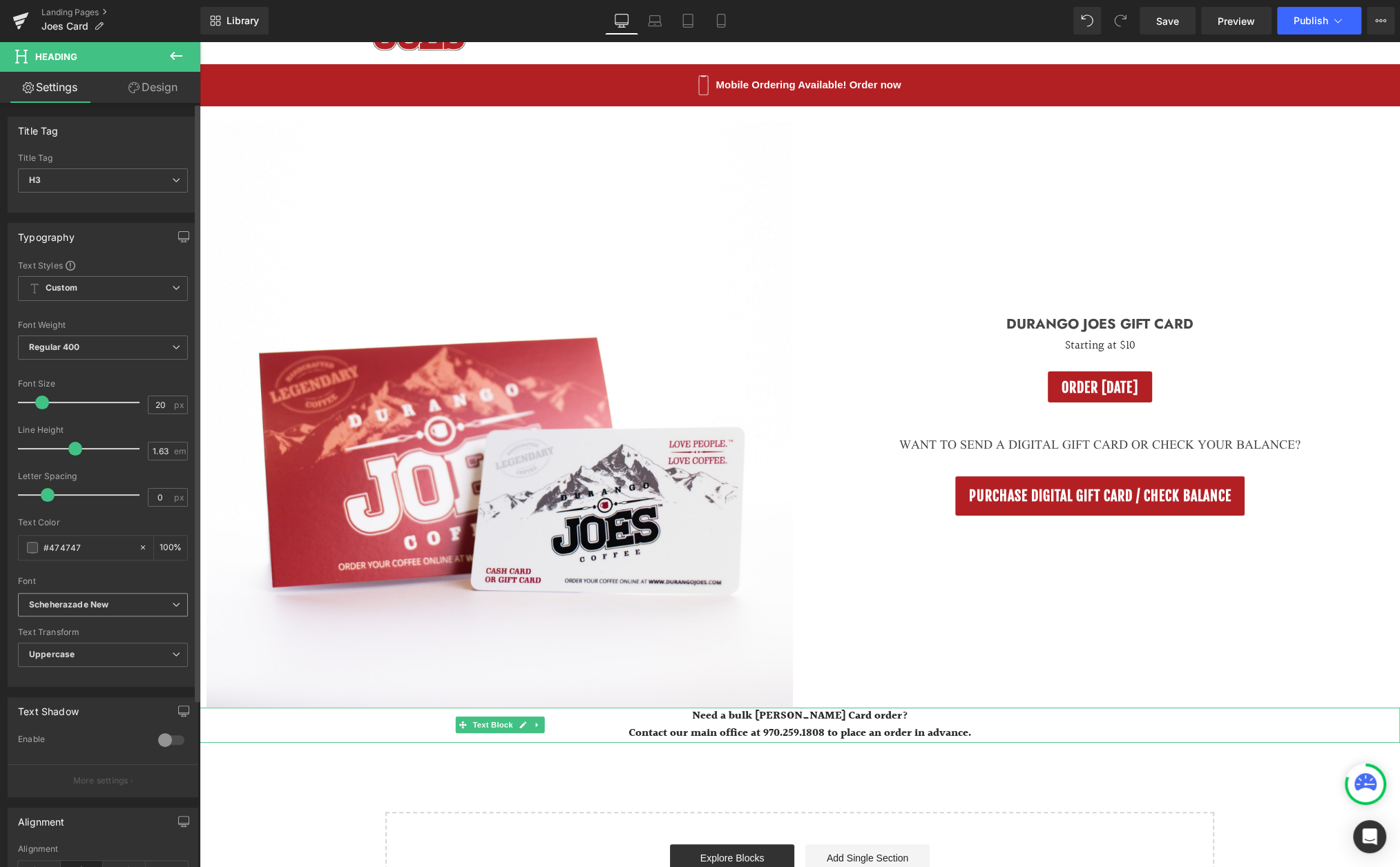
click at [172, 605] on icon at bounding box center [176, 605] width 8 height 8
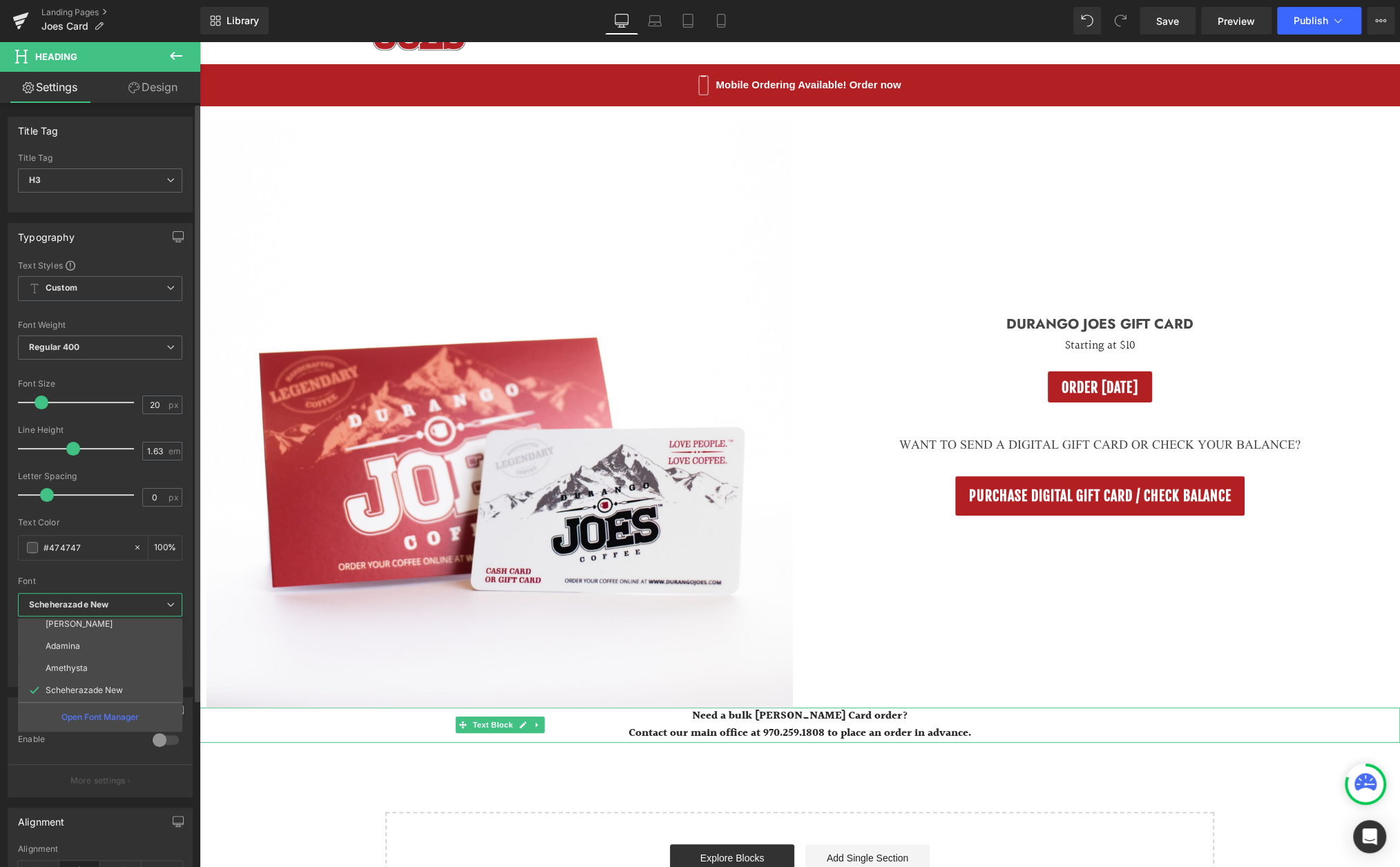
click at [166, 605] on icon at bounding box center [170, 605] width 8 height 8
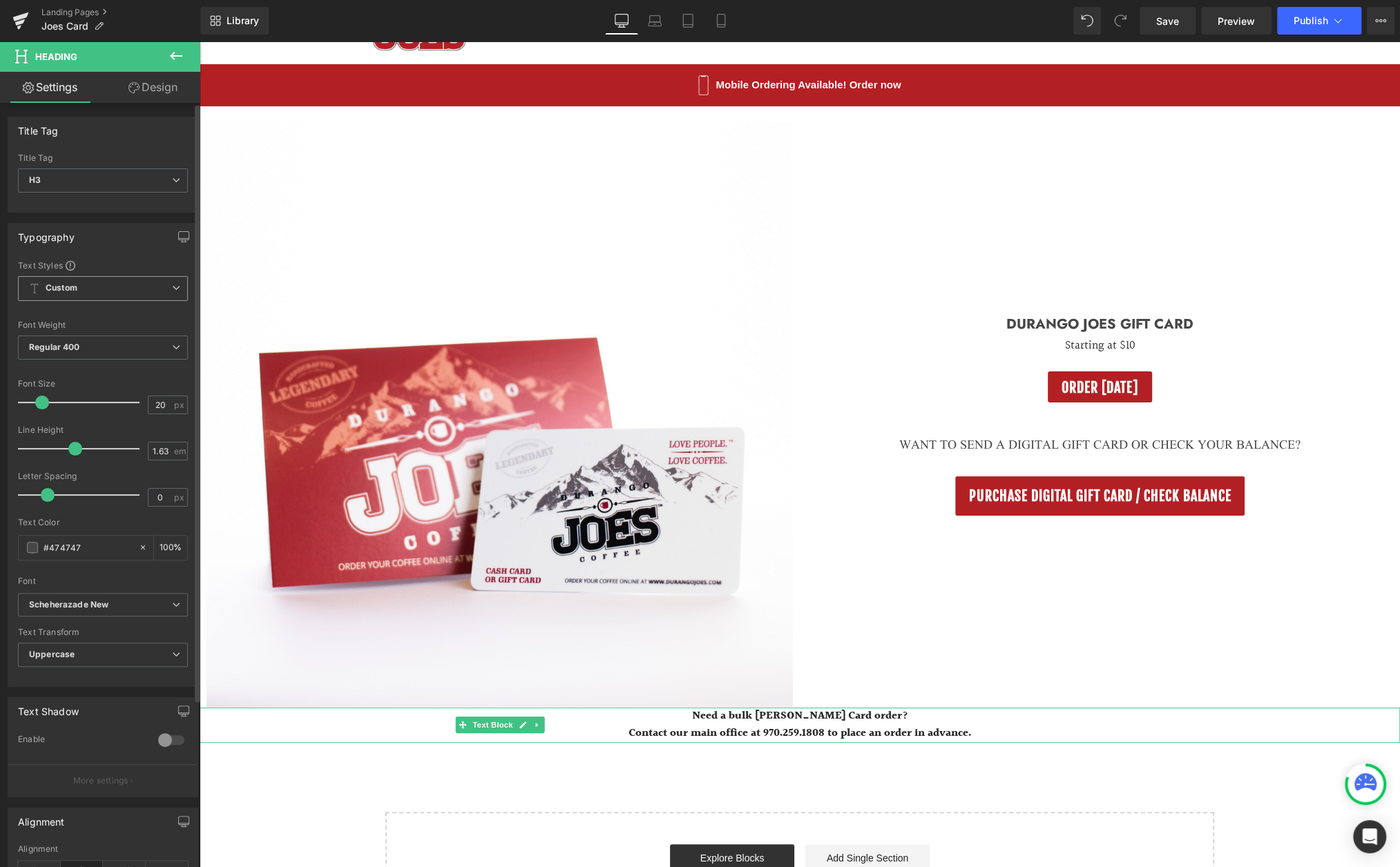
click at [161, 294] on span "Custom Setup Global Style" at bounding box center [103, 288] width 170 height 25
click at [161, 294] on span "Custom Setup Global Style" at bounding box center [100, 288] width 165 height 25
click at [162, 342] on span "Regular 400" at bounding box center [103, 347] width 170 height 24
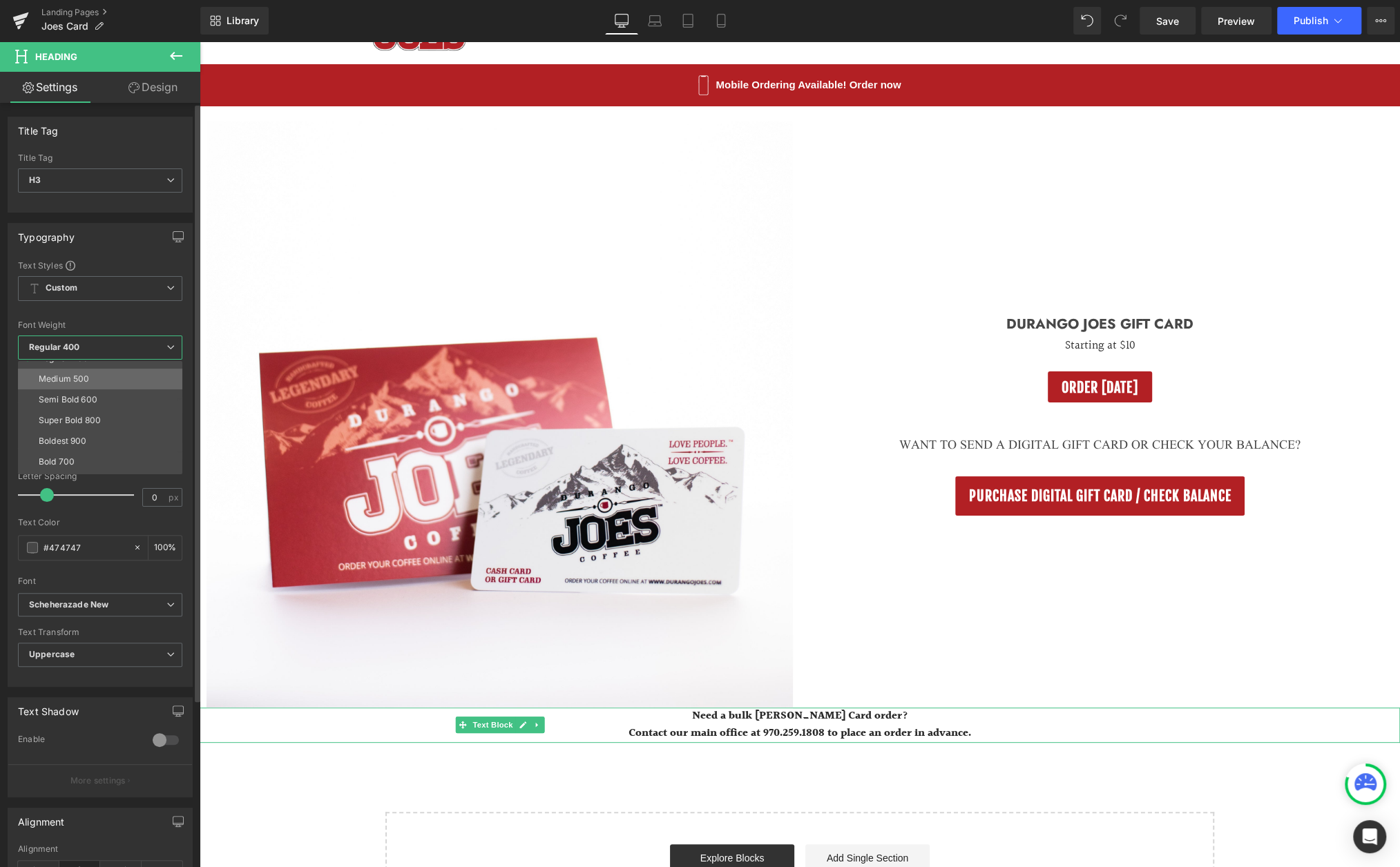
scroll to position [89, 0]
click at [107, 404] on li "Super Bold 800" at bounding box center [103, 407] width 171 height 20
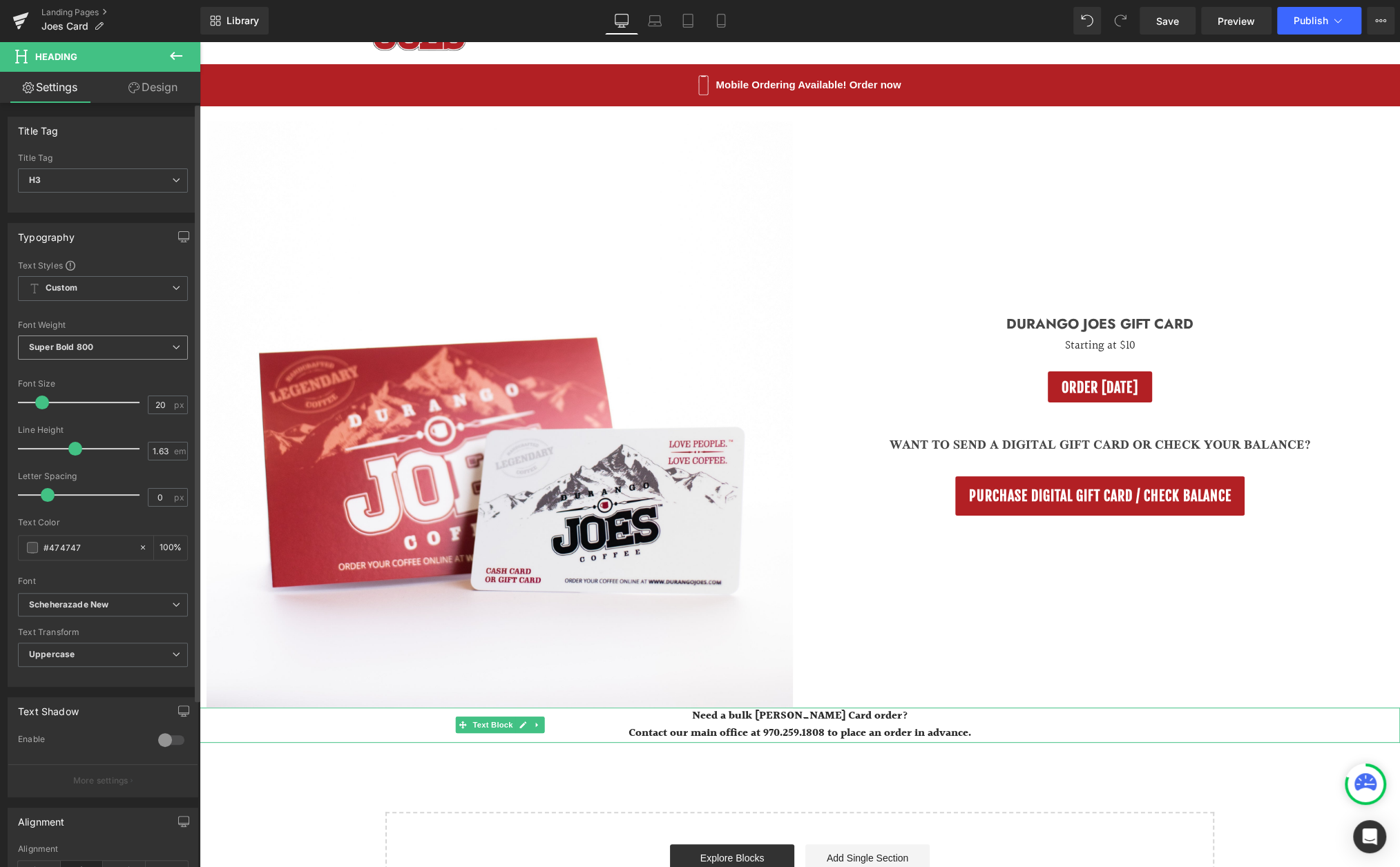
click at [162, 348] on span "Super Bold 800" at bounding box center [103, 347] width 170 height 24
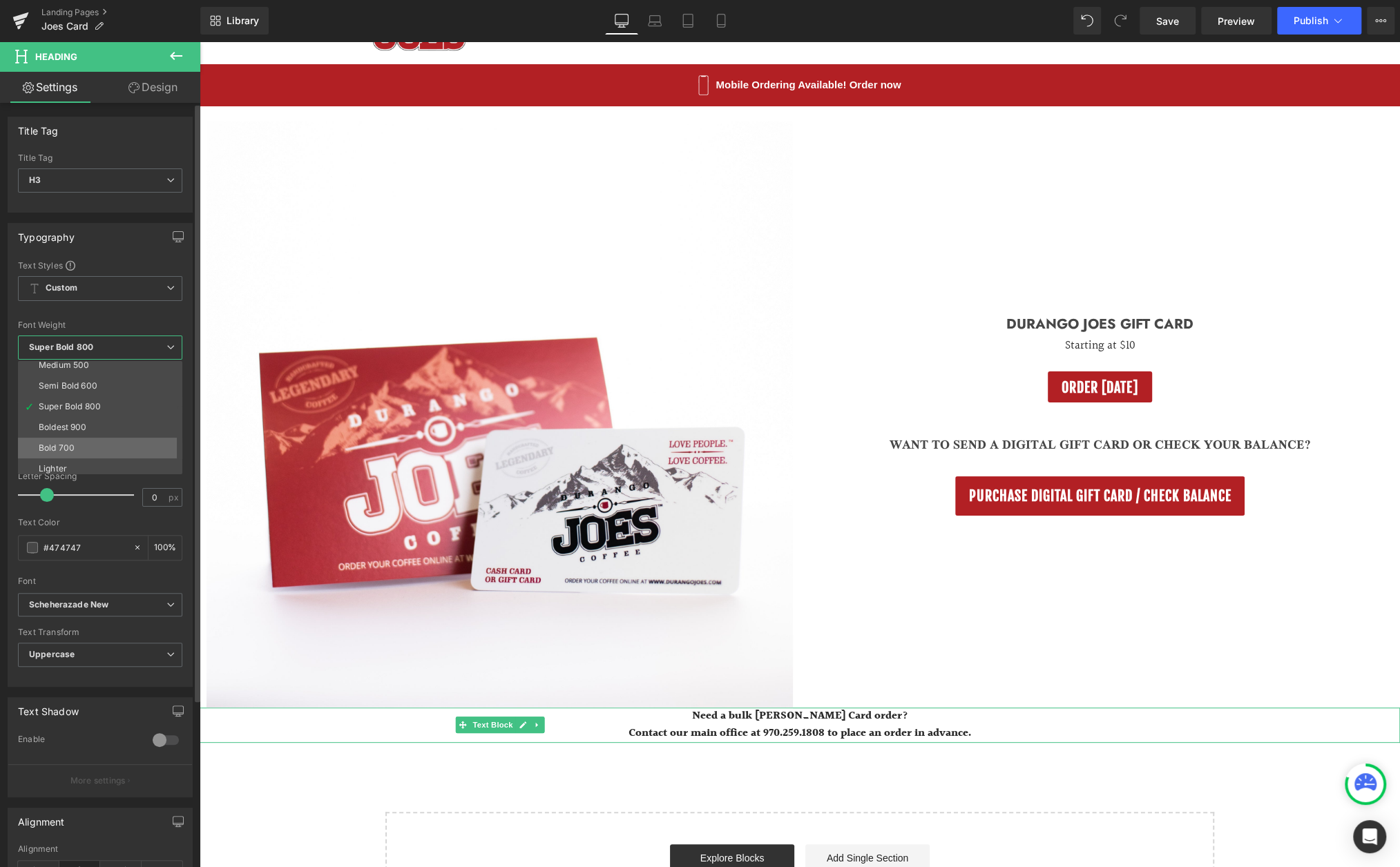
click at [96, 445] on li "Bold 700" at bounding box center [103, 448] width 171 height 20
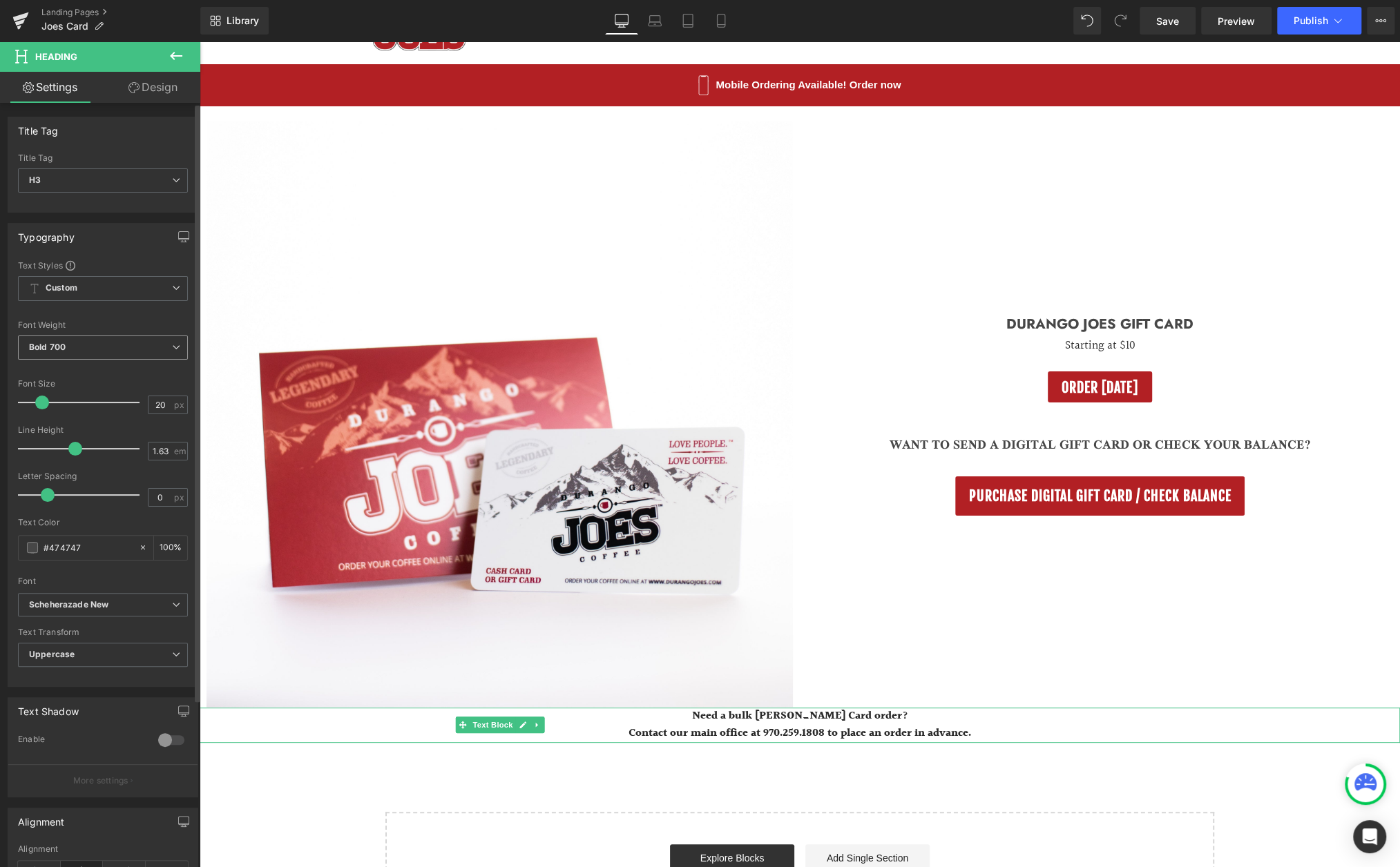
click at [173, 345] on icon at bounding box center [176, 347] width 8 height 8
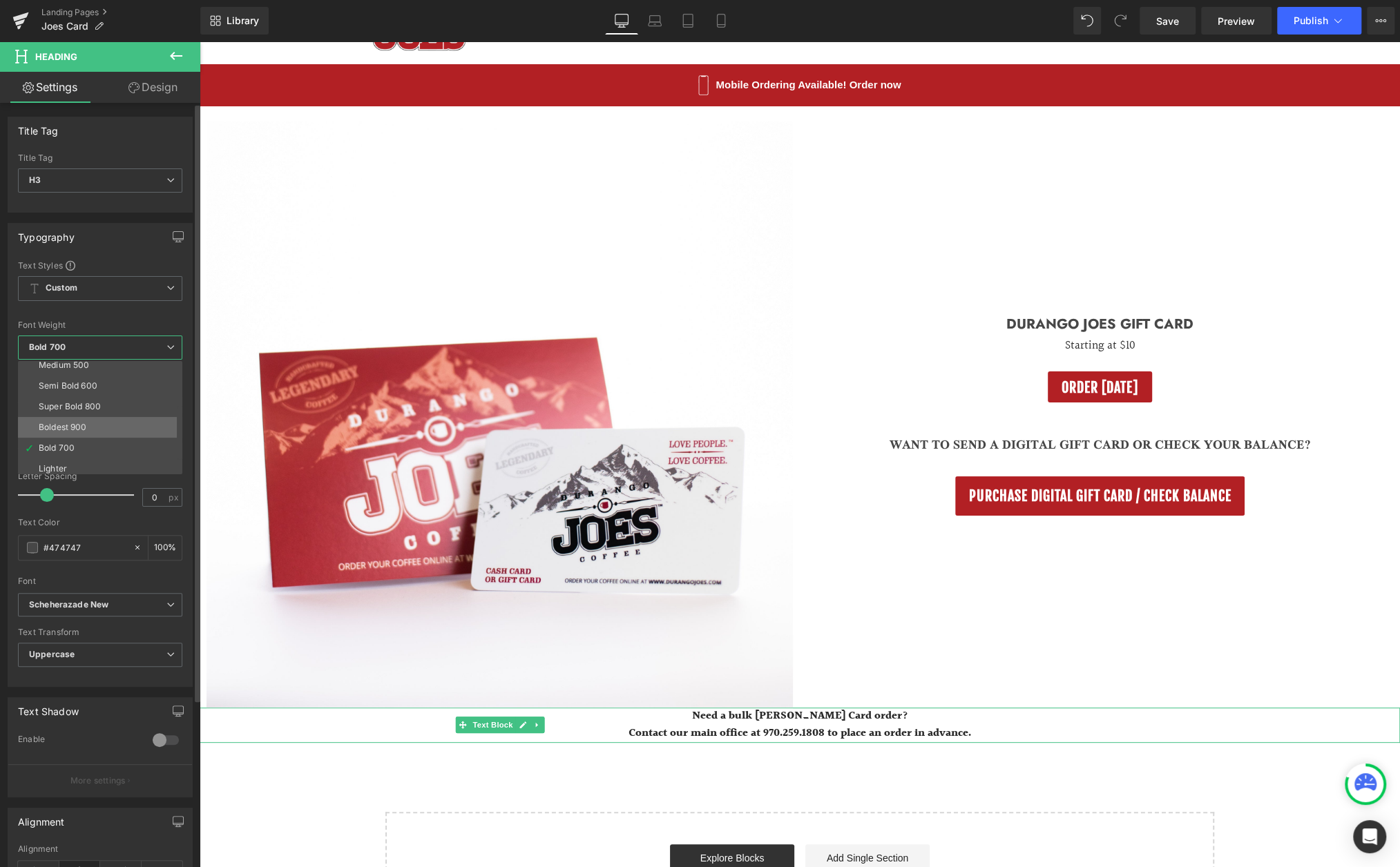
click at [104, 422] on li "Boldest 900" at bounding box center [103, 427] width 171 height 20
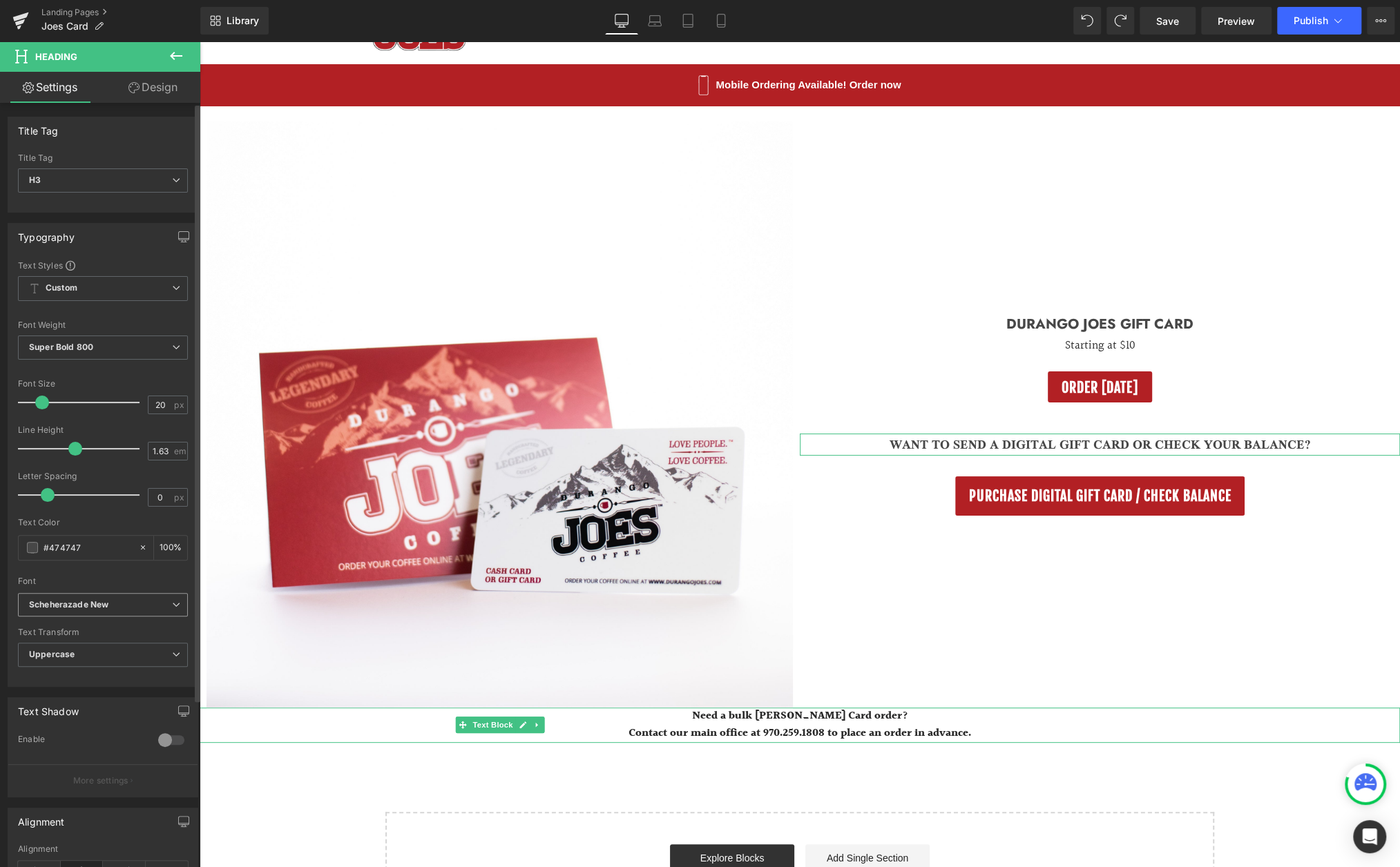
click at [149, 605] on b "Scheherazade New" at bounding box center [100, 605] width 143 height 11
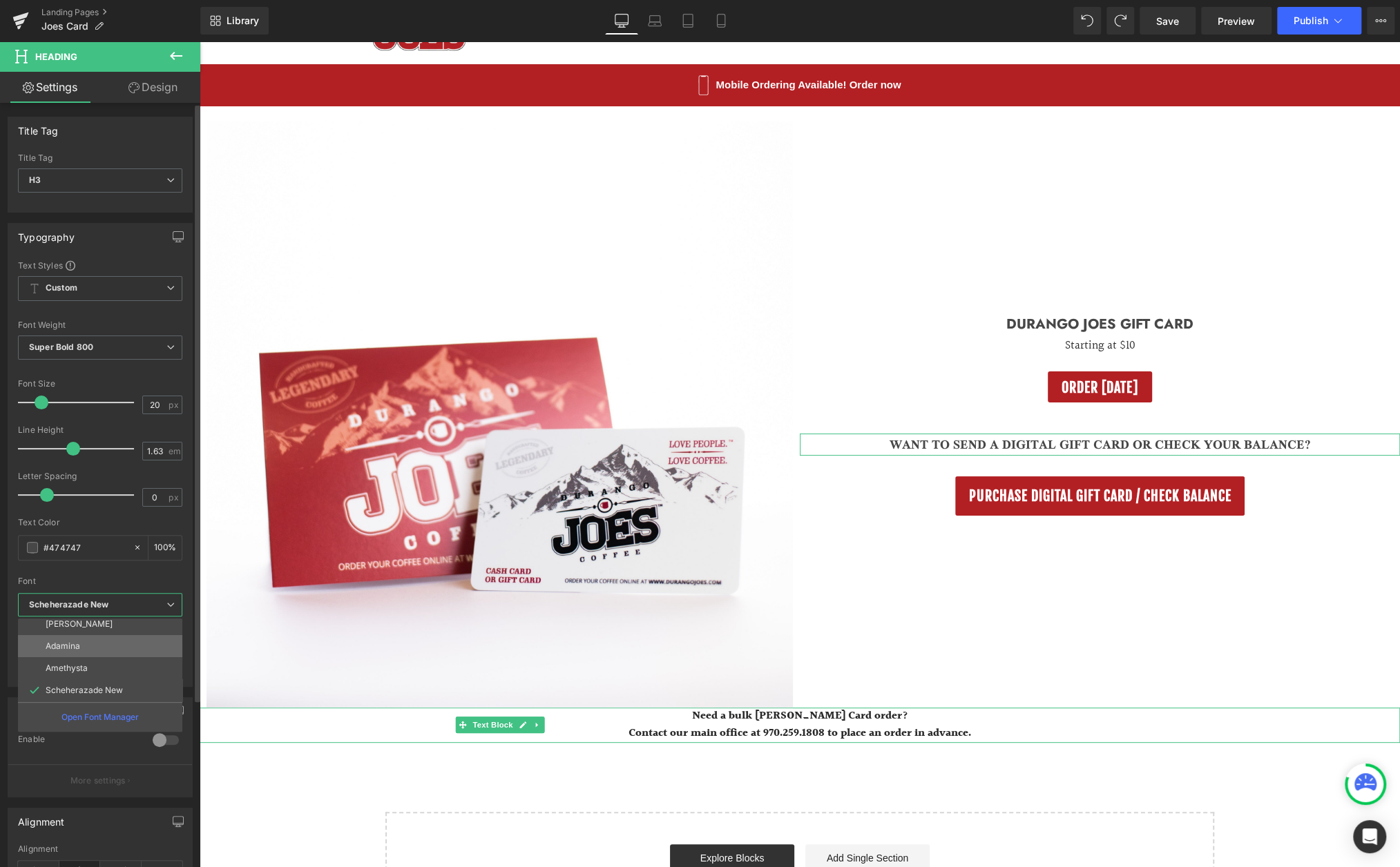
scroll to position [0, 0]
click at [80, 619] on li "Default" at bounding box center [103, 630] width 171 height 22
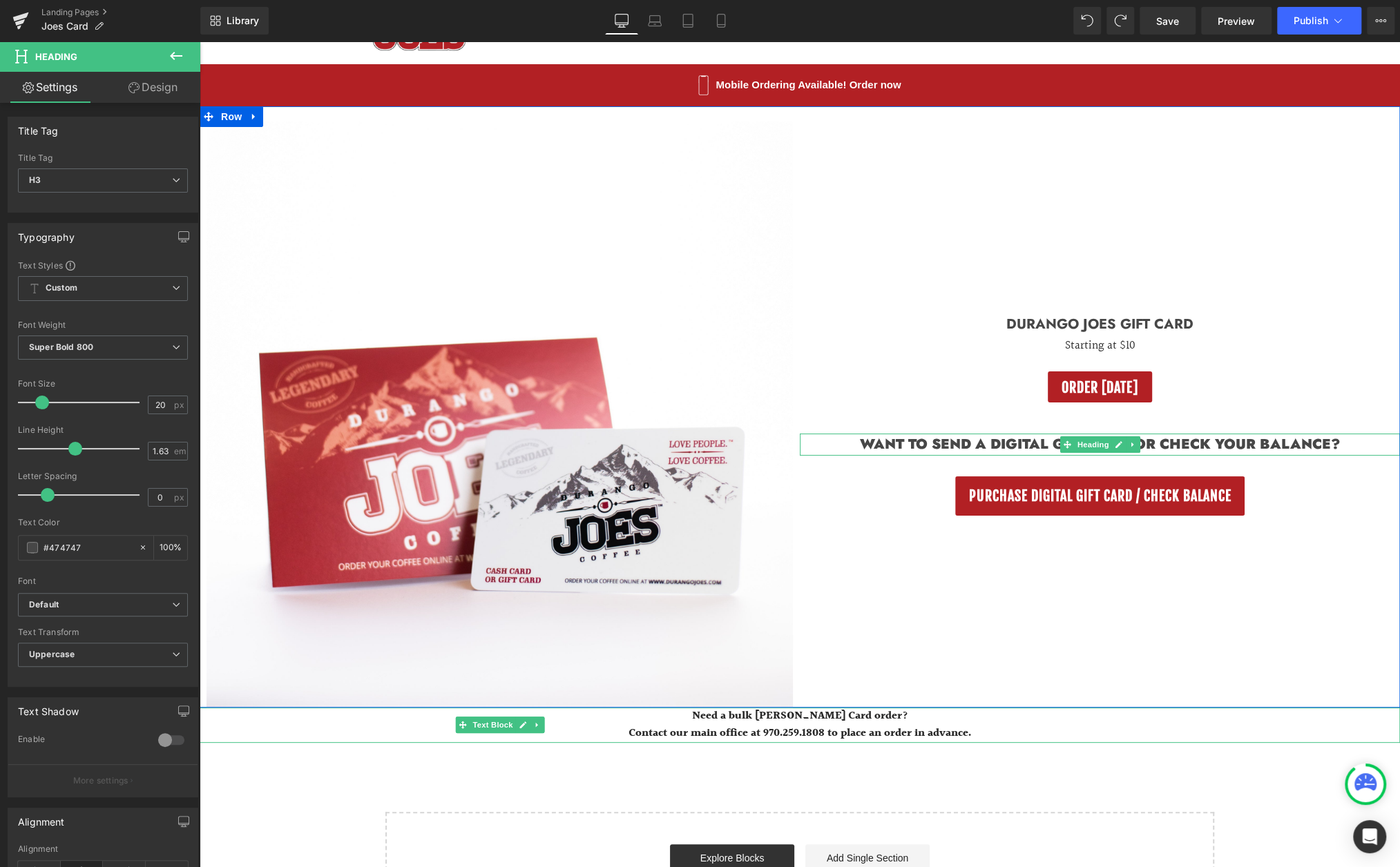
click at [940, 445] on h3 "Want to send a digital Gift card or check your balance?" at bounding box center [1100, 445] width 600 height 23
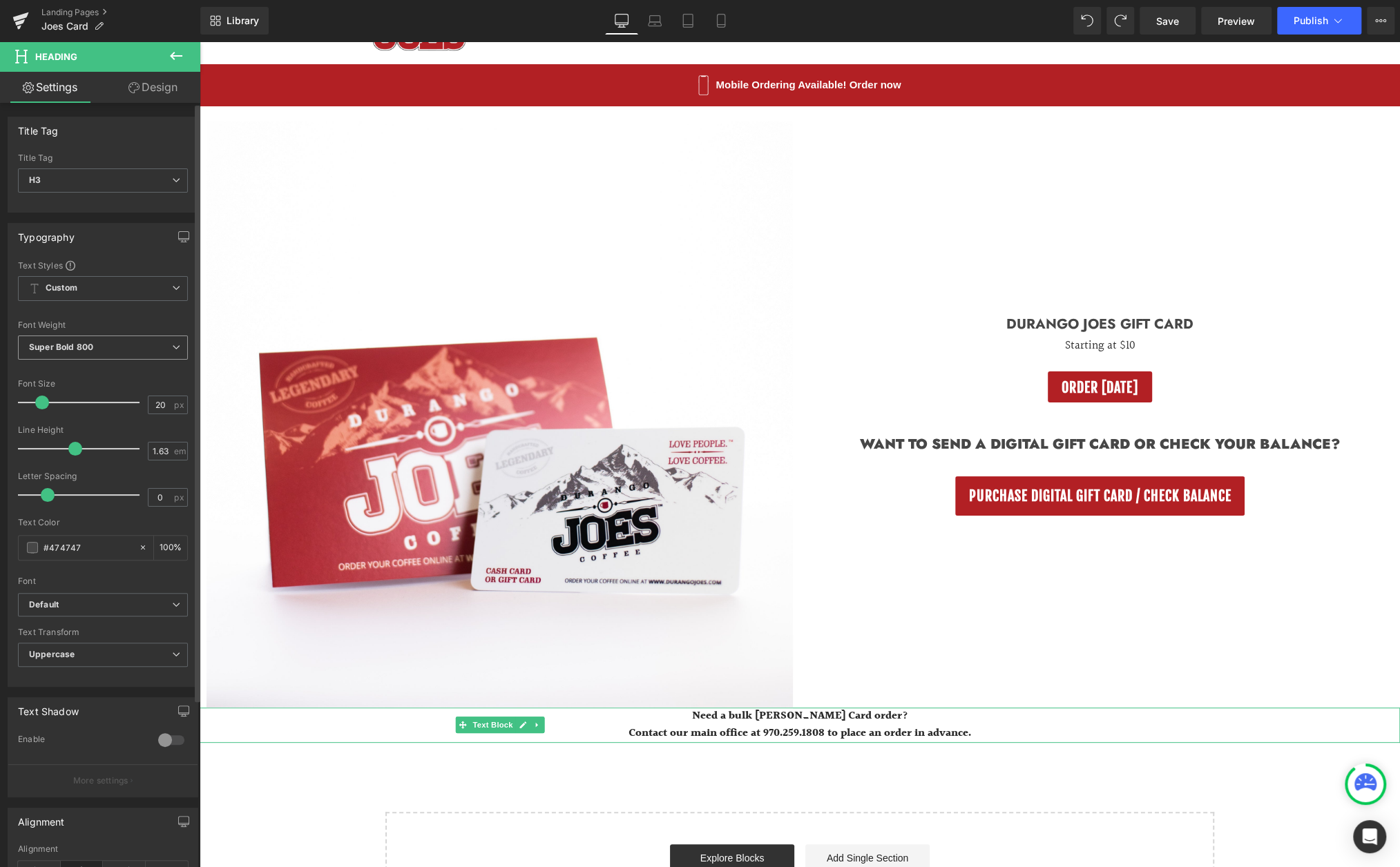
click at [160, 338] on span "Super Bold 800" at bounding box center [103, 347] width 170 height 24
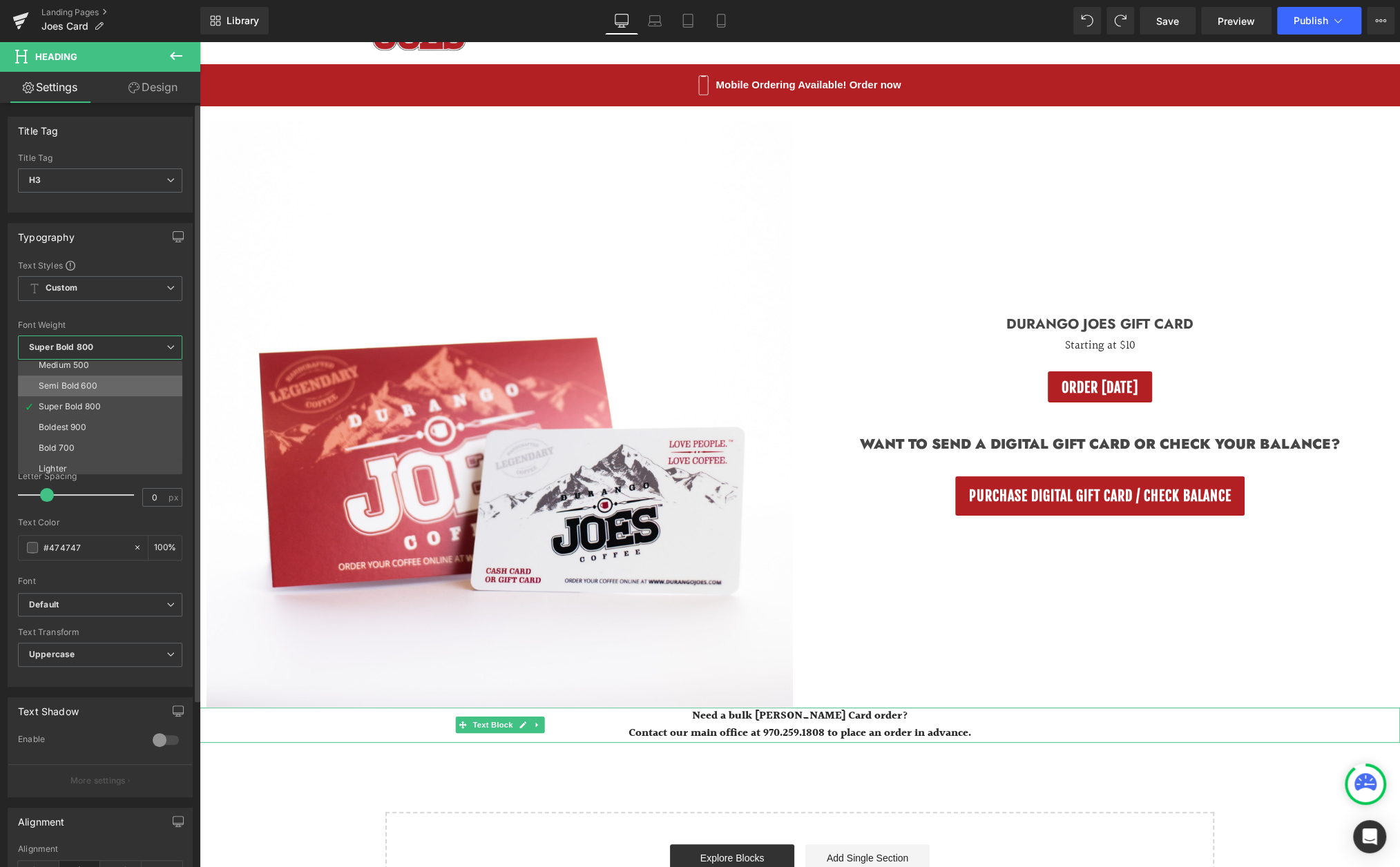
click at [97, 379] on li "Semi Bold 600" at bounding box center [103, 385] width 171 height 20
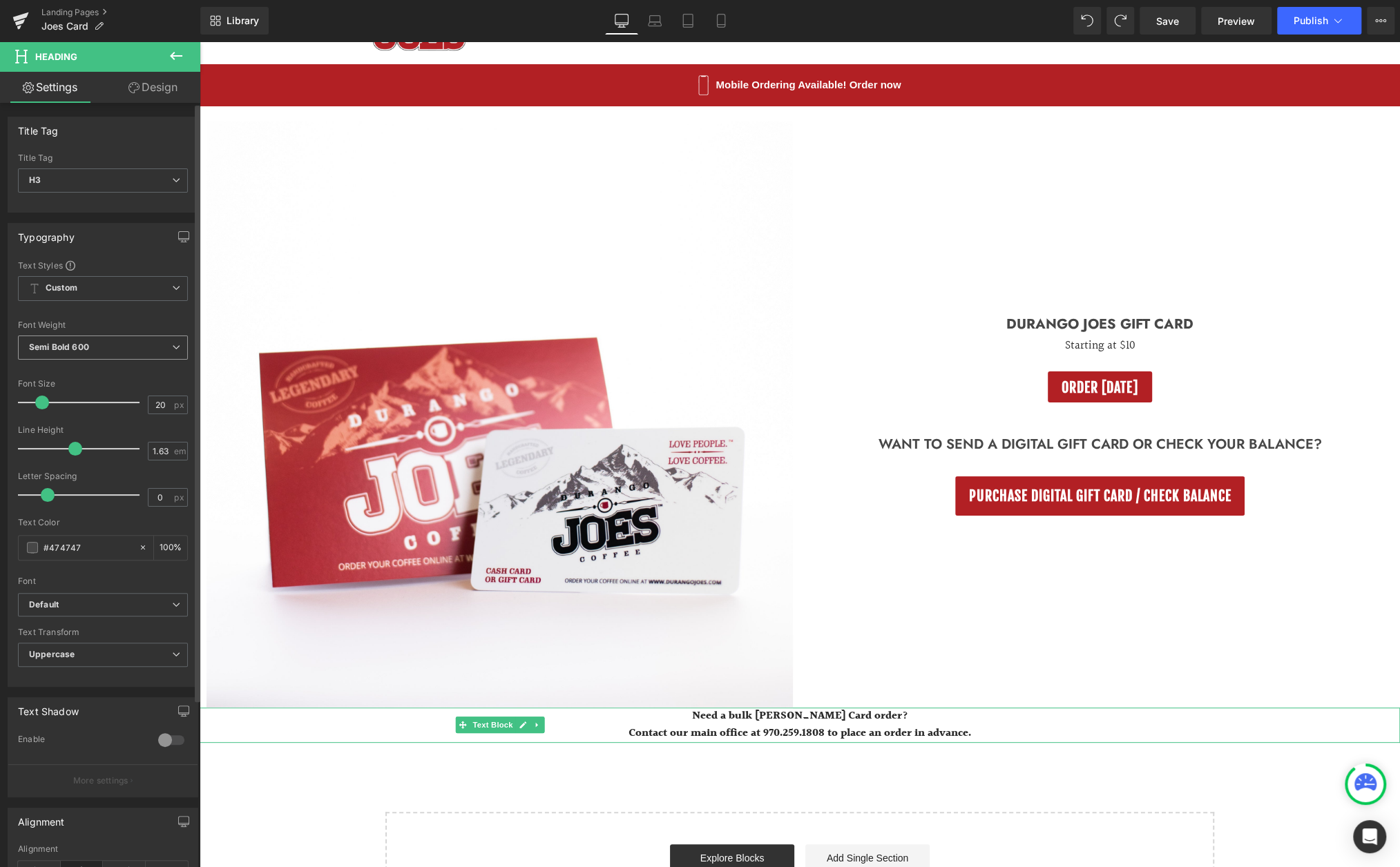
click at [165, 348] on span "Semi Bold 600" at bounding box center [103, 347] width 170 height 24
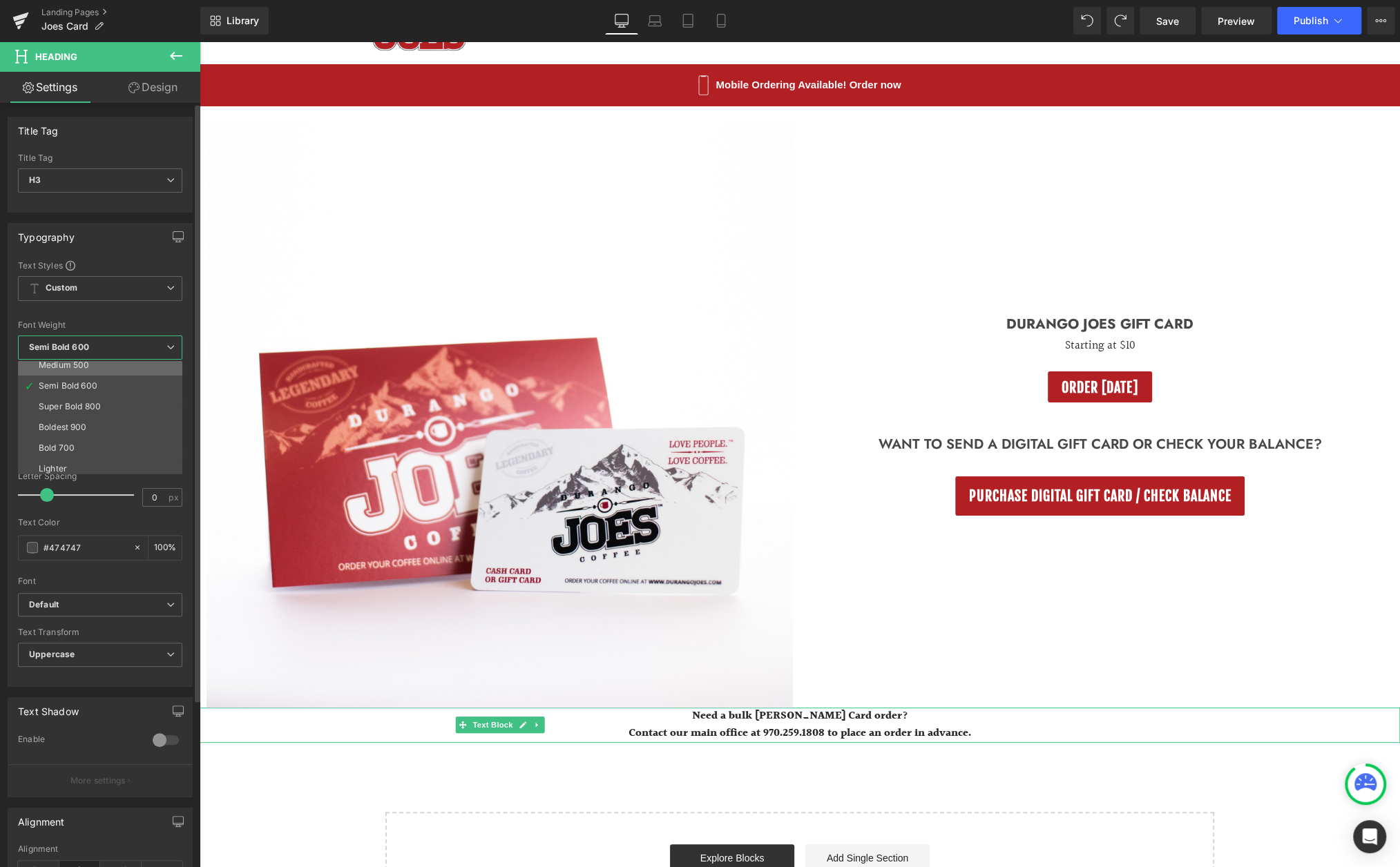
click at [120, 365] on li "Medium 500" at bounding box center [103, 365] width 171 height 20
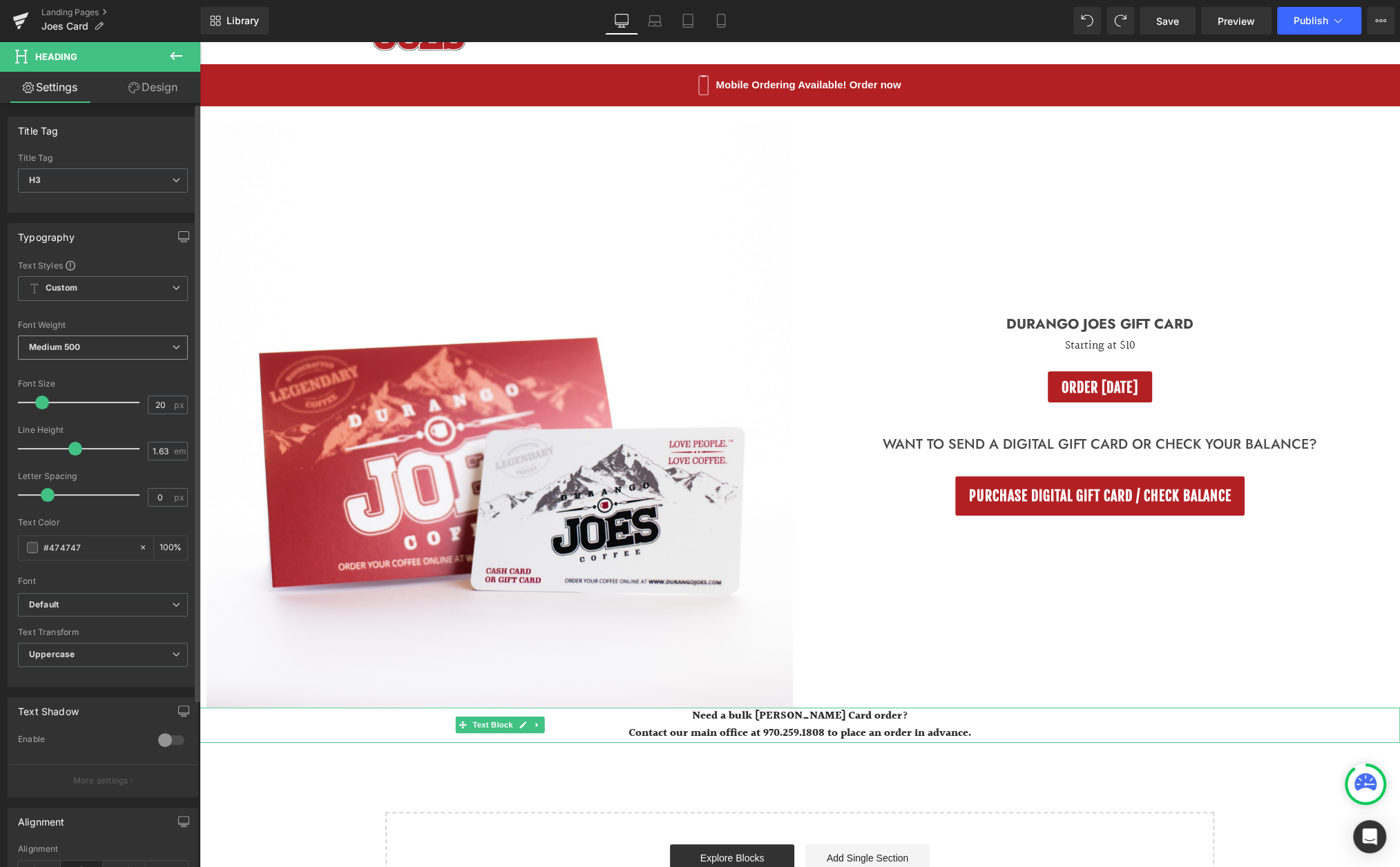
click at [163, 346] on span "Medium 500" at bounding box center [103, 347] width 170 height 24
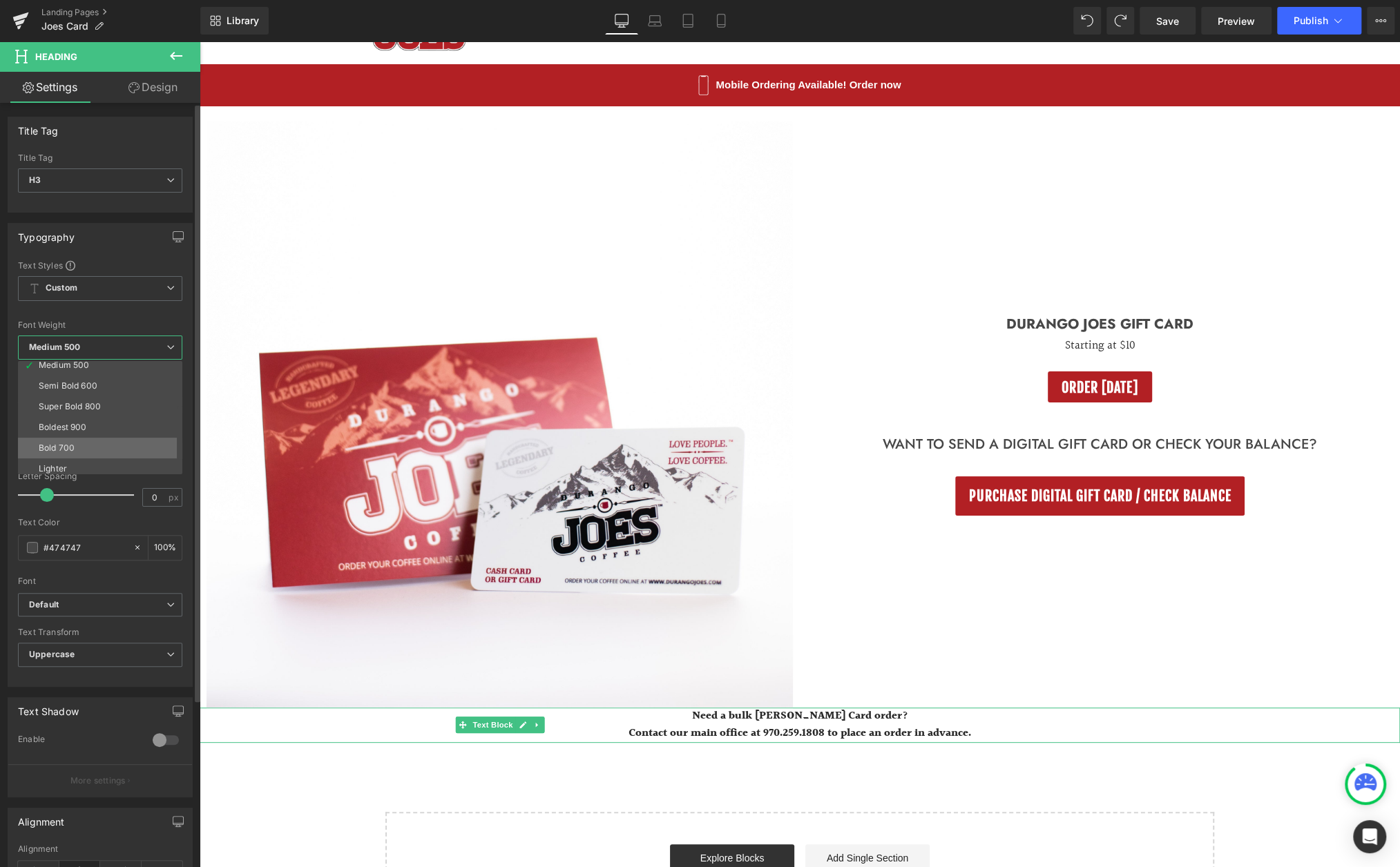
click at [105, 444] on li "Bold 700" at bounding box center [103, 448] width 171 height 20
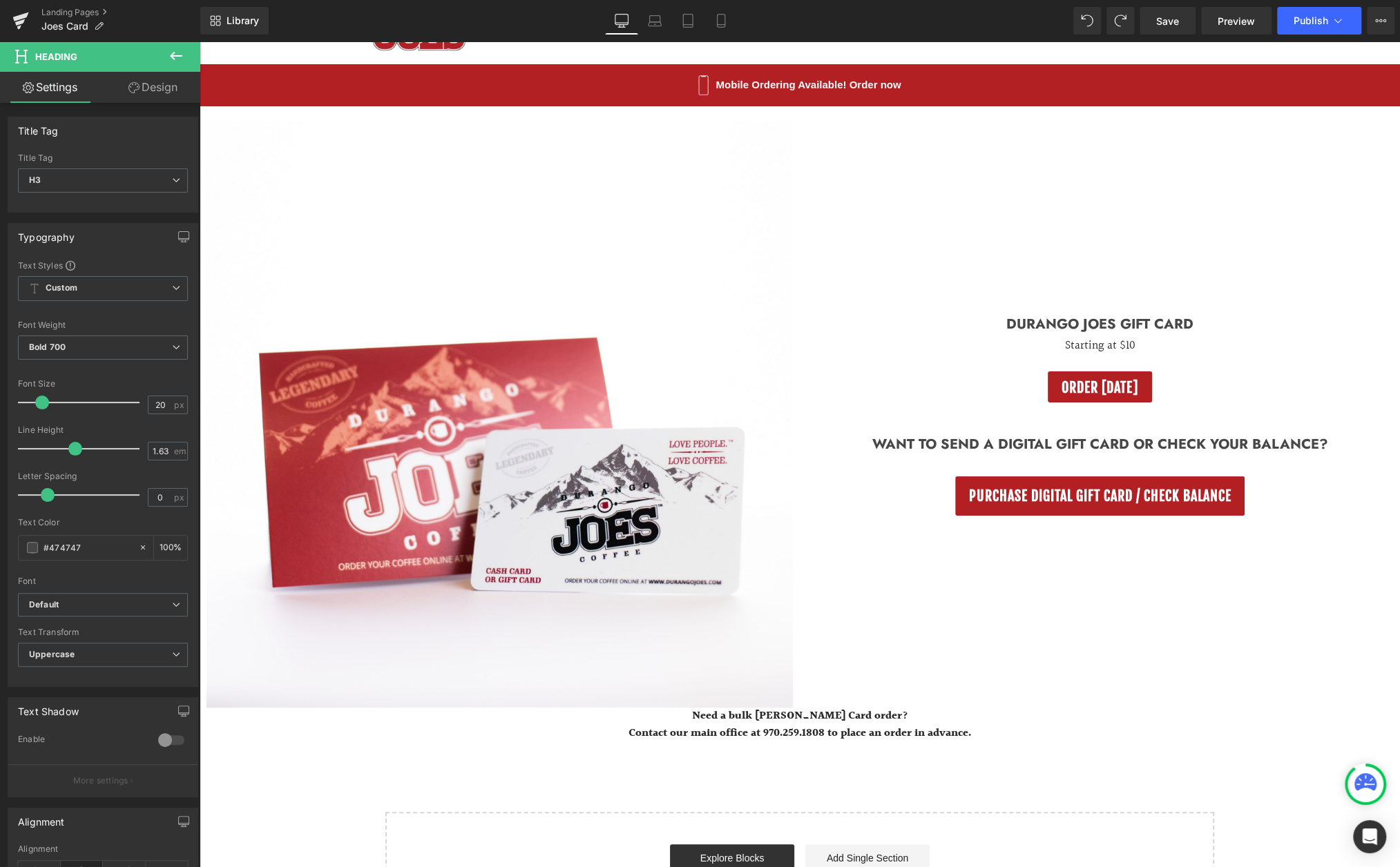
click at [778, 739] on div "Need a bulk Joes Card order? Contact our main office at 970.259.1808 to place a…" at bounding box center [800, 725] width 1200 height 35
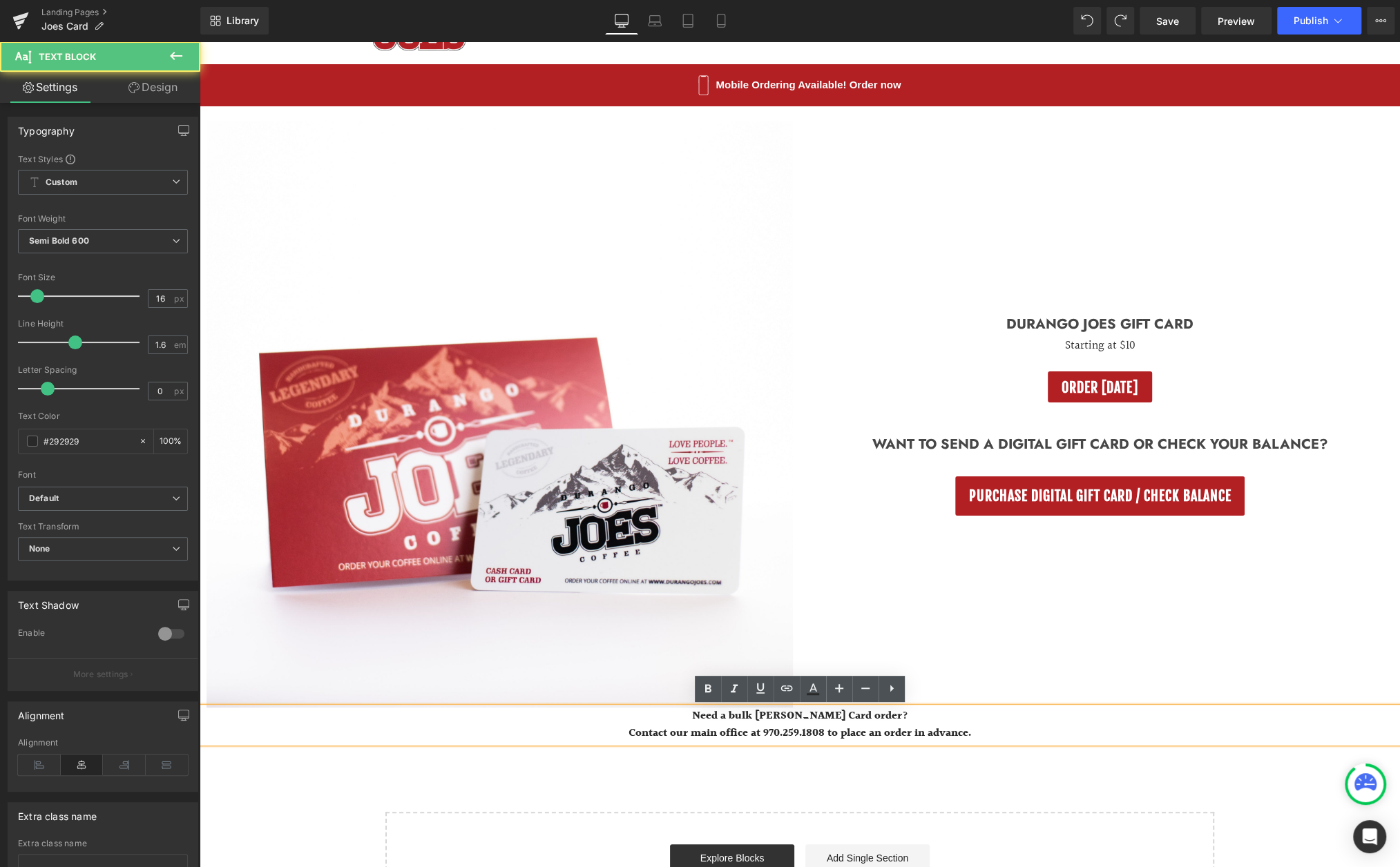
click at [831, 730] on p "Contact our main office at 970.259.1808 to place an order in advance." at bounding box center [800, 734] width 1200 height 18
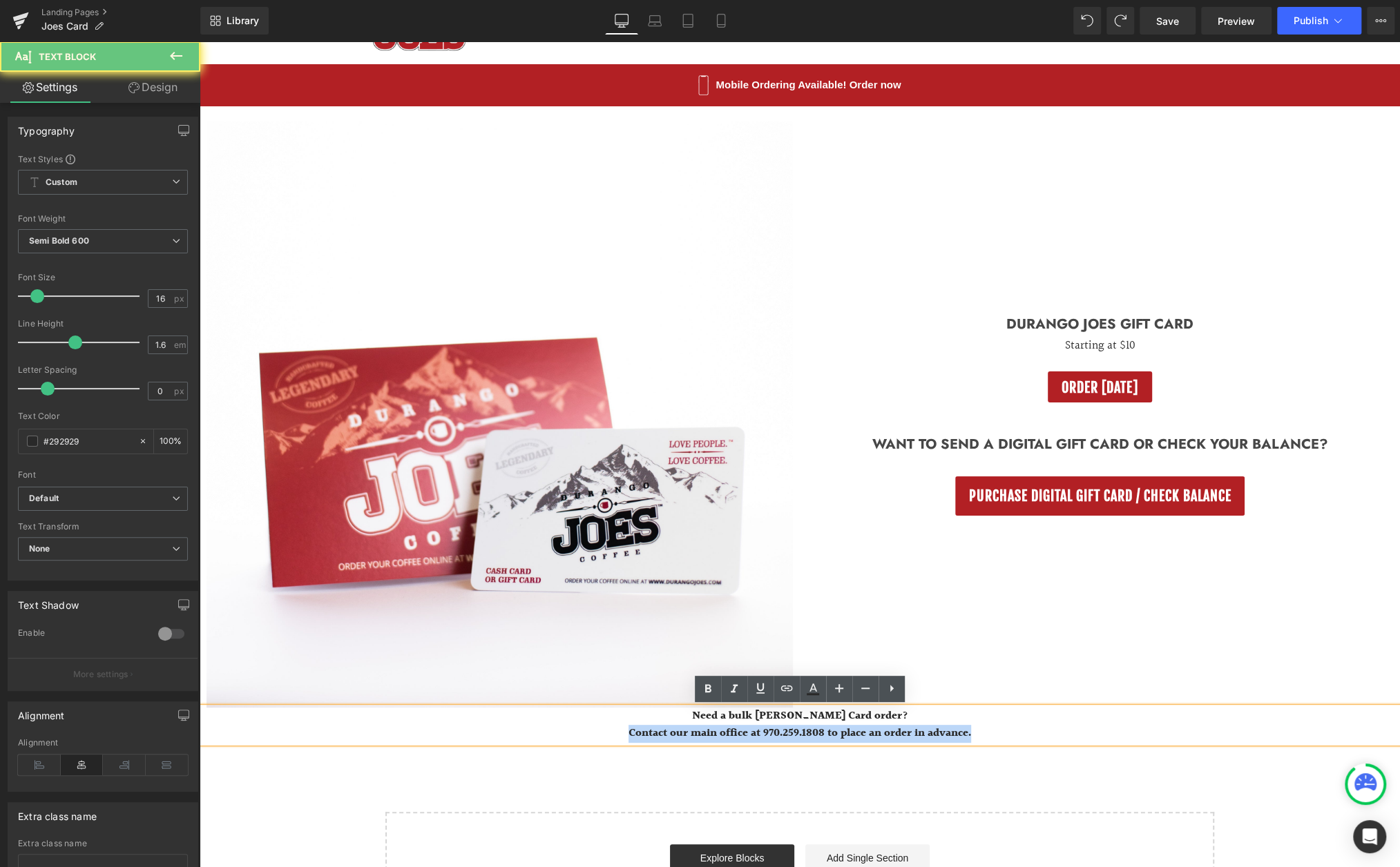
click at [831, 730] on p "Contact our main office at 970.259.1808 to place an order in advance." at bounding box center [800, 734] width 1200 height 18
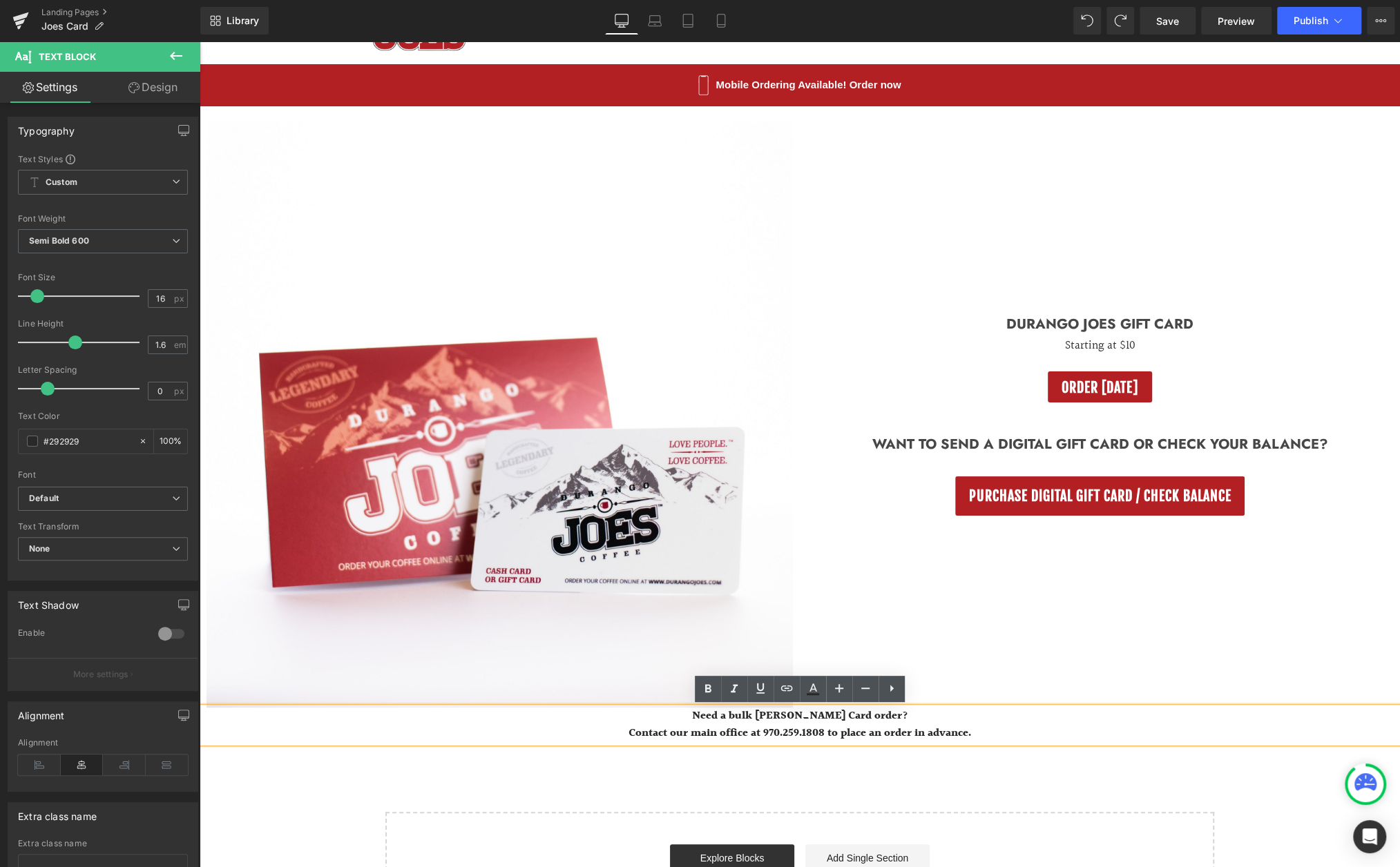
click at [969, 743] on p "Contact our main office at 970.259.1808 to place an order in advance." at bounding box center [800, 734] width 1200 height 18
click at [1006, 737] on p "Contact our main office at 970.259.1808 to place an order in advance." at bounding box center [800, 734] width 1200 height 18
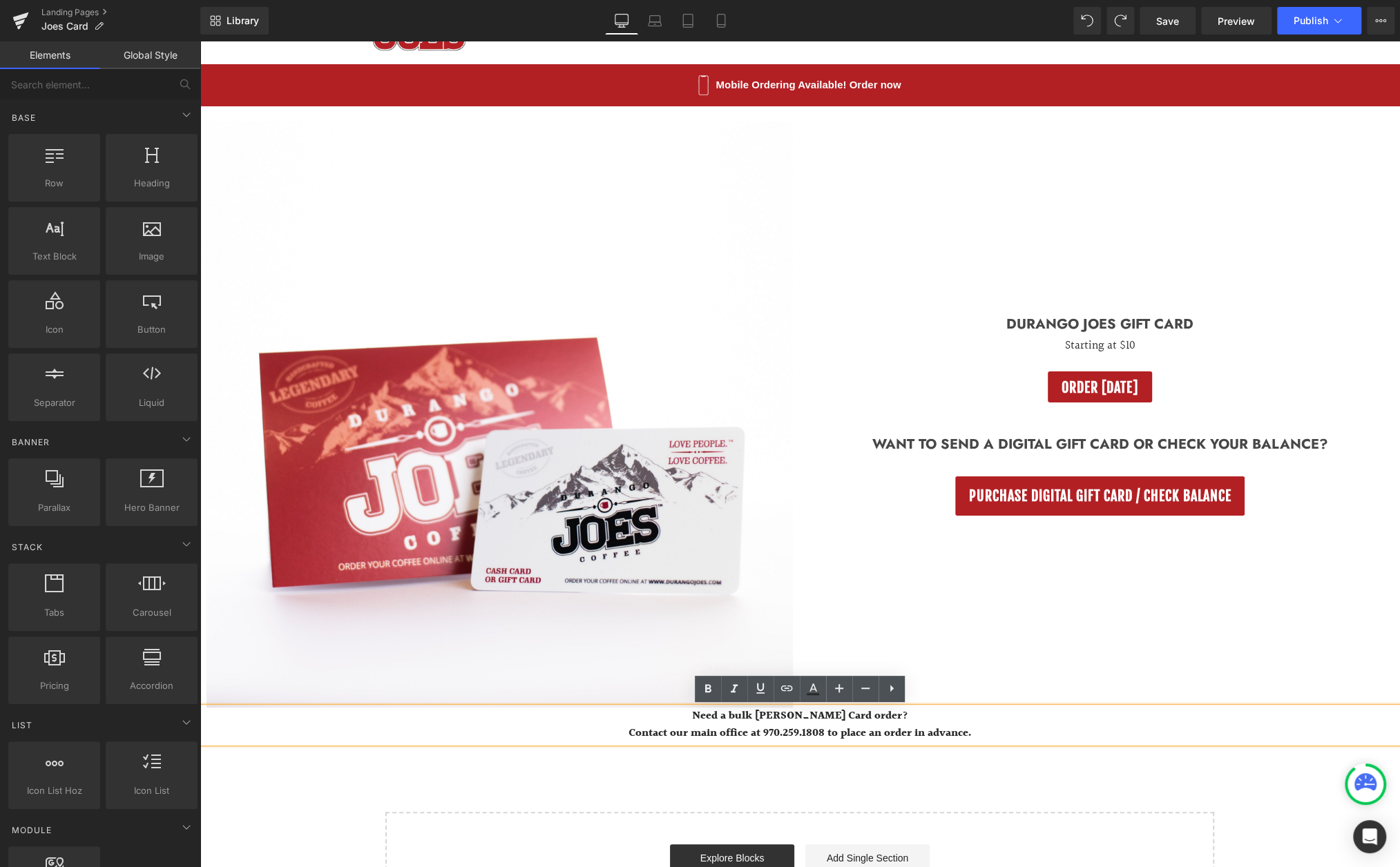
click at [967, 797] on div "(P) Image Product Durango Joes Gift Card Heading Starting at $10 Text Block ORD…" at bounding box center [800, 516] width 1200 height 819
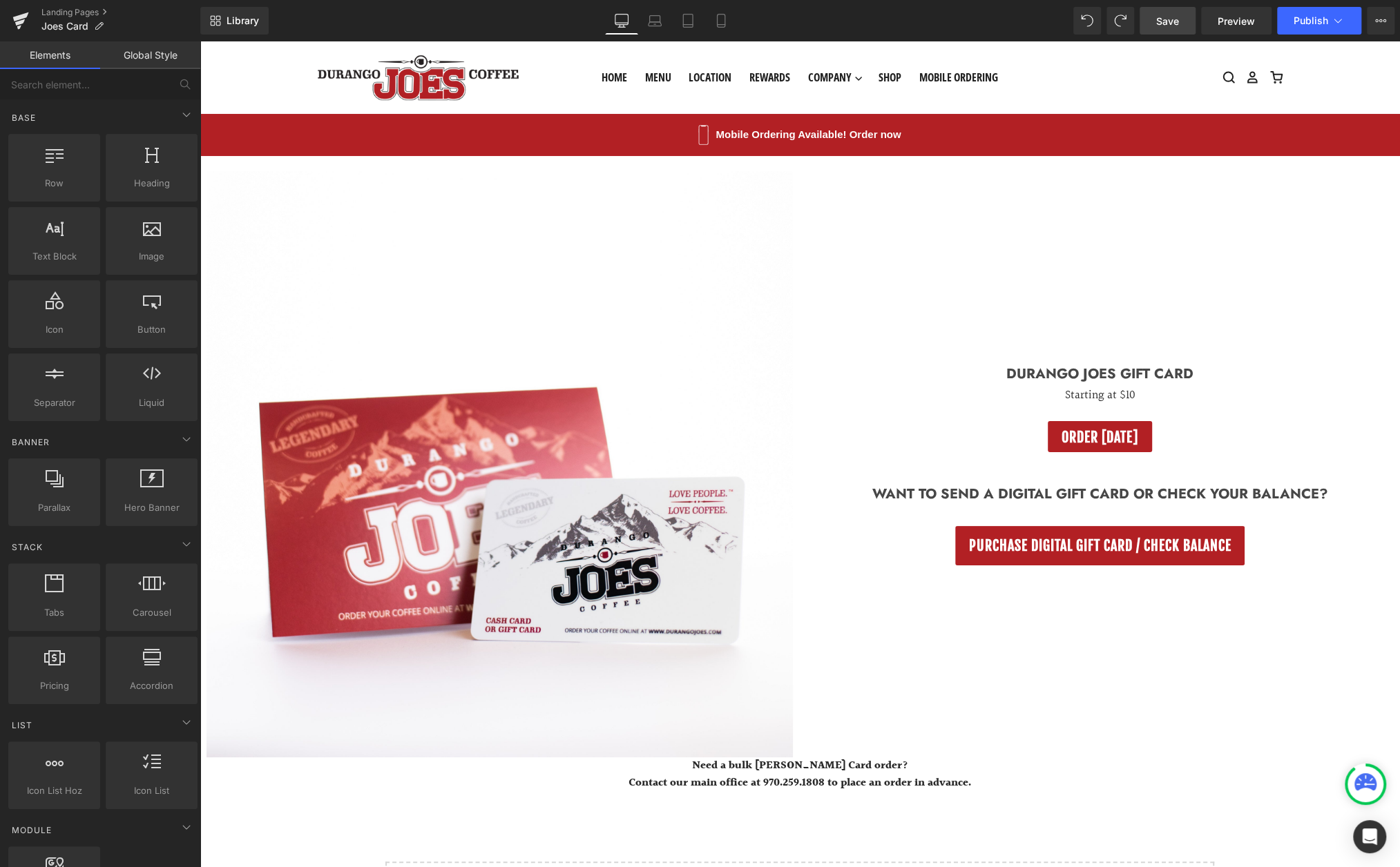
click at [1167, 20] on span "Save" at bounding box center [1168, 20] width 23 height 14
click at [842, 73] on link at bounding box center [842, 71] width 15 height 15
click at [1298, 17] on span "Publish" at bounding box center [1311, 20] width 35 height 11
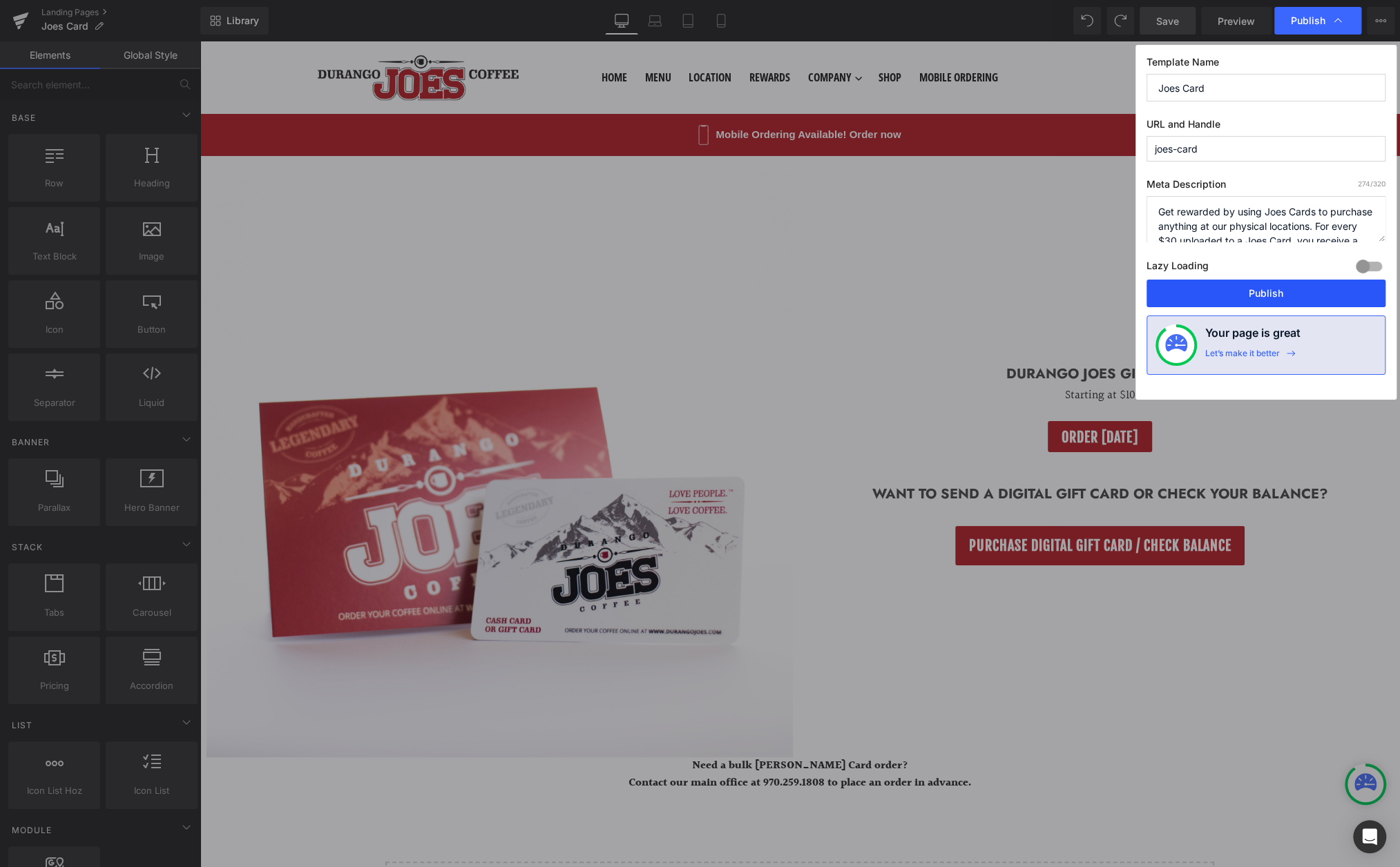
click at [1246, 287] on button "Publish" at bounding box center [1266, 294] width 239 height 27
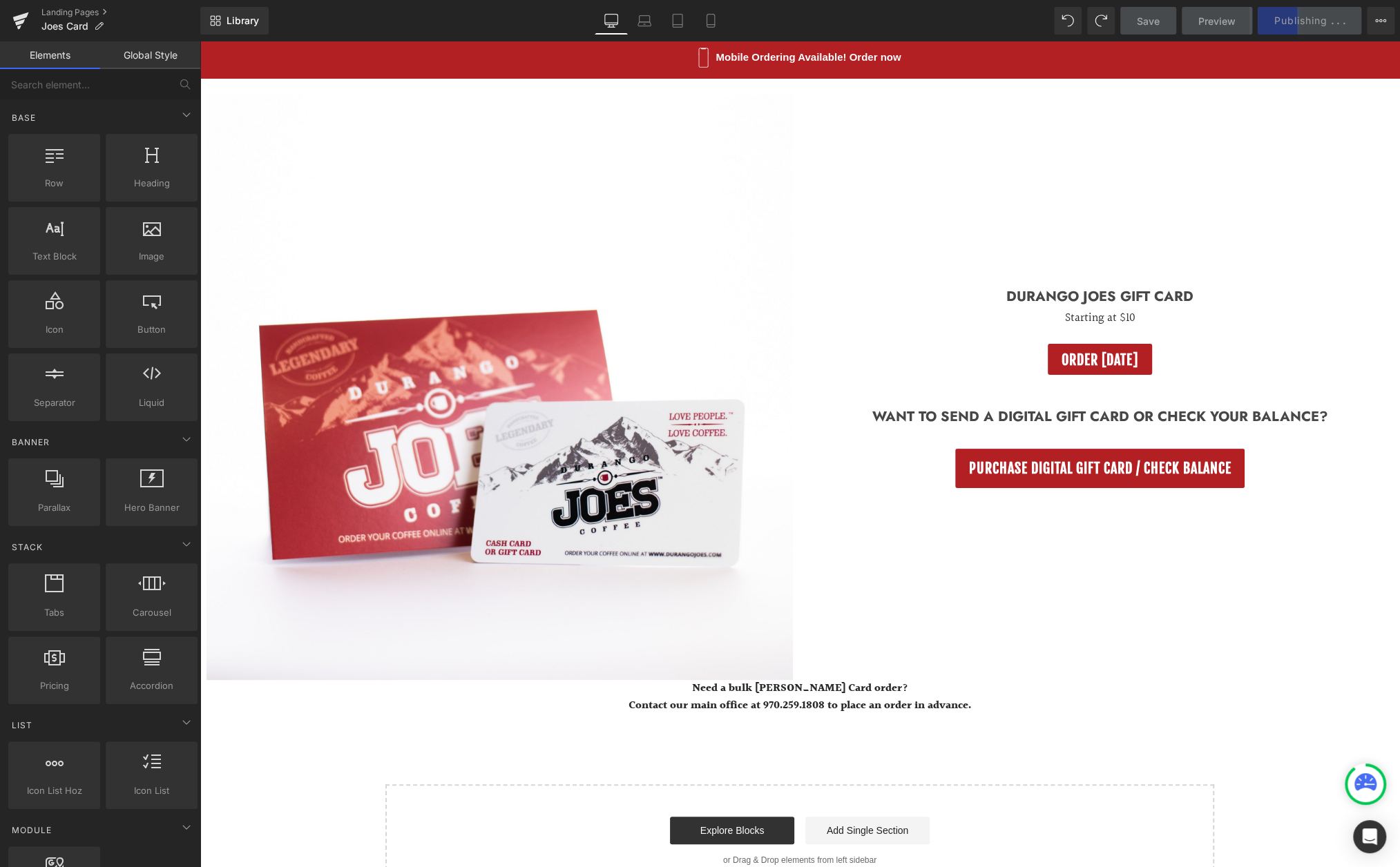
scroll to position [91, 0]
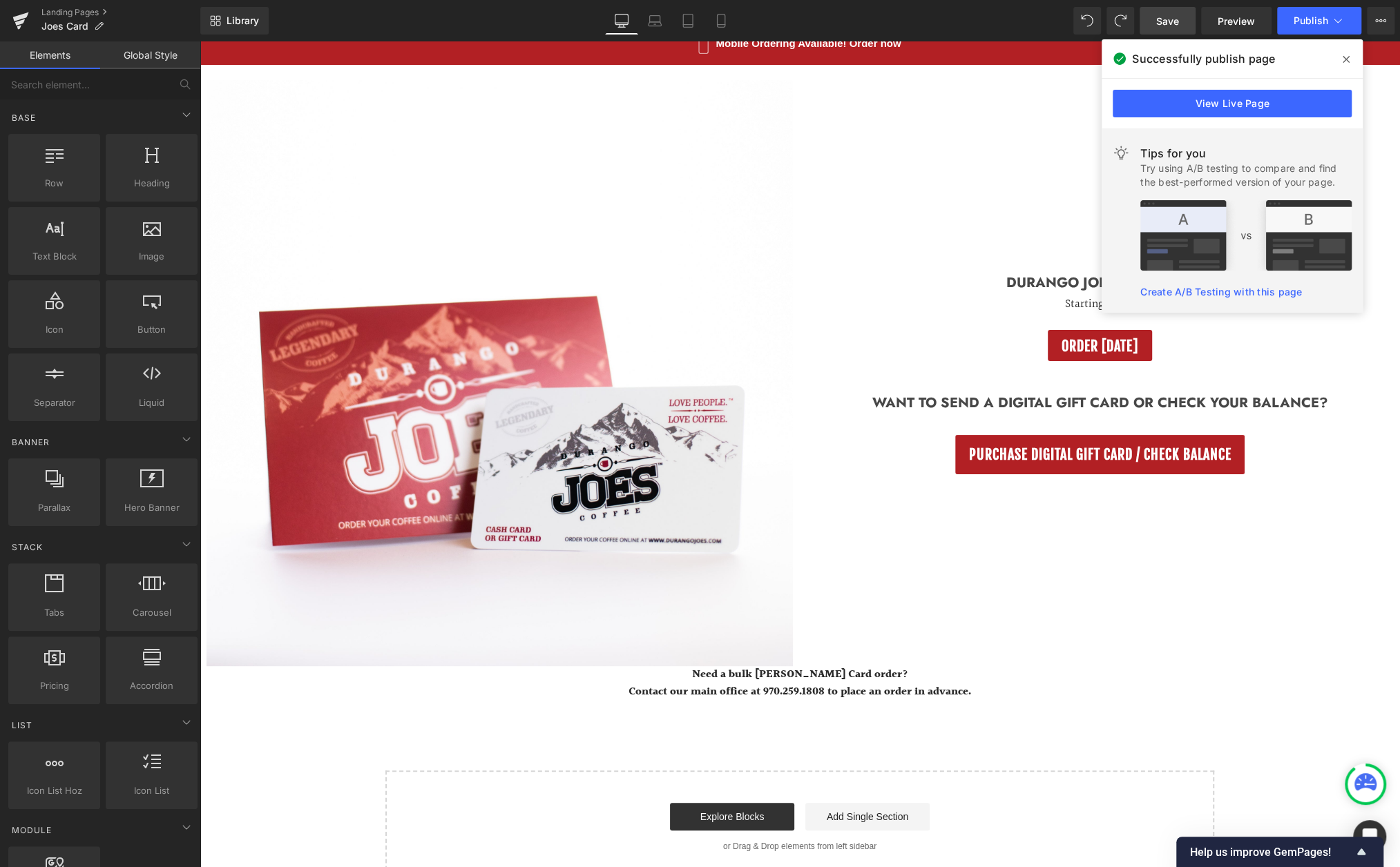
click at [1206, 288] on link "Create A/B Testing with this page" at bounding box center [1221, 291] width 162 height 11
